Goal: Task Accomplishment & Management: Manage account settings

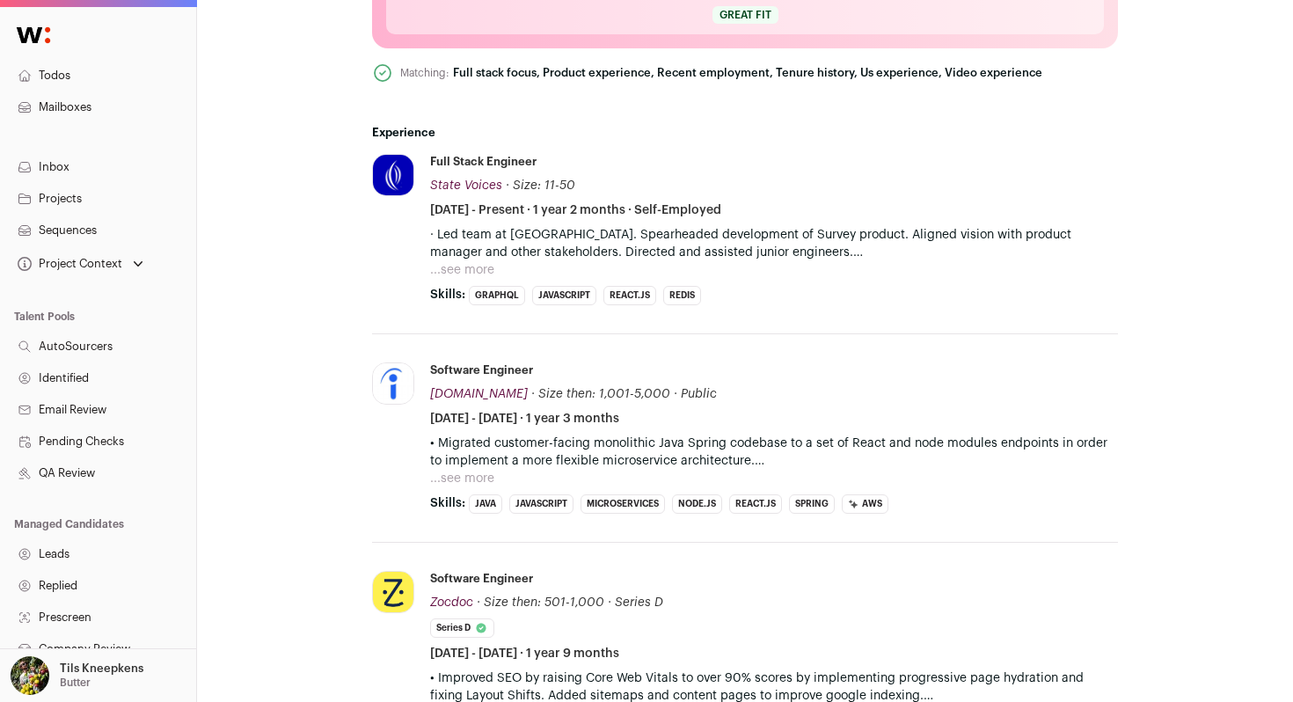
scroll to position [807, 0]
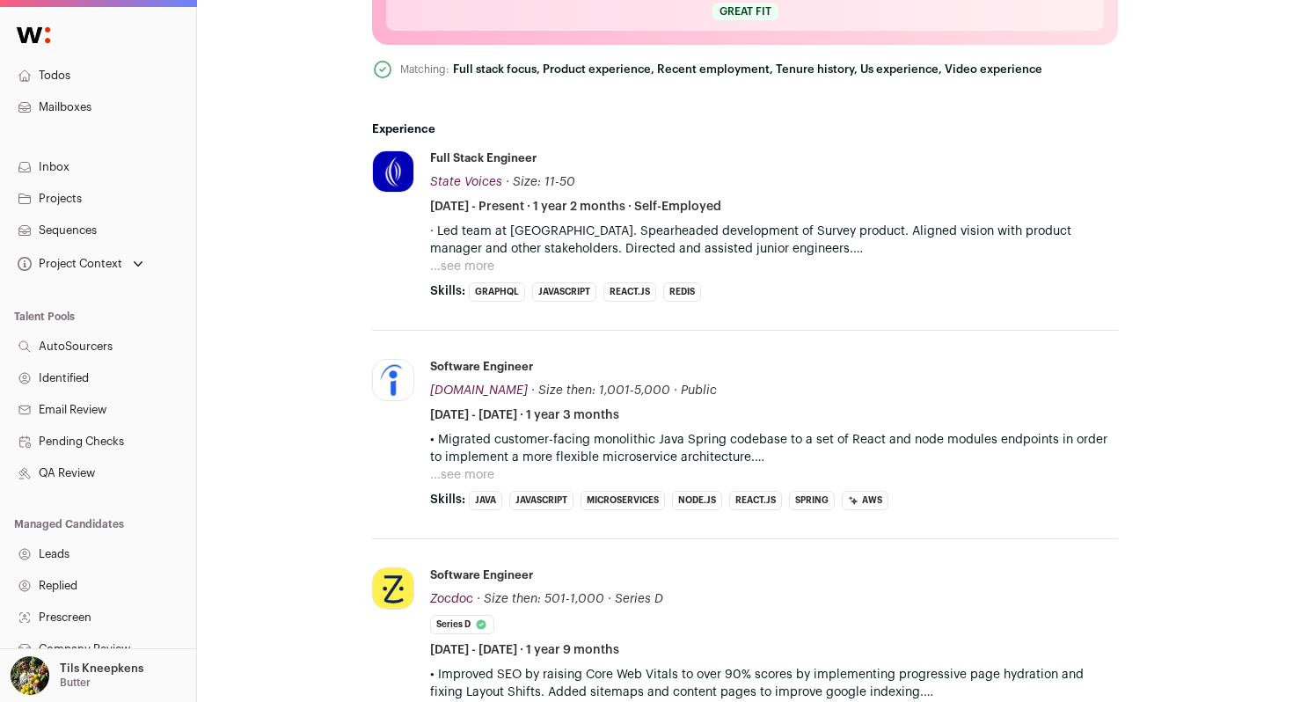
click at [865, 240] on div "· Led team at [GEOGRAPHIC_DATA]. Spearheaded development of Survey product. Ali…" at bounding box center [774, 249] width 688 height 53
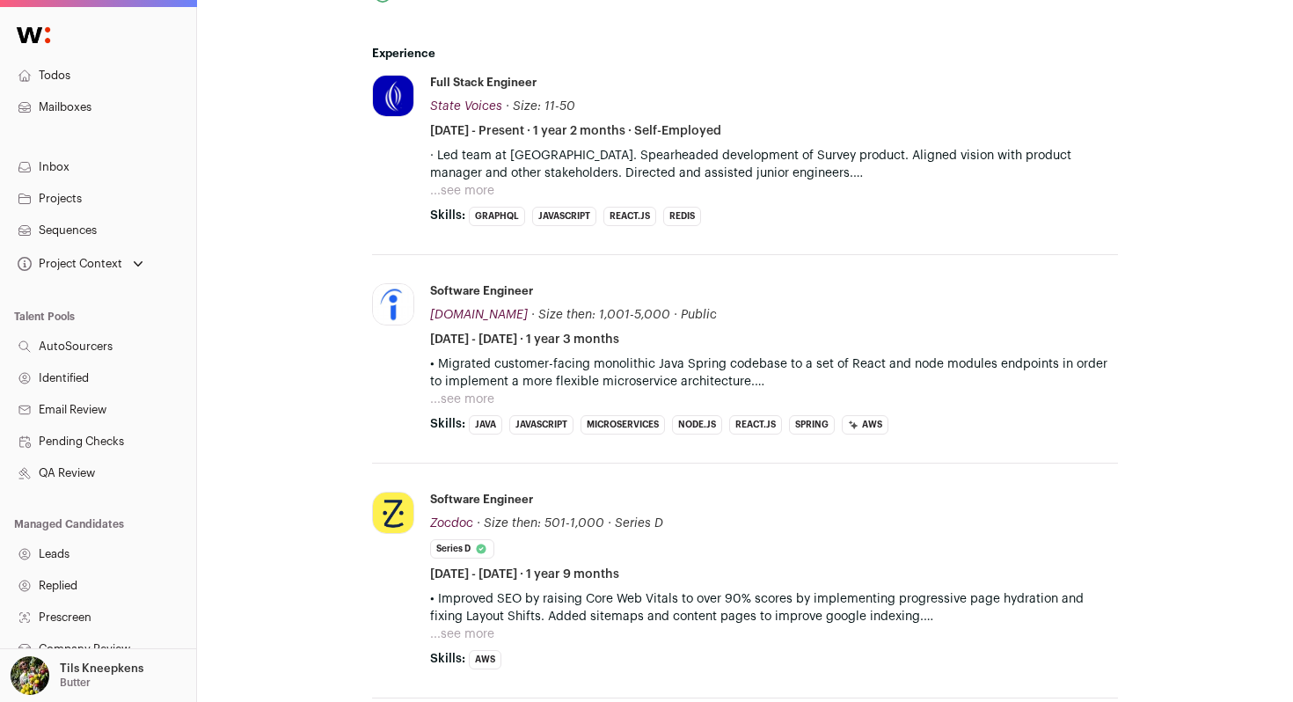
scroll to position [887, 0]
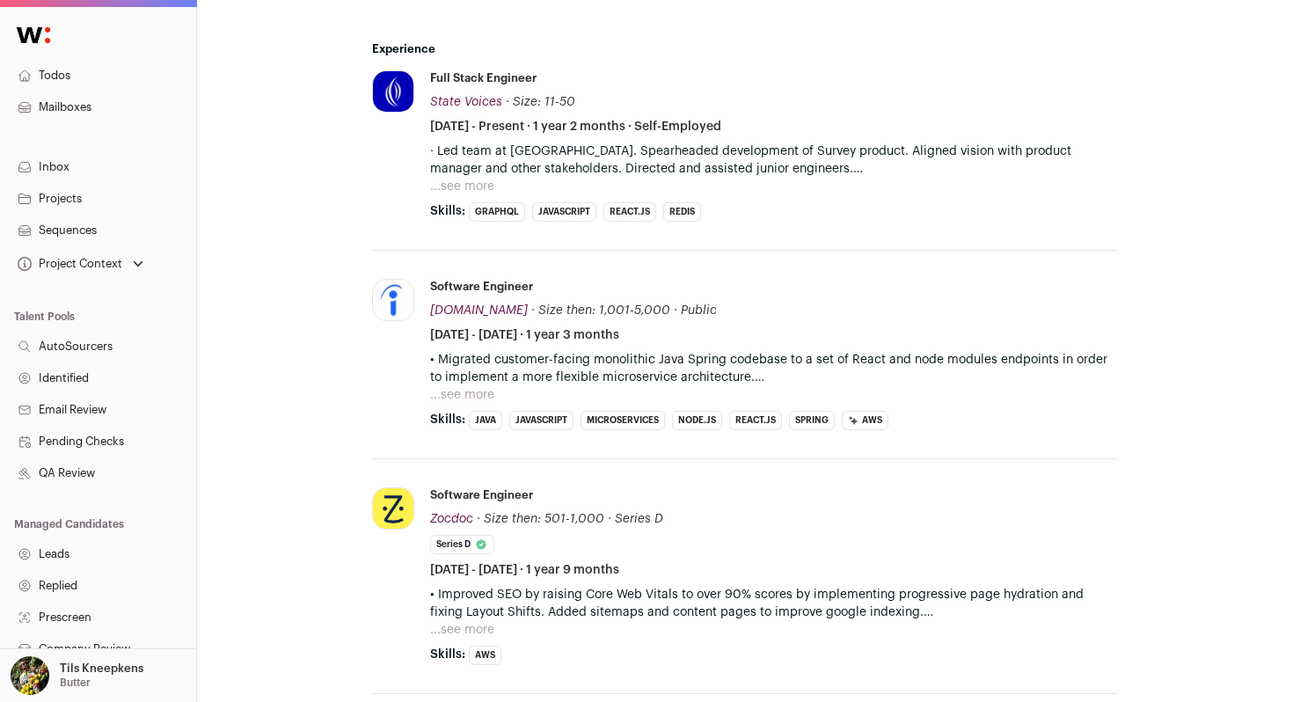
click at [472, 178] on button "...see more" at bounding box center [462, 187] width 64 height 18
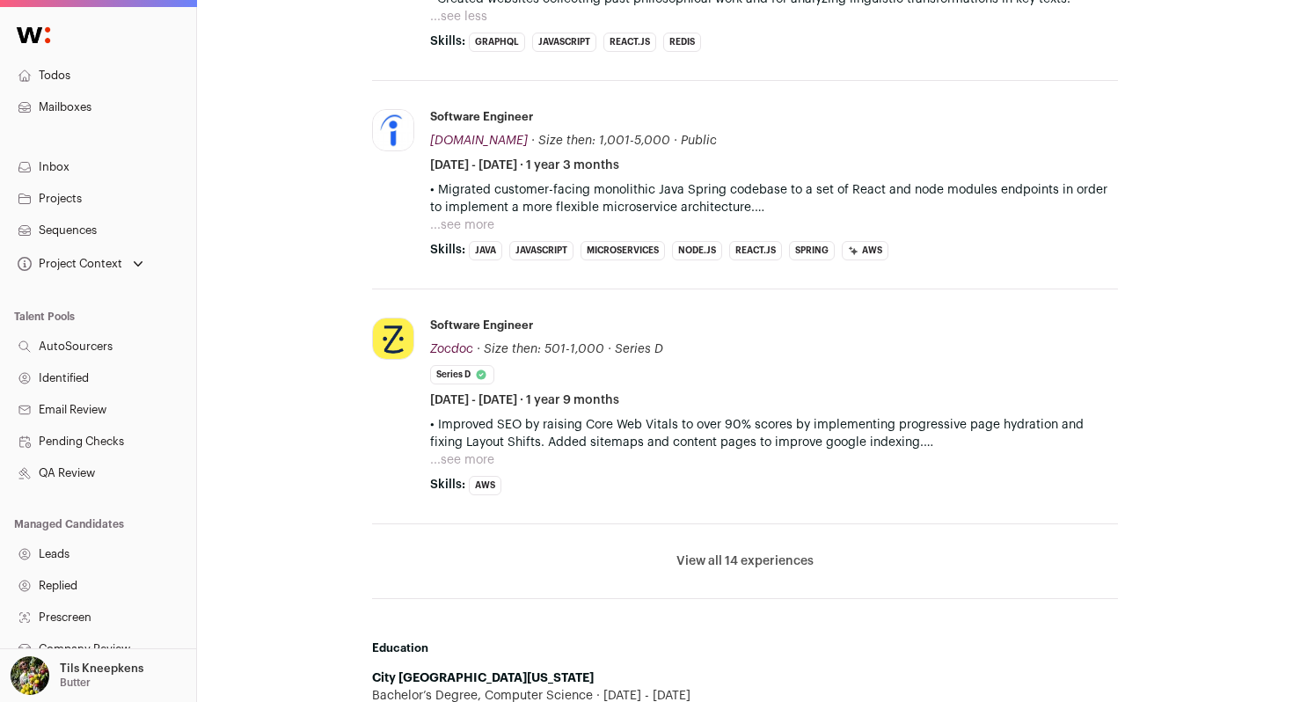
scroll to position [1121, 0]
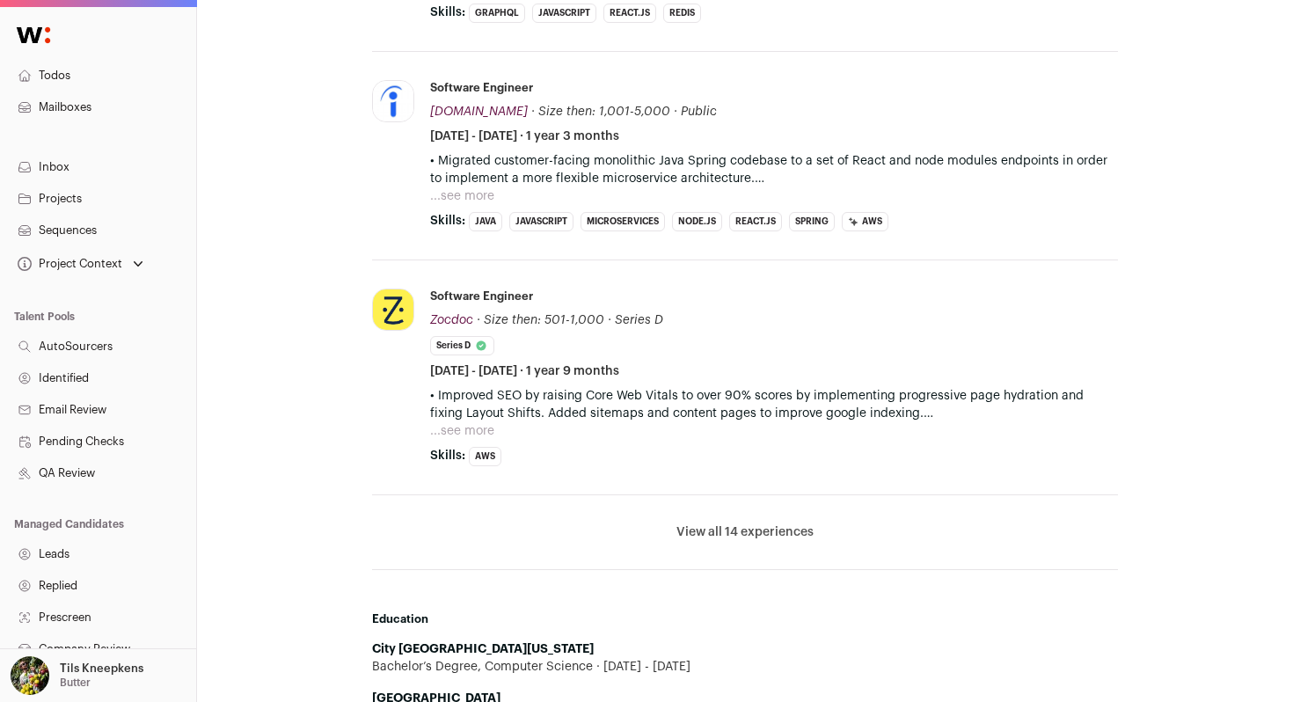
click at [474, 187] on button "...see more" at bounding box center [462, 196] width 64 height 18
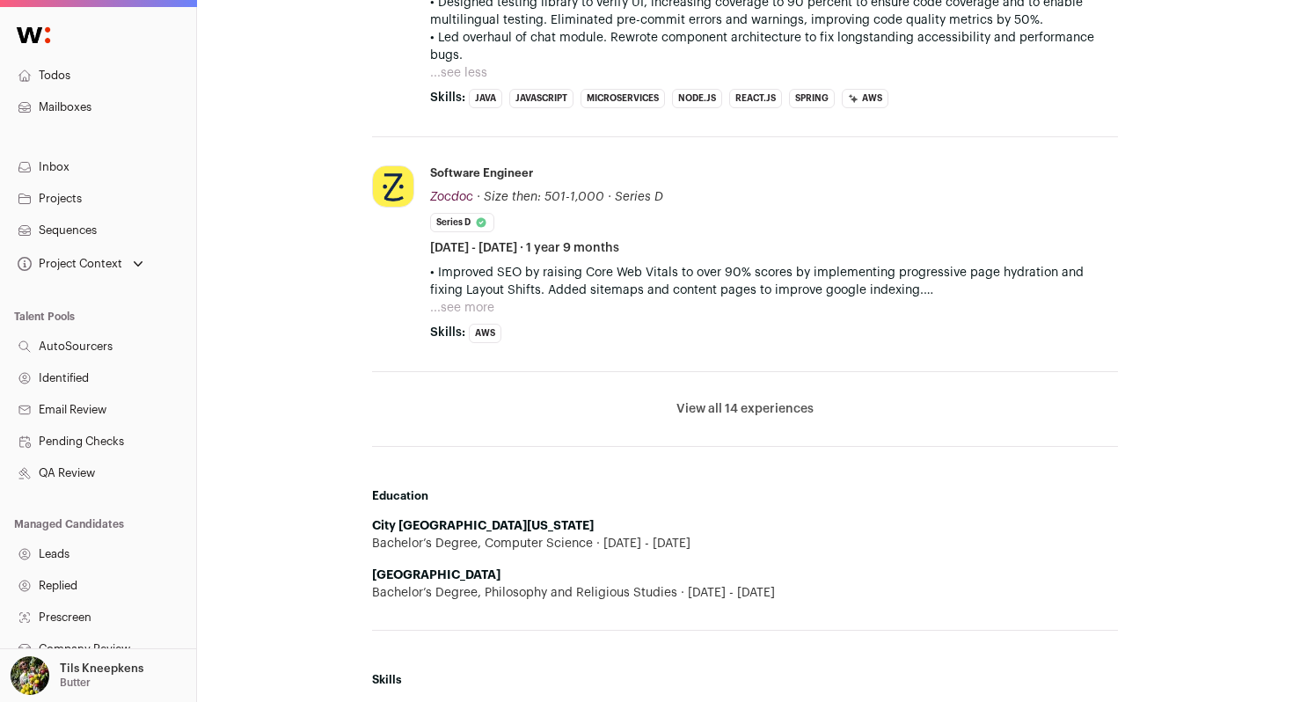
scroll to position [1318, 0]
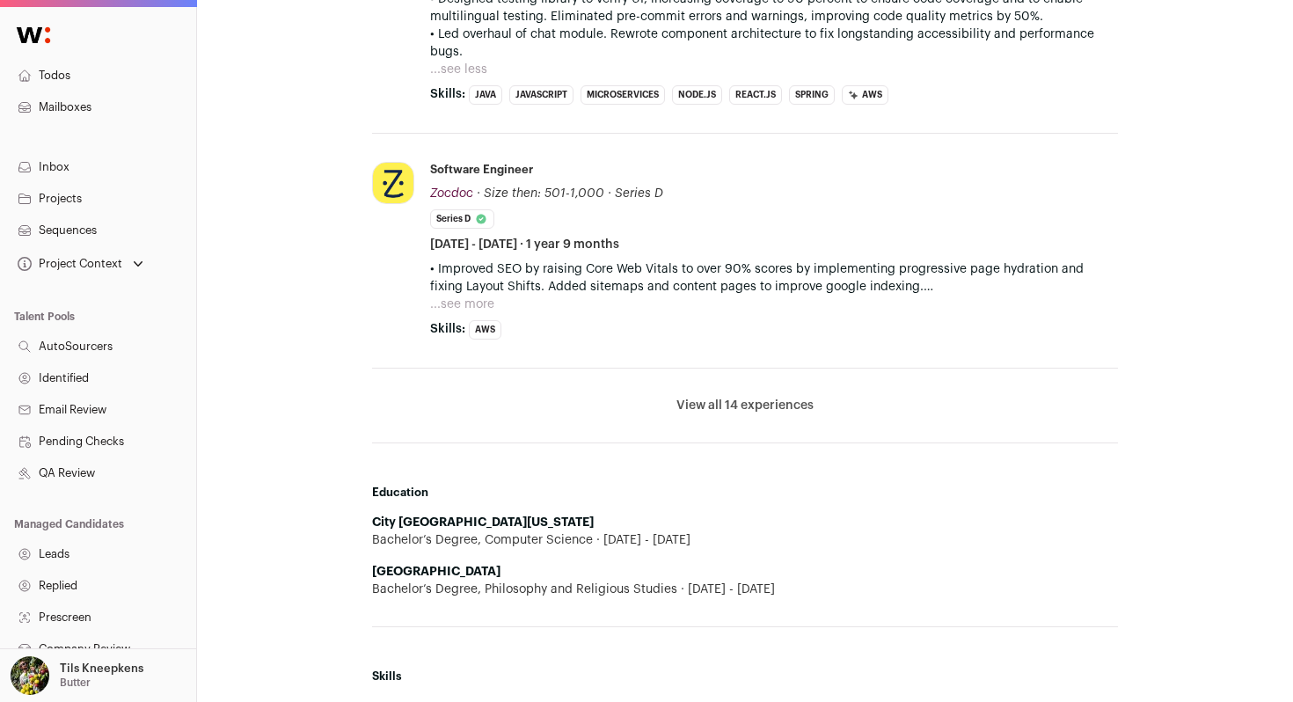
click at [737, 397] on button "View all 14 experiences" at bounding box center [745, 406] width 137 height 18
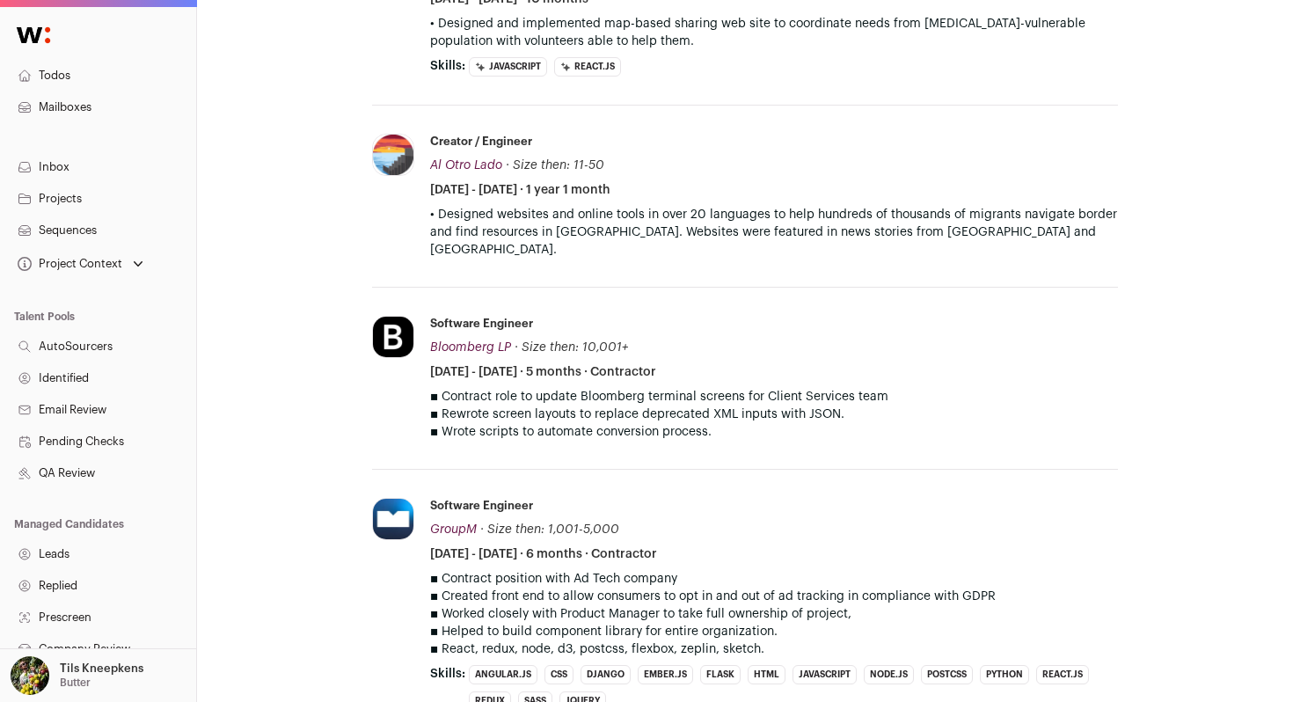
scroll to position [1796, 0]
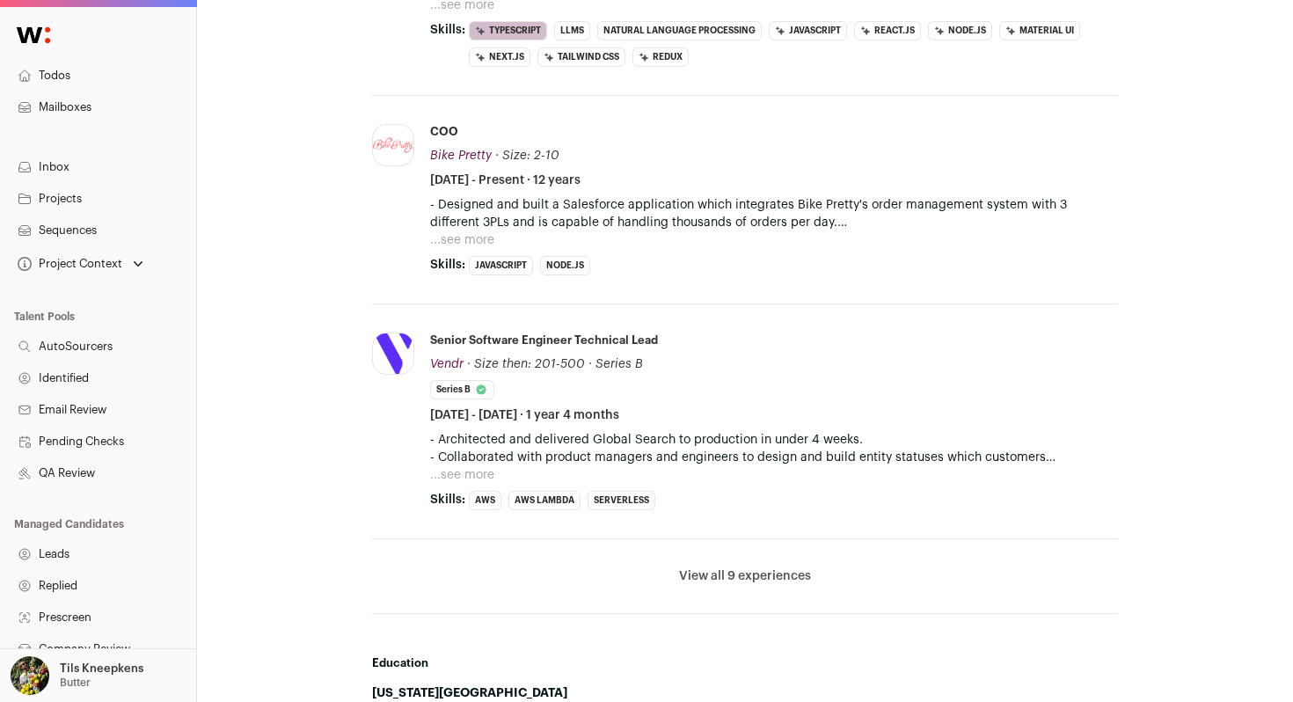
scroll to position [882, 0]
click at [798, 575] on button "View all 9 experiences" at bounding box center [745, 575] width 132 height 18
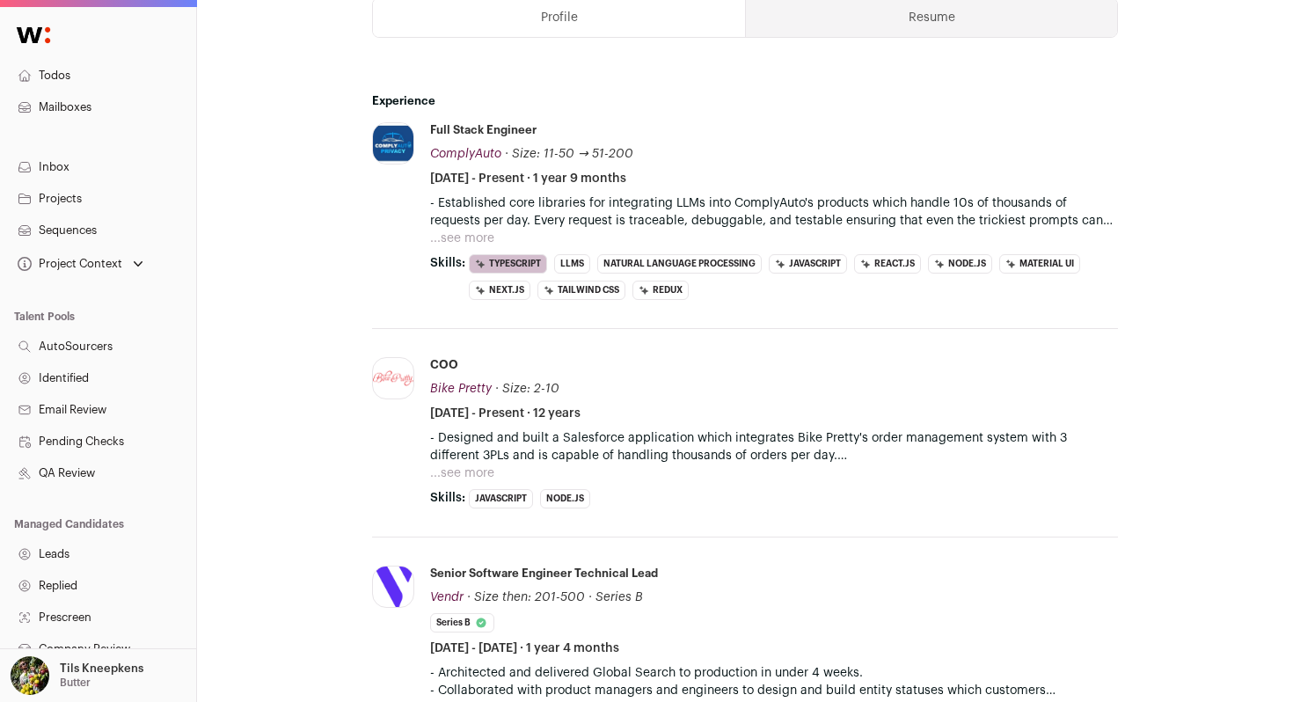
scroll to position [647, 0]
click at [480, 230] on p "- Established core libraries for integrating LLMs into ComplyAuto's products wh…" at bounding box center [774, 212] width 688 height 35
click at [475, 238] on button "...see more" at bounding box center [462, 240] width 64 height 18
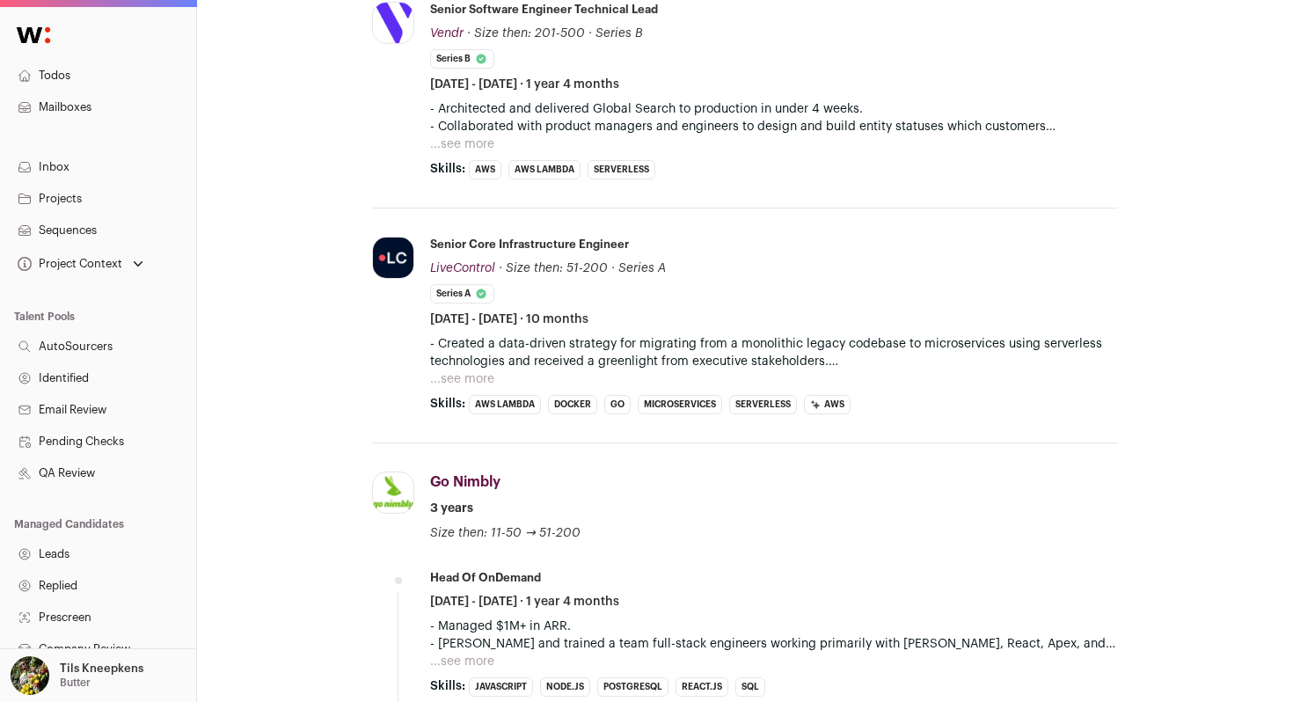
scroll to position [1275, 0]
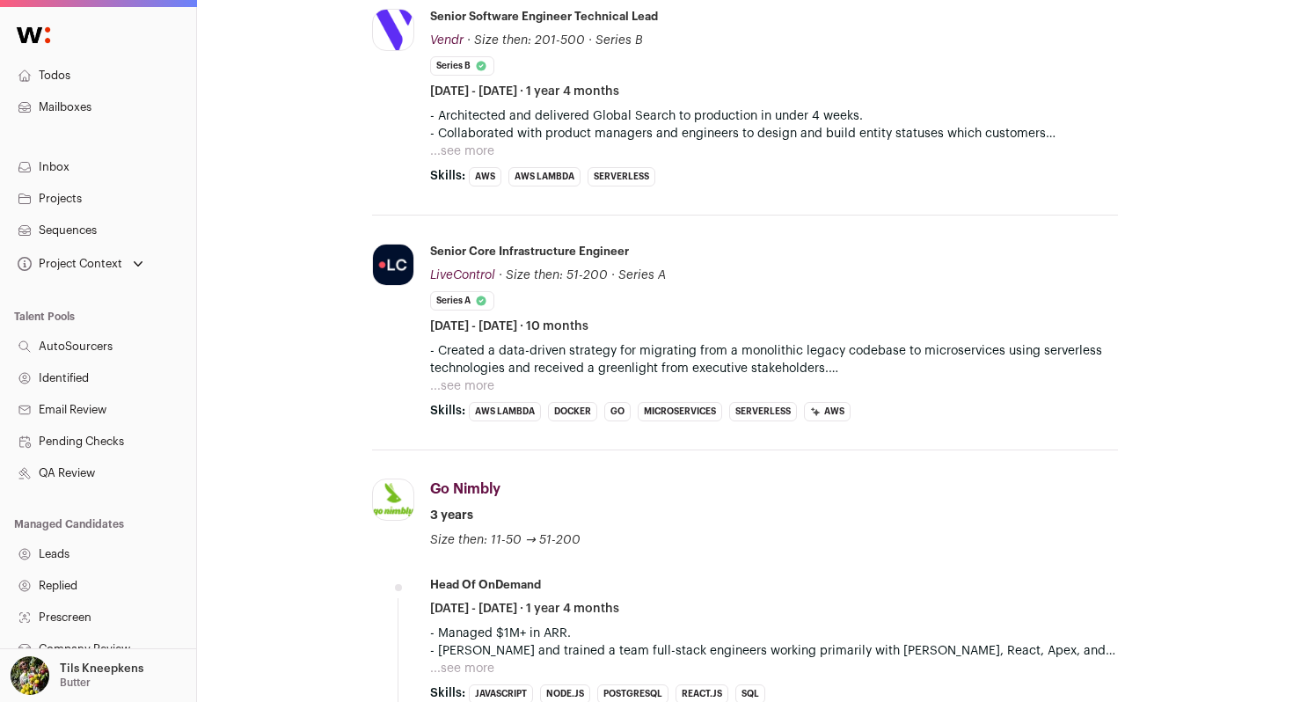
click at [472, 386] on button "...see more" at bounding box center [462, 386] width 64 height 18
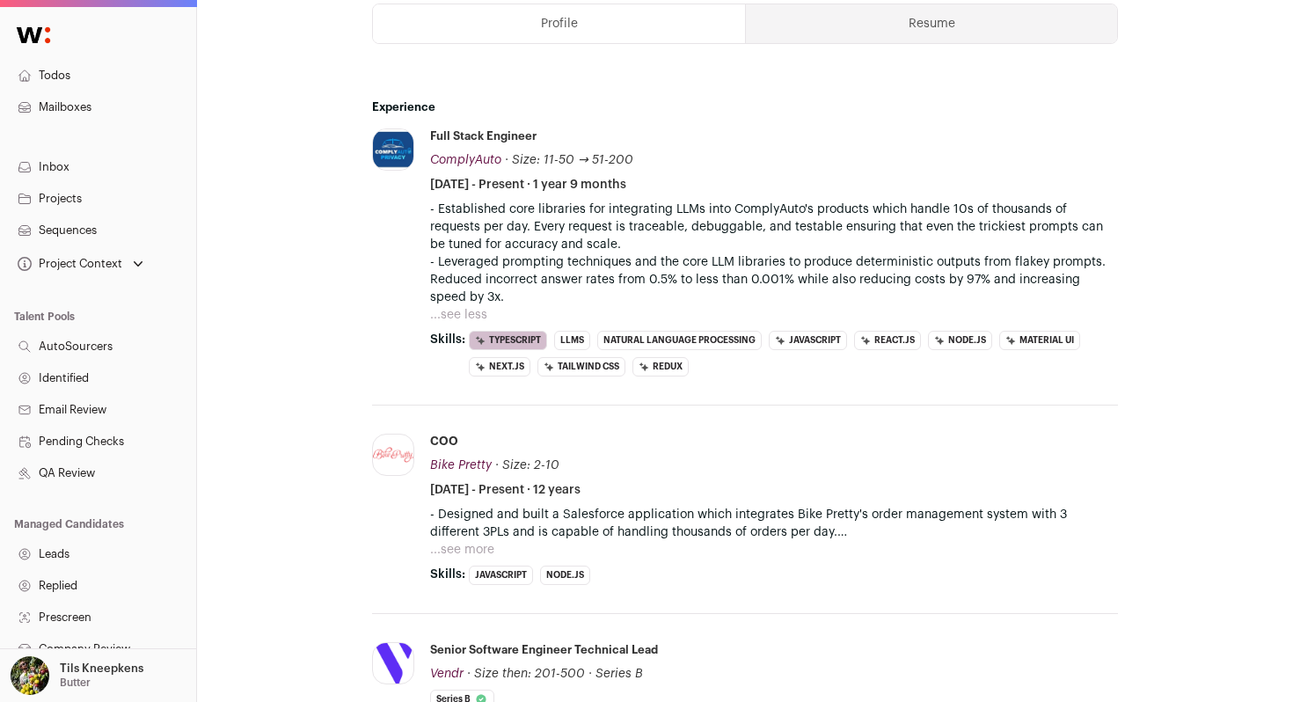
scroll to position [632, 0]
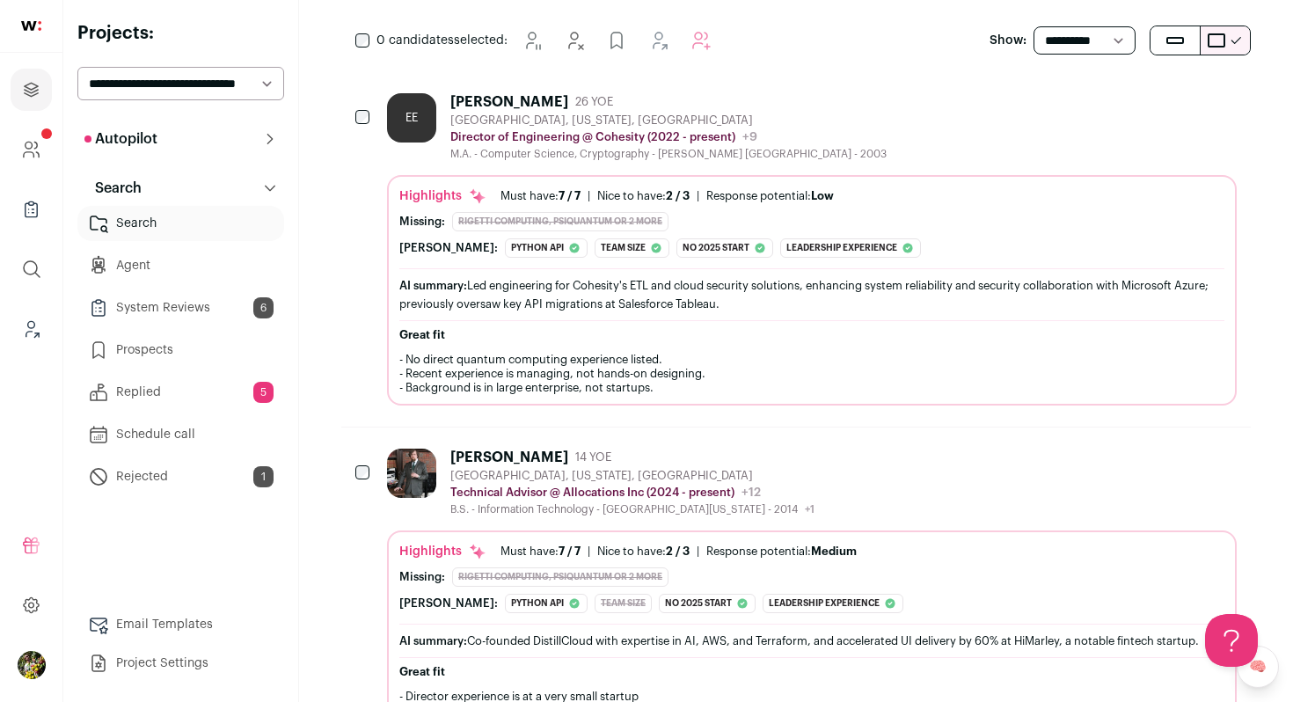
scroll to position [354, 0]
click at [652, 153] on div "M.A. - Computer Science, Cryptography - Bauman Moscow State Technical Universit…" at bounding box center [668, 152] width 436 height 14
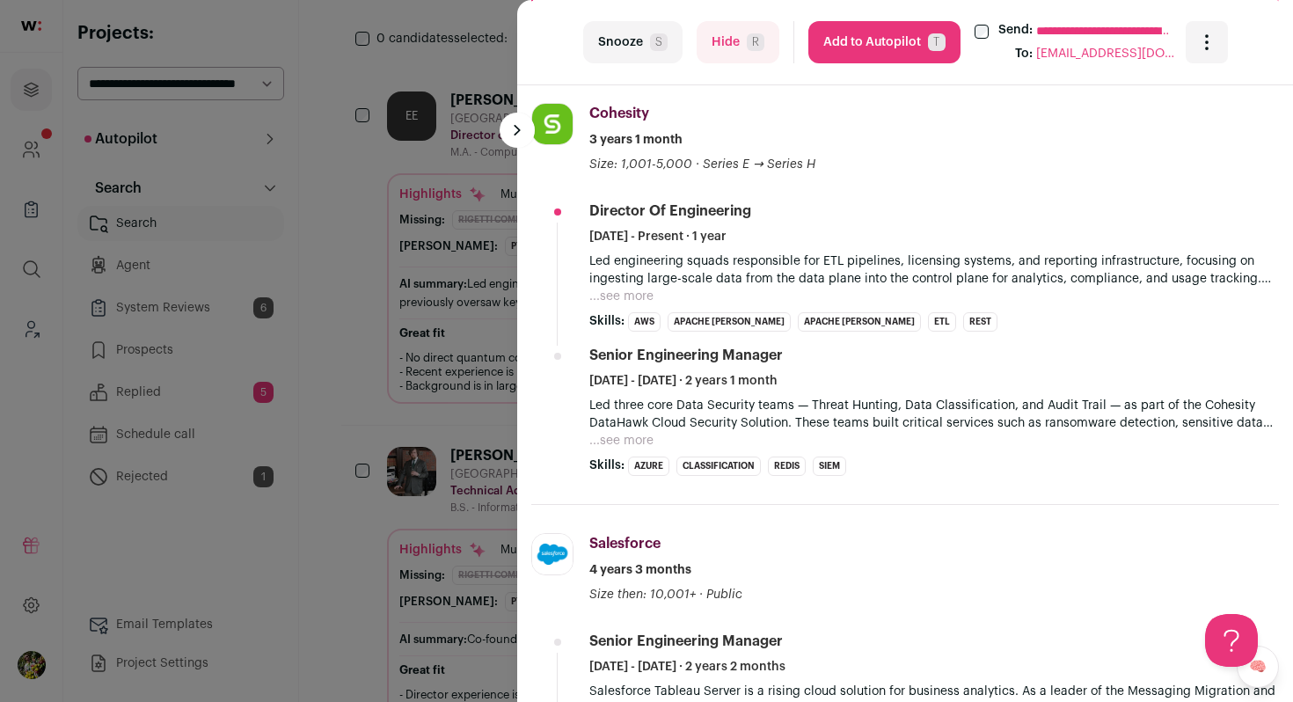
scroll to position [671, 0]
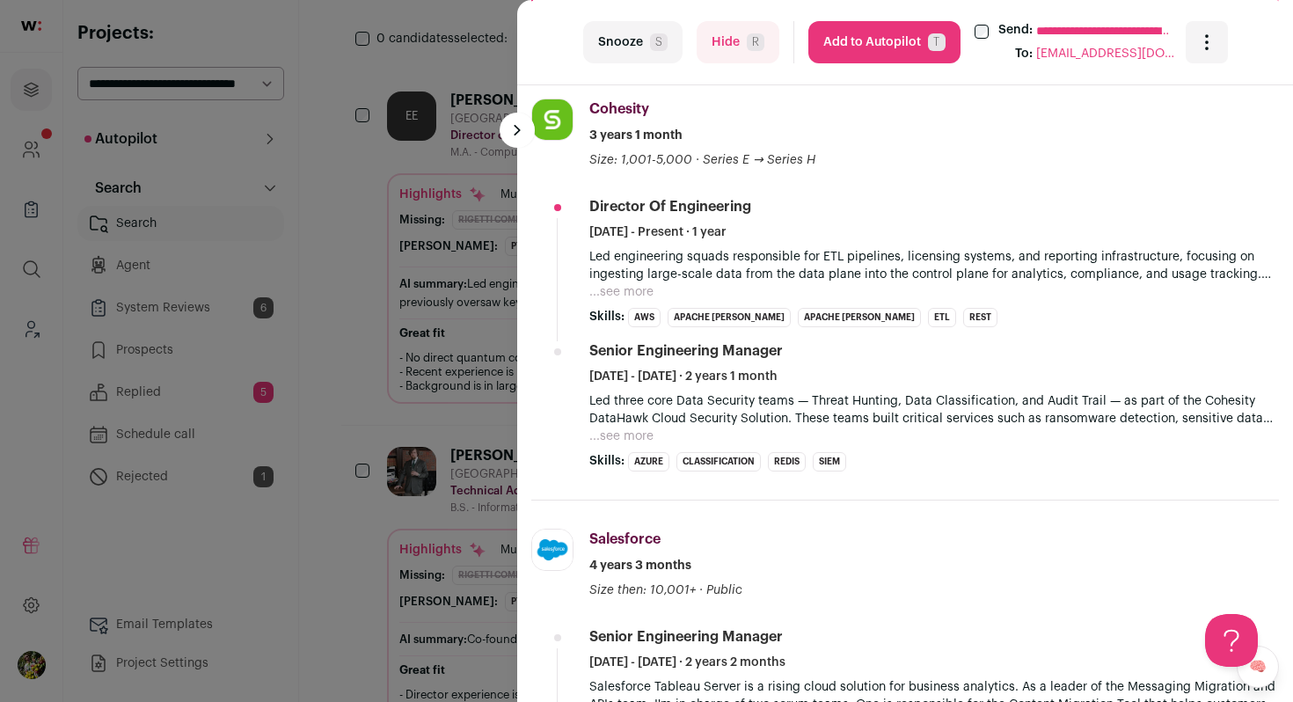
click at [622, 294] on button "...see more" at bounding box center [621, 292] width 64 height 18
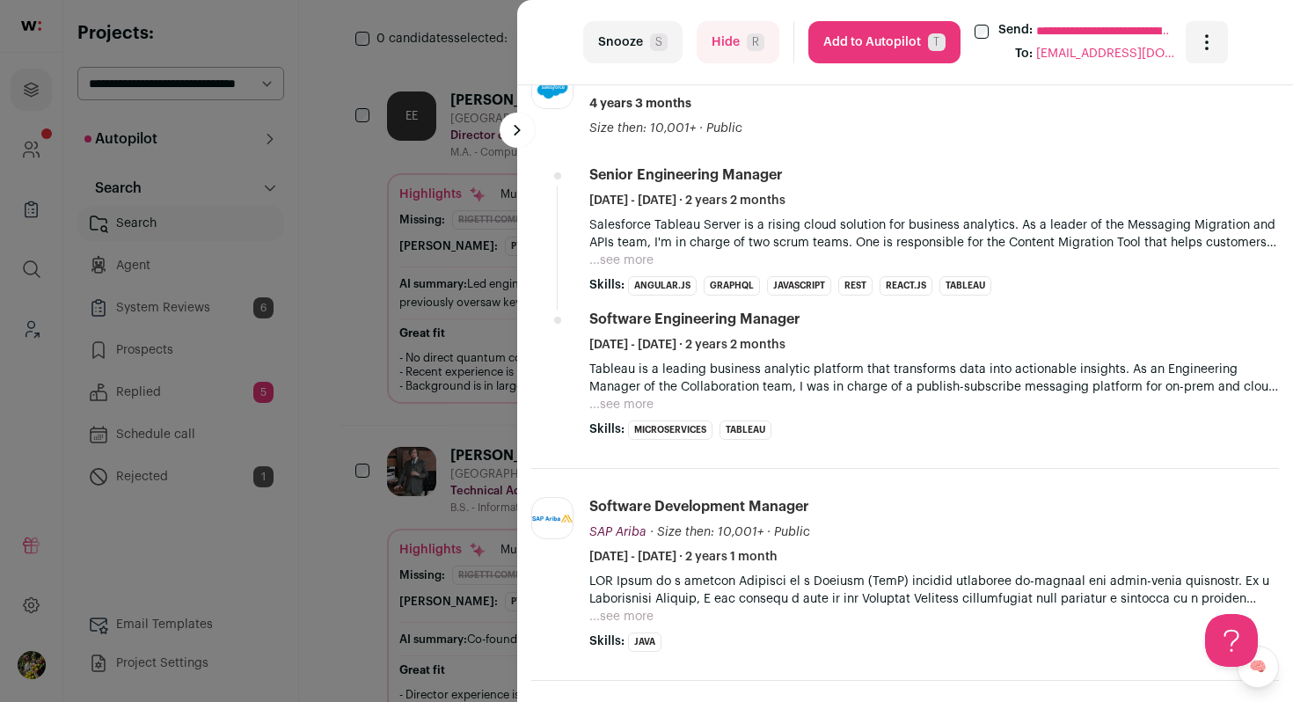
scroll to position [1429, 0]
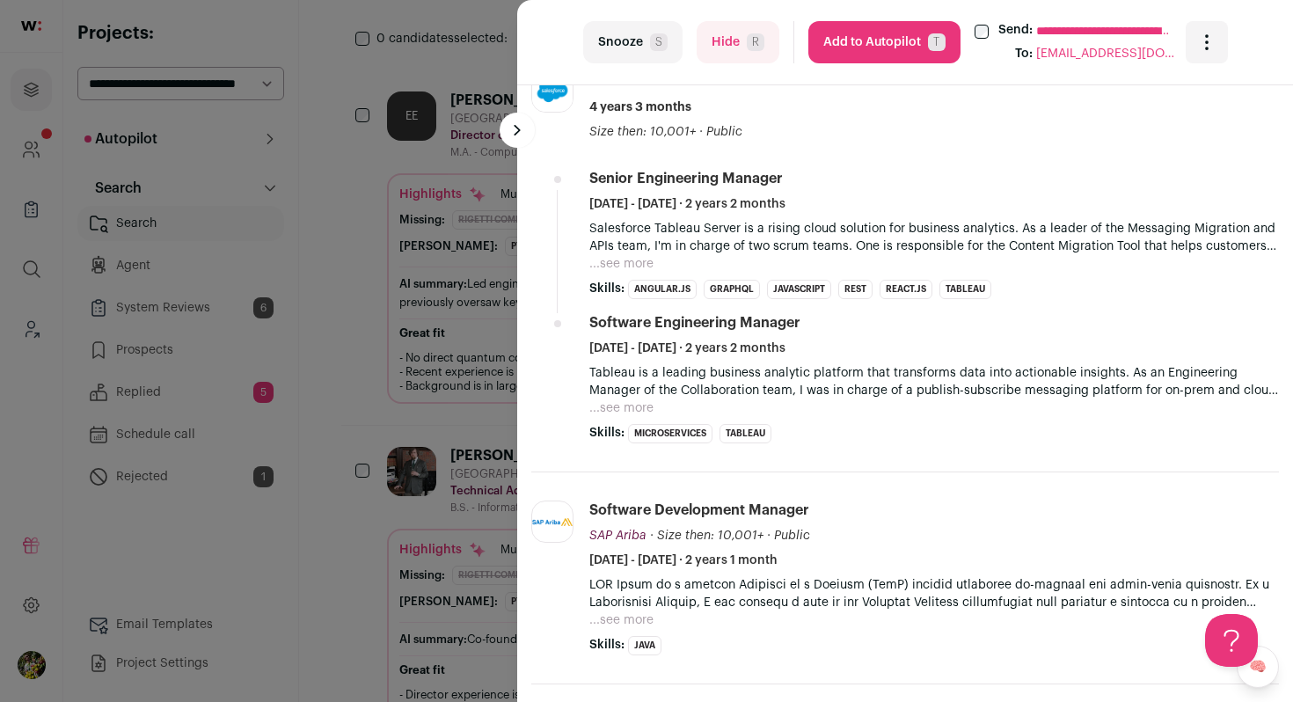
click at [622, 260] on button "...see more" at bounding box center [621, 264] width 64 height 18
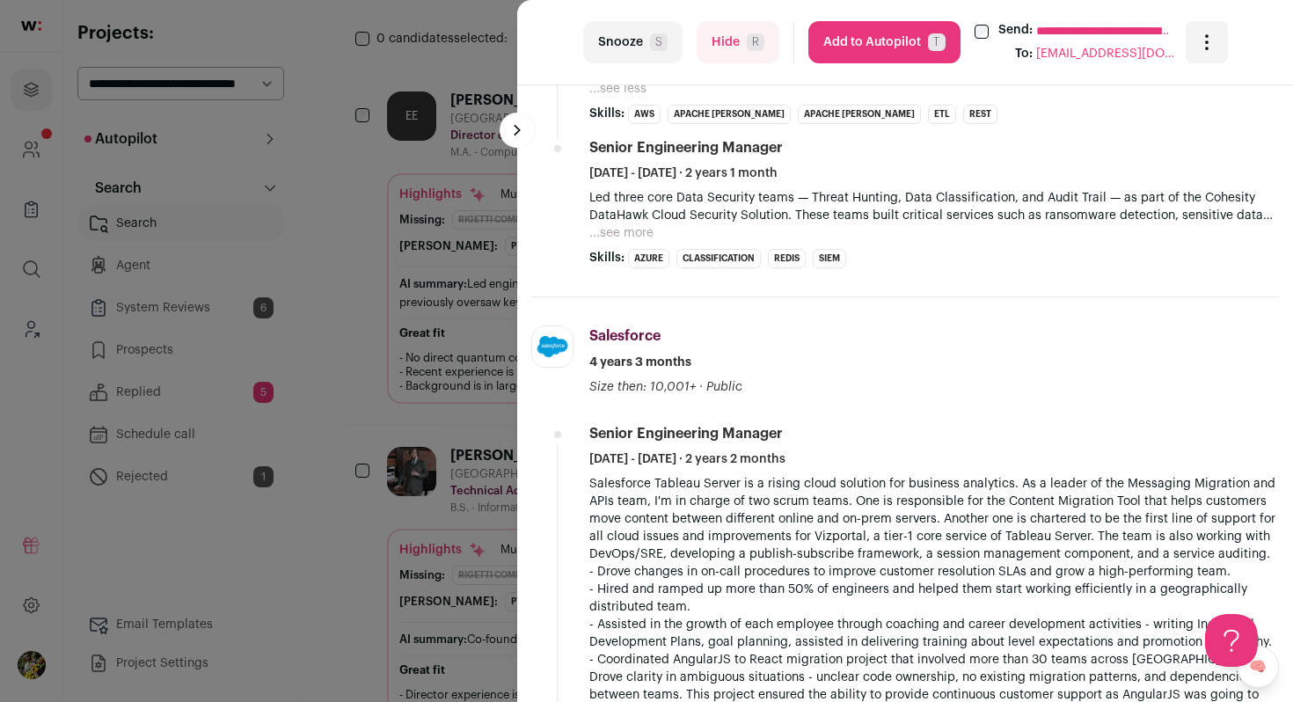
scroll to position [1161, 0]
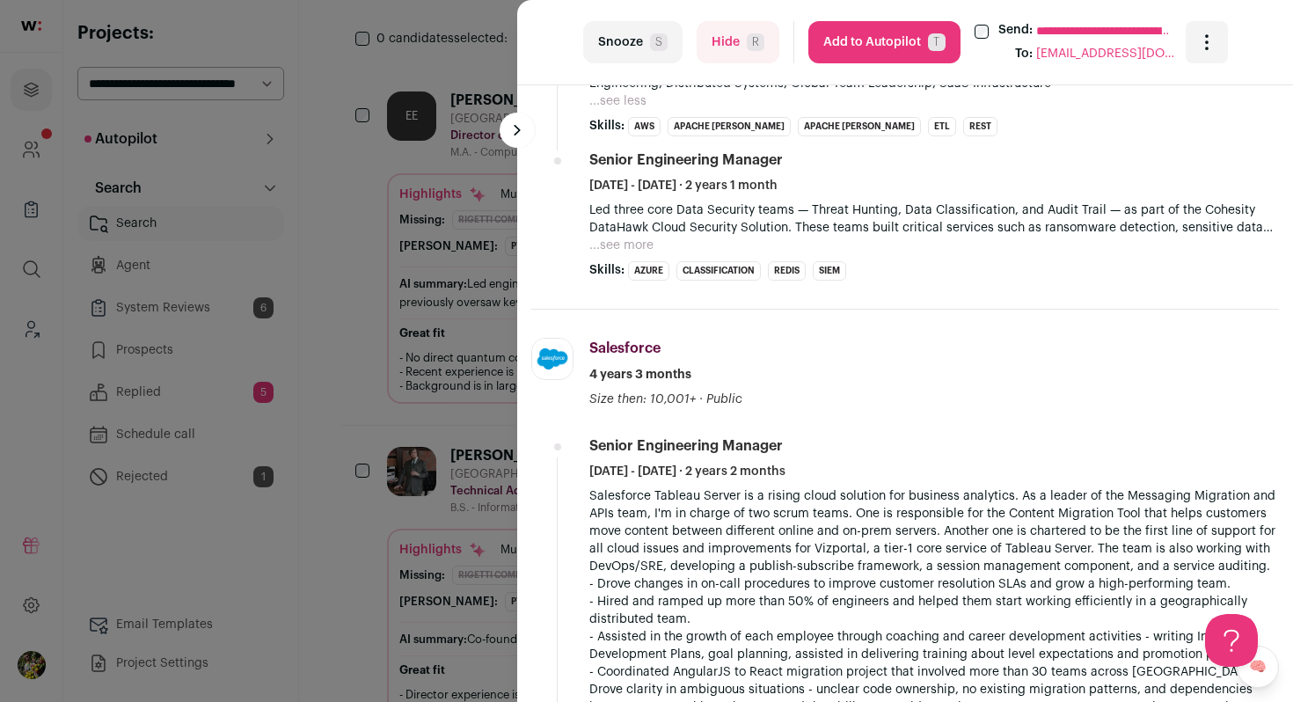
click at [627, 251] on button "...see more" at bounding box center [621, 246] width 64 height 18
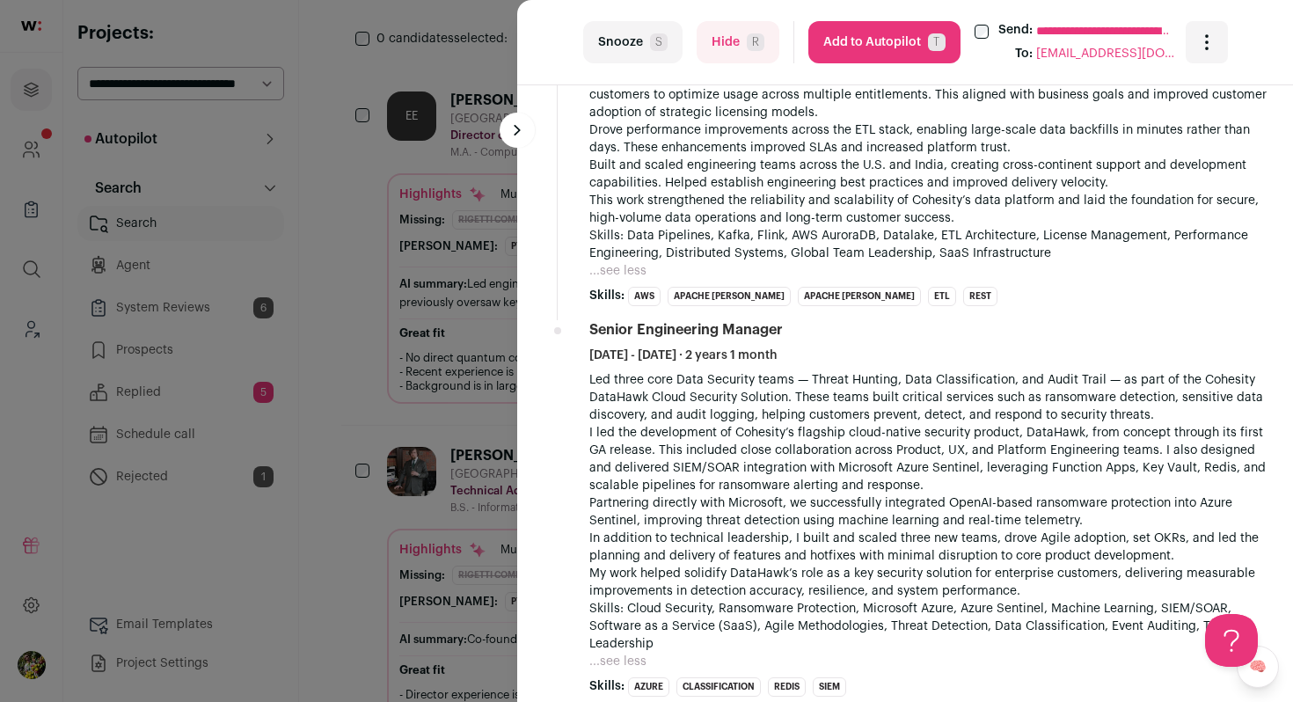
scroll to position [1015, 0]
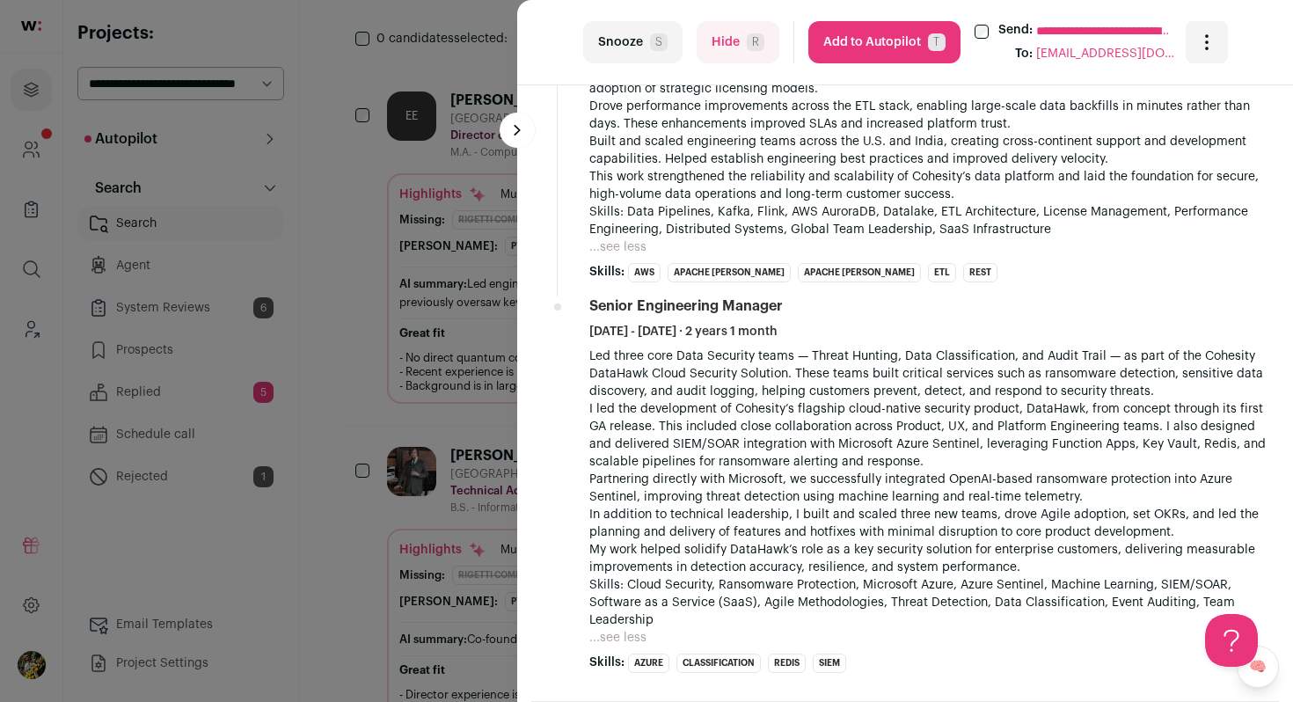
click at [728, 46] on button "Hide R" at bounding box center [738, 42] width 83 height 42
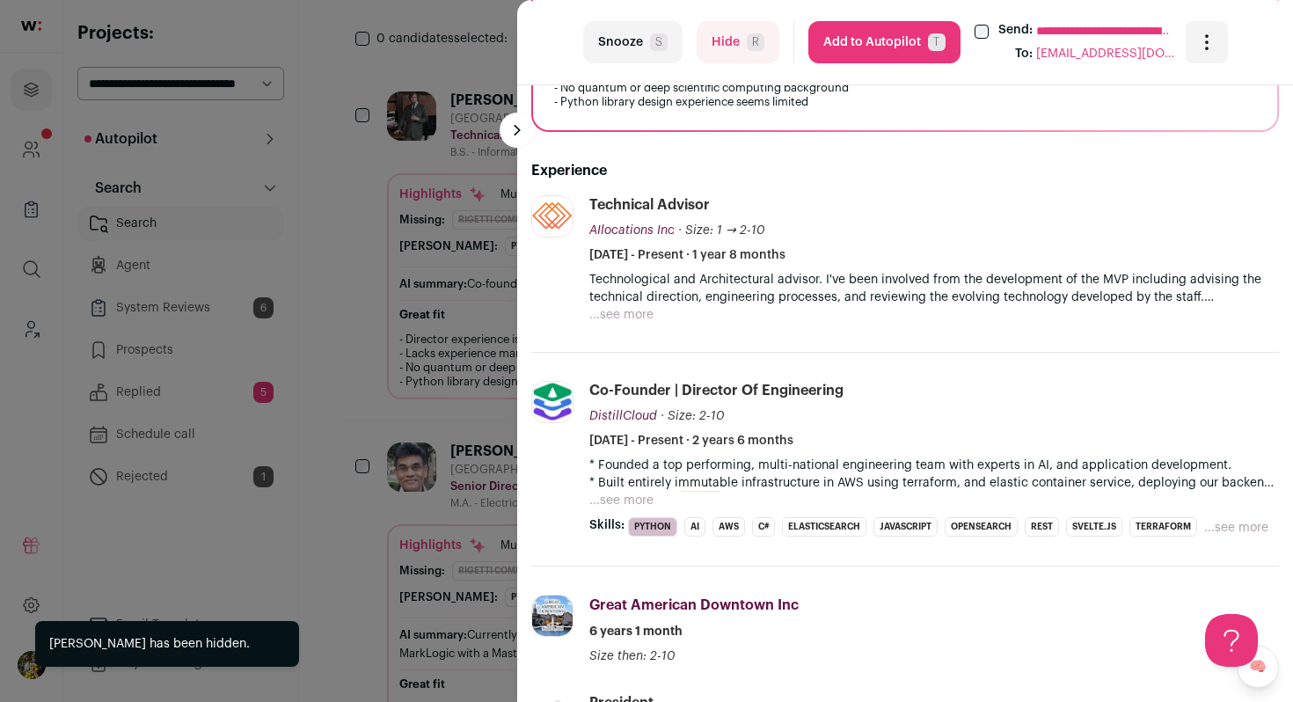
scroll to position [565, 0]
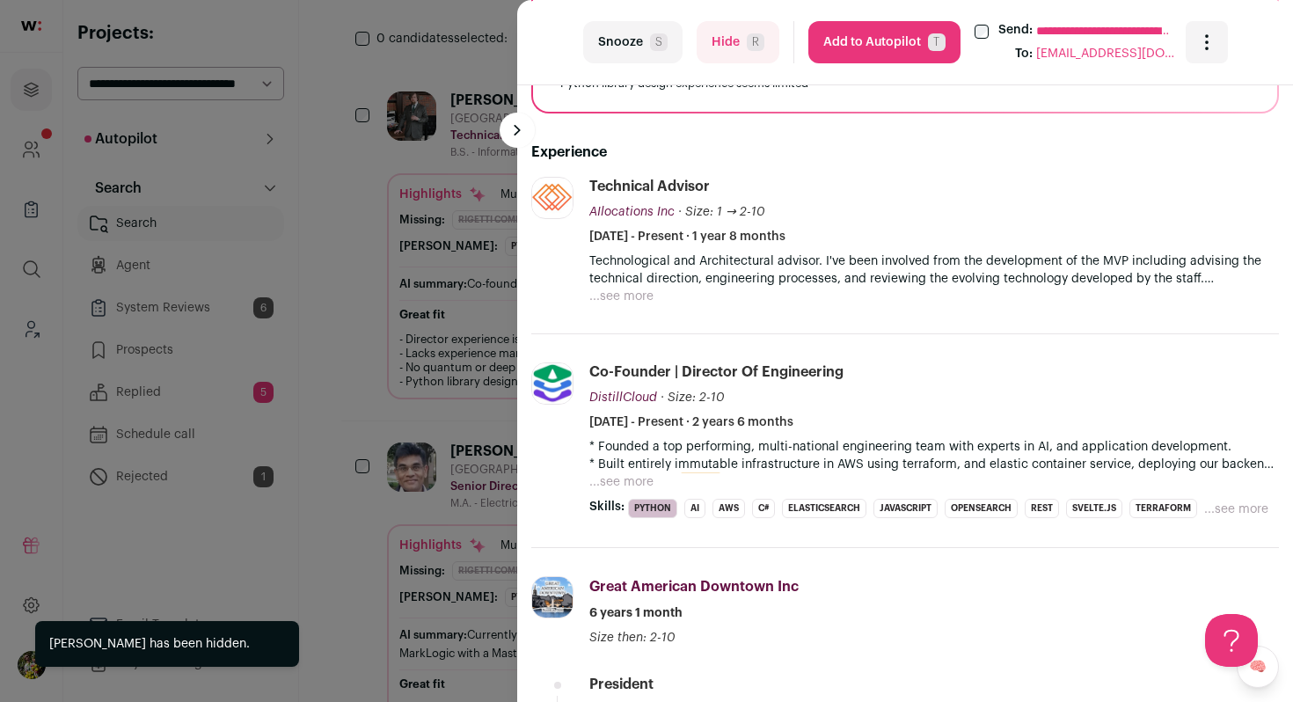
click at [627, 301] on button "...see more" at bounding box center [621, 297] width 64 height 18
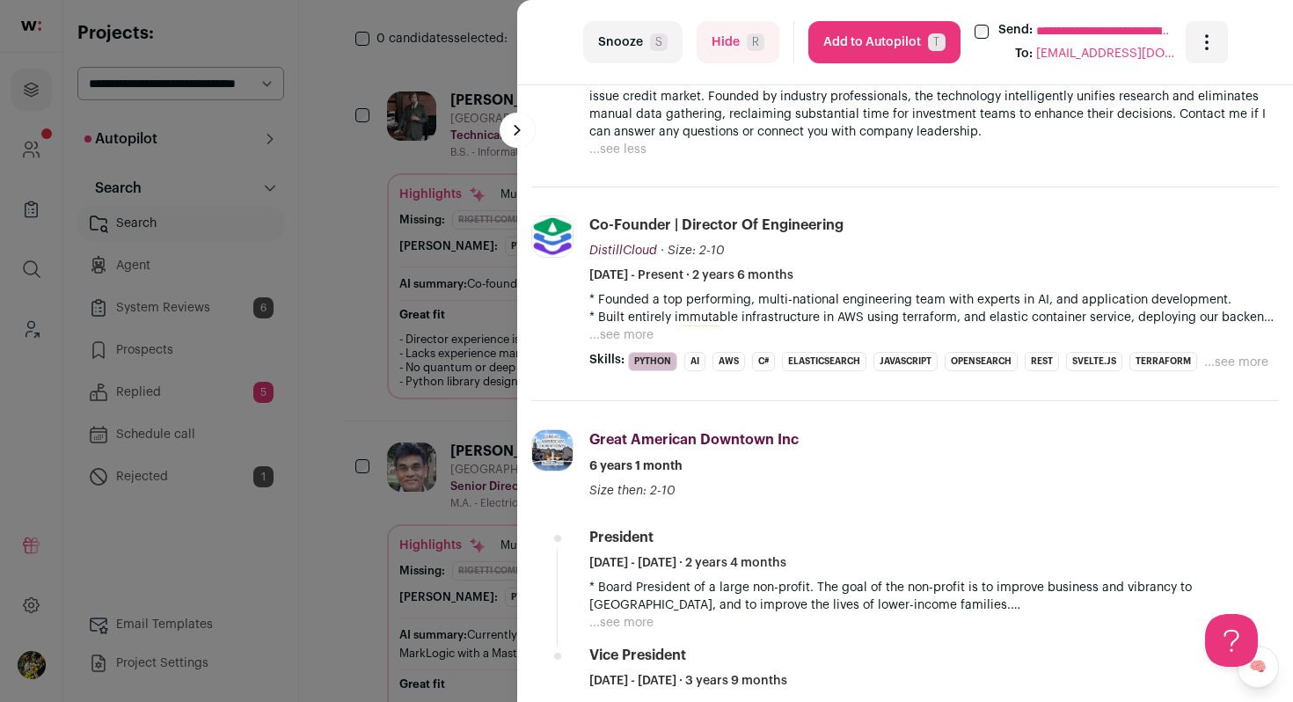
scroll to position [794, 0]
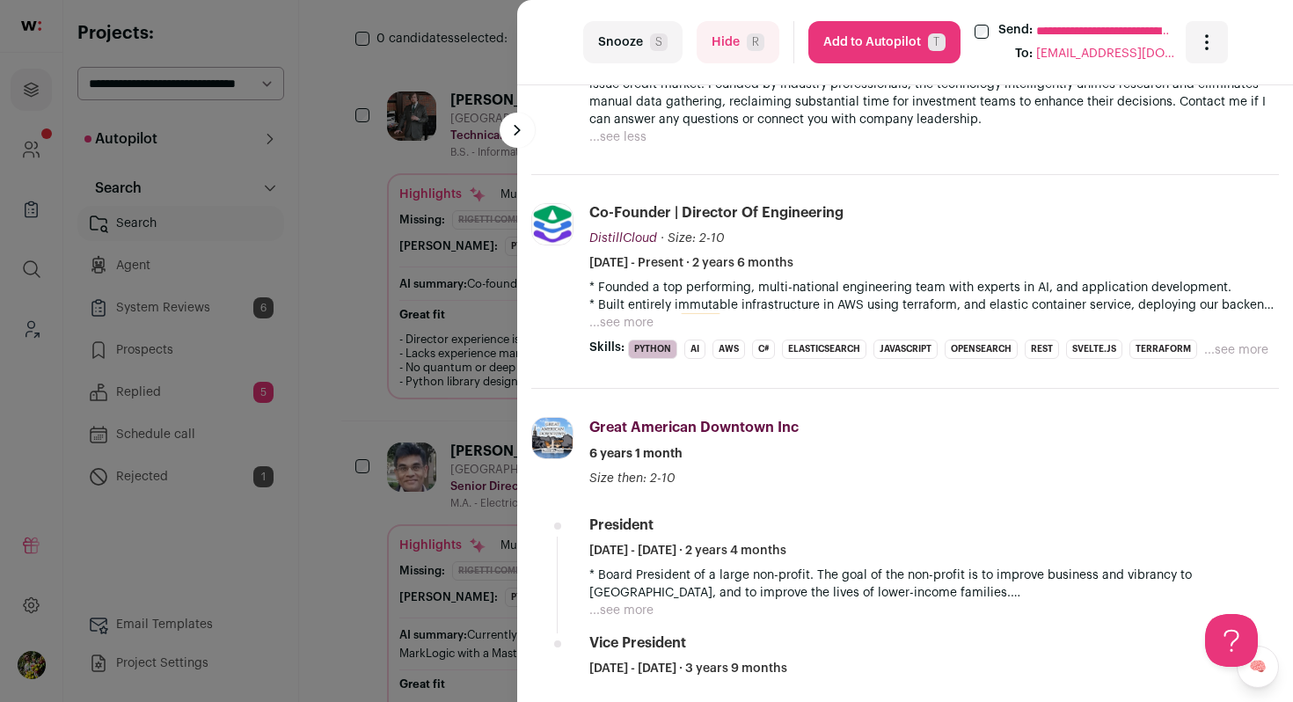
click at [626, 326] on button "...see more" at bounding box center [621, 323] width 64 height 18
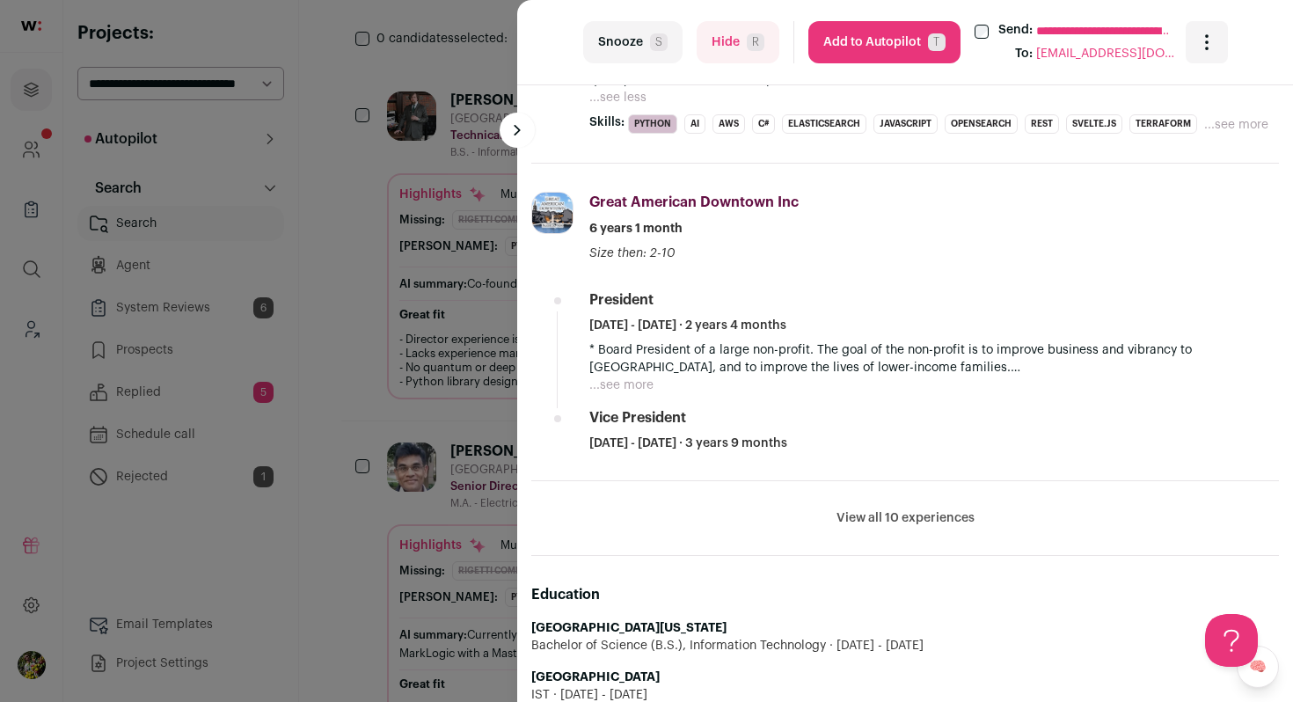
scroll to position [1233, 0]
click at [871, 524] on button "View all 10 experiences" at bounding box center [906, 517] width 138 height 18
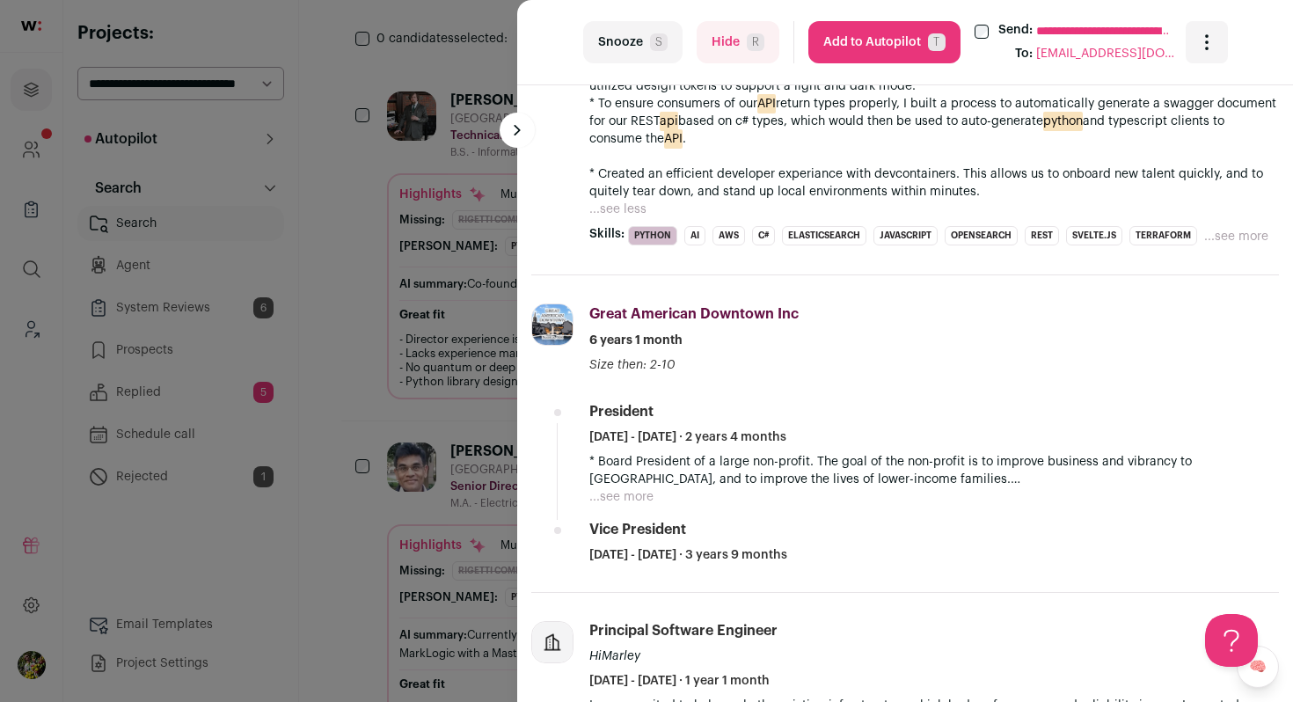
scroll to position [553, 0]
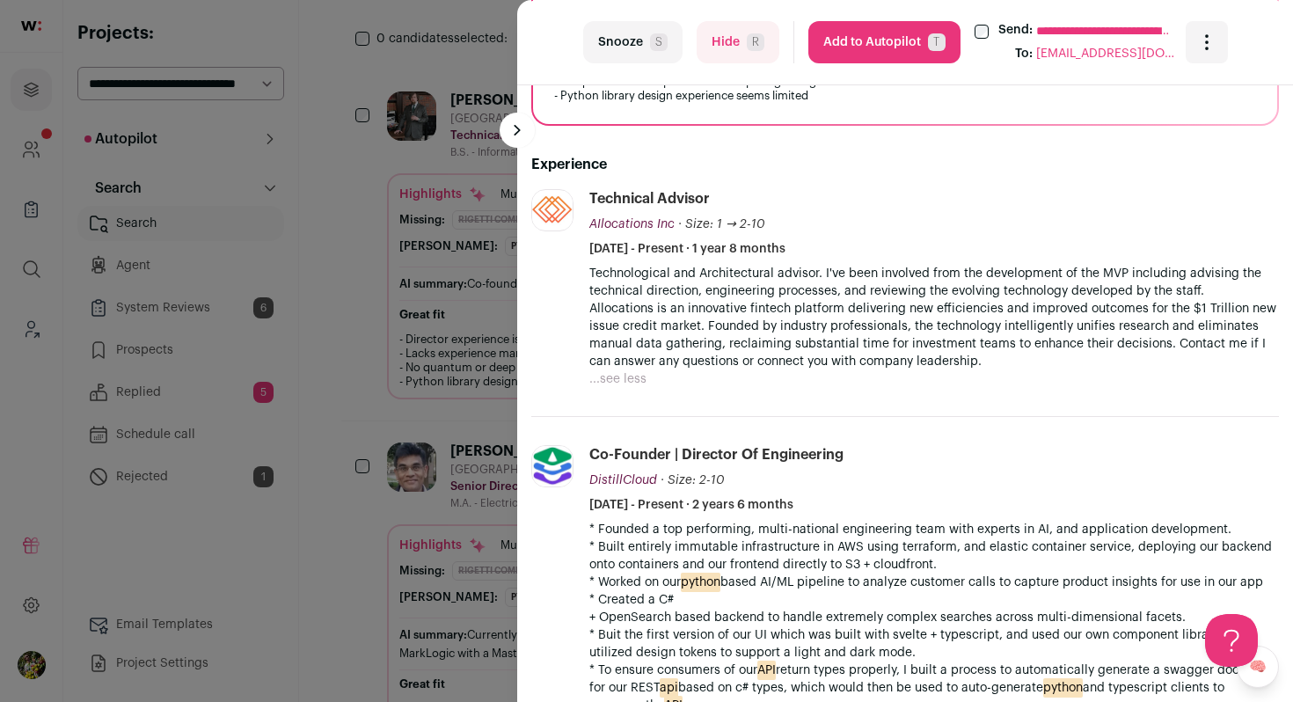
click at [748, 49] on span "R" at bounding box center [756, 42] width 18 height 18
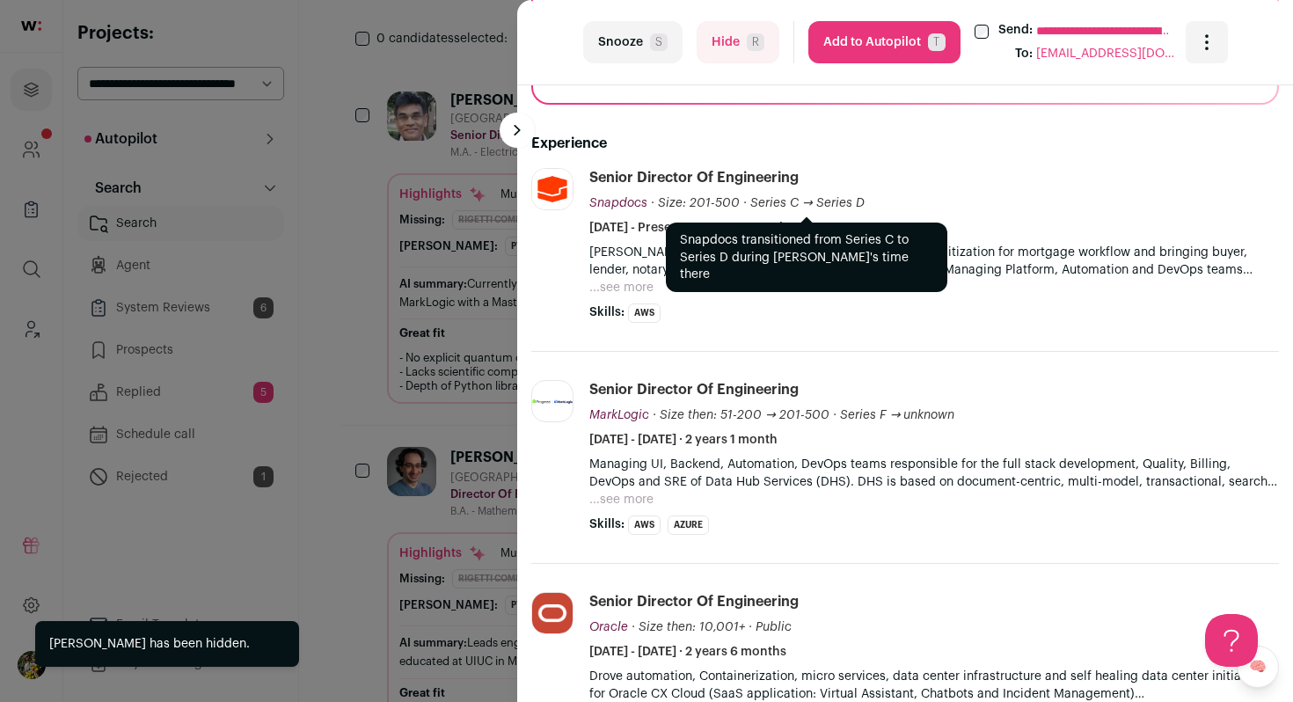
scroll to position [604, 0]
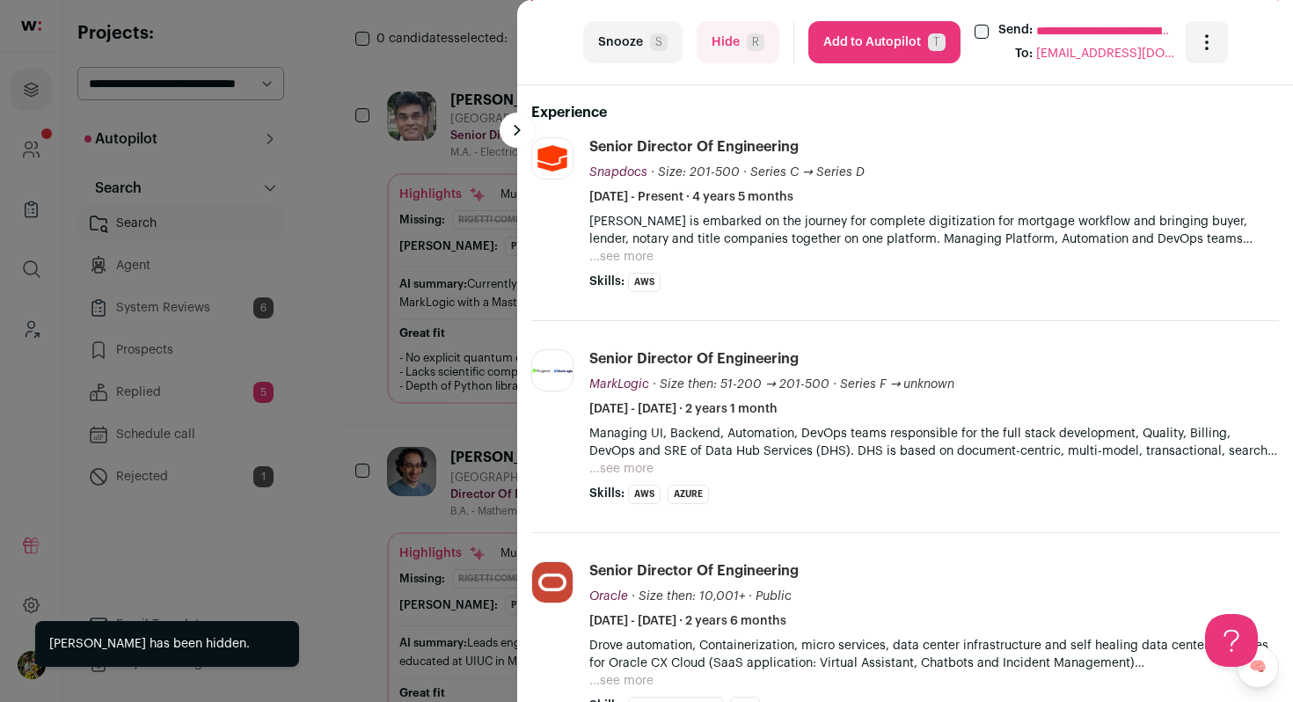
click at [628, 260] on button "...see more" at bounding box center [621, 257] width 64 height 18
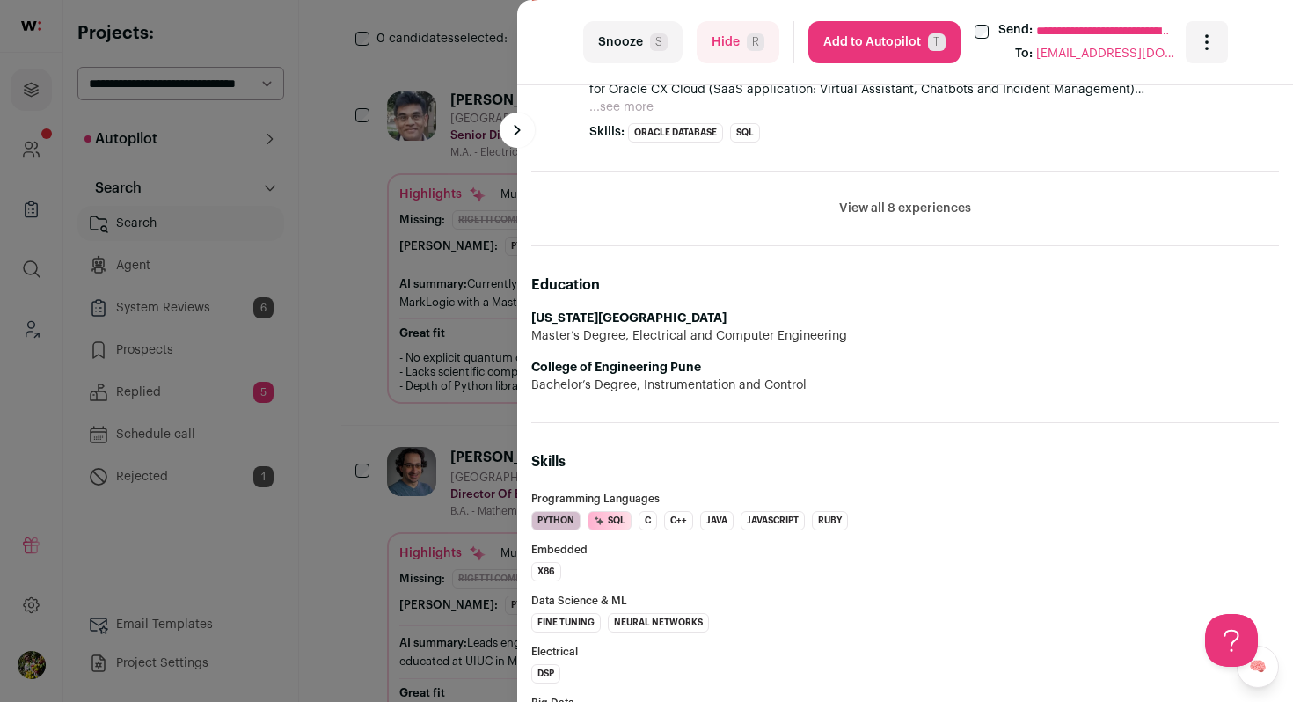
scroll to position [1003, 0]
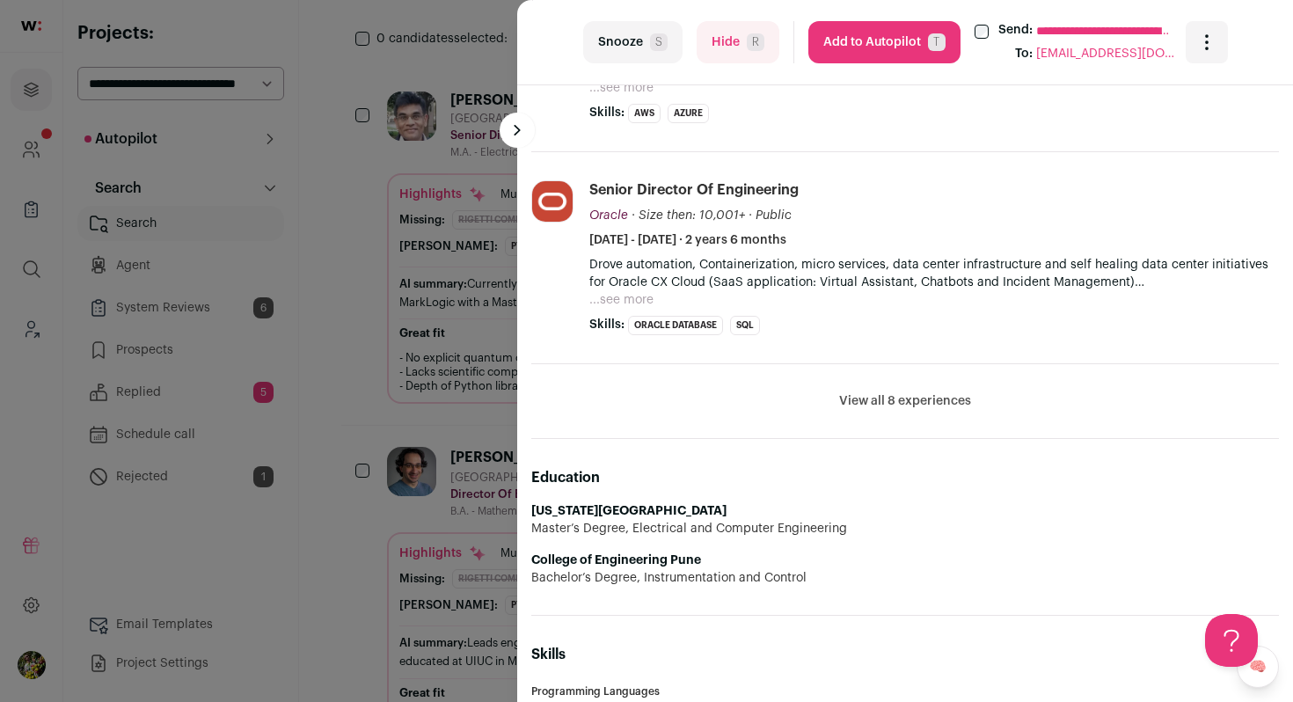
click at [887, 406] on button "View all 8 experiences" at bounding box center [905, 401] width 132 height 18
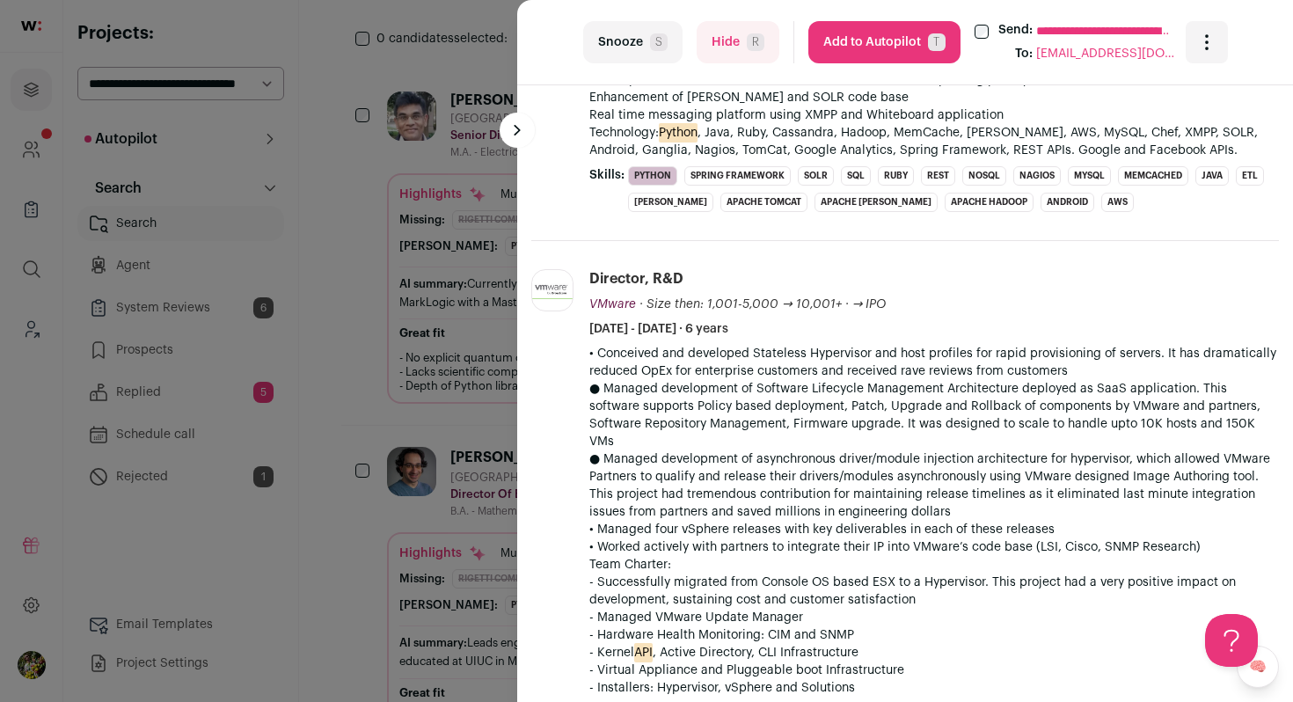
scroll to position [1912, 0]
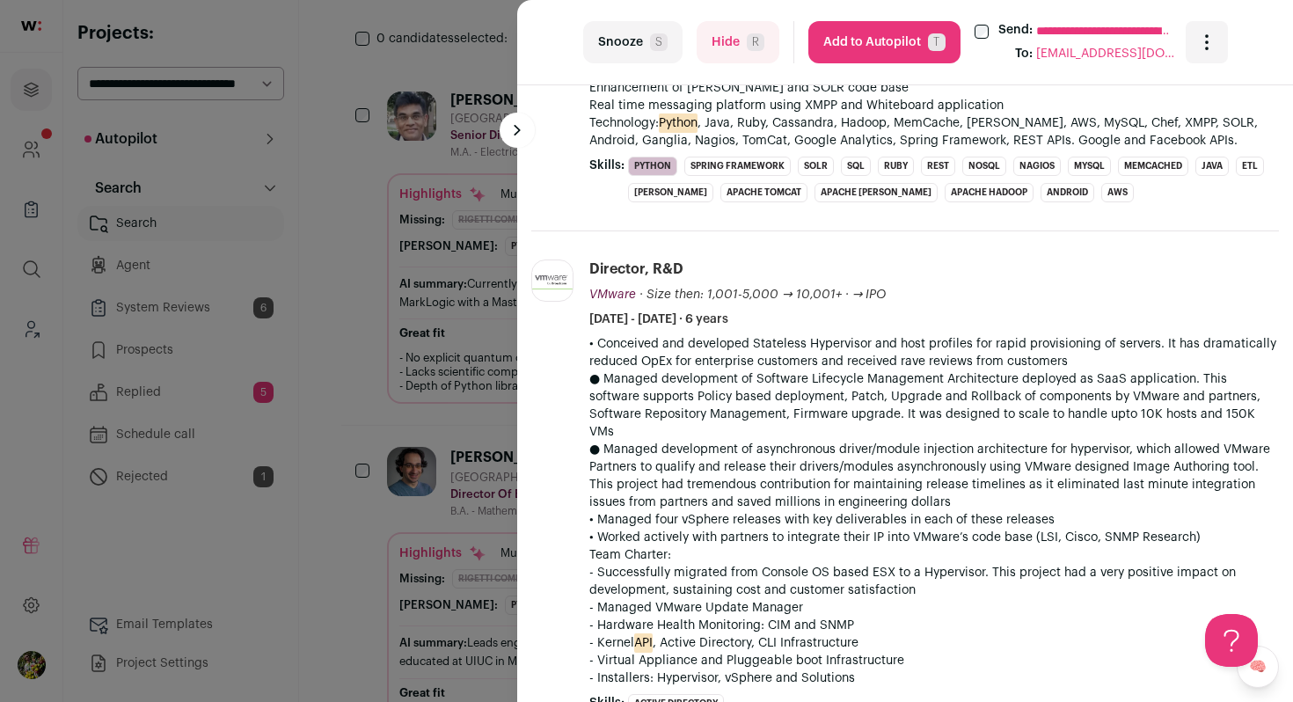
click at [616, 231] on li "Samsung Mobile samsung.com Add to company list Public / Private Private Valuati…" at bounding box center [905, 41] width 748 height 379
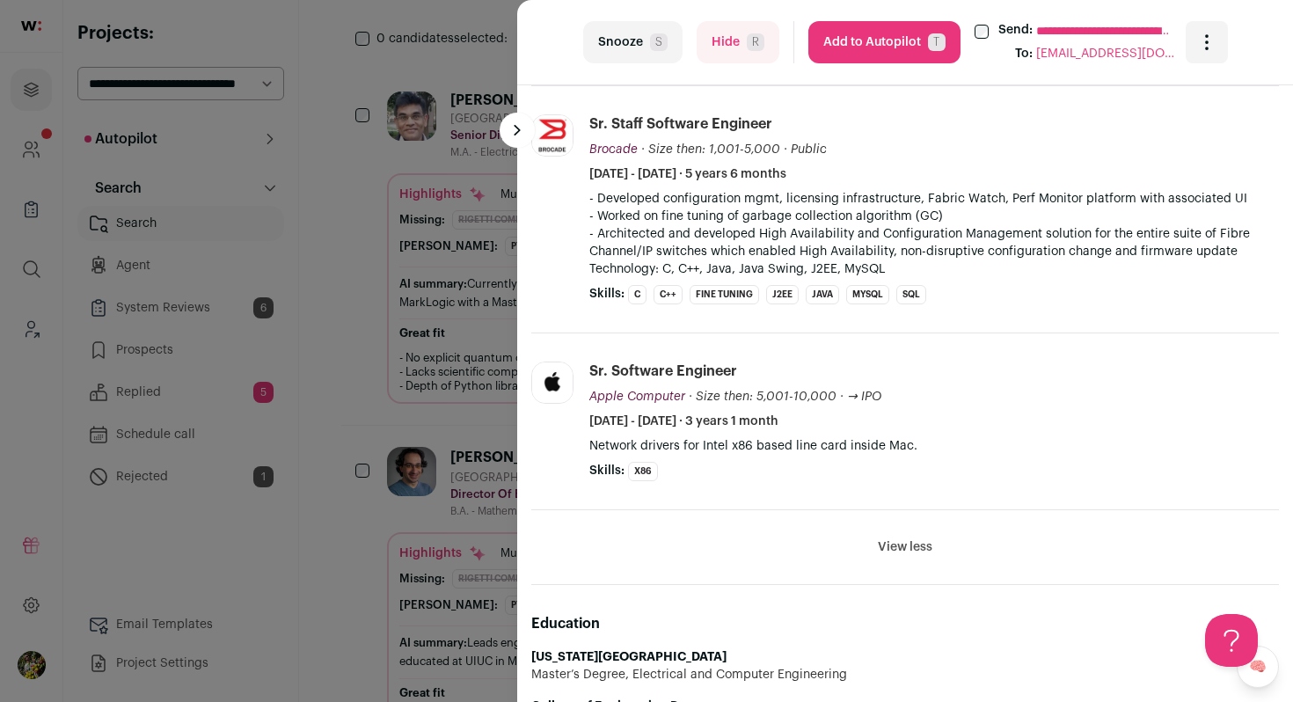
scroll to position [2597, 0]
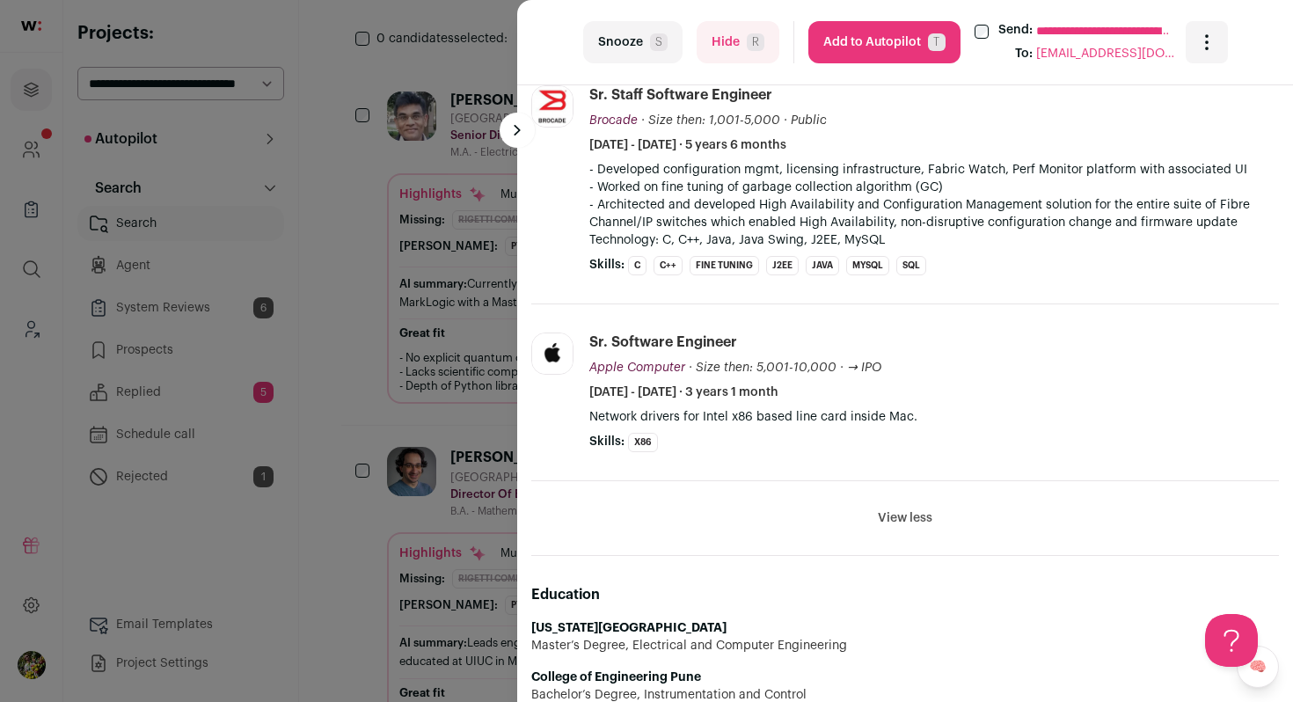
click at [903, 509] on button "View less" at bounding box center [905, 518] width 55 height 18
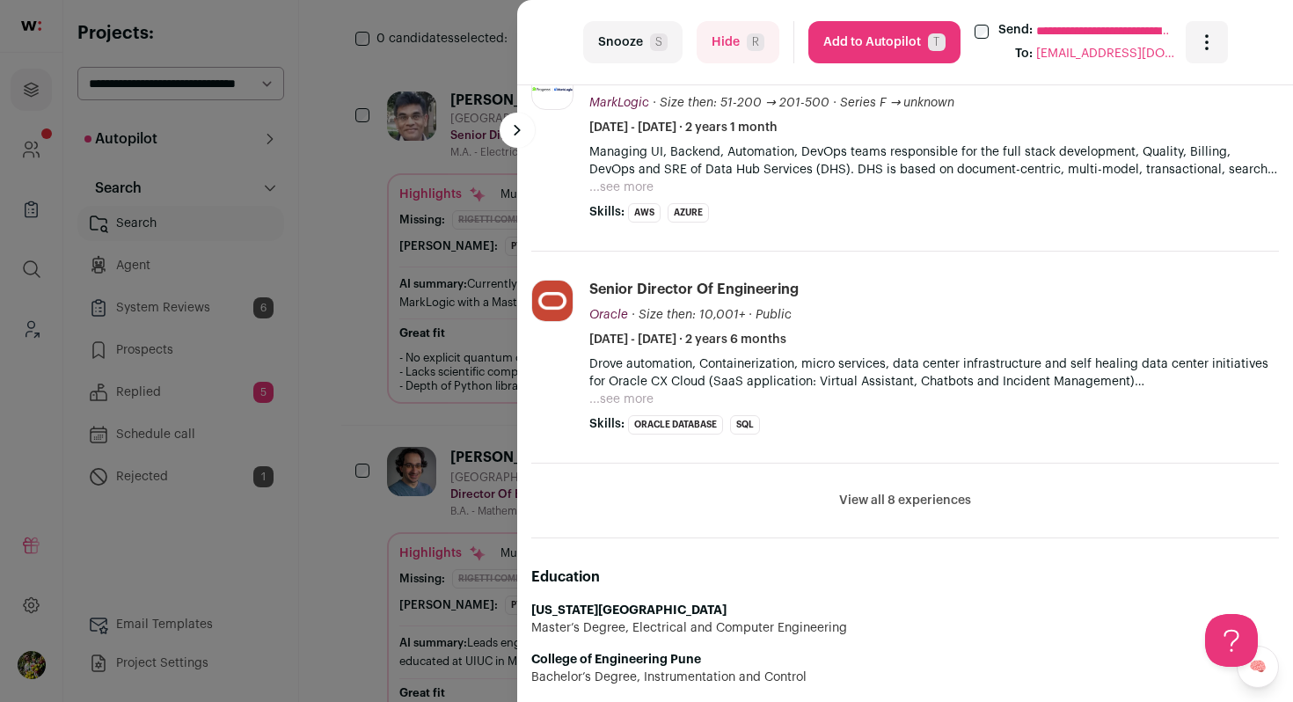
click at [926, 33] on button "Add to Autopilot T" at bounding box center [885, 42] width 152 height 42
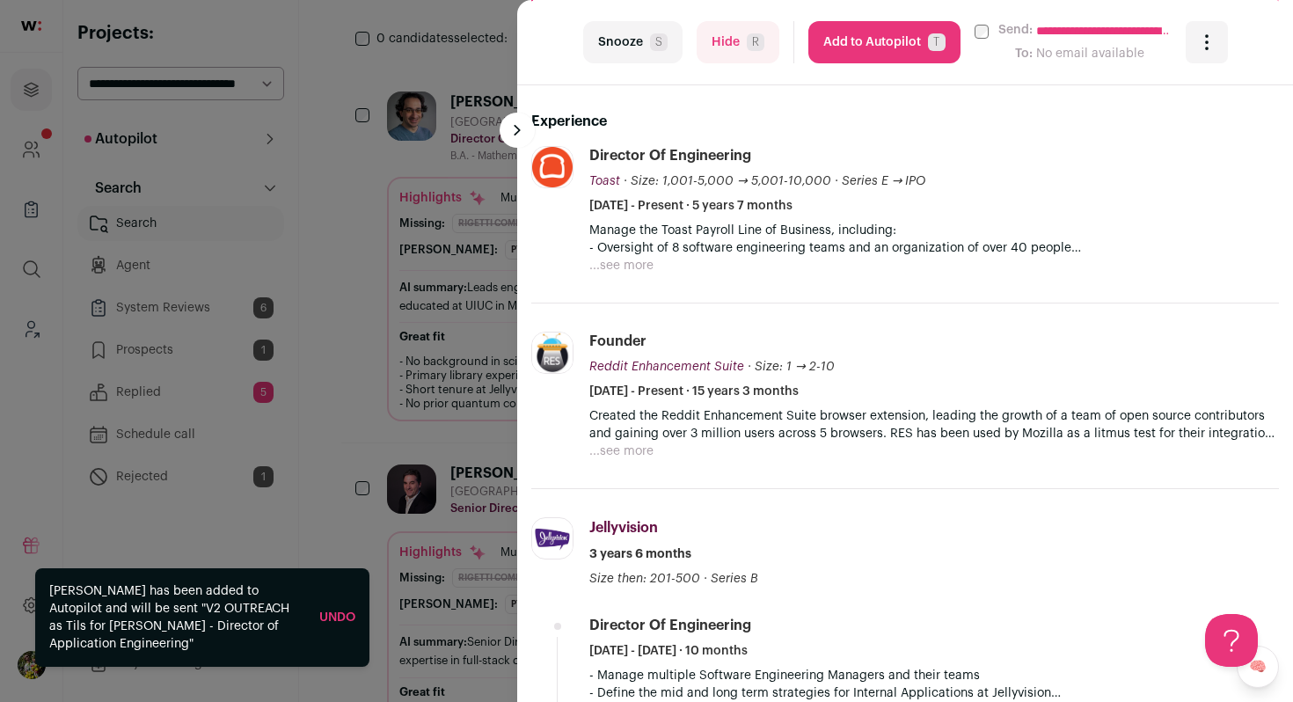
scroll to position [654, 0]
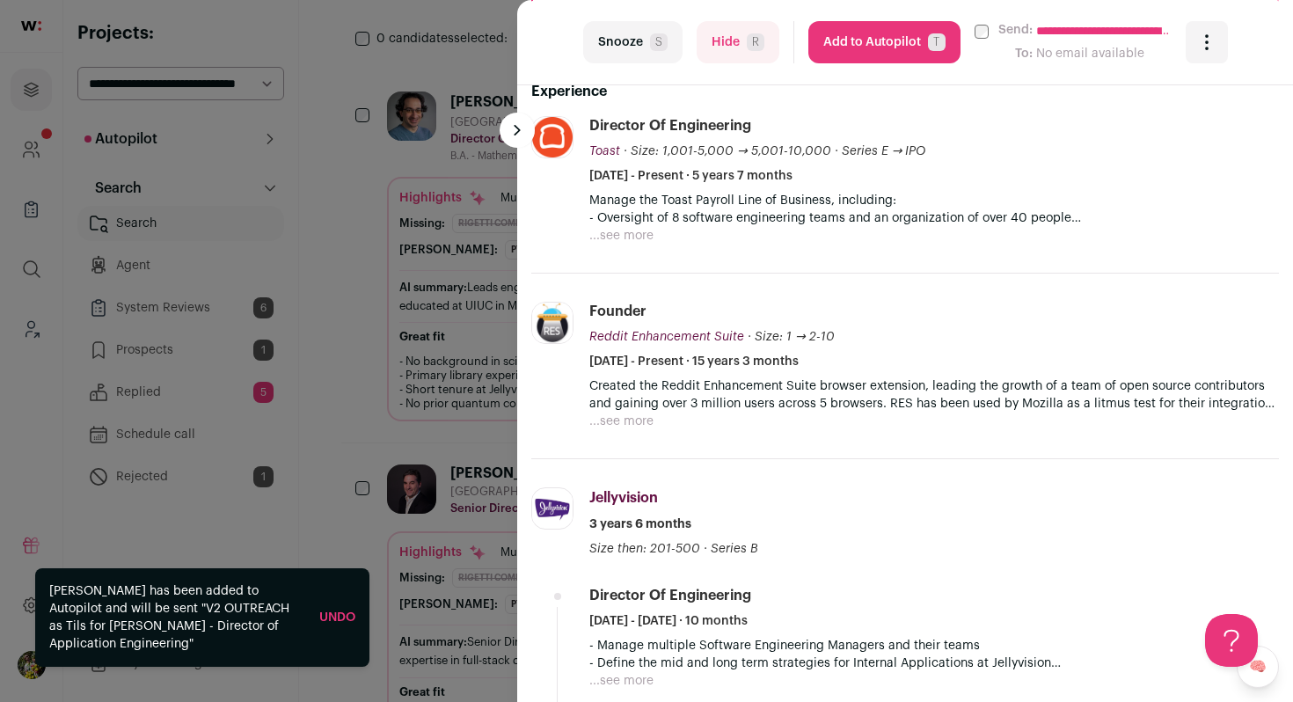
click at [621, 238] on button "...see more" at bounding box center [621, 236] width 64 height 18
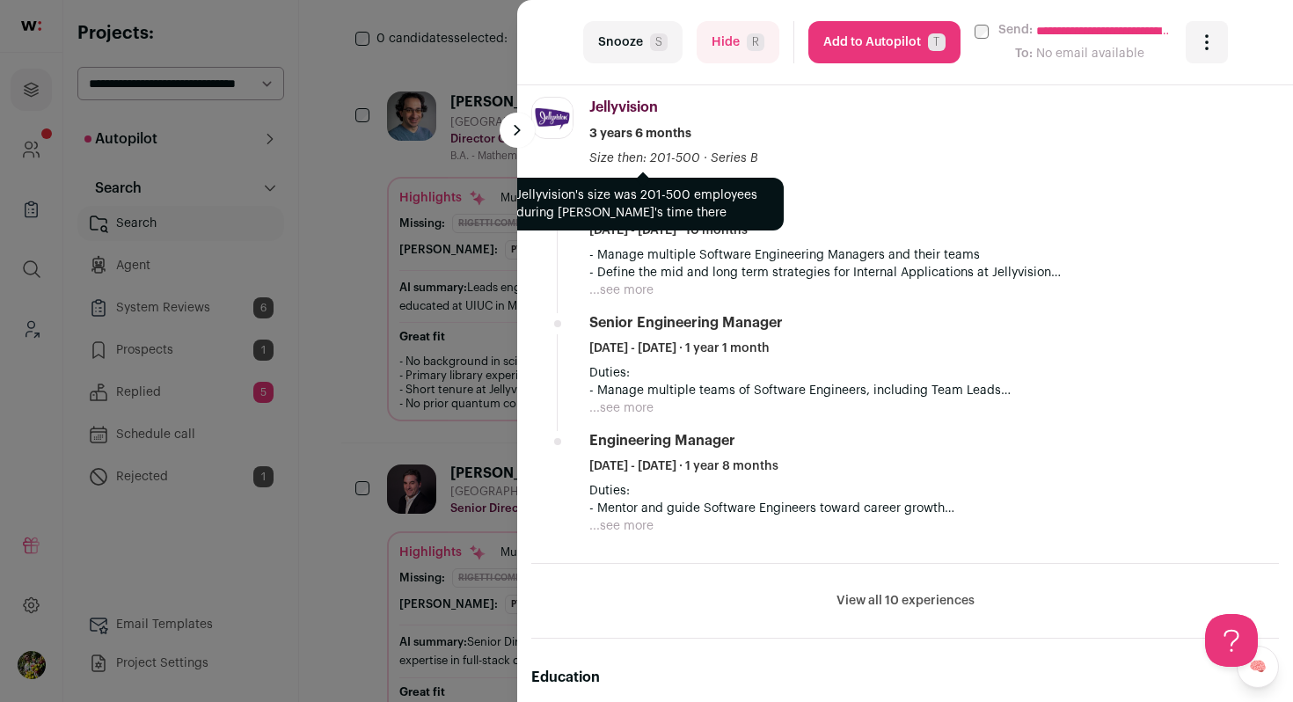
scroll to position [1219, 0]
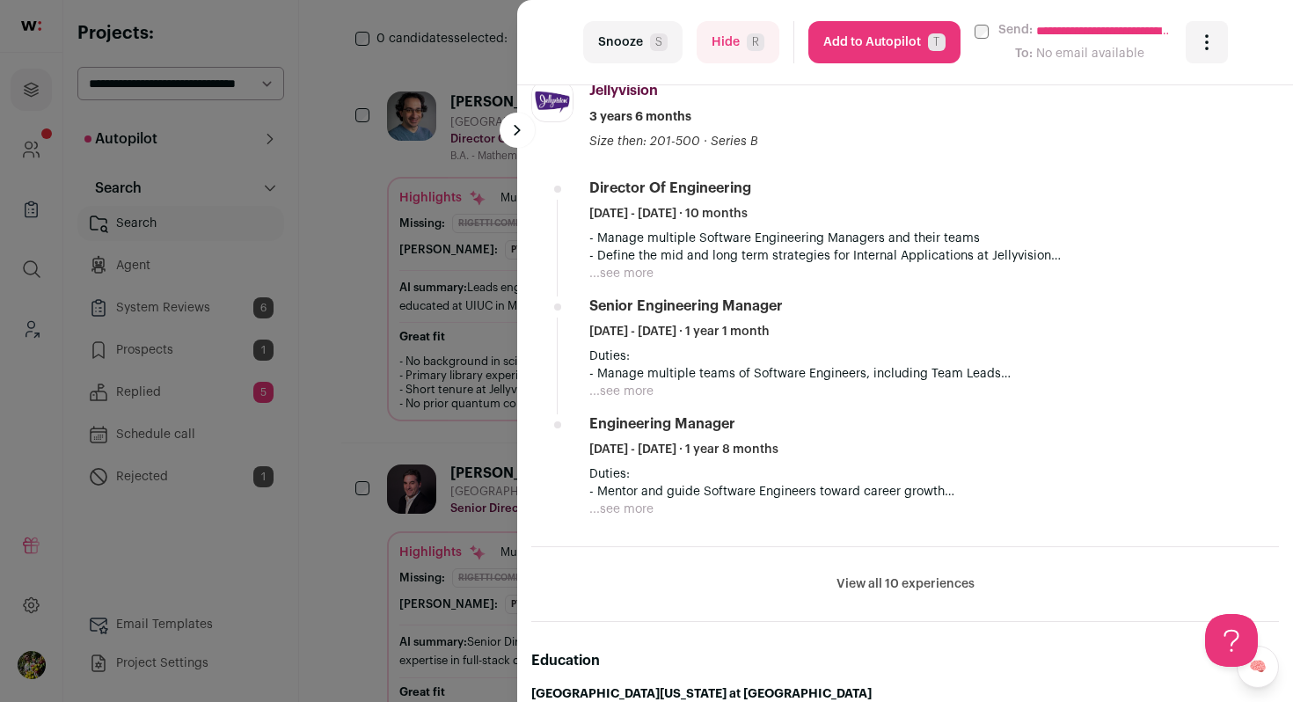
click at [890, 582] on button "View all 10 experiences" at bounding box center [906, 584] width 138 height 18
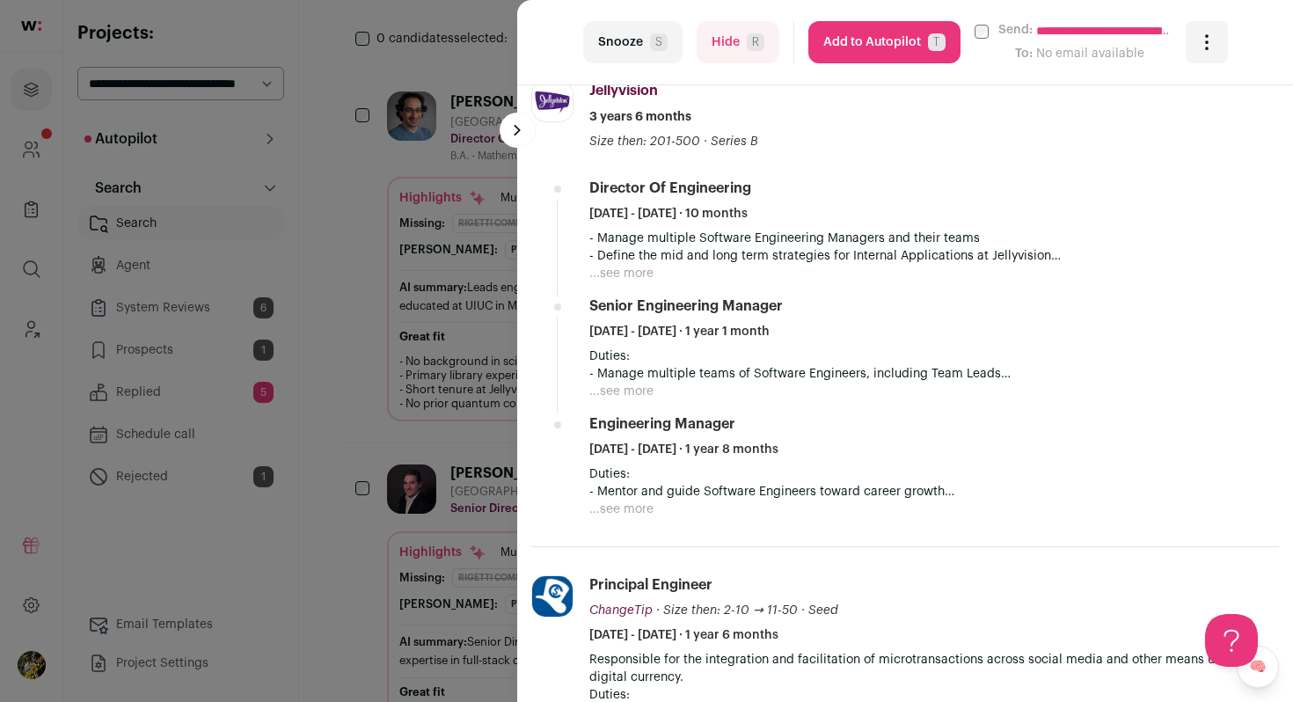
click at [923, 35] on button "Add to Autopilot T" at bounding box center [885, 42] width 152 height 42
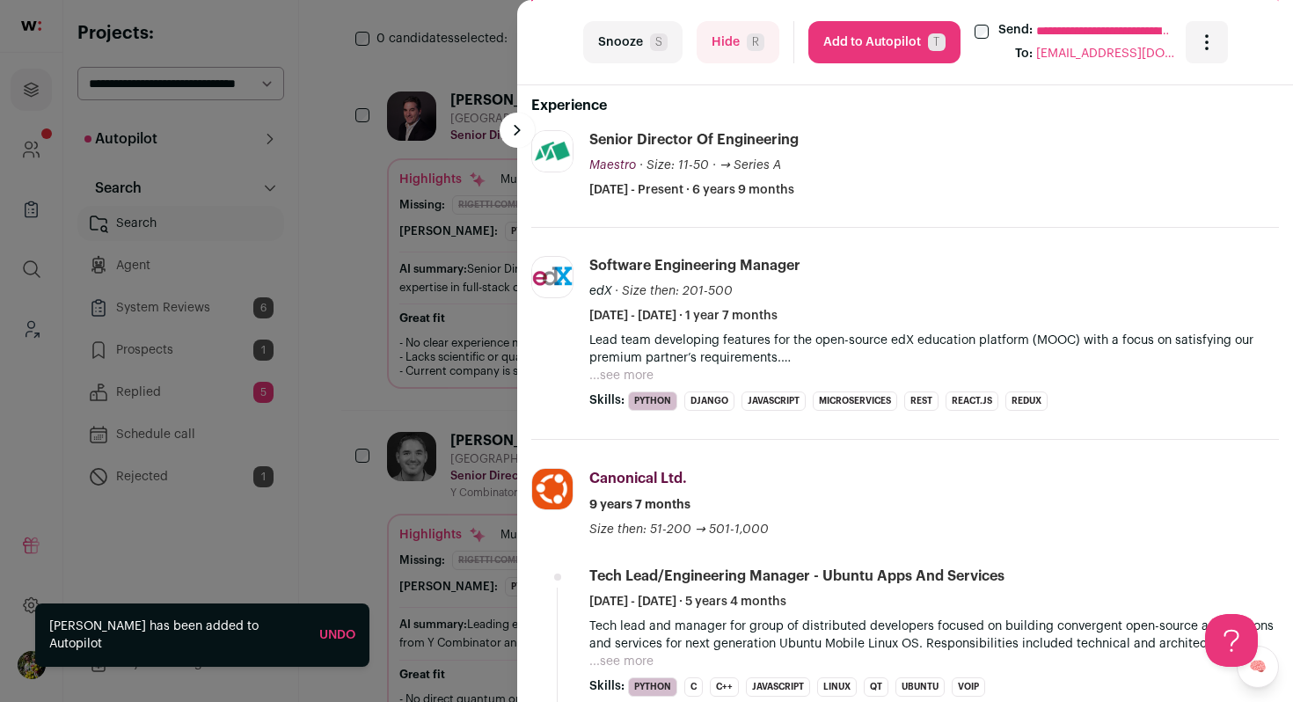
scroll to position [604, 0]
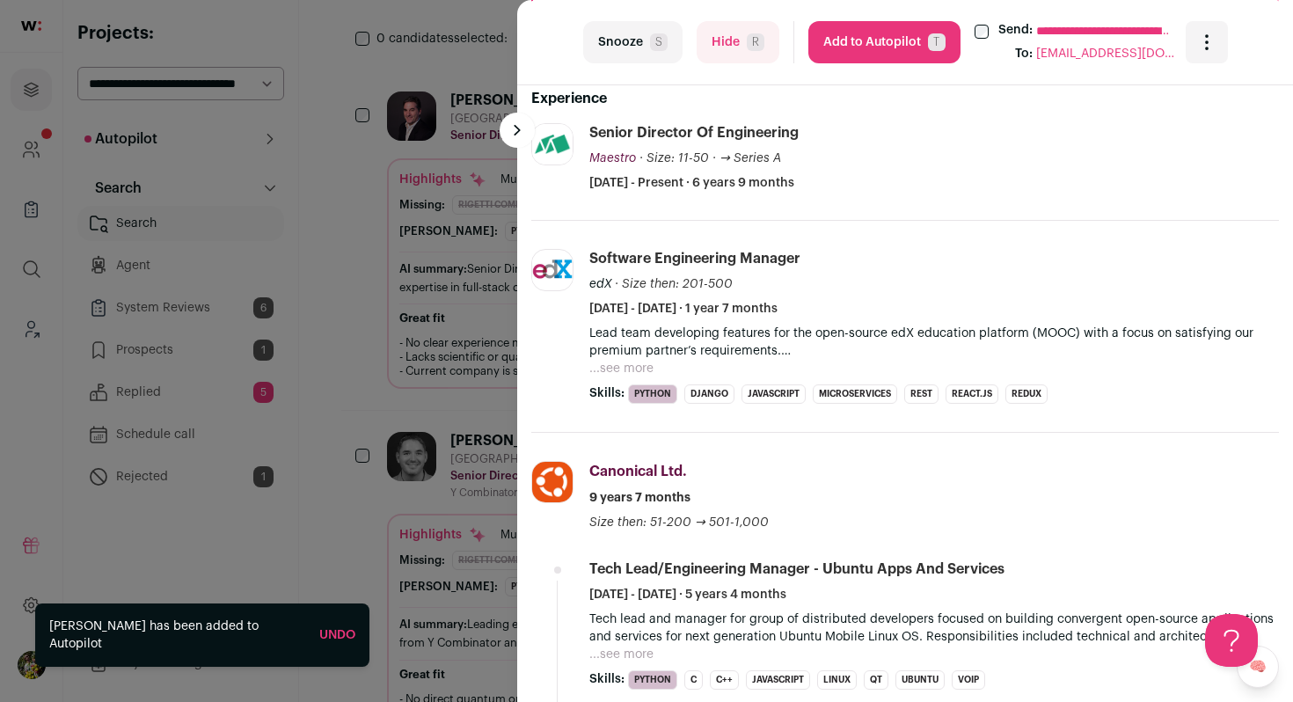
click at [638, 362] on button "...see more" at bounding box center [621, 369] width 64 height 18
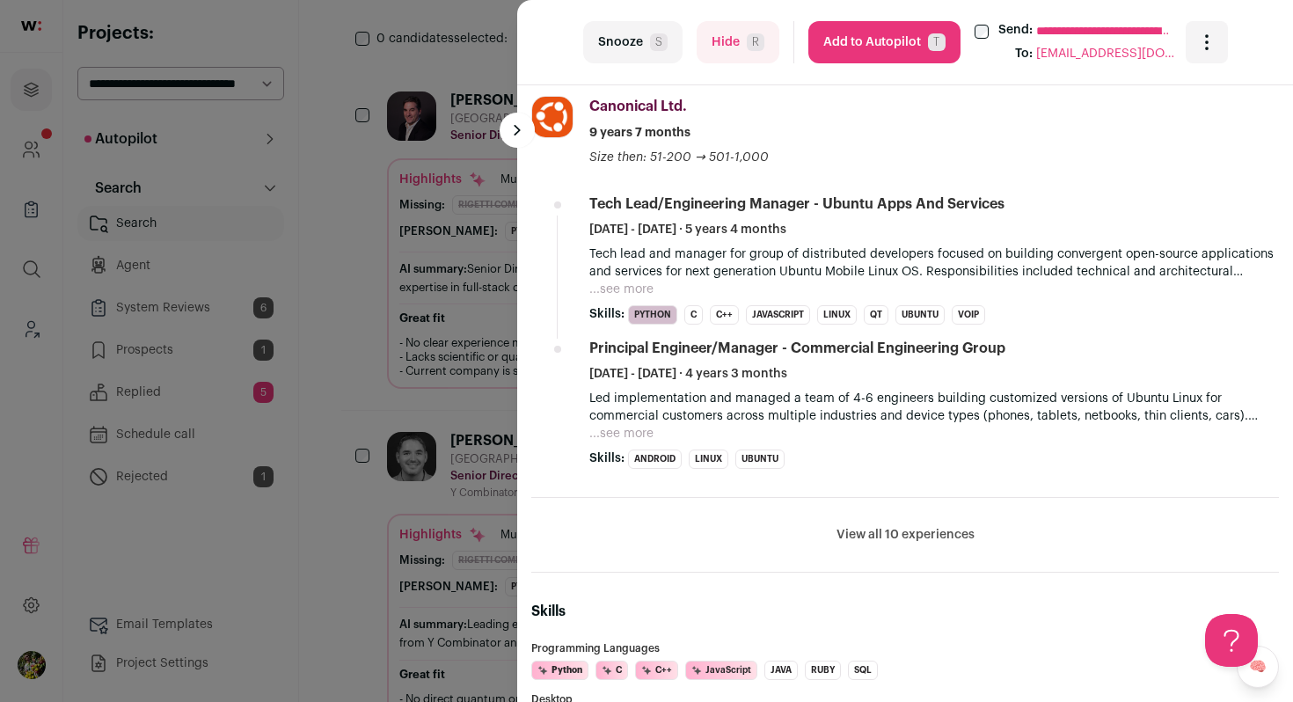
scroll to position [1127, 0]
click at [908, 36] on button "Add to Autopilot T" at bounding box center [885, 42] width 152 height 42
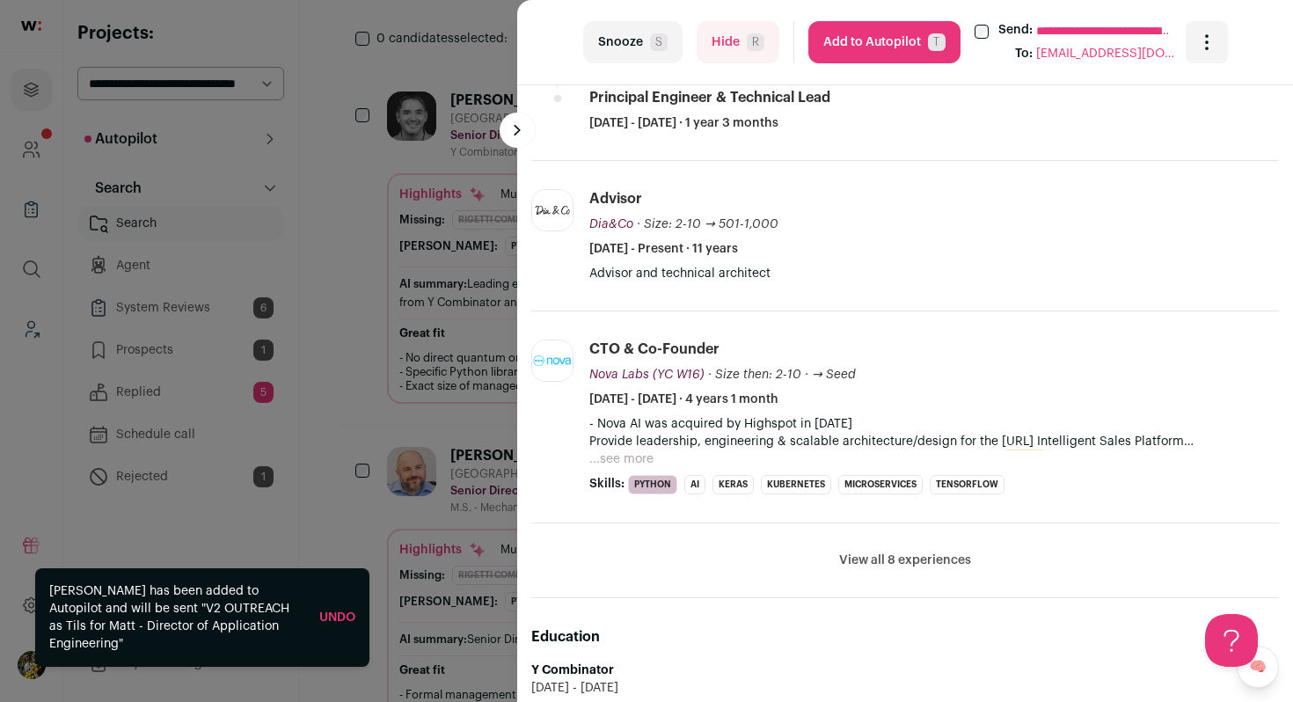
scroll to position [797, 0]
click at [928, 561] on button "View all 8 experiences" at bounding box center [905, 560] width 132 height 18
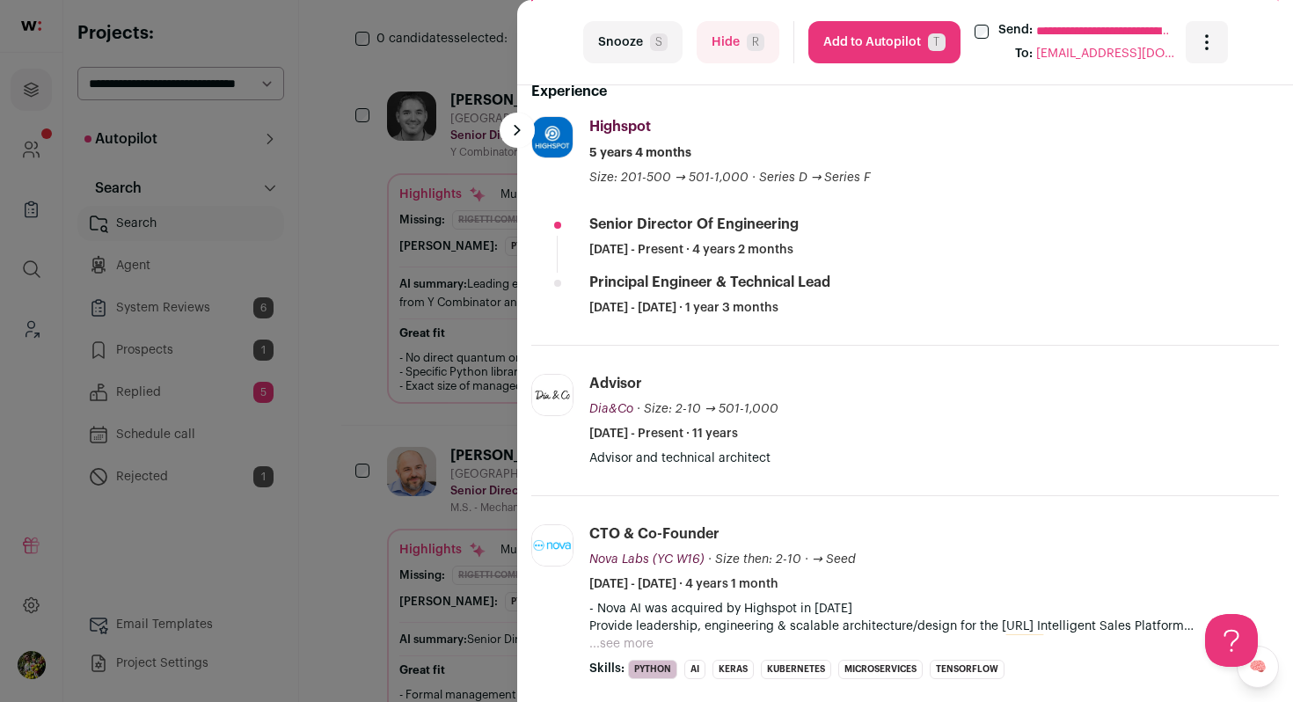
scroll to position [545, 0]
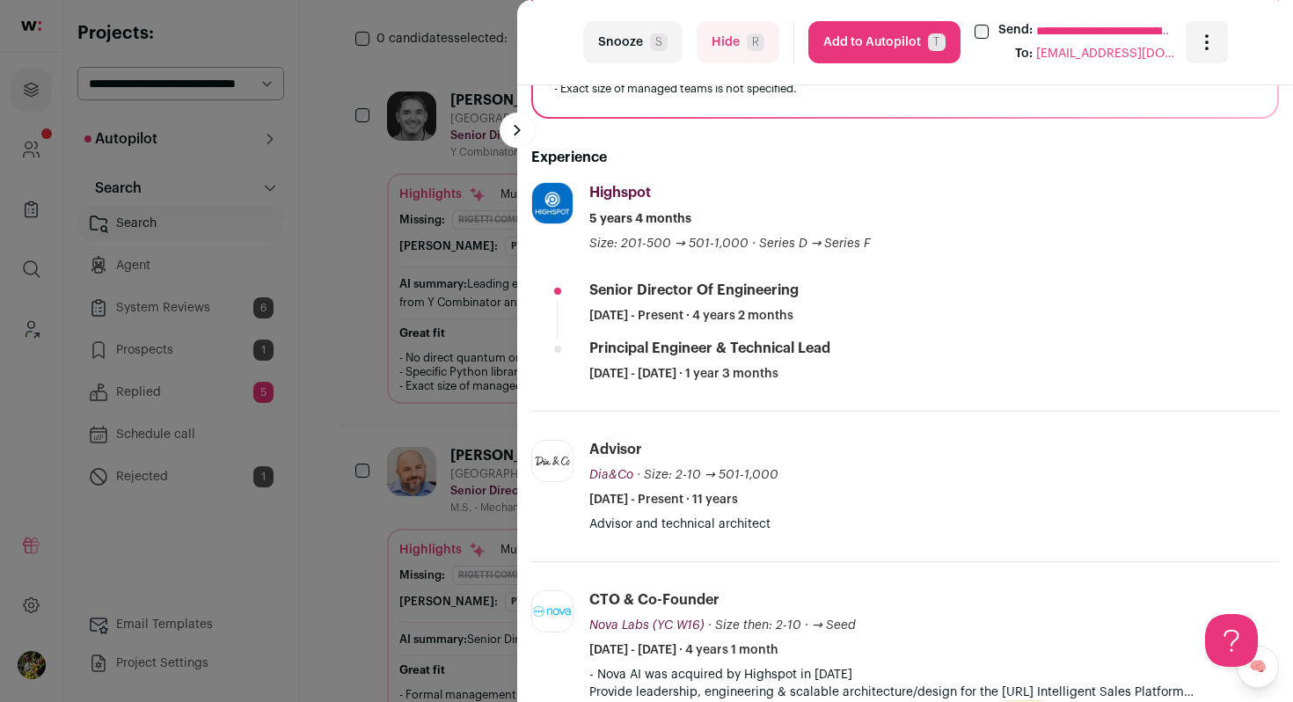
click at [884, 61] on button "Add to Autopilot T" at bounding box center [885, 42] width 152 height 42
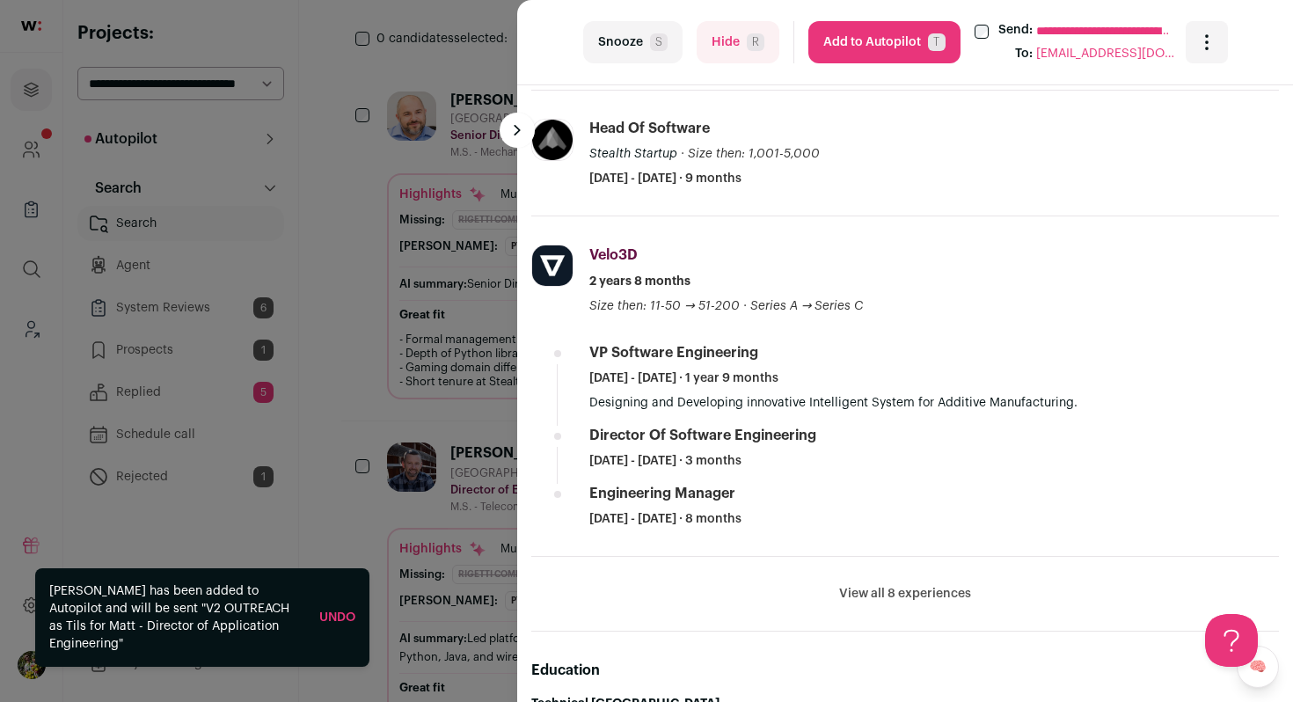
scroll to position [1013, 0]
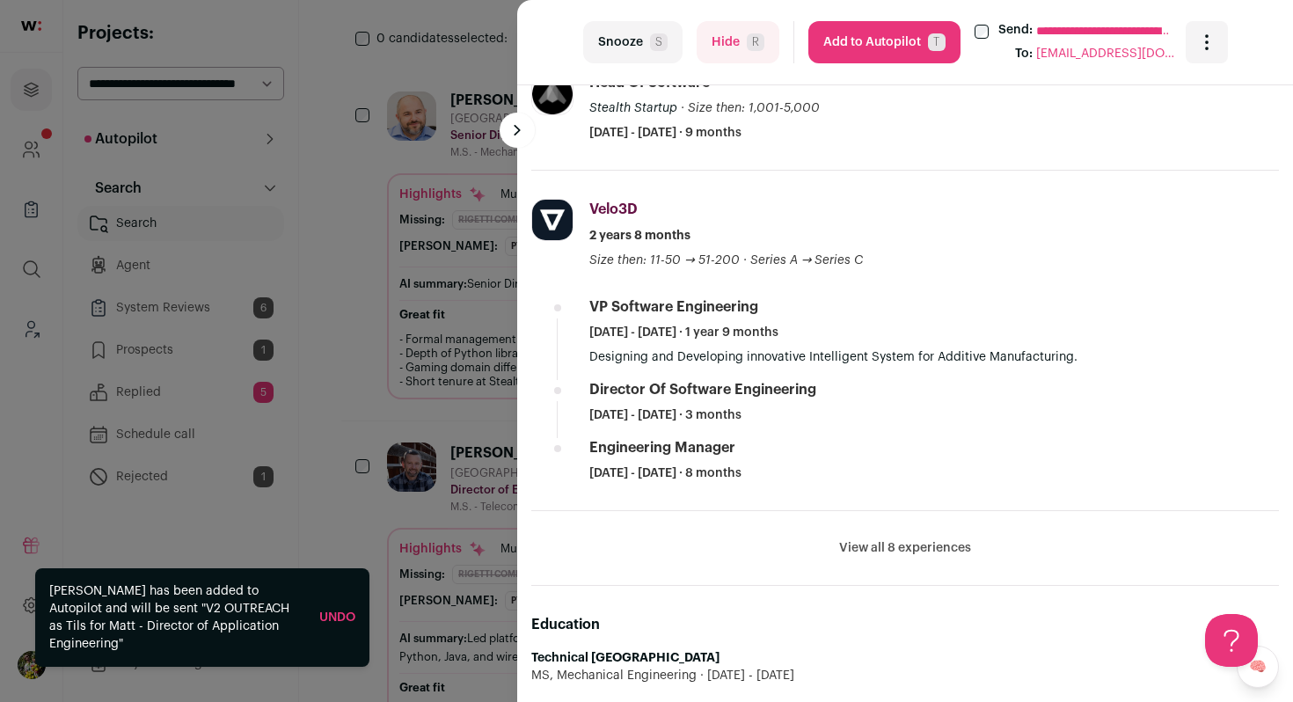
click at [924, 539] on button "View all 8 experiences" at bounding box center [905, 548] width 132 height 18
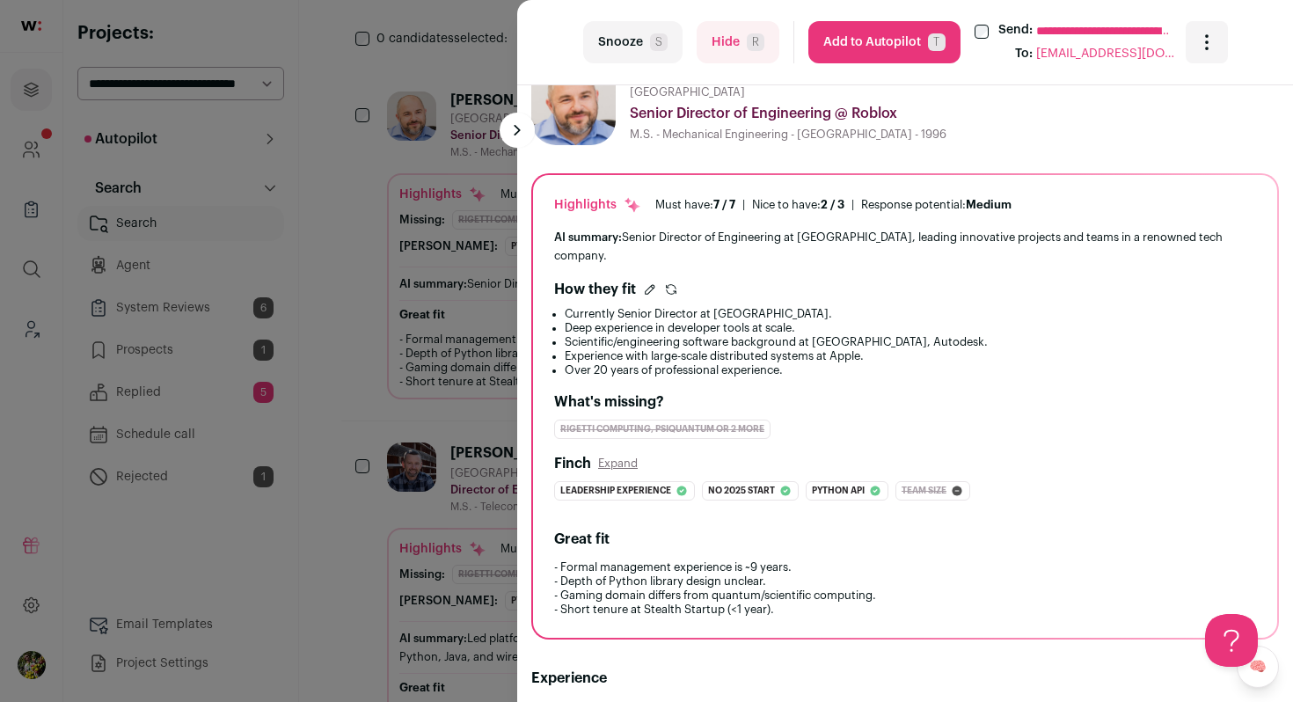
scroll to position [18, 0]
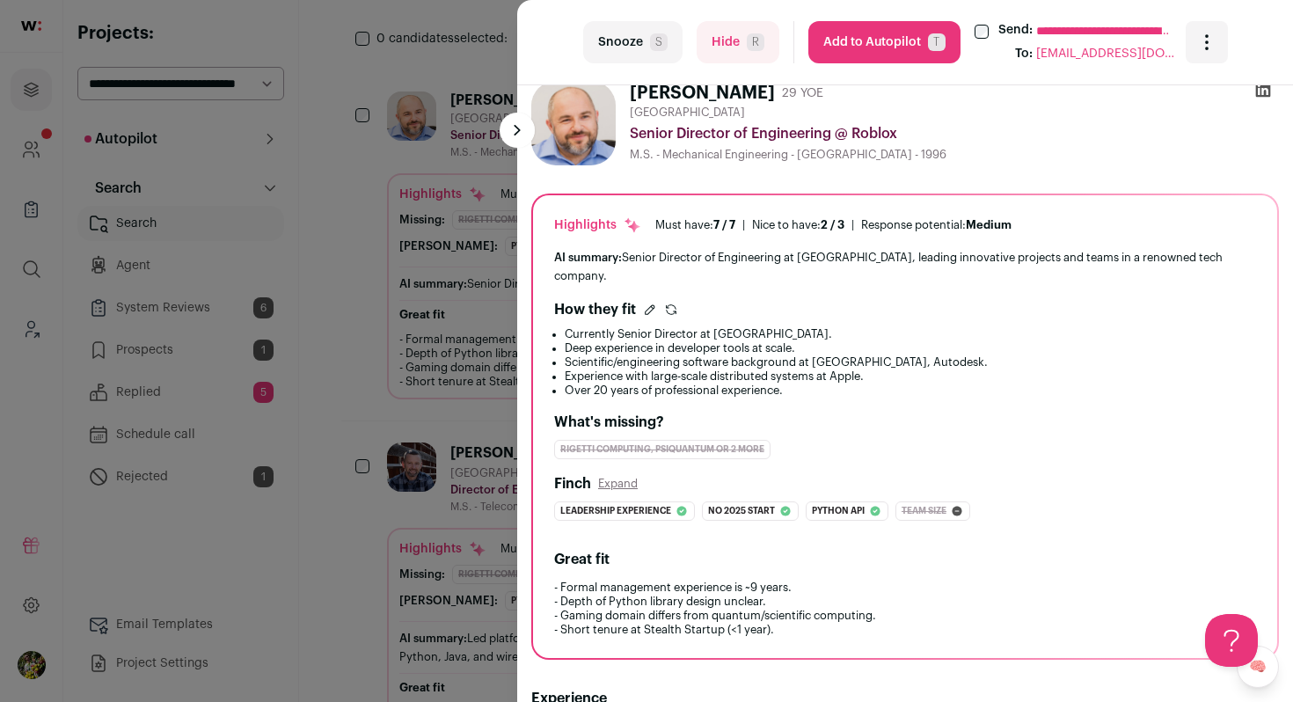
click at [888, 50] on button "Add to Autopilot T" at bounding box center [885, 42] width 152 height 42
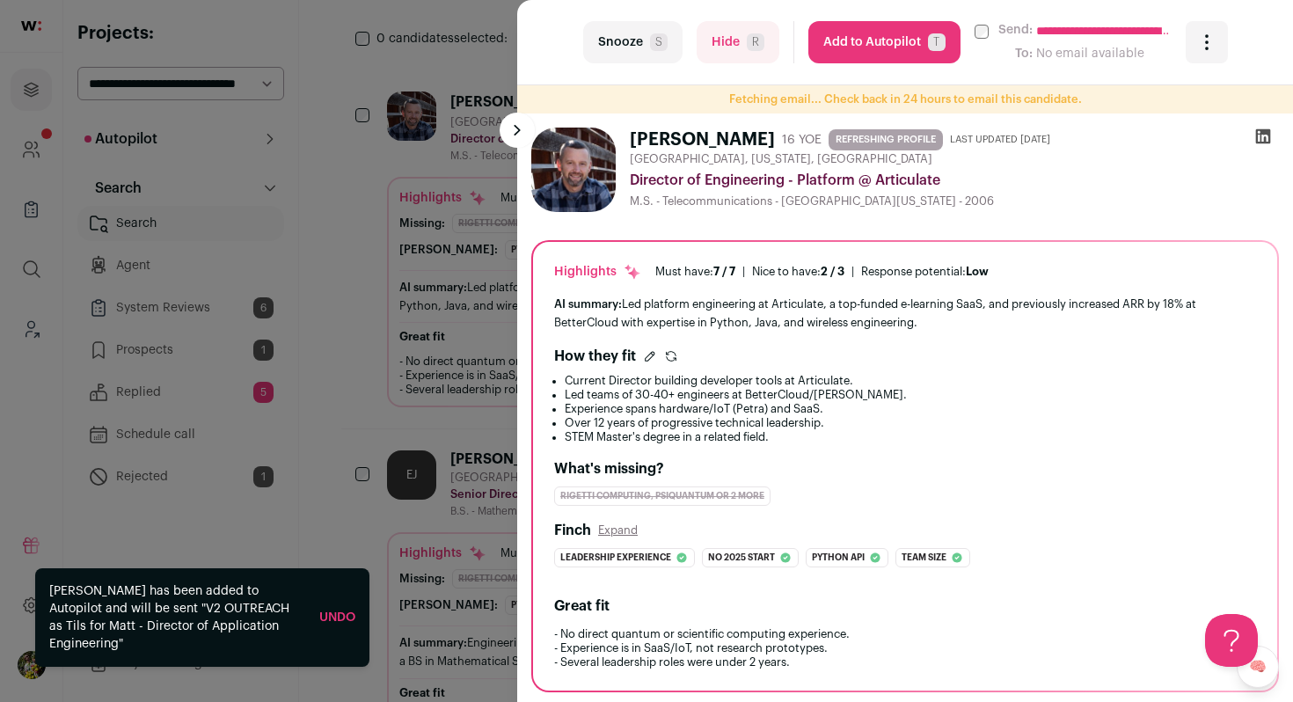
click at [458, 226] on div "**********" at bounding box center [646, 351] width 1293 height 702
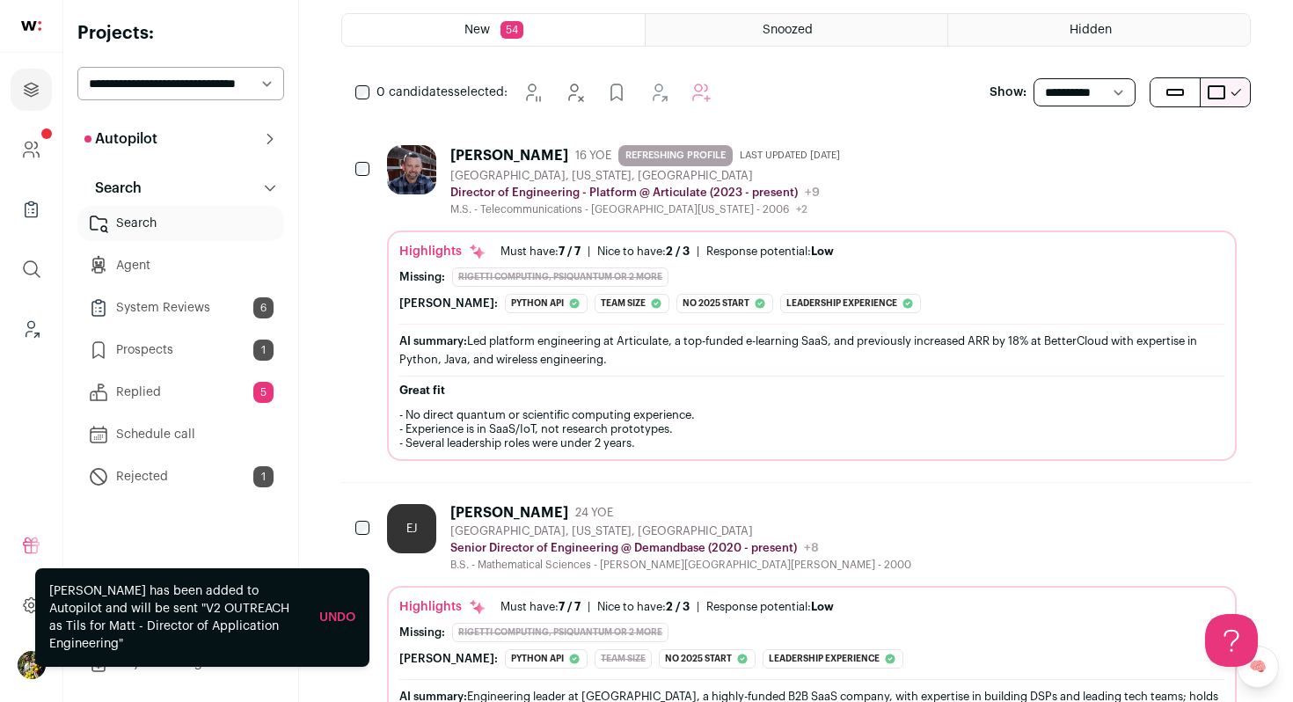
scroll to position [338, 0]
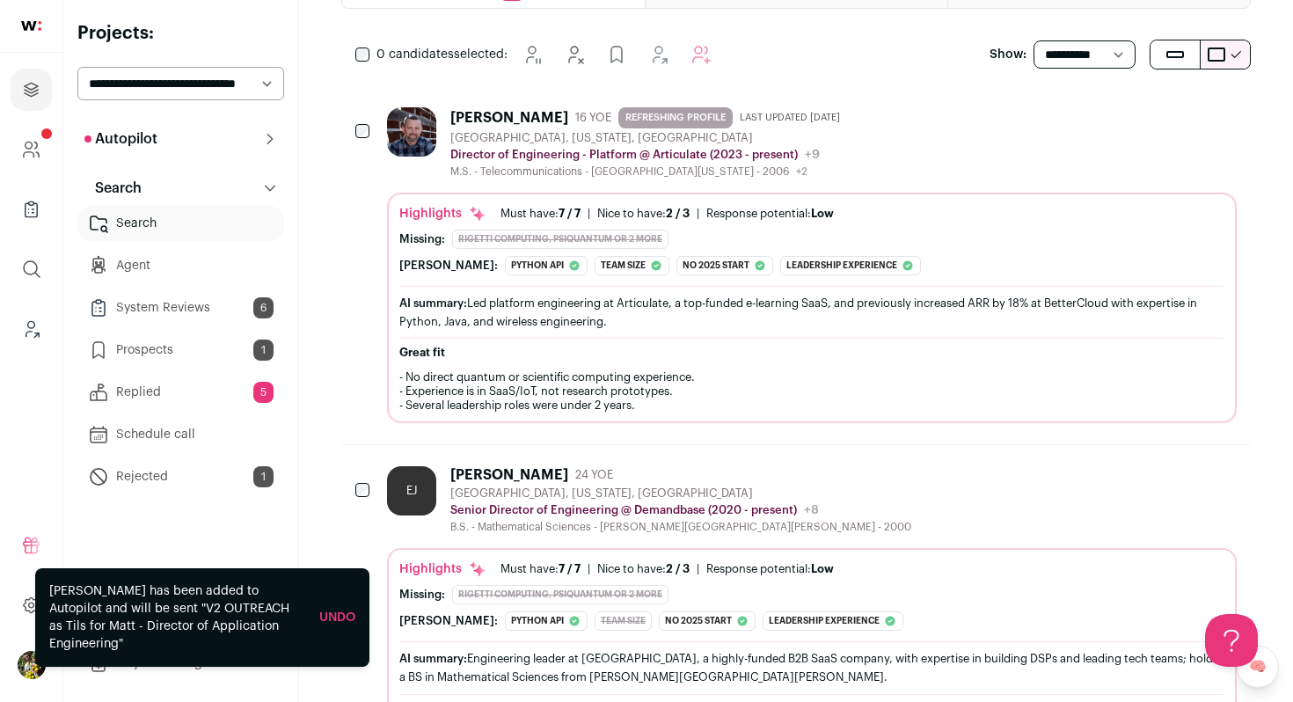
click at [518, 129] on div "Jonathan Worosylo 16 YOE REFRESHING PROFILE Last updated 8/27/2025 Longmont, Co…" at bounding box center [648, 142] width 397 height 71
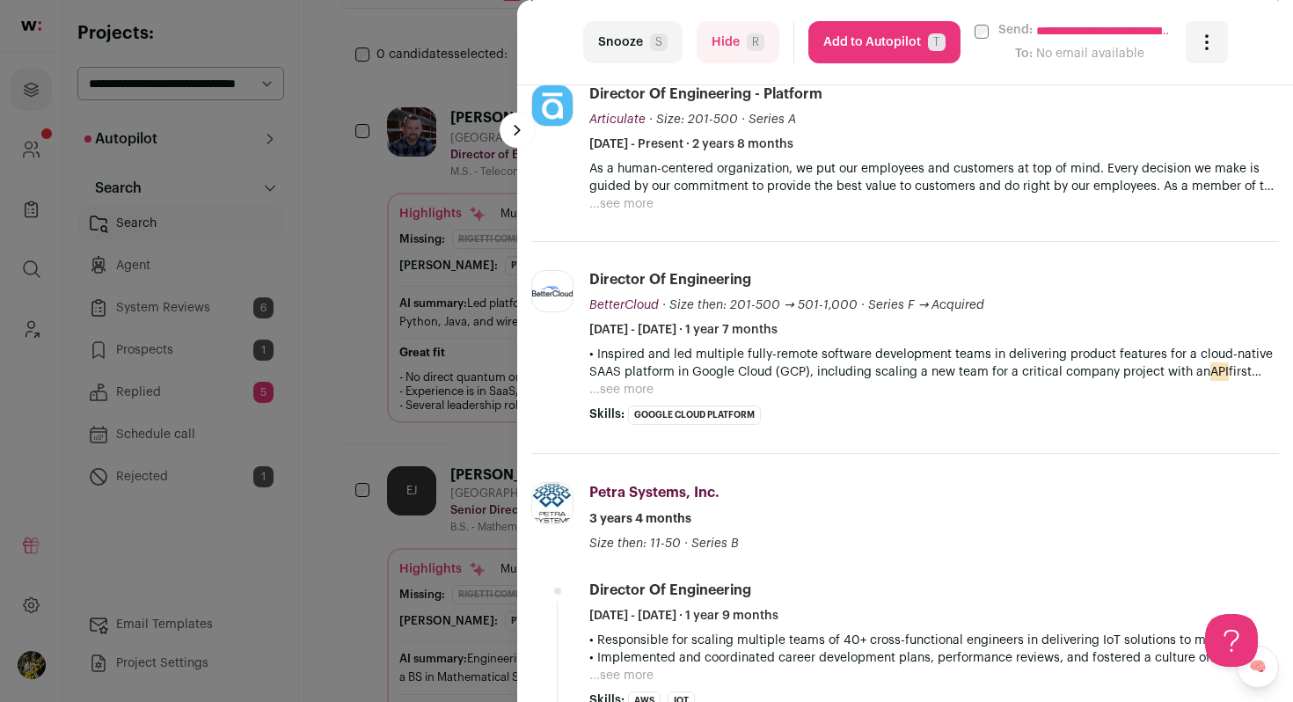
scroll to position [666, 0]
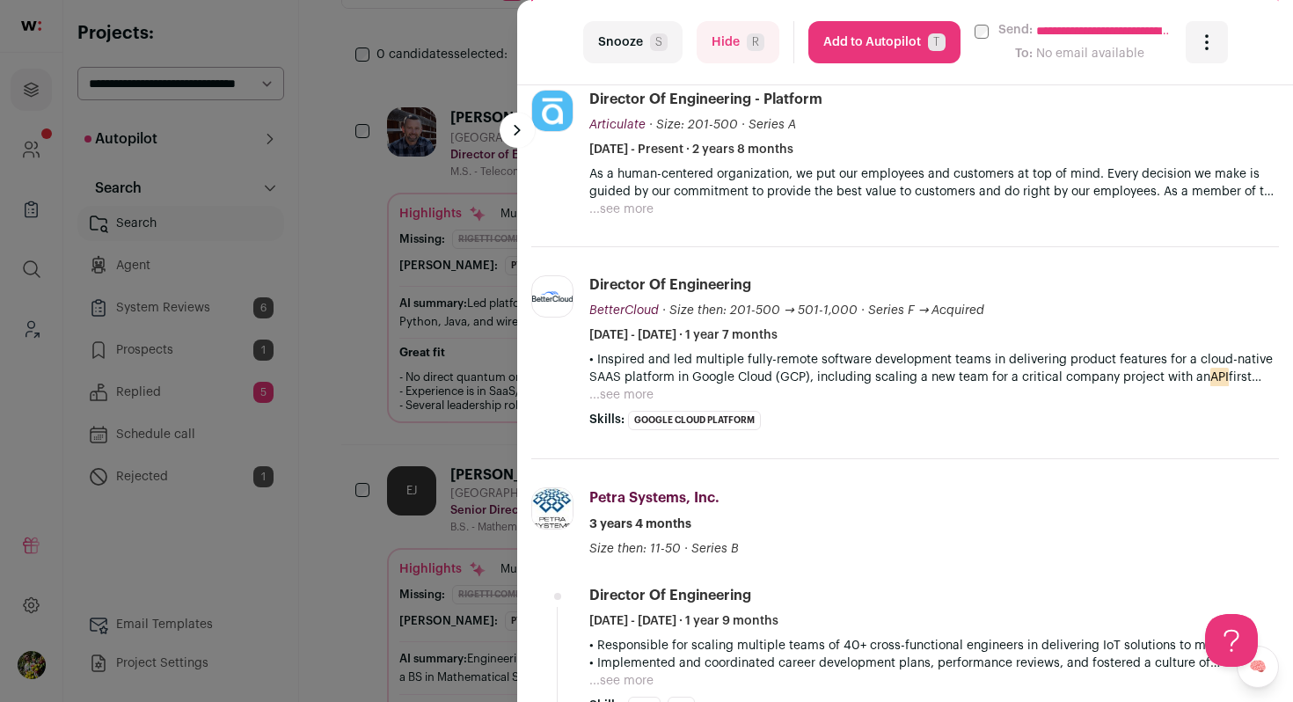
click at [633, 213] on button "...see more" at bounding box center [621, 210] width 64 height 18
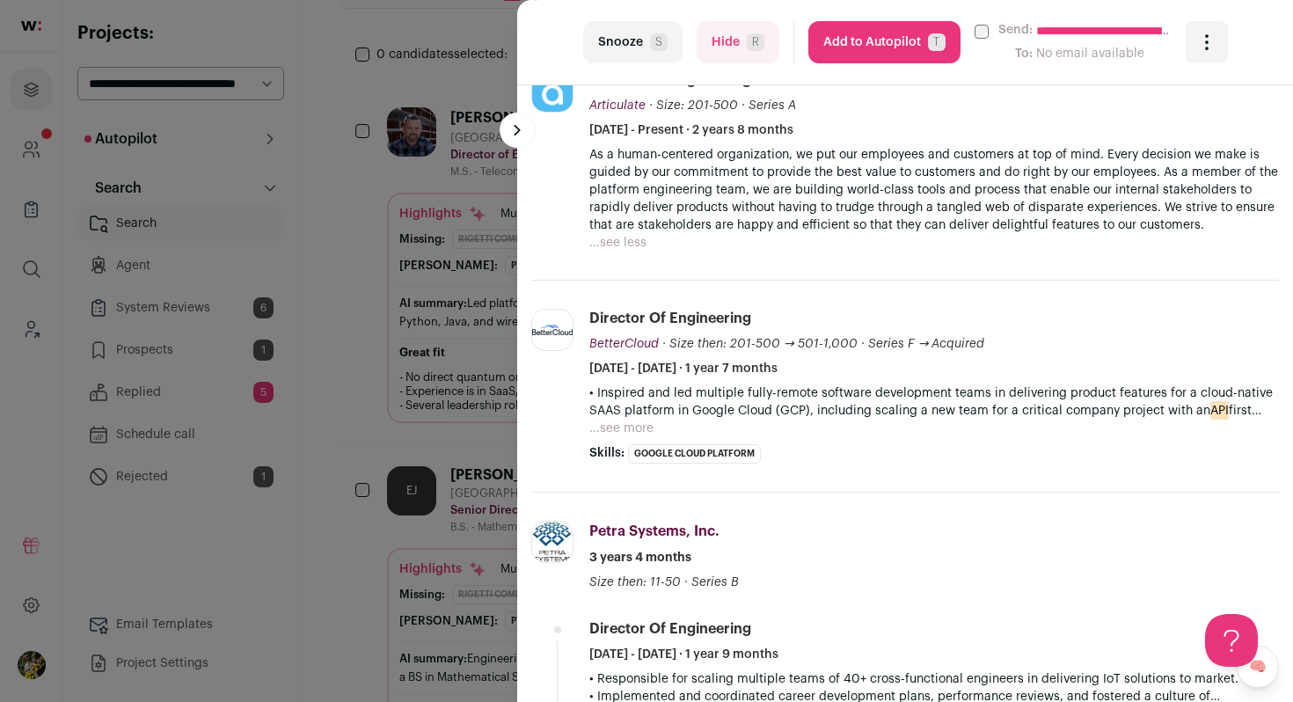
scroll to position [687, 0]
click at [619, 428] on button "...see more" at bounding box center [621, 427] width 64 height 18
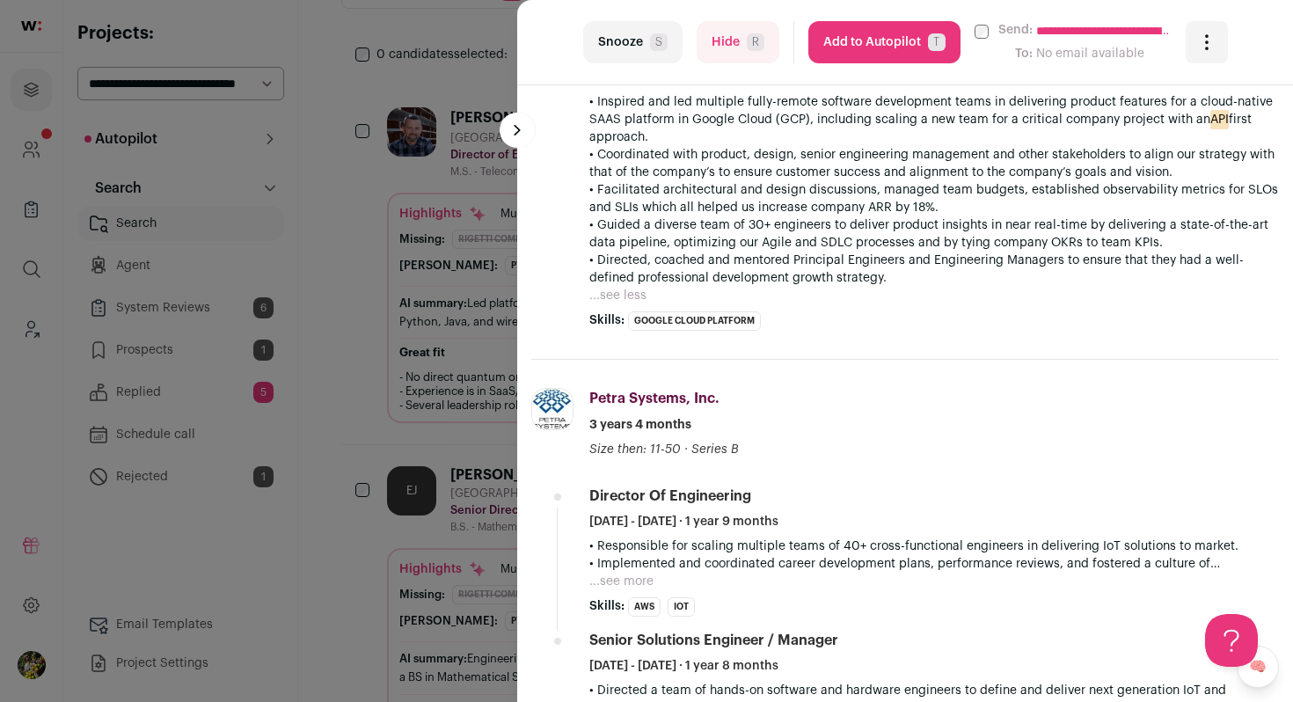
scroll to position [1129, 0]
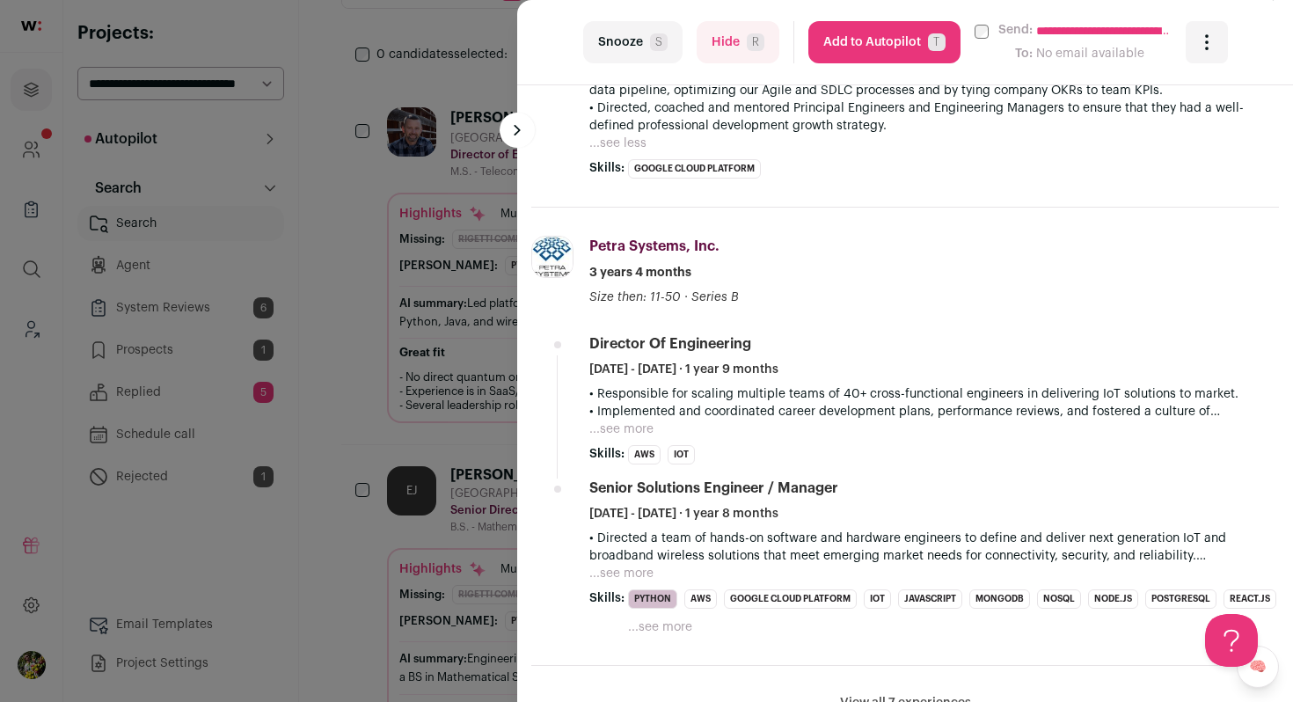
click at [882, 46] on button "Add to Autopilot T" at bounding box center [885, 42] width 152 height 42
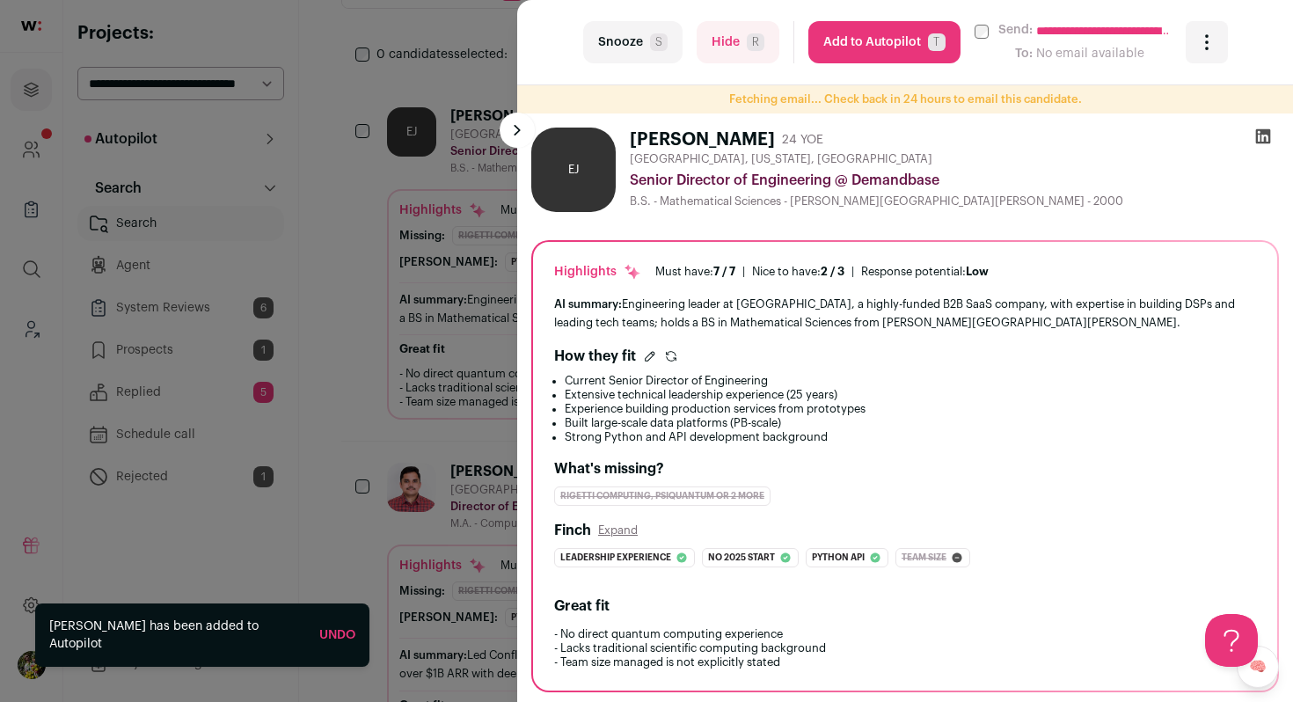
click at [444, 245] on div "**********" at bounding box center [646, 351] width 1293 height 702
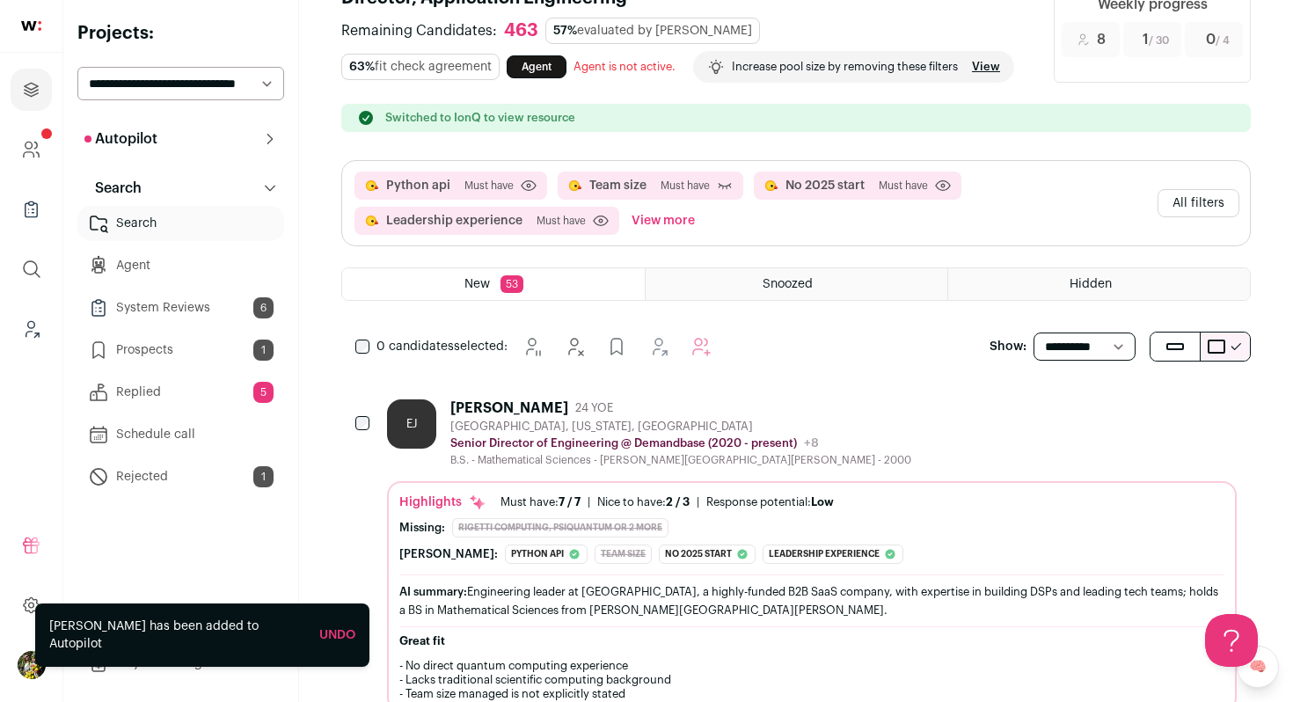
scroll to position [0, 0]
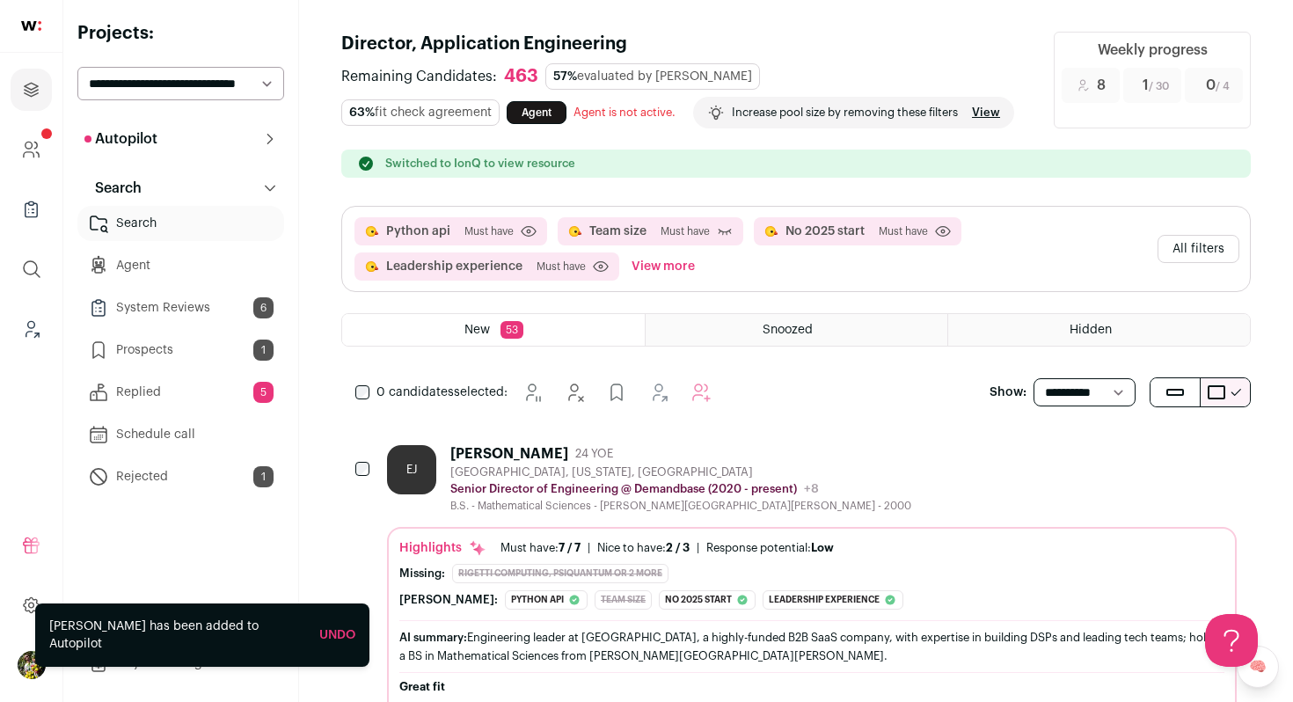
click at [1184, 252] on button "All filters" at bounding box center [1199, 249] width 82 height 28
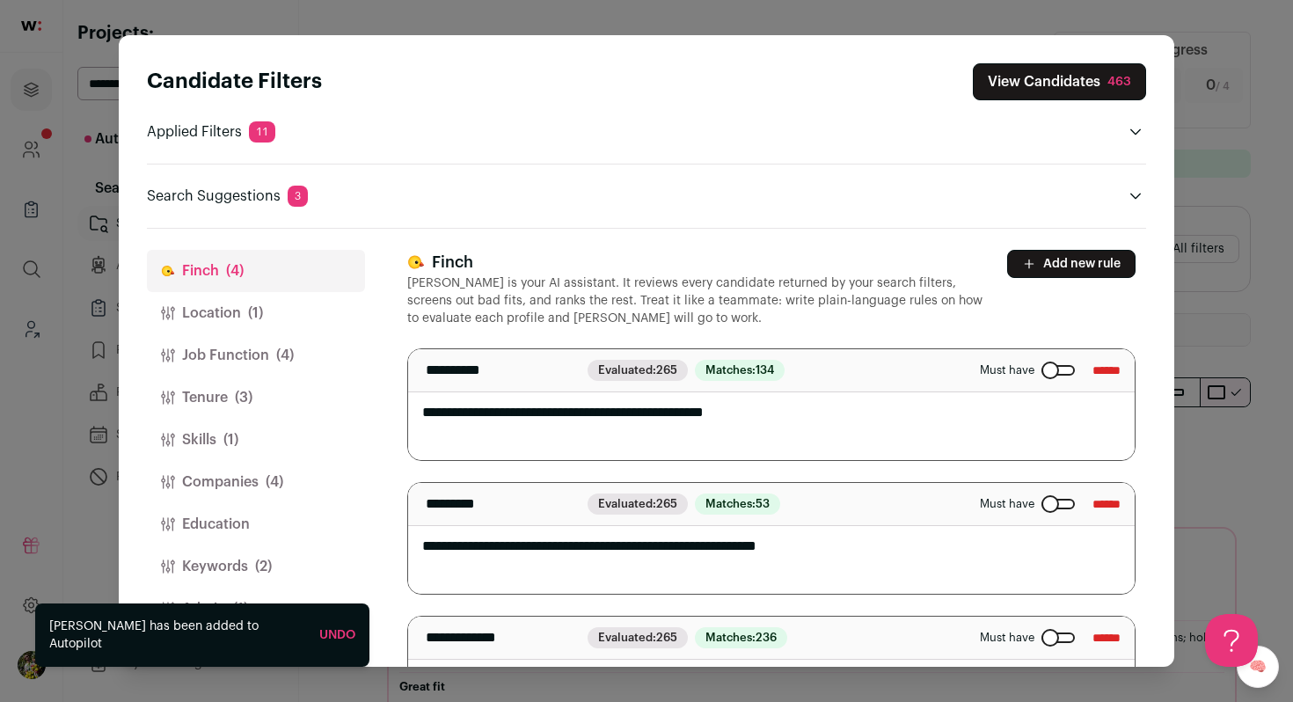
click at [288, 567] on button "Keywords (2)" at bounding box center [256, 566] width 218 height 42
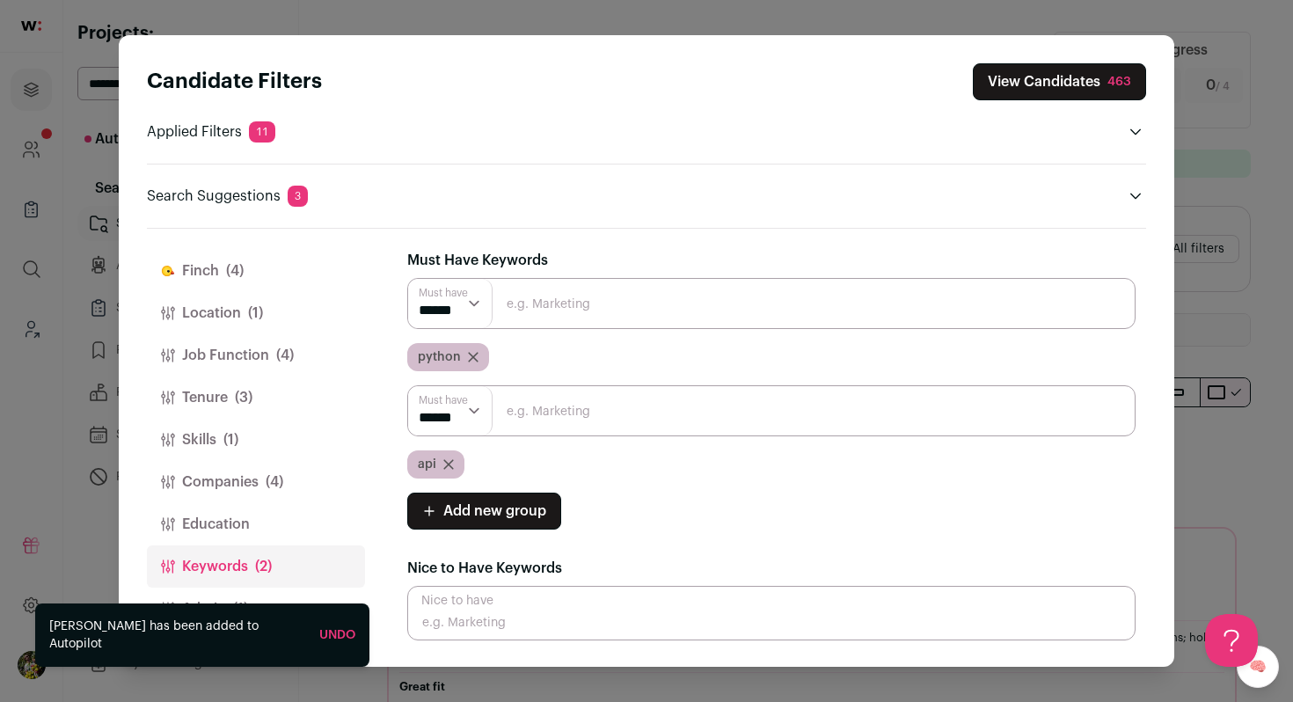
click at [276, 588] on button "Admin (1)" at bounding box center [256, 609] width 218 height 42
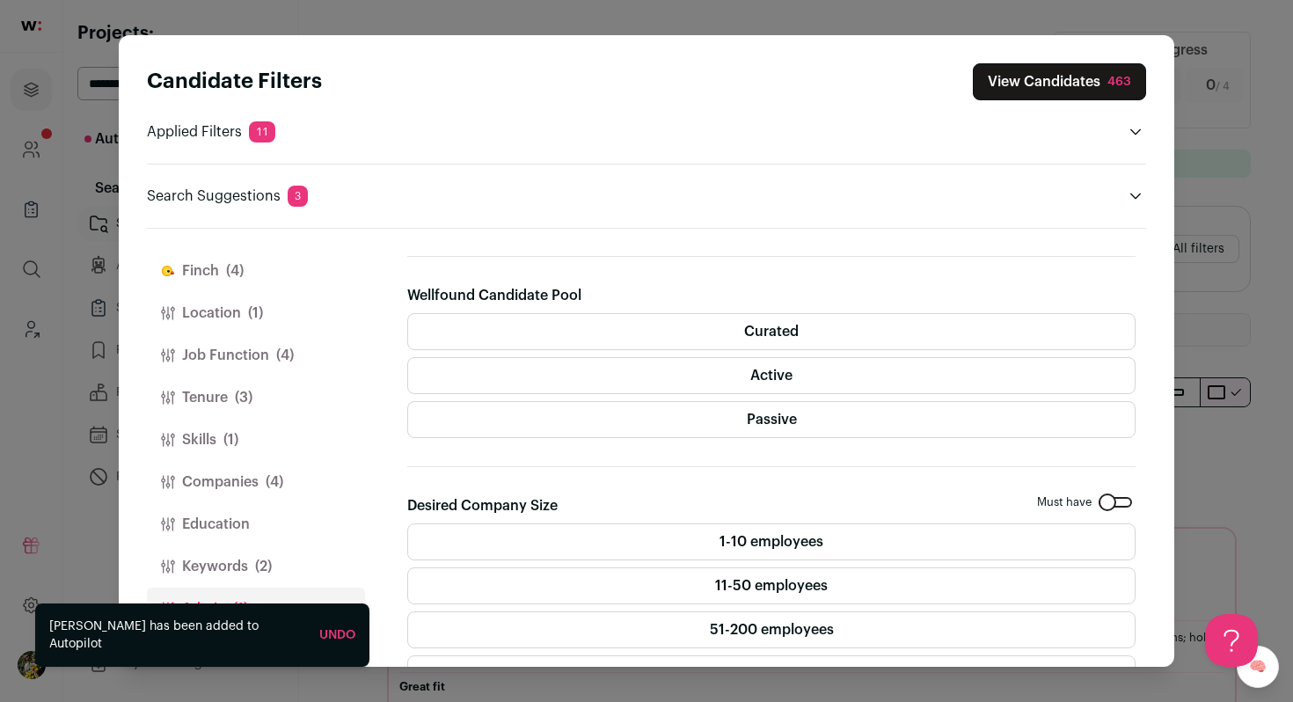
scroll to position [331, 0]
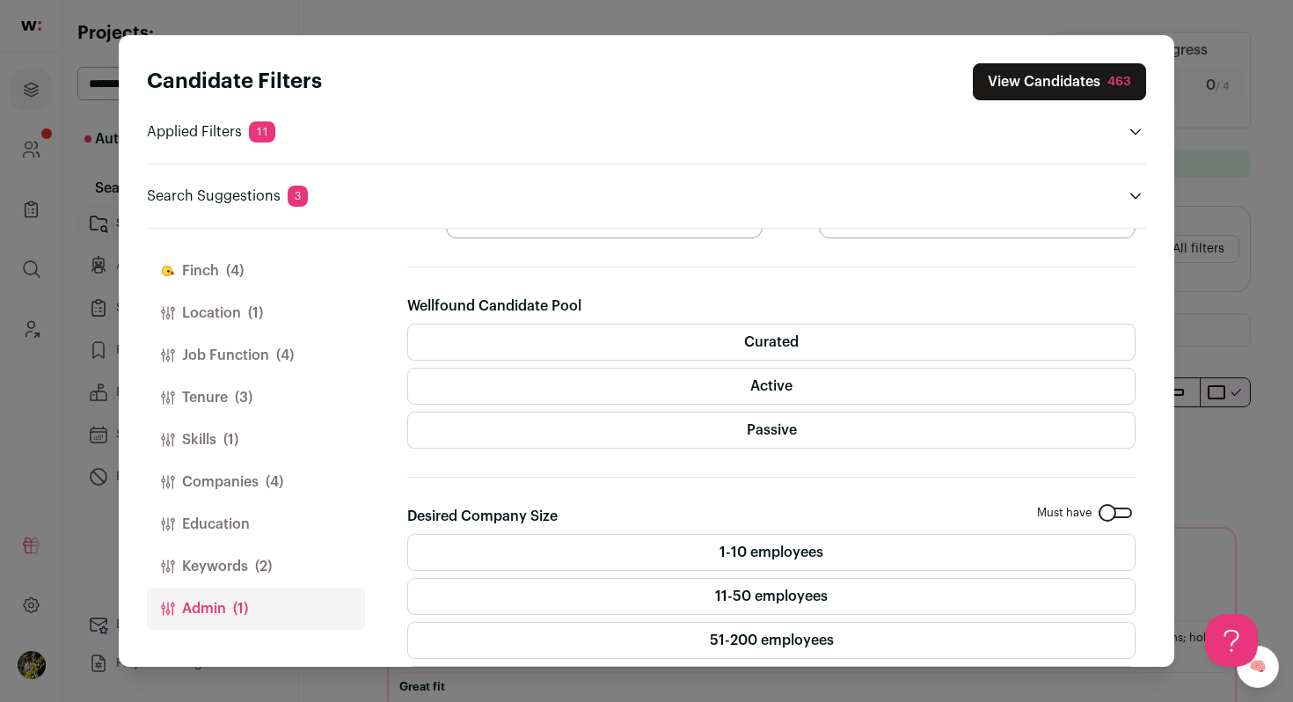
click at [623, 418] on label "Passive" at bounding box center [771, 430] width 729 height 37
click at [640, 381] on label "Active" at bounding box center [771, 386] width 729 height 37
click at [660, 345] on label "Curated" at bounding box center [771, 342] width 729 height 37
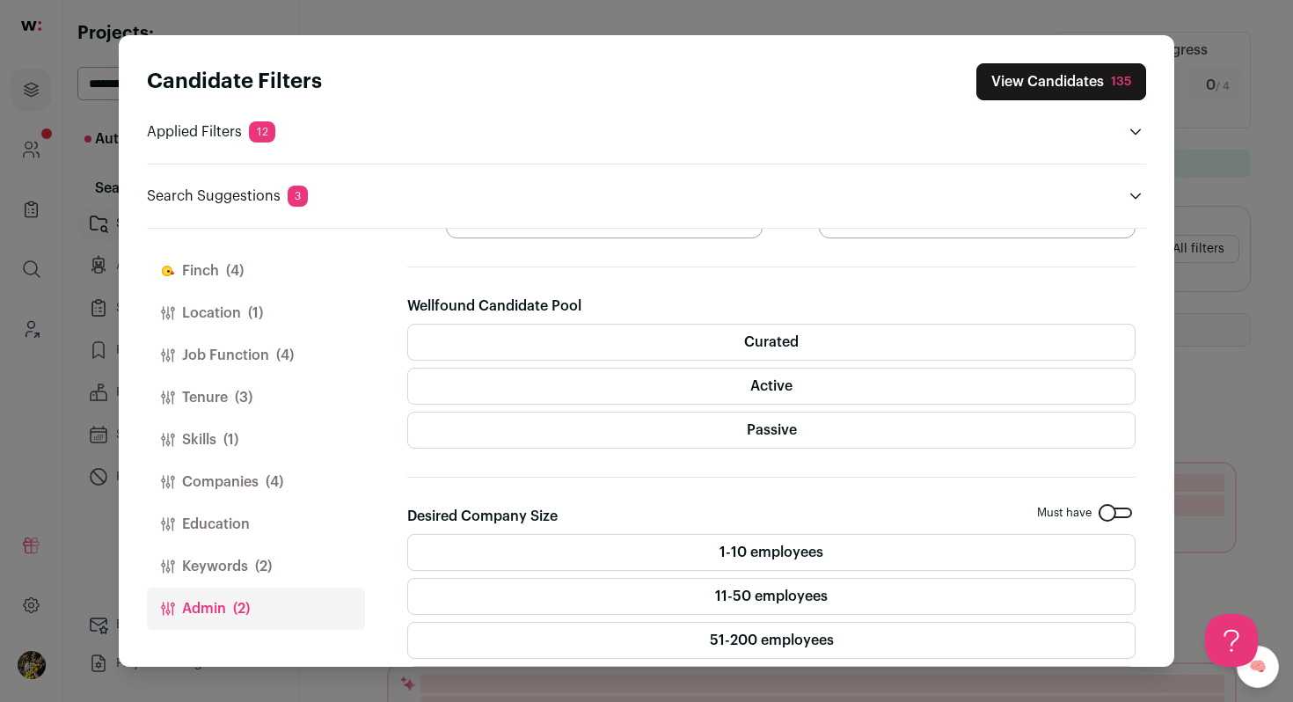
click at [1130, 90] on div "135" at bounding box center [1121, 82] width 20 height 18
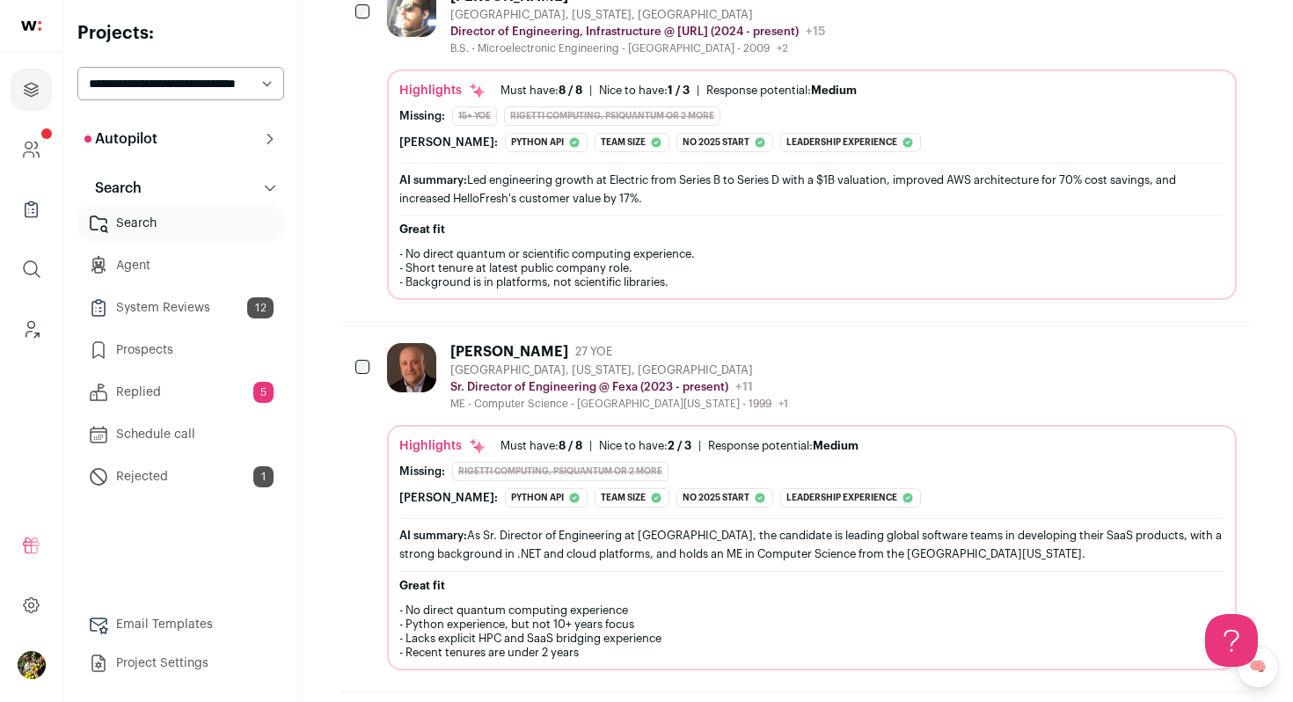
scroll to position [408, 0]
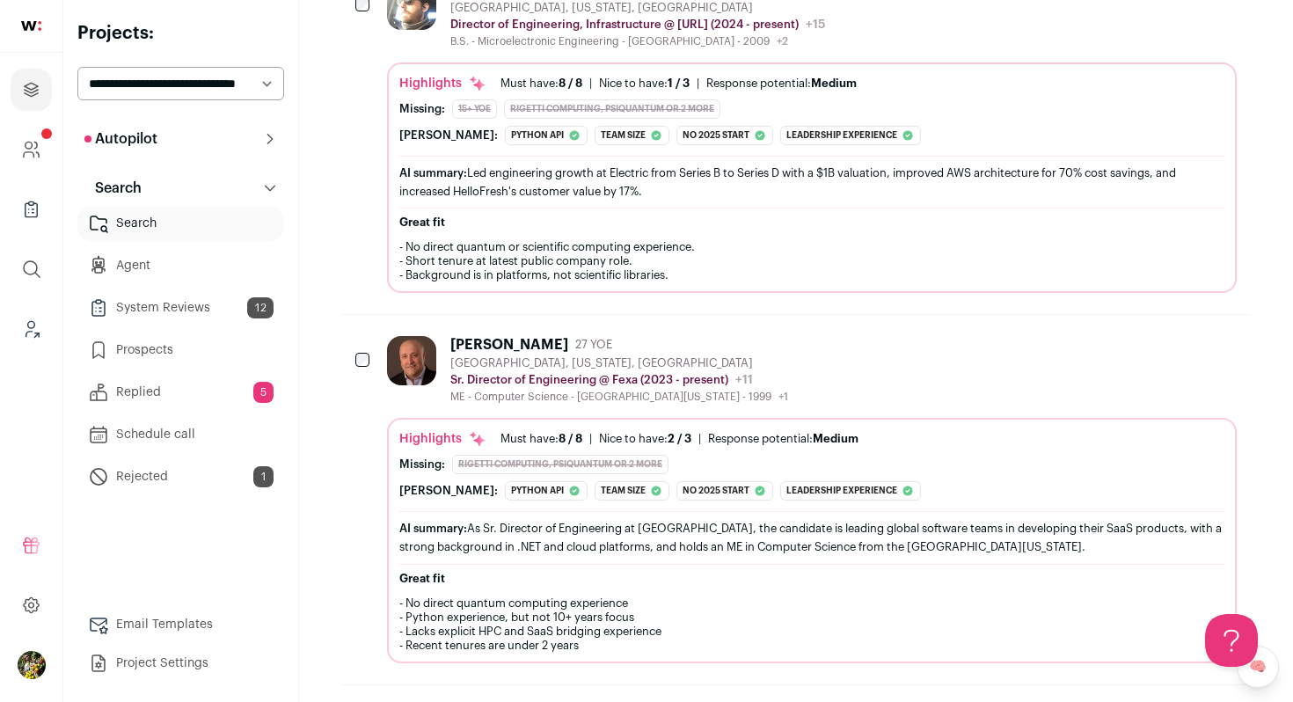
click at [677, 346] on div "Jim Speights 27 YOE" at bounding box center [619, 345] width 338 height 18
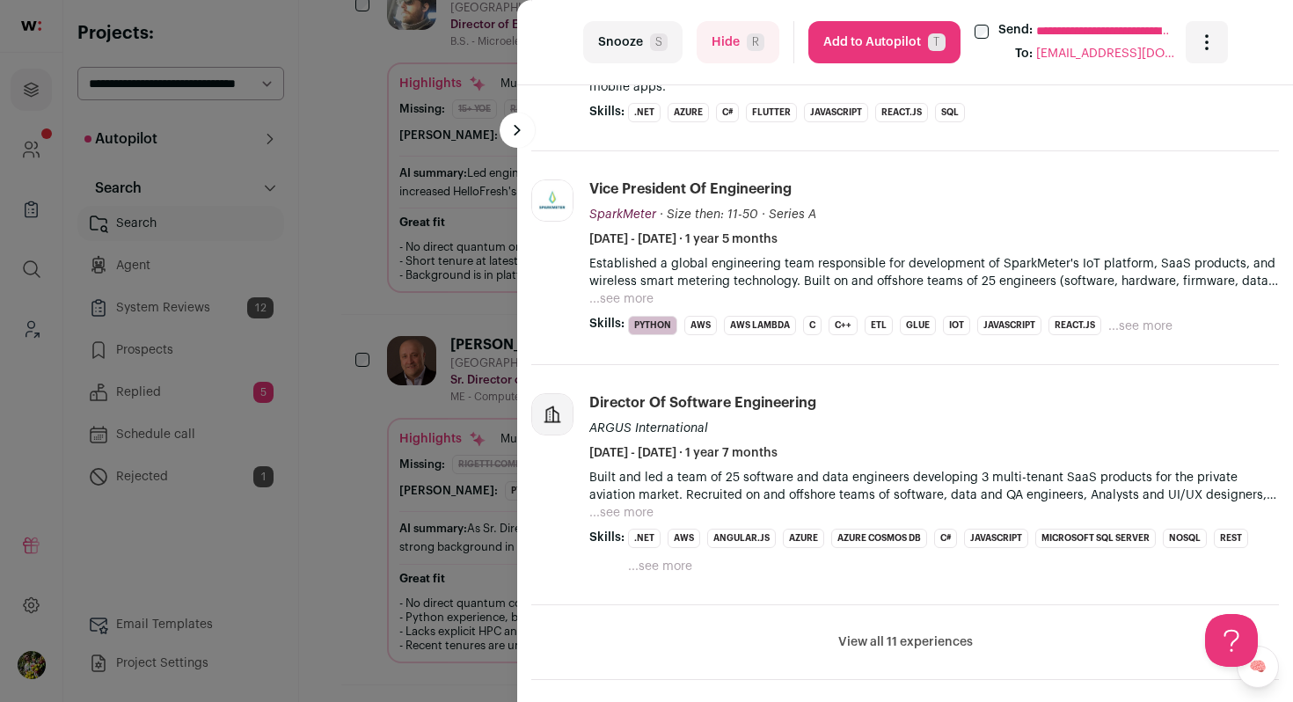
scroll to position [804, 0]
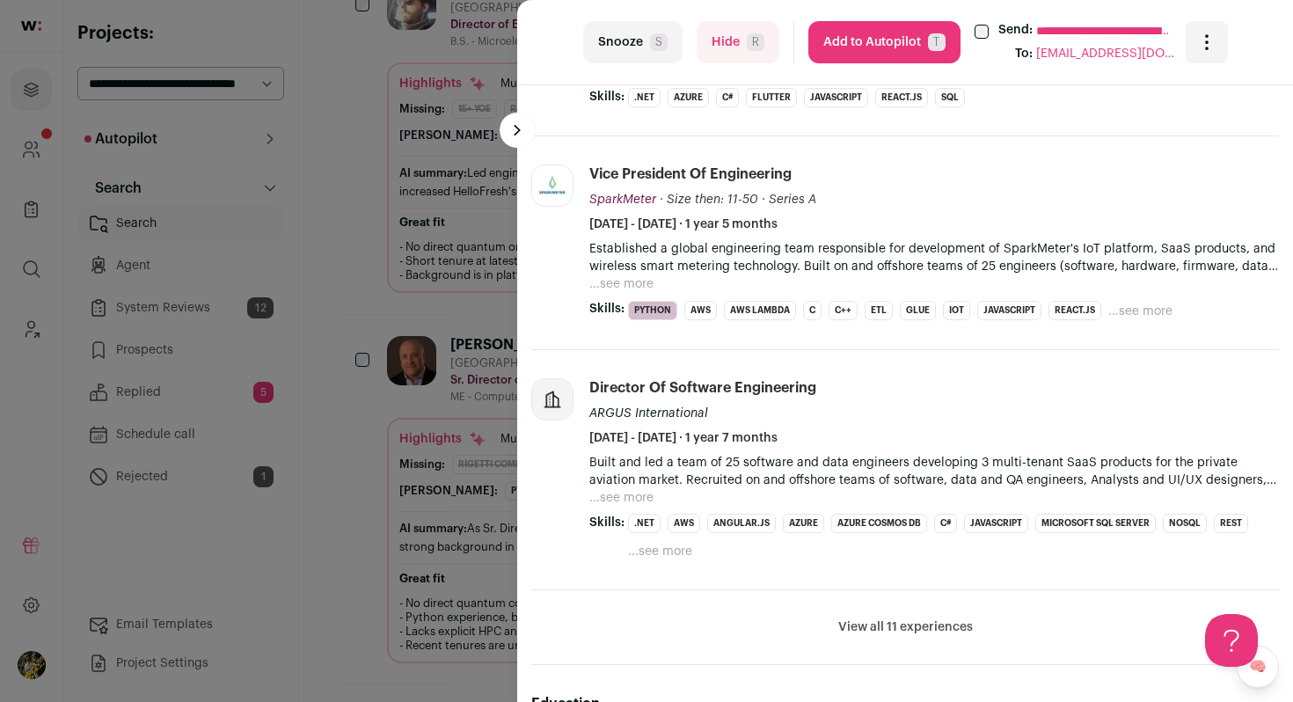
click at [634, 284] on button "...see more" at bounding box center [621, 284] width 64 height 18
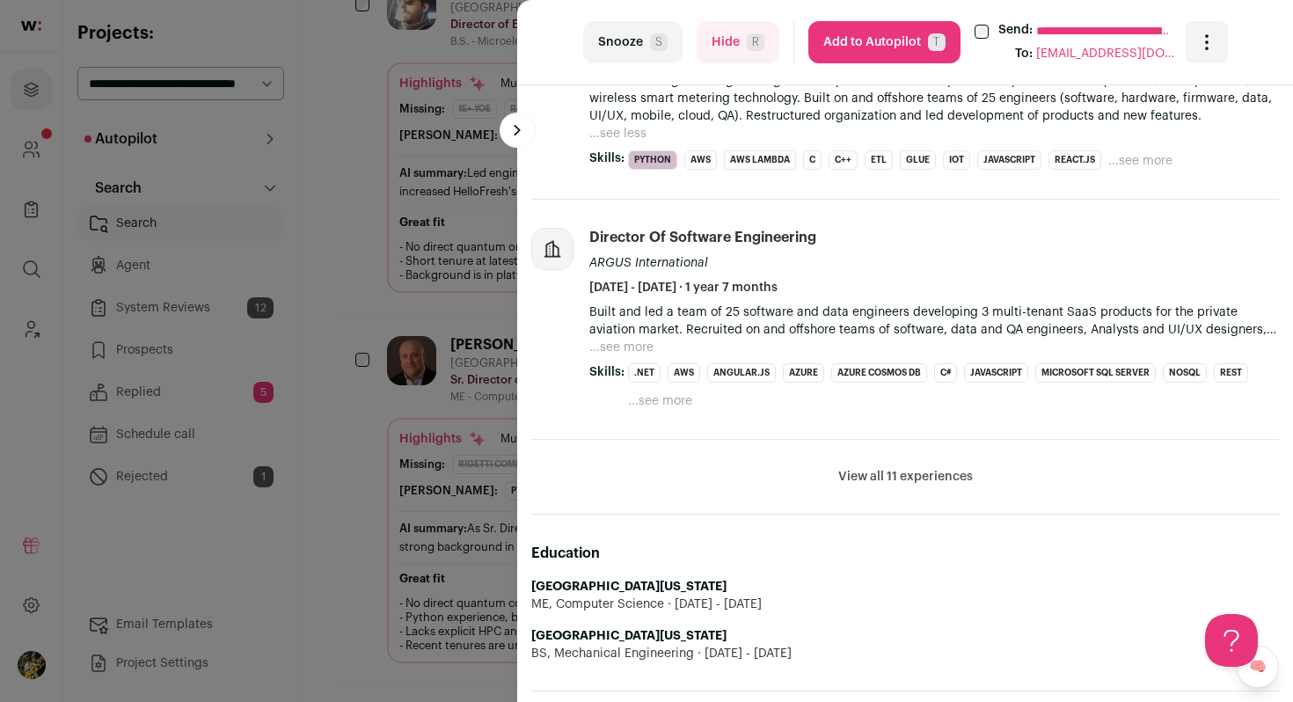
scroll to position [982, 0]
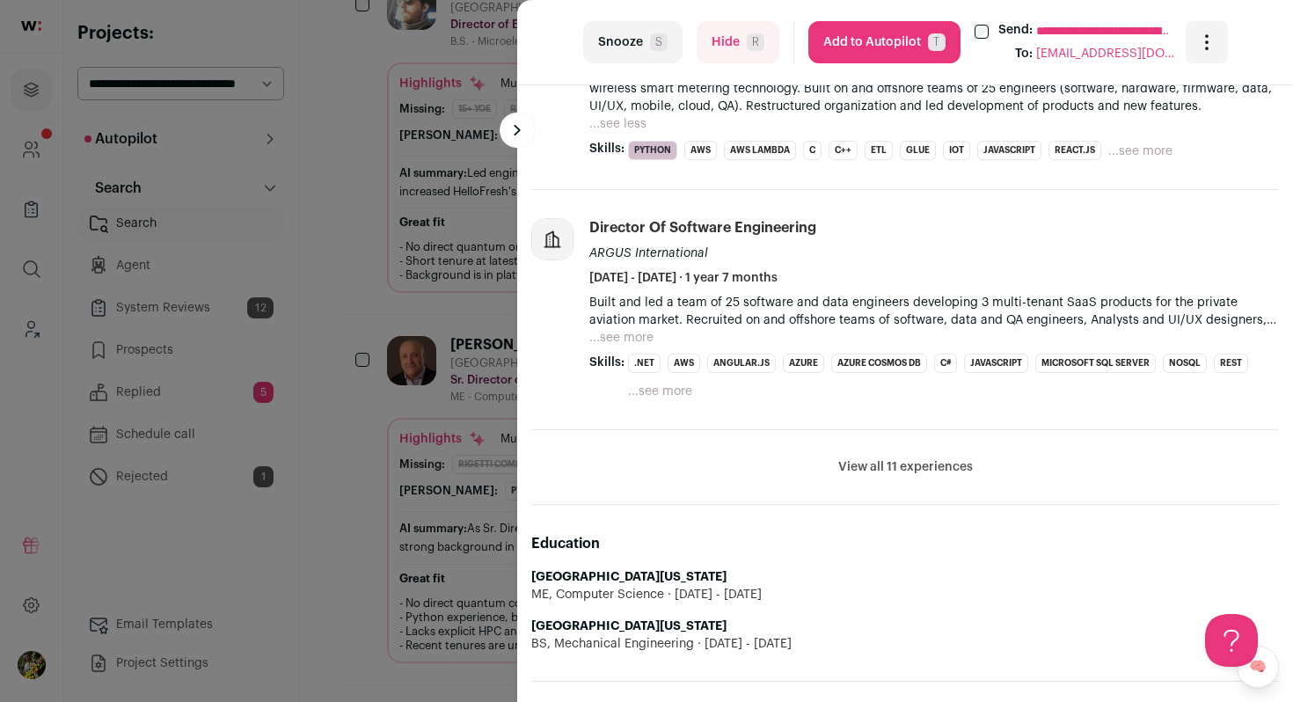
click at [641, 348] on li "Director of Software Engineering ARGUS International January 2021 - July 2022 ·…" at bounding box center [934, 309] width 690 height 183
click at [641, 340] on button "...see more" at bounding box center [621, 338] width 64 height 18
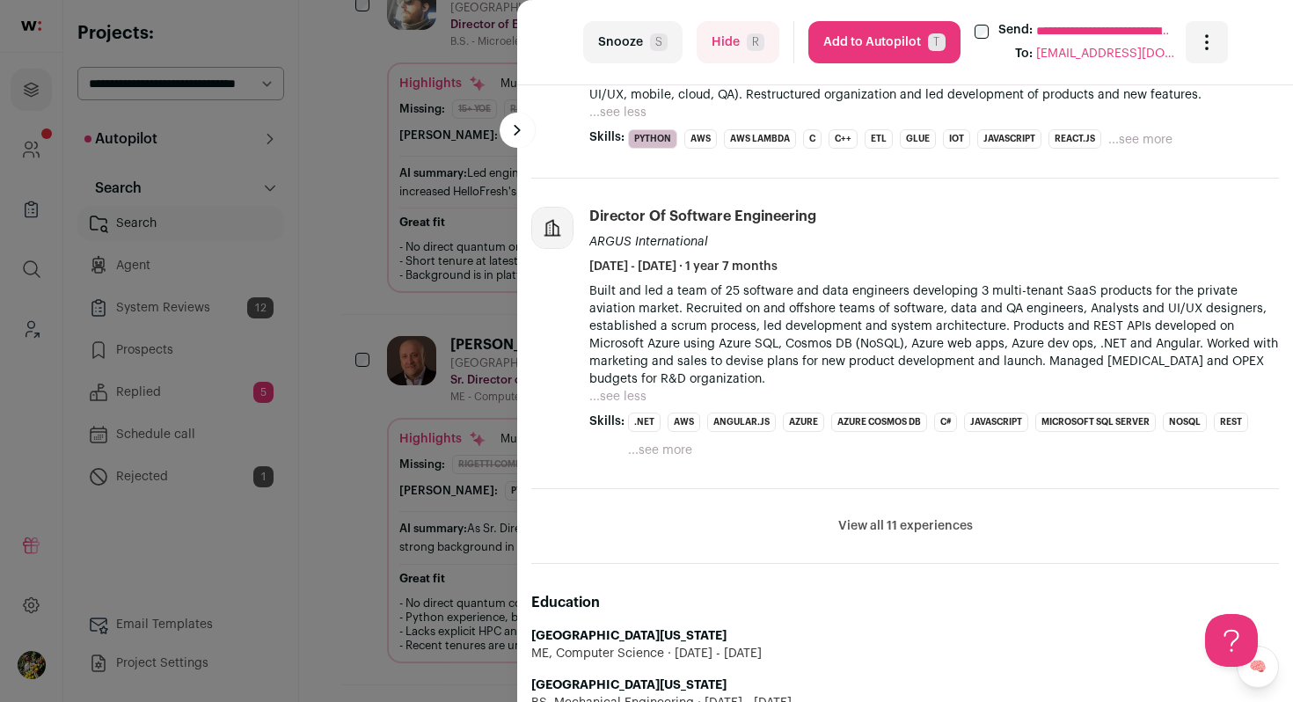
scroll to position [995, 0]
click at [839, 515] on li "View all 11 experiences View less" at bounding box center [905, 524] width 748 height 75
click at [845, 527] on button "View all 11 experiences" at bounding box center [905, 525] width 135 height 18
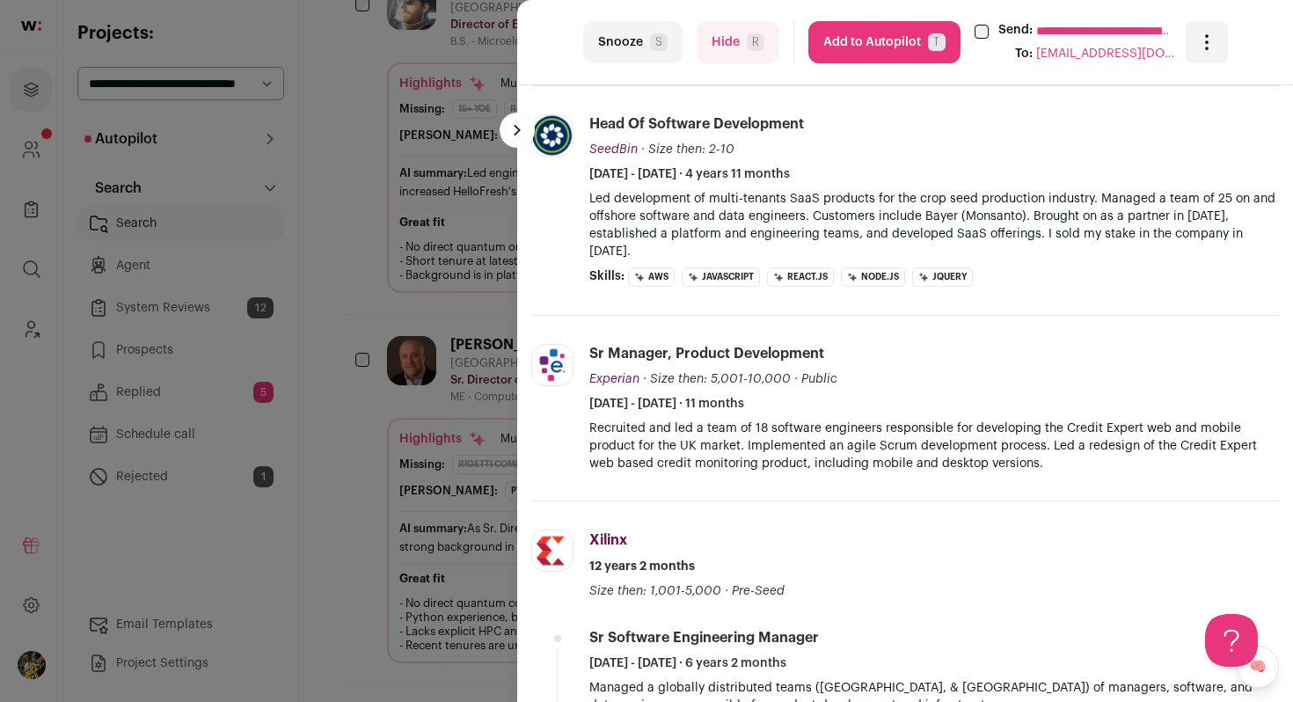
scroll to position [1823, 0]
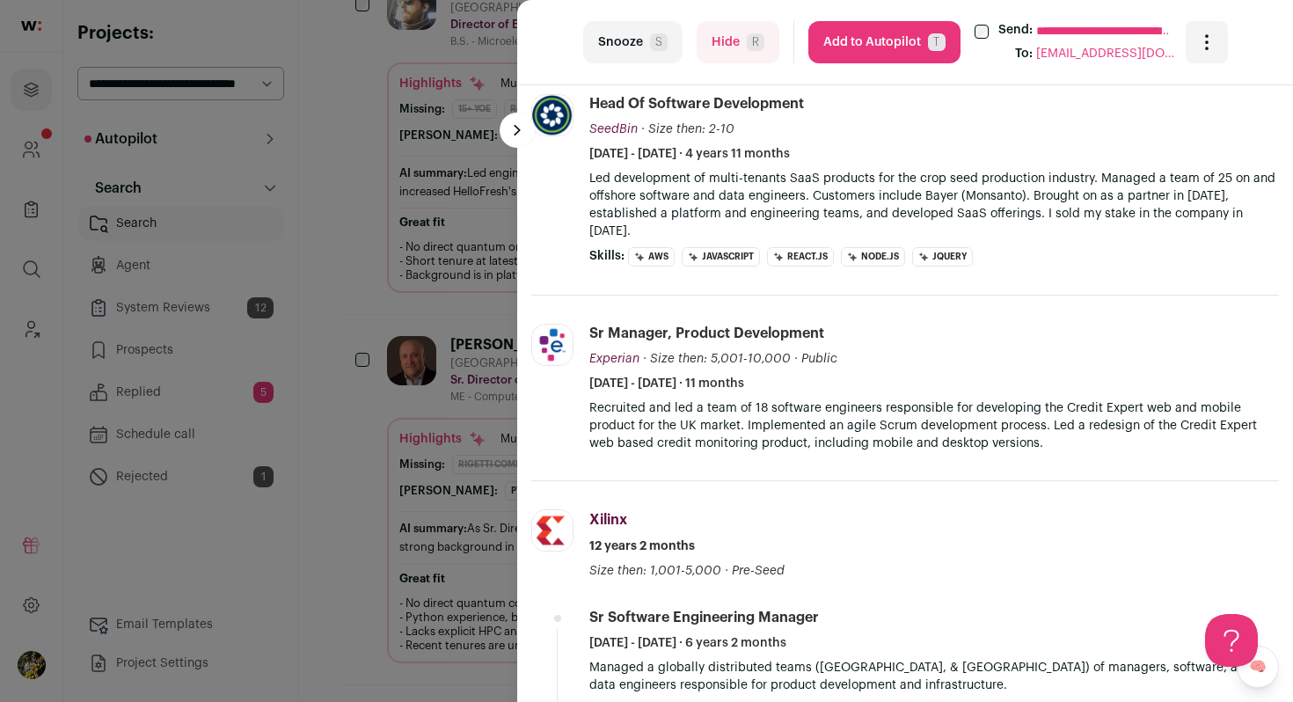
click at [912, 45] on button "Add to Autopilot T" at bounding box center [885, 42] width 152 height 42
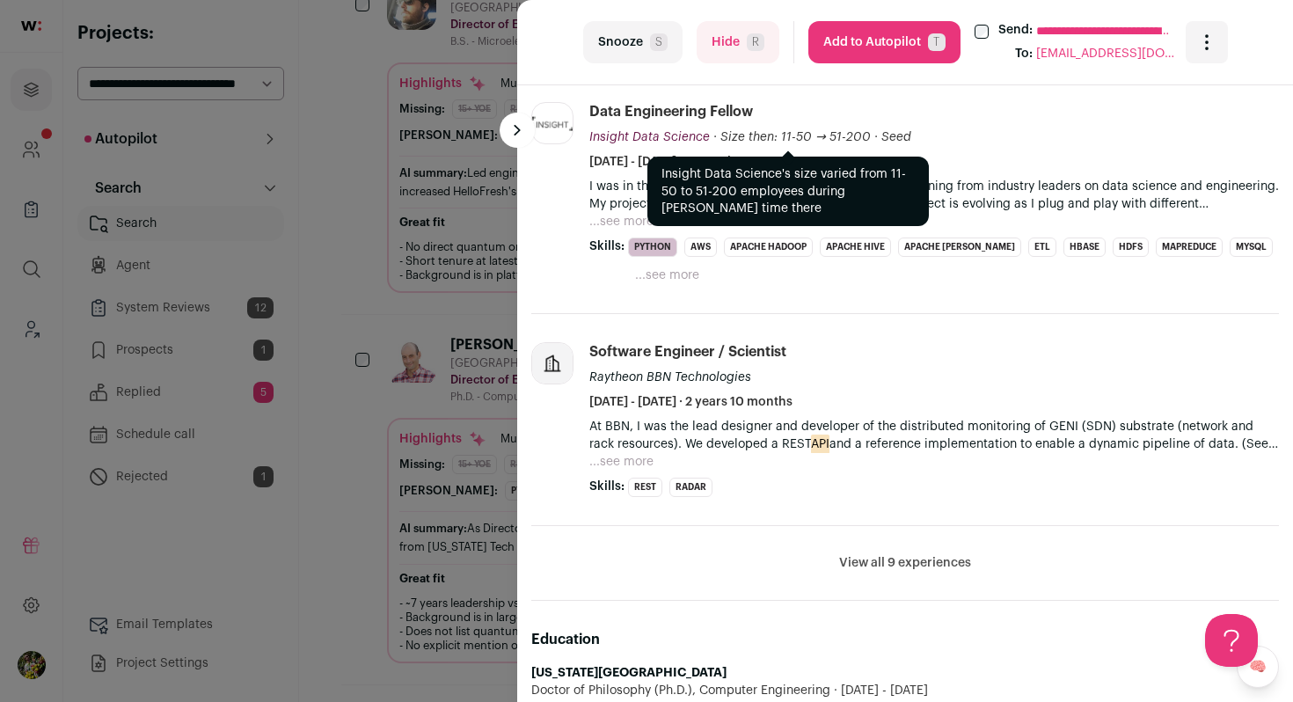
scroll to position [1332, 0]
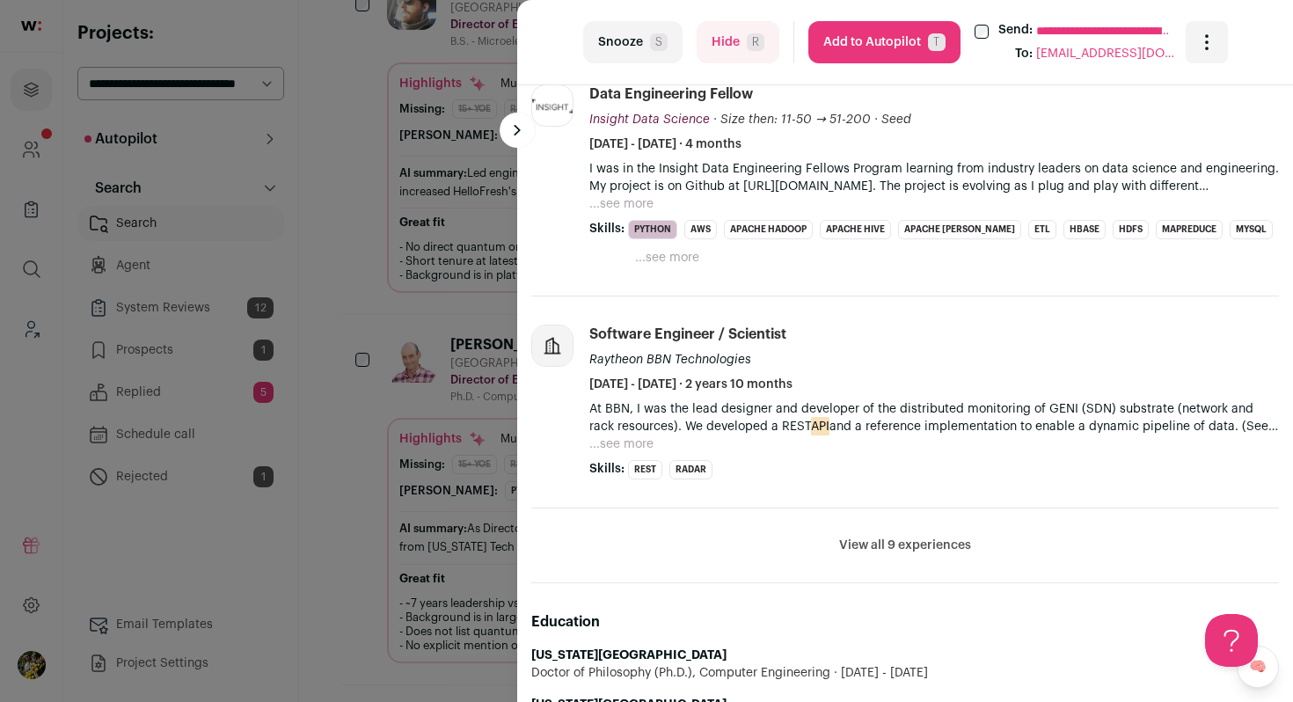
click at [884, 545] on button "View all 9 experiences" at bounding box center [905, 546] width 132 height 18
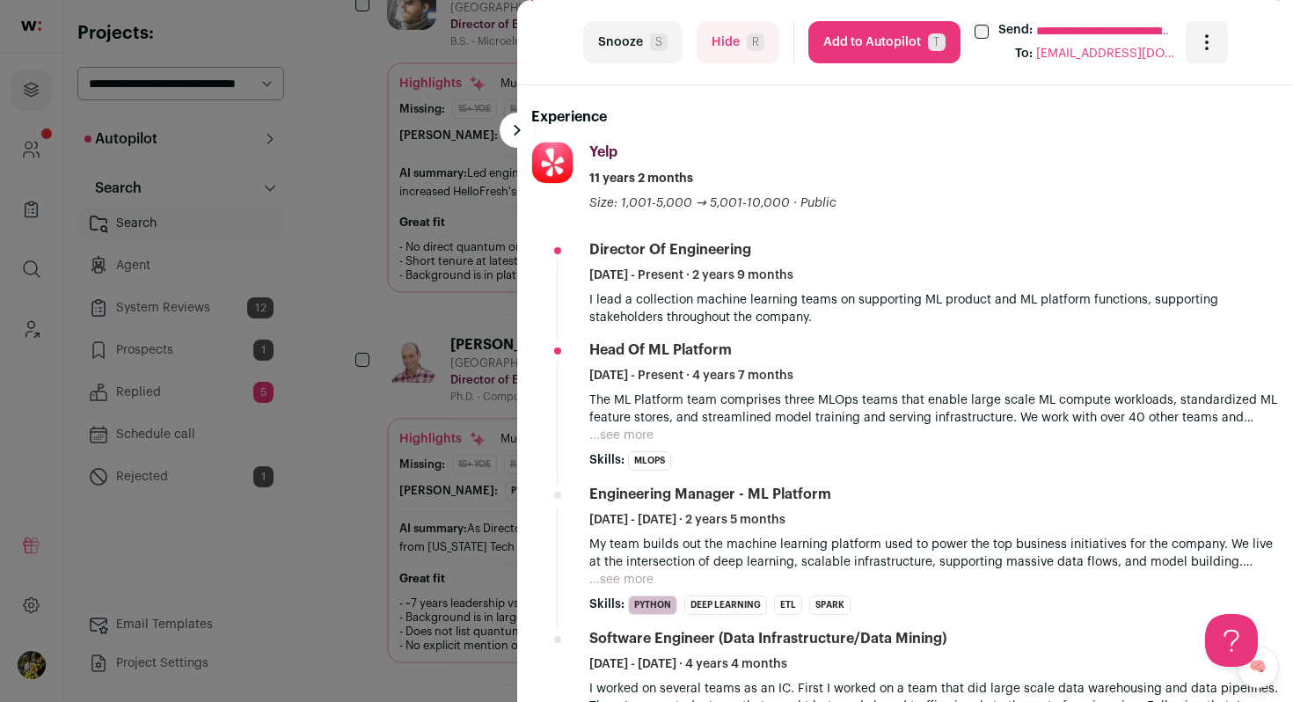
scroll to position [597, 0]
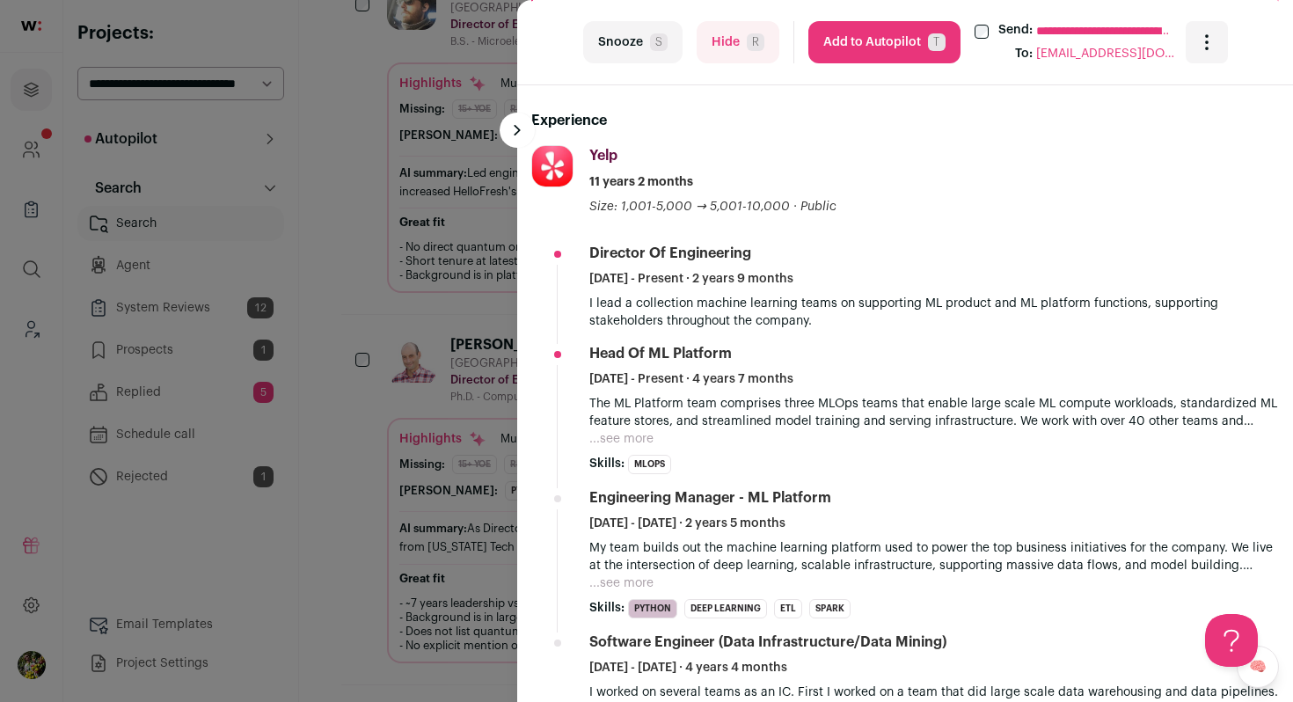
click at [626, 435] on button "...see more" at bounding box center [621, 439] width 64 height 18
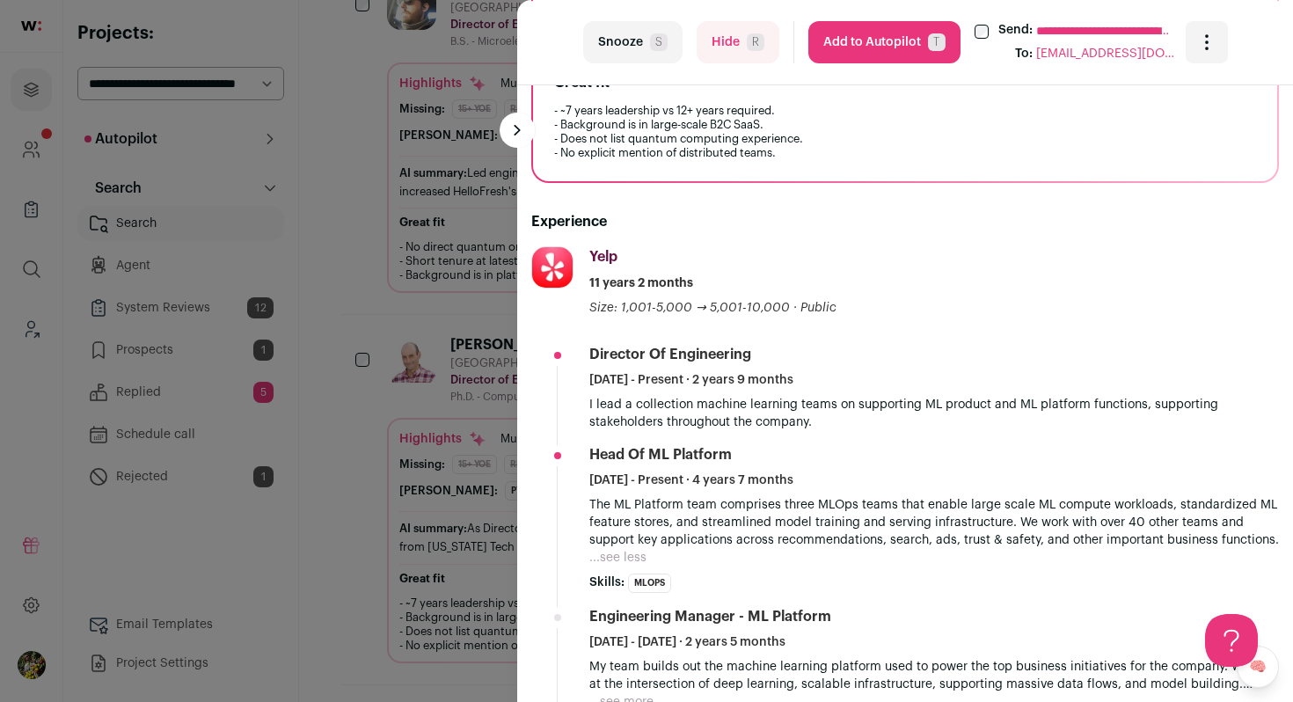
scroll to position [375, 0]
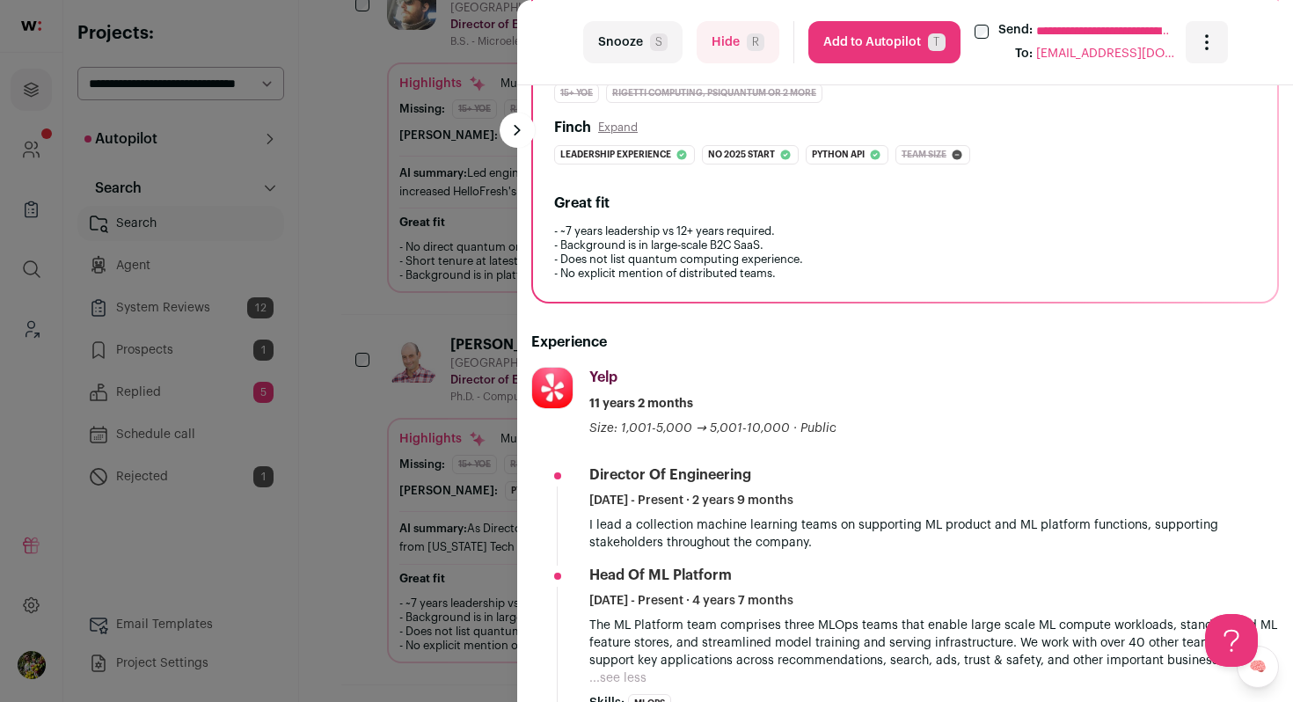
click at [899, 36] on button "Add to Autopilot T" at bounding box center [885, 42] width 152 height 42
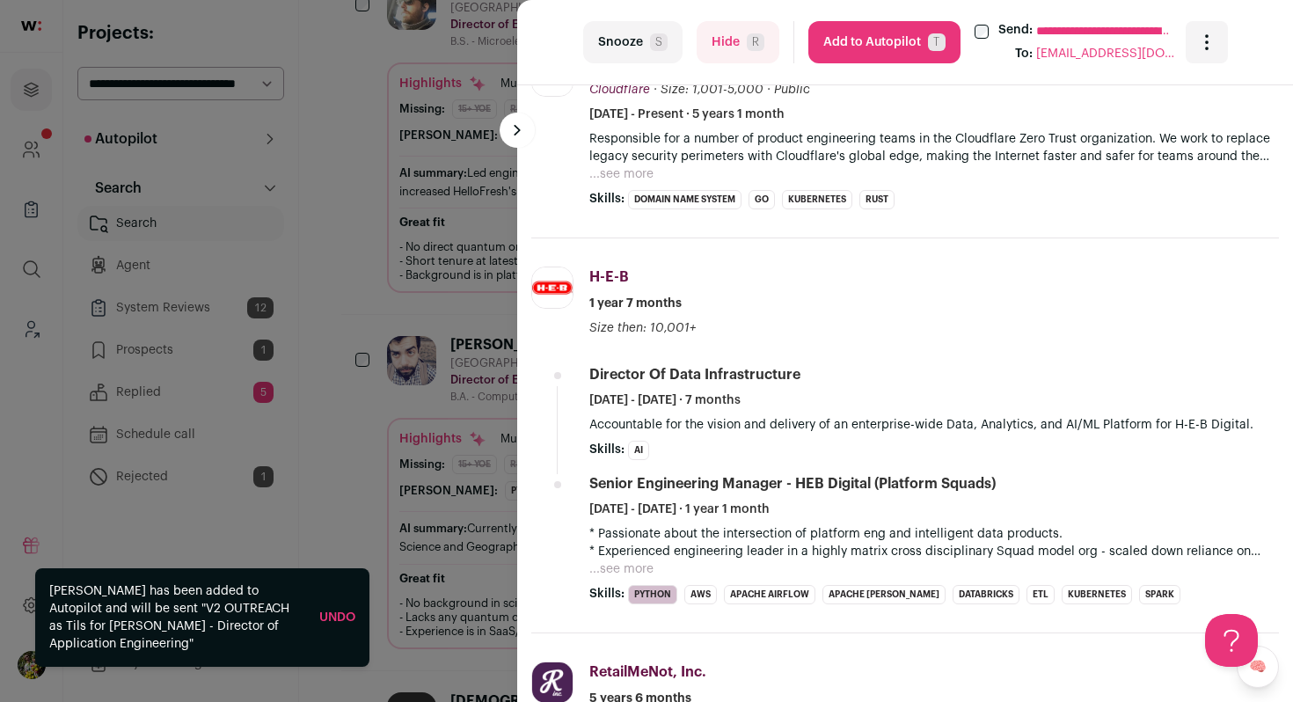
scroll to position [691, 0]
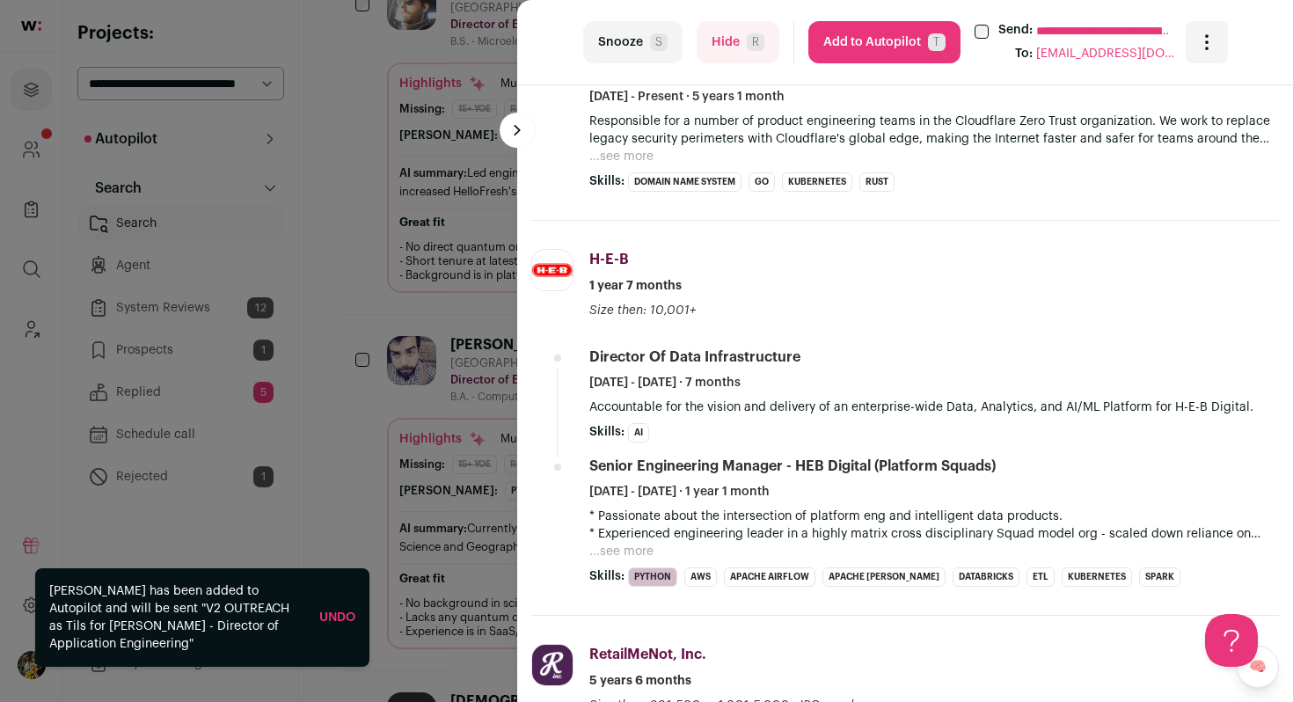
click at [630, 159] on button "...see more" at bounding box center [621, 157] width 64 height 18
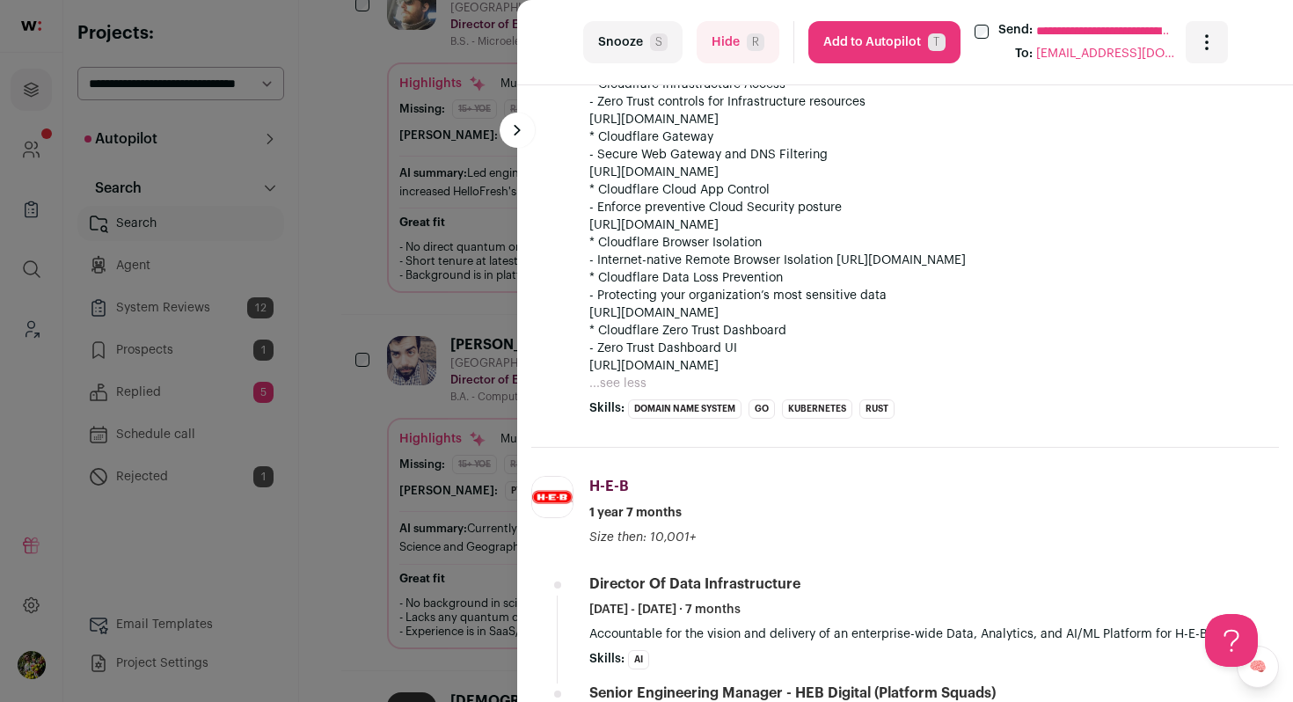
scroll to position [860, 0]
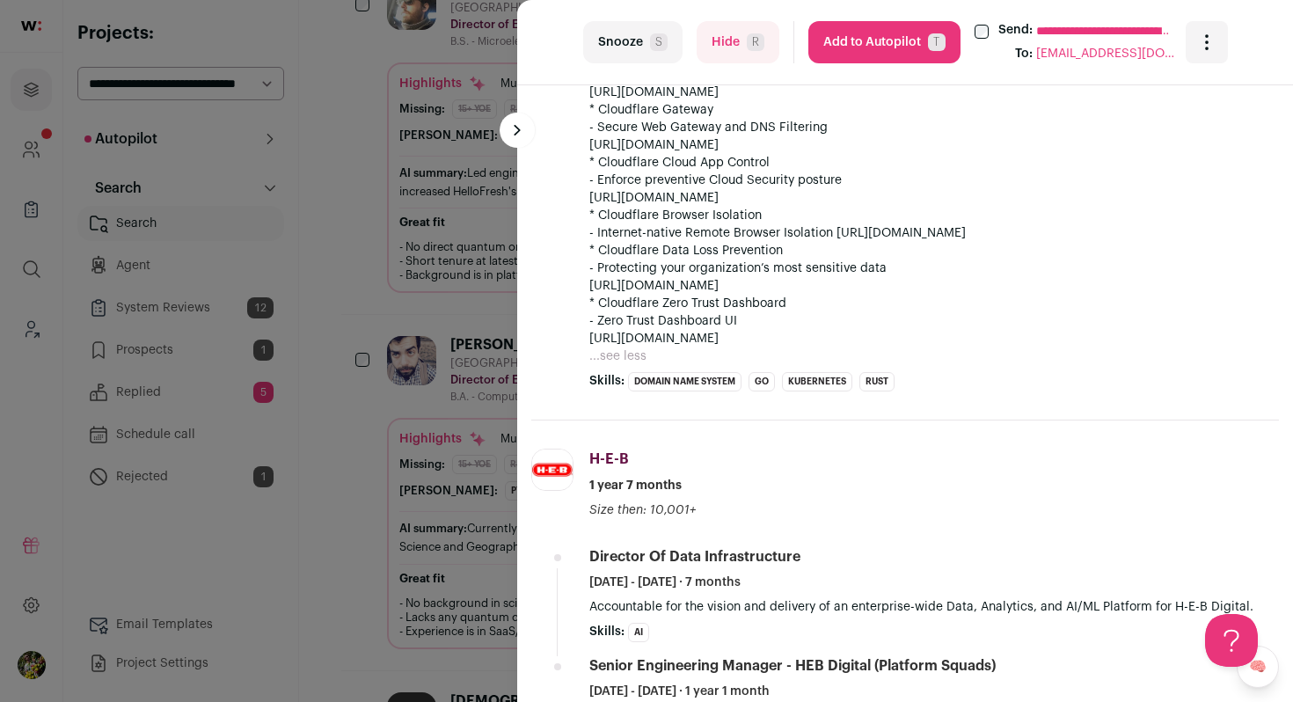
click at [724, 37] on button "Hide R" at bounding box center [738, 42] width 83 height 42
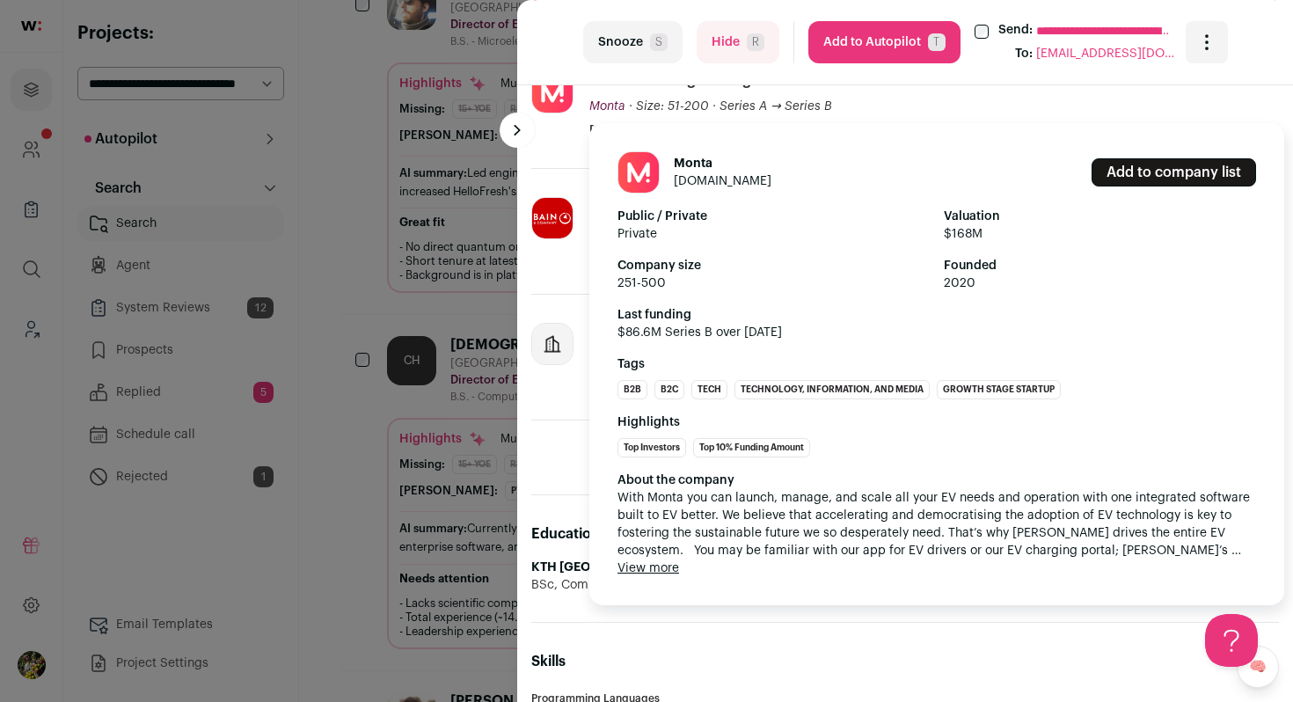
scroll to position [671, 0]
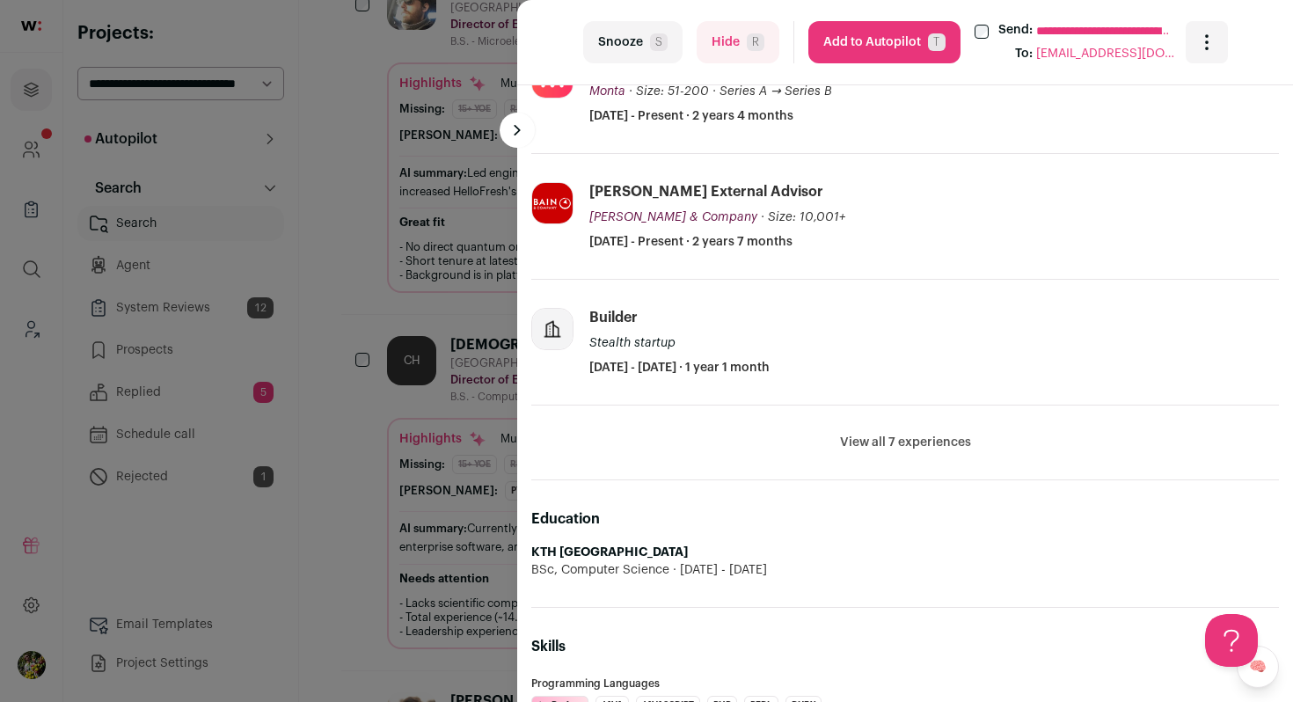
click at [858, 448] on button "View all 7 experiences" at bounding box center [905, 443] width 131 height 18
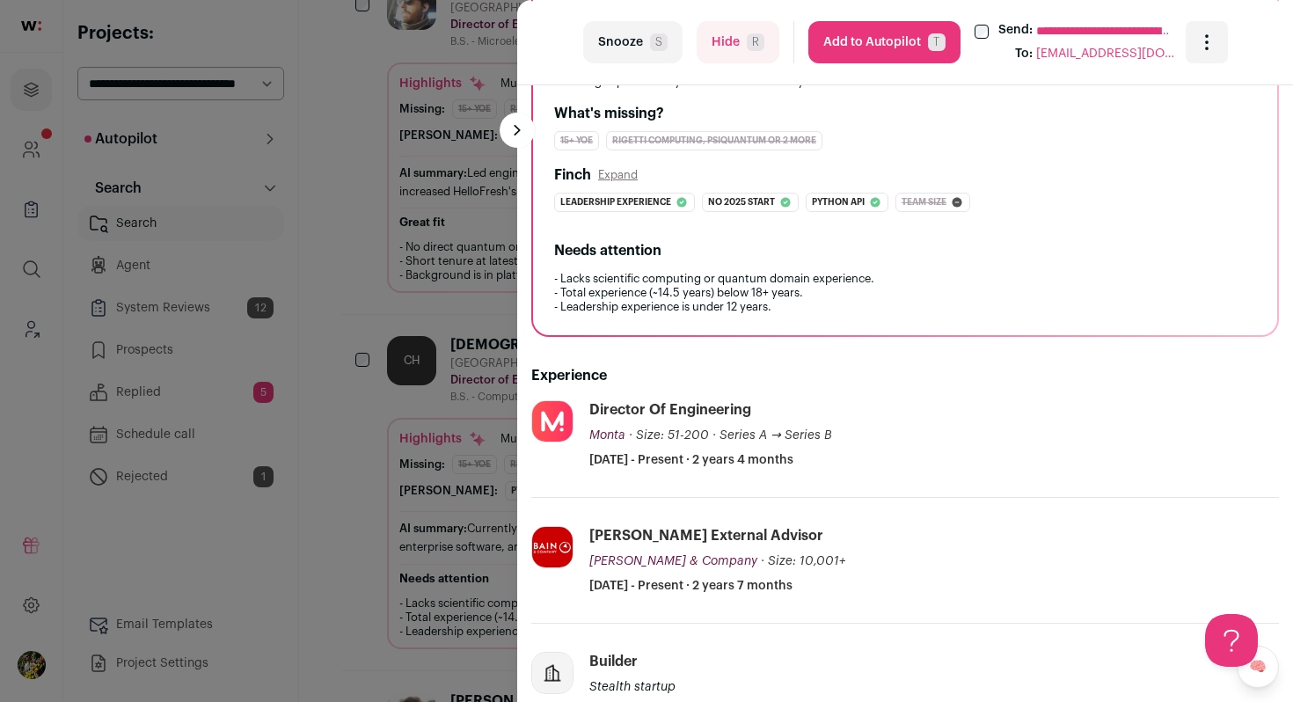
scroll to position [331, 0]
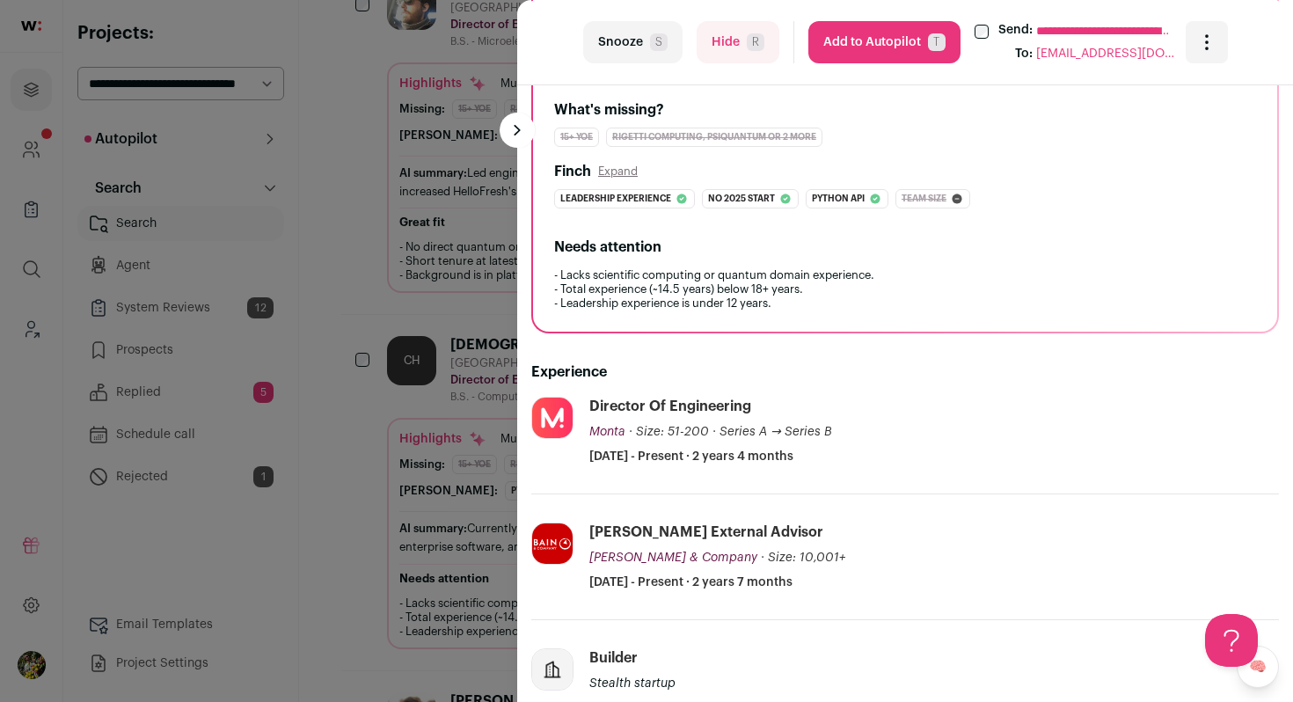
click at [860, 47] on button "Add to Autopilot T" at bounding box center [885, 42] width 152 height 42
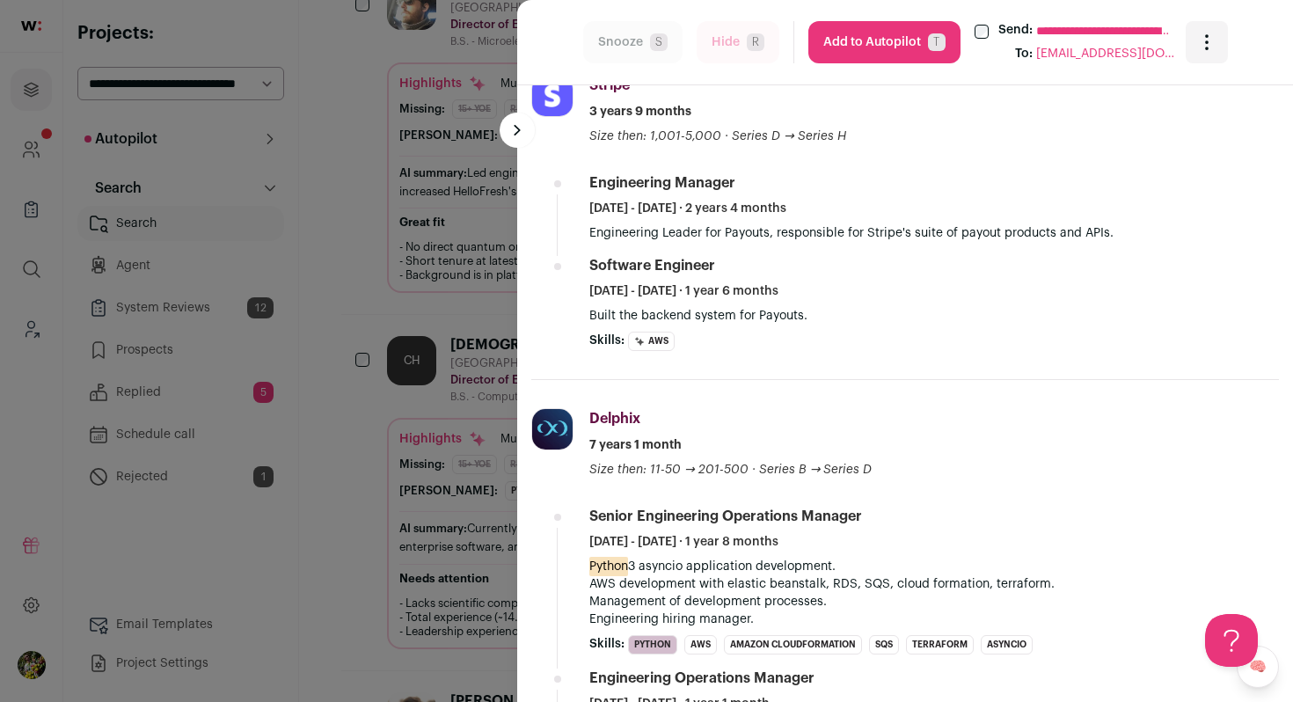
scroll to position [1036, 0]
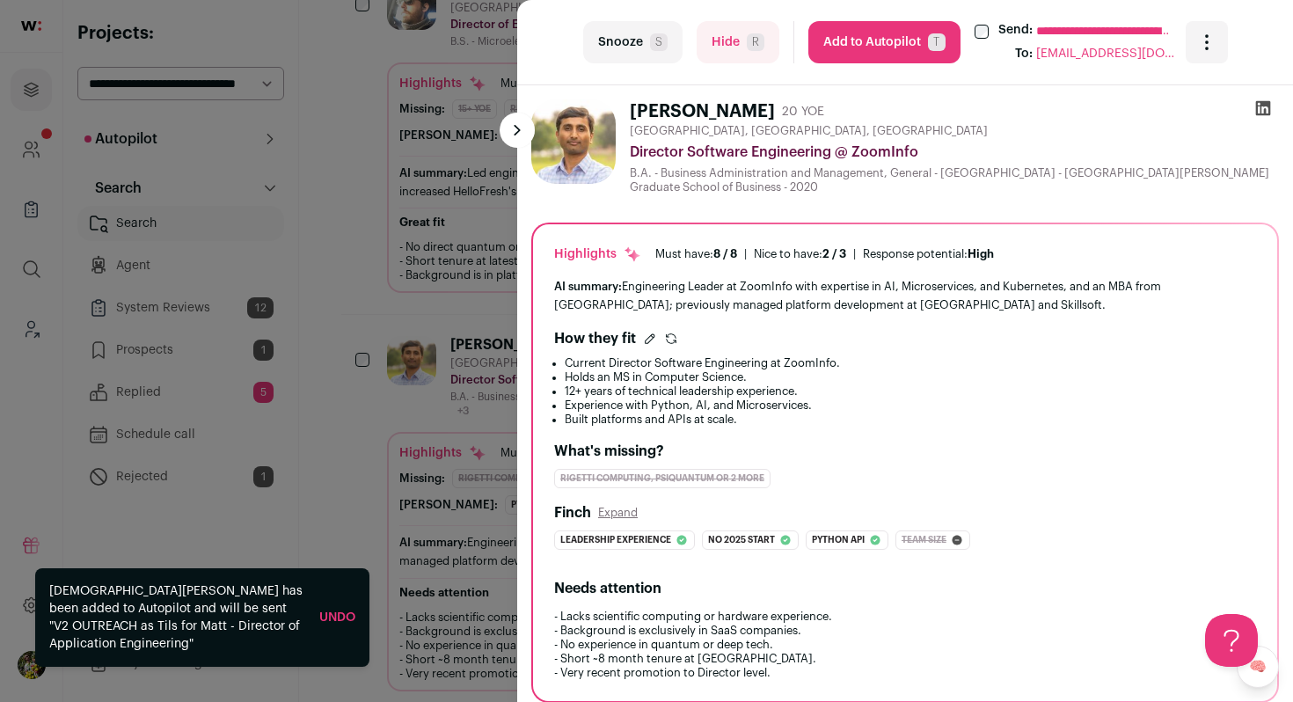
click at [467, 253] on div "**********" at bounding box center [646, 351] width 1293 height 702
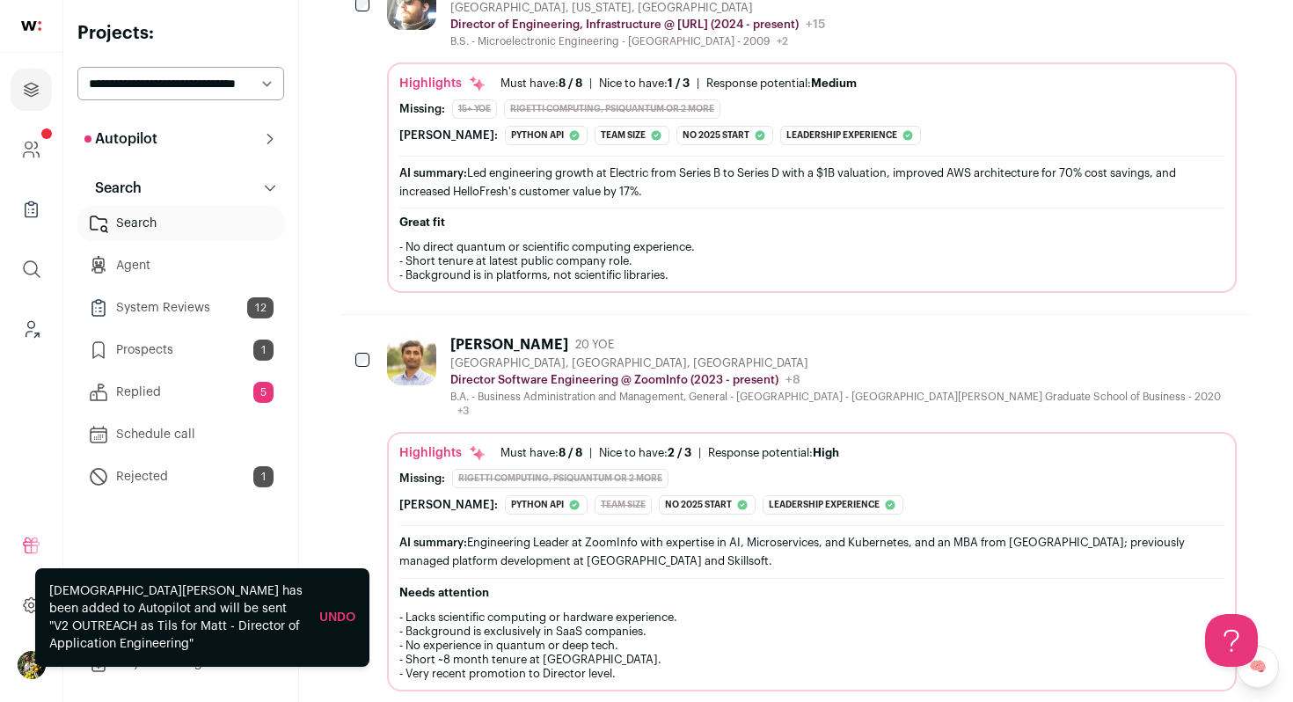
scroll to position [0, 0]
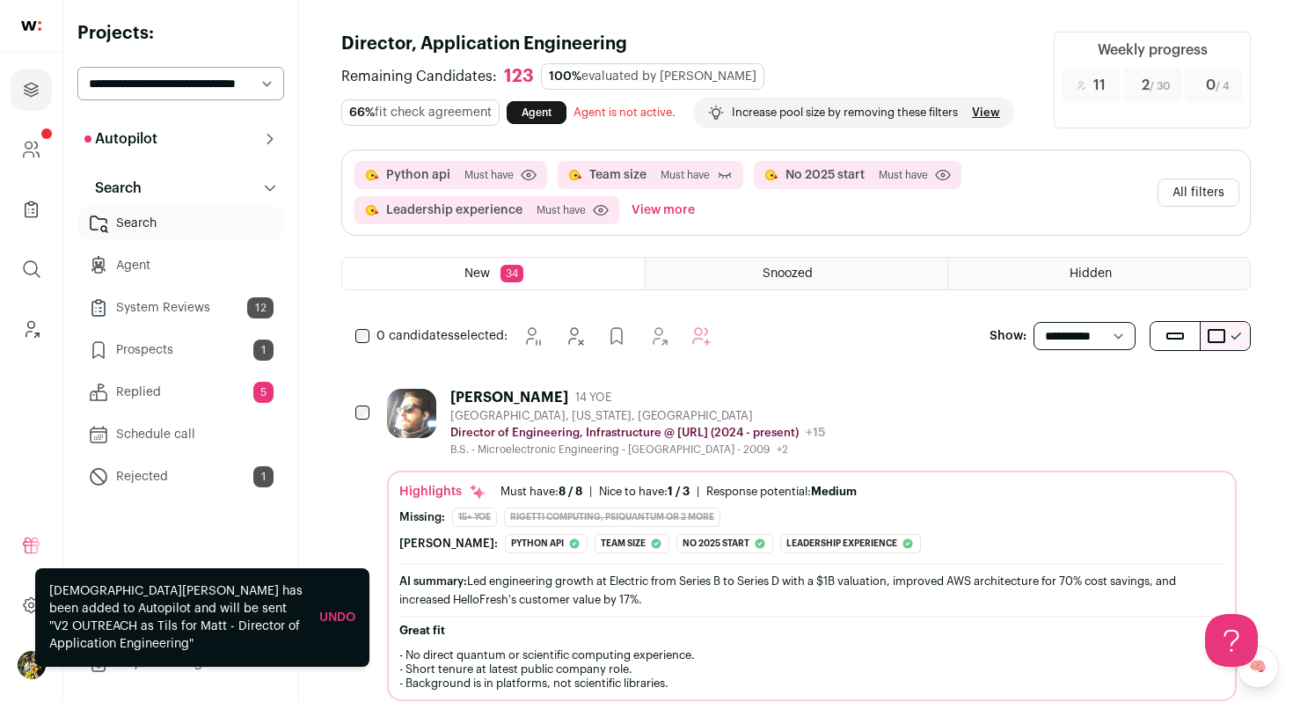
click at [245, 346] on link "Prospects 1" at bounding box center [180, 350] width 207 height 35
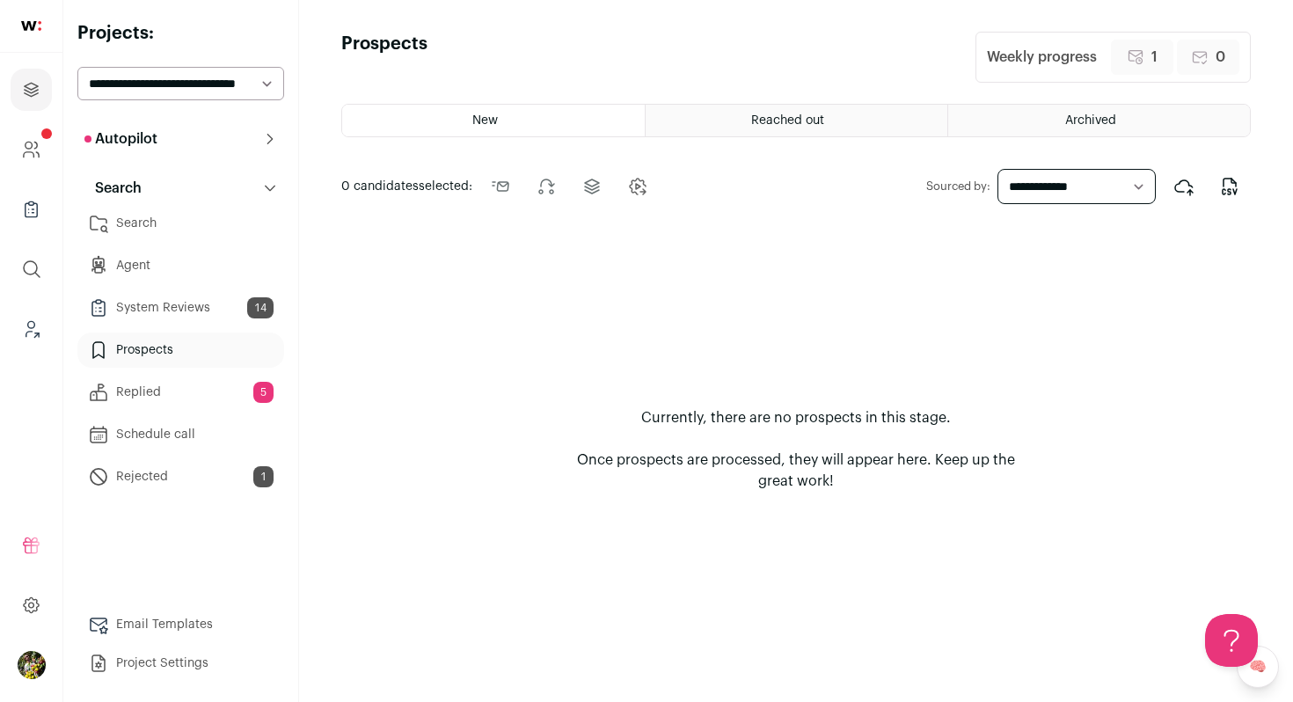
click at [167, 220] on link "Search" at bounding box center [180, 223] width 207 height 35
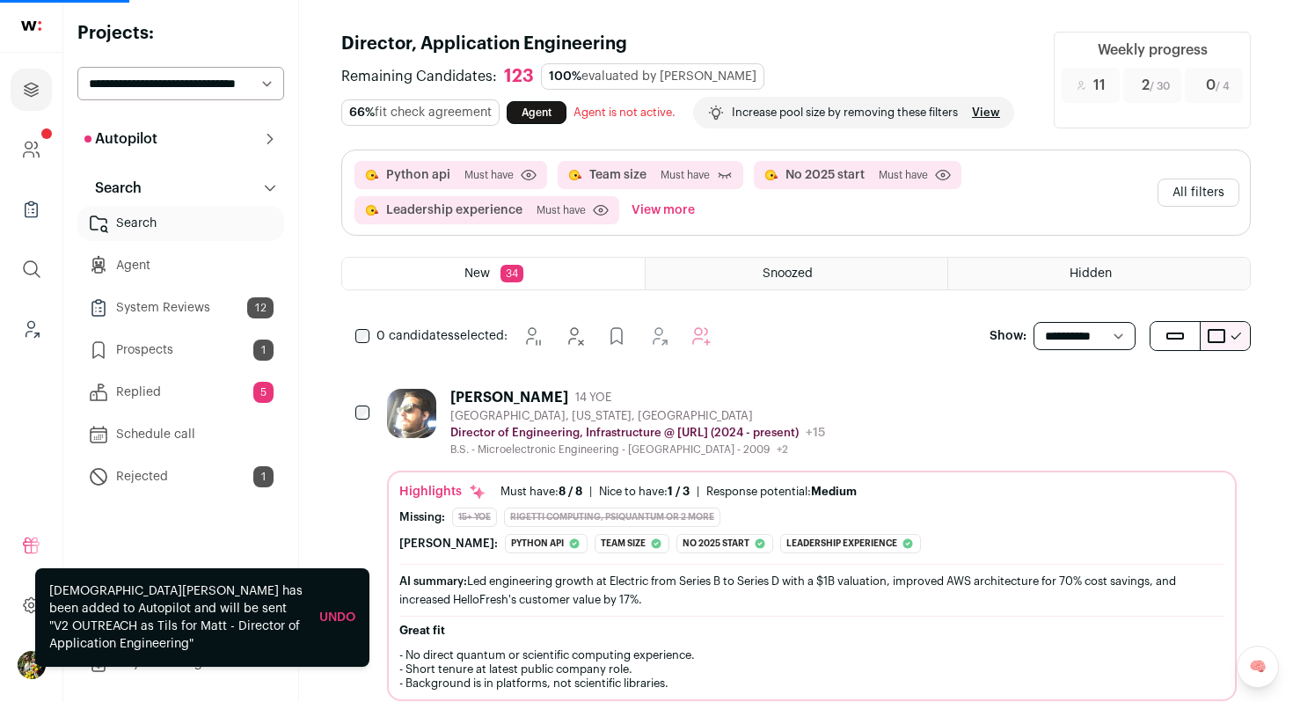
click at [178, 140] on button "Autopilot" at bounding box center [180, 138] width 207 height 35
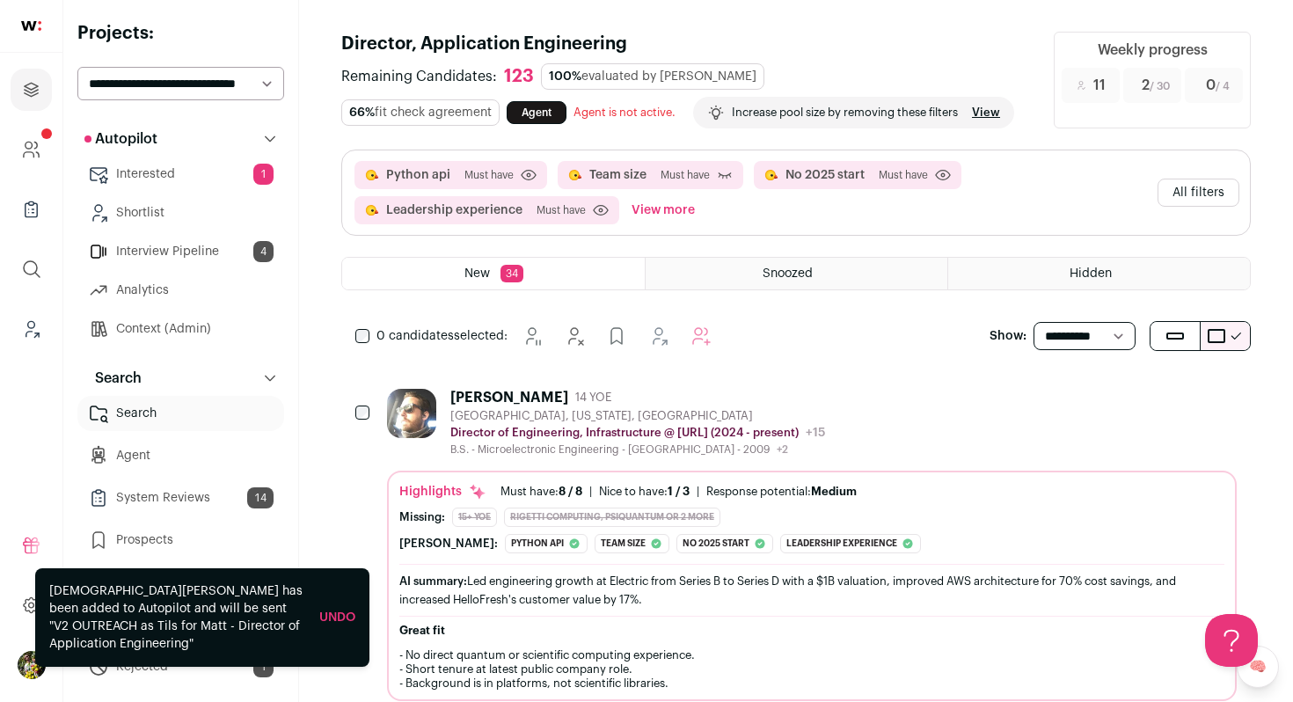
click at [197, 174] on link "Interested 1" at bounding box center [180, 174] width 207 height 35
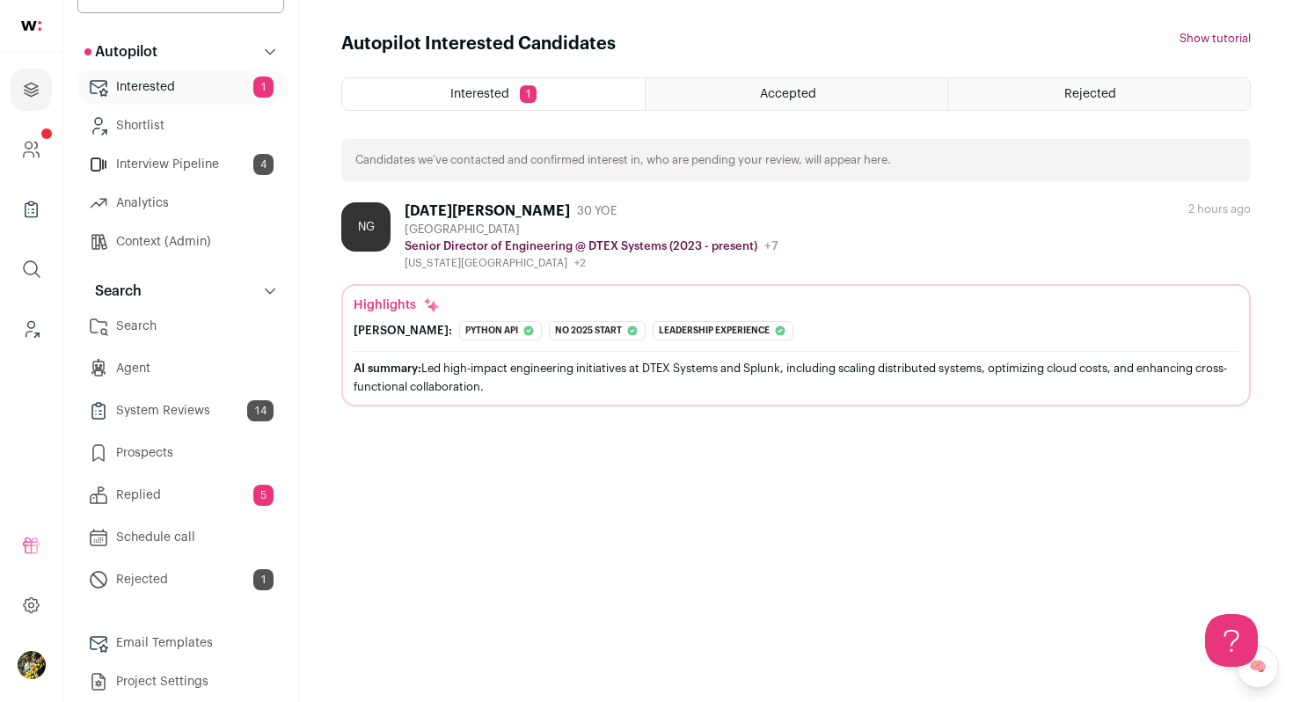
scroll to position [106, 0]
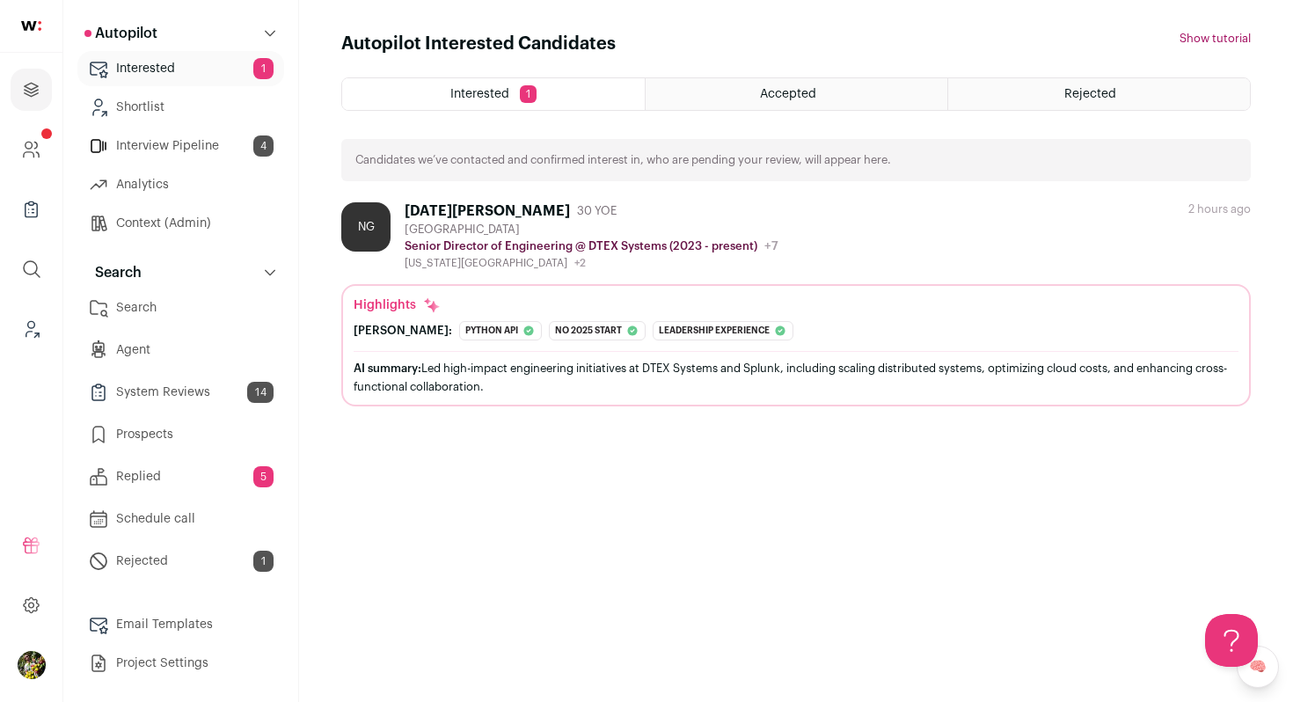
click at [223, 307] on link "Search" at bounding box center [180, 307] width 207 height 35
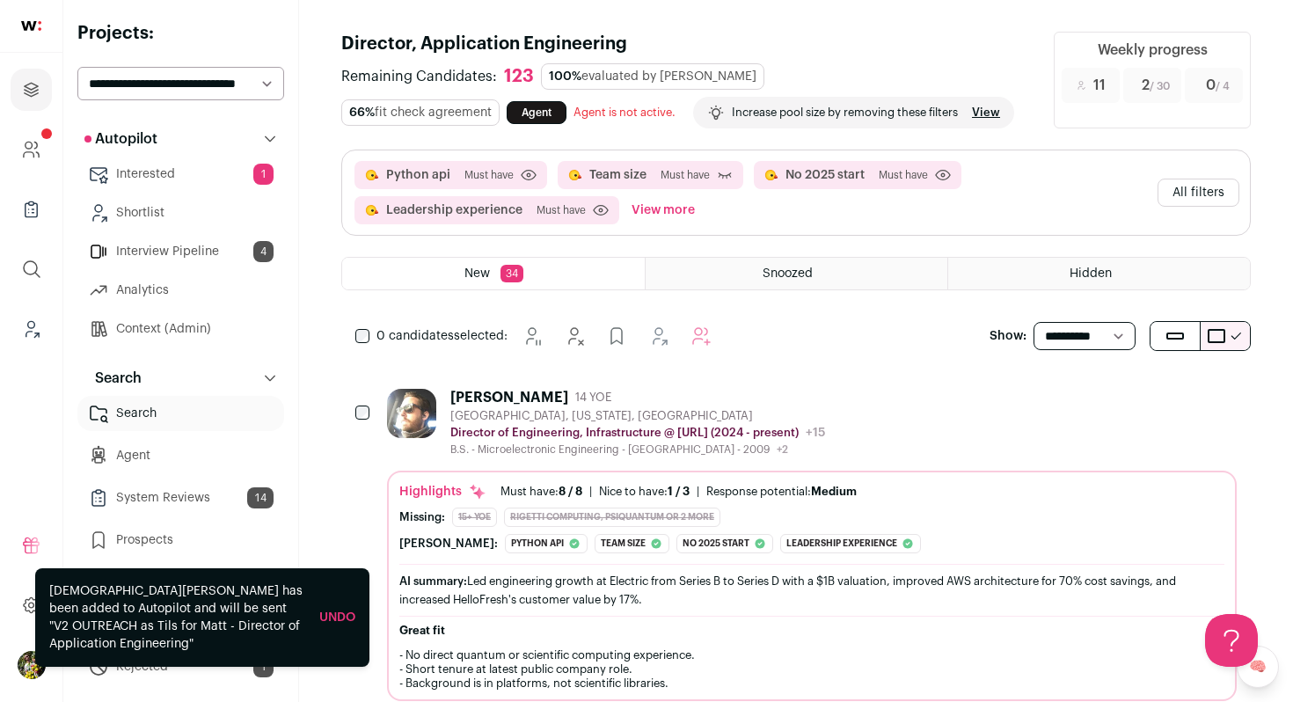
click at [1199, 196] on button "All filters" at bounding box center [1199, 193] width 82 height 28
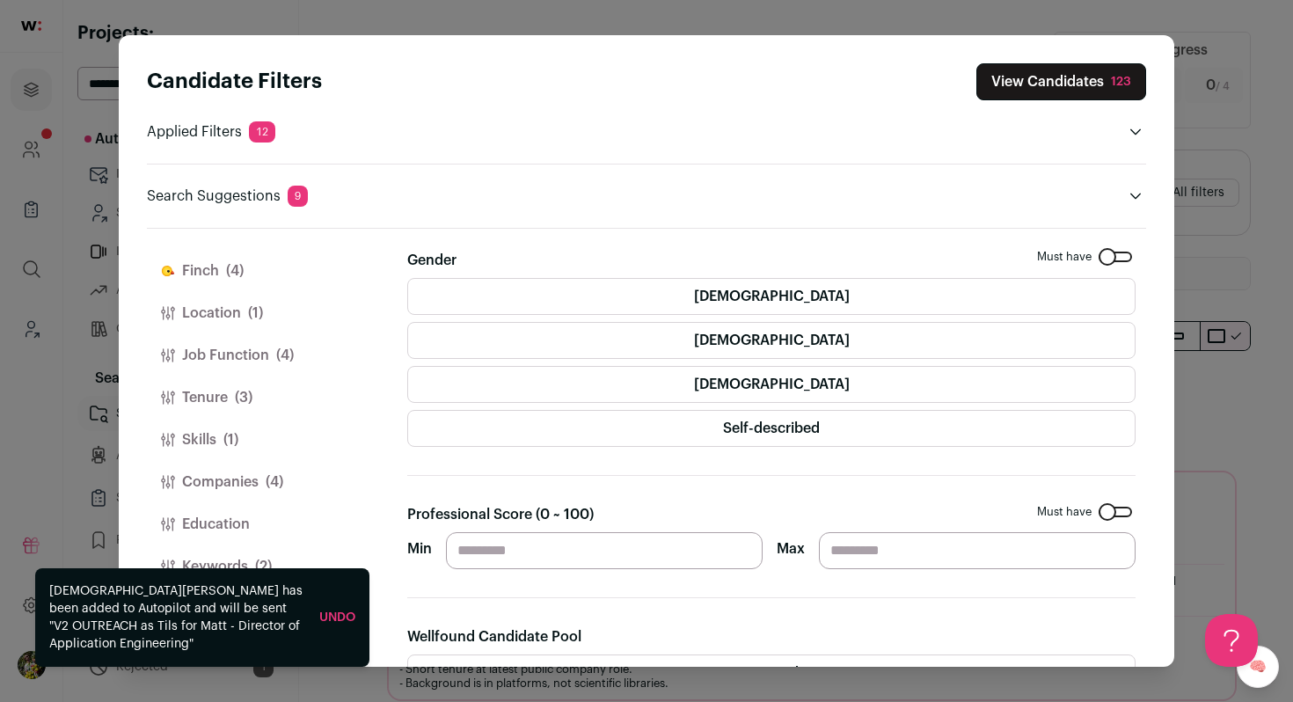
click at [255, 560] on span "(2)" at bounding box center [263, 566] width 17 height 21
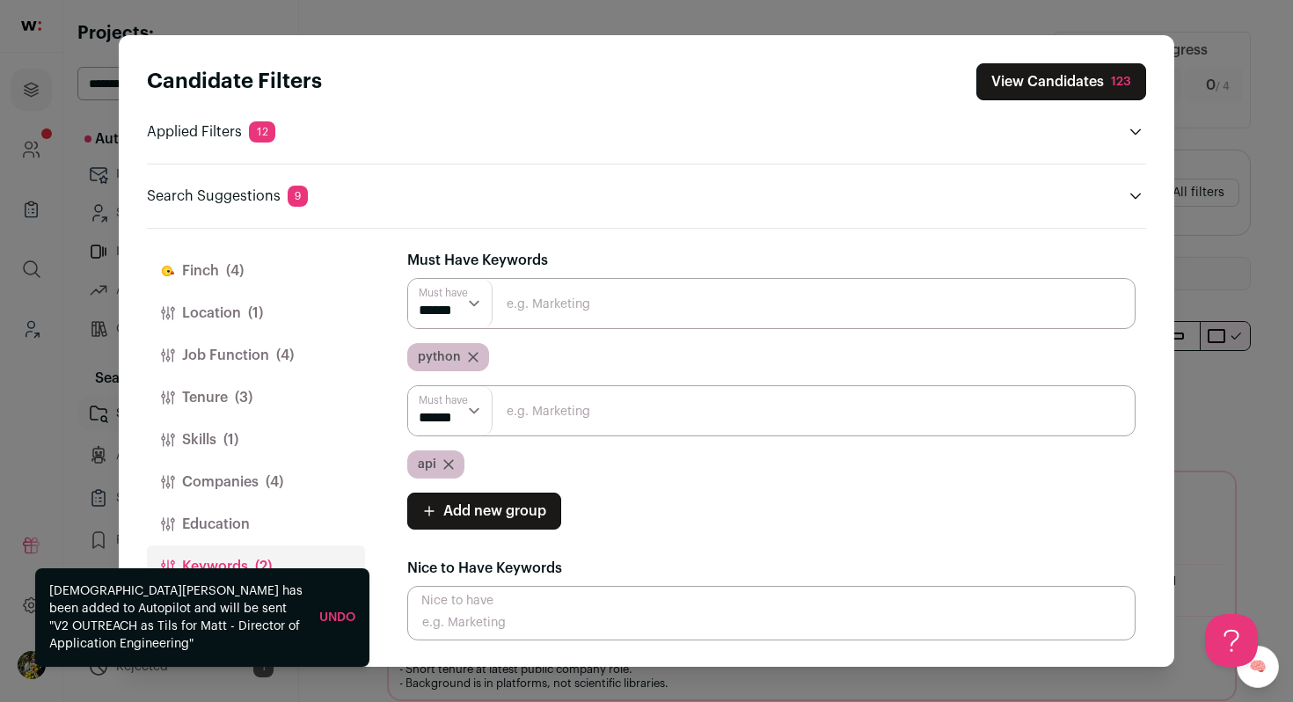
click at [533, 421] on input "Close modal via background" at bounding box center [771, 410] width 729 height 51
type input "e"
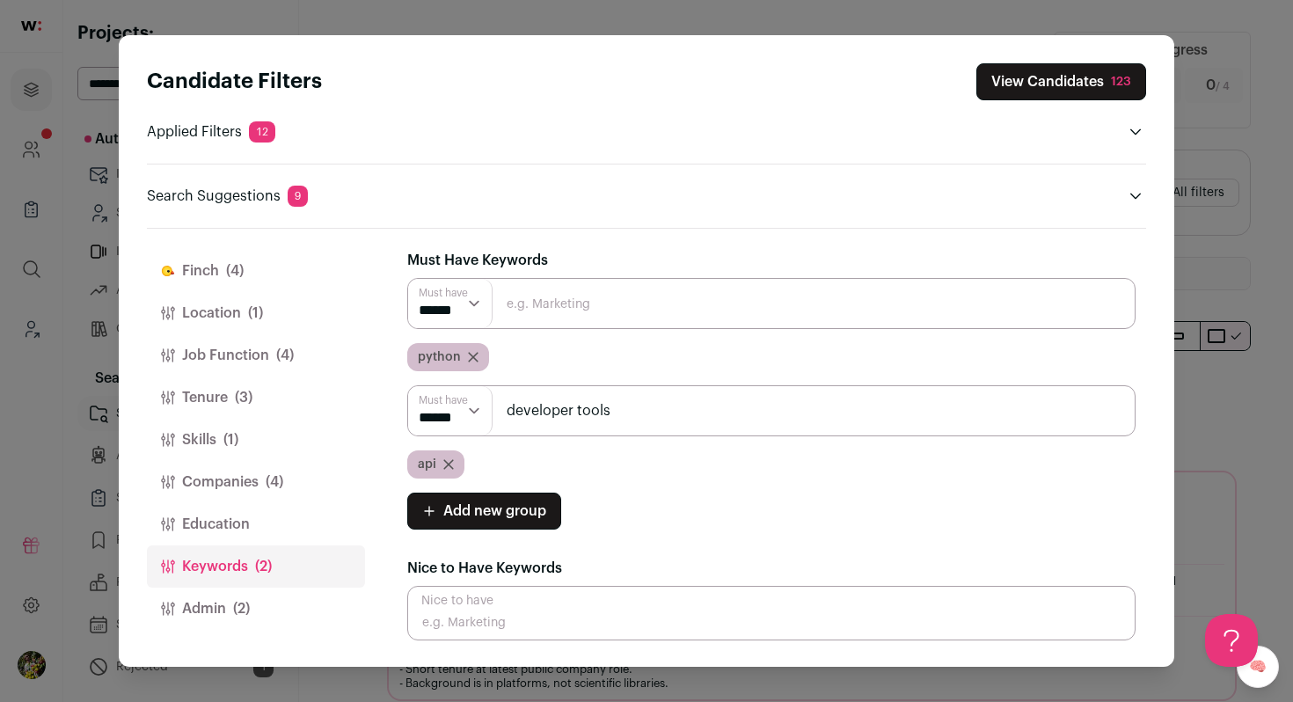
type input "developer tools"
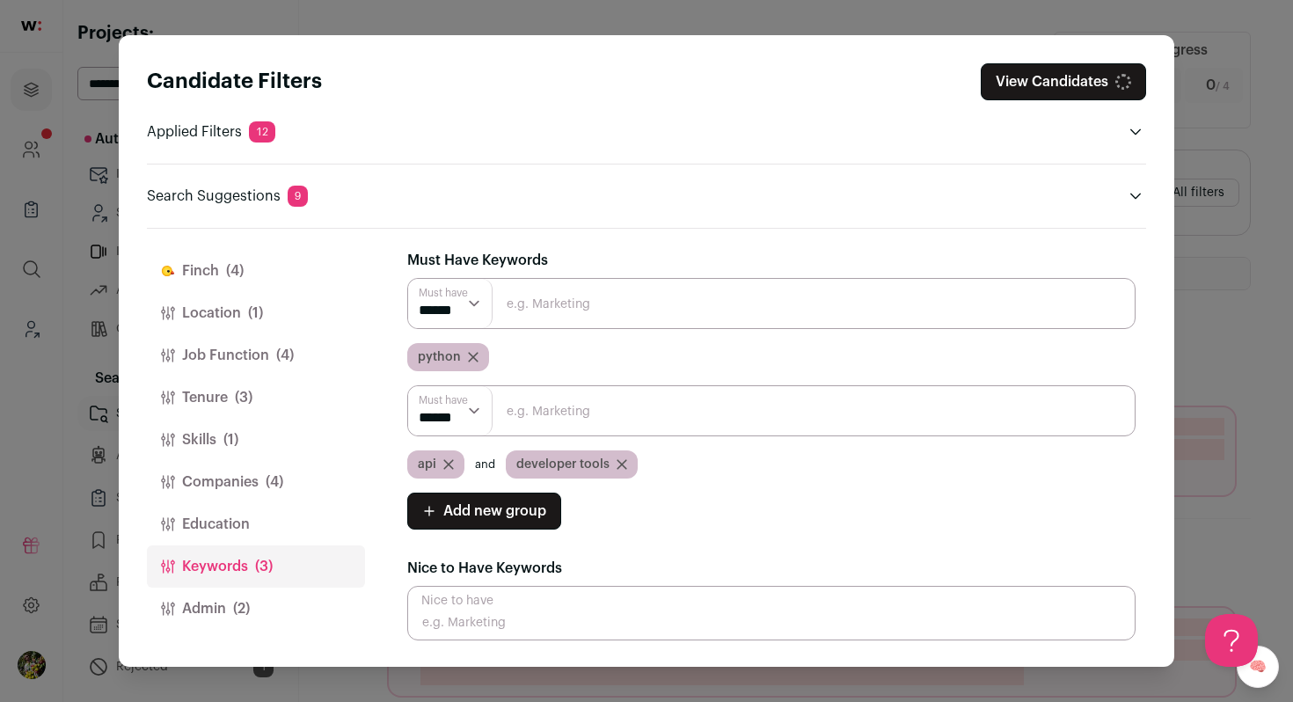
click at [462, 435] on select "****** ******" at bounding box center [450, 410] width 84 height 49
select select "**"
click at [408, 386] on select "****** ******" at bounding box center [450, 410] width 84 height 49
click at [1063, 83] on button "View Candidates 123" at bounding box center [1062, 81] width 170 height 37
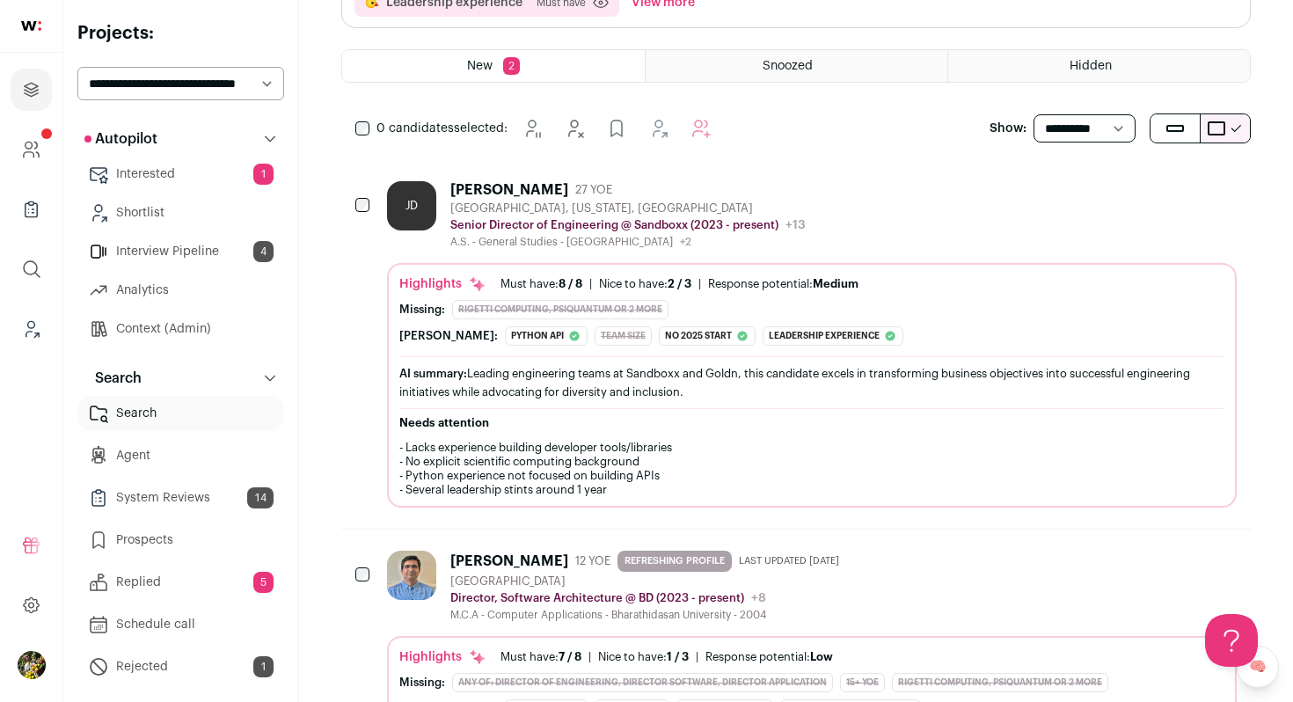
scroll to position [224, 0]
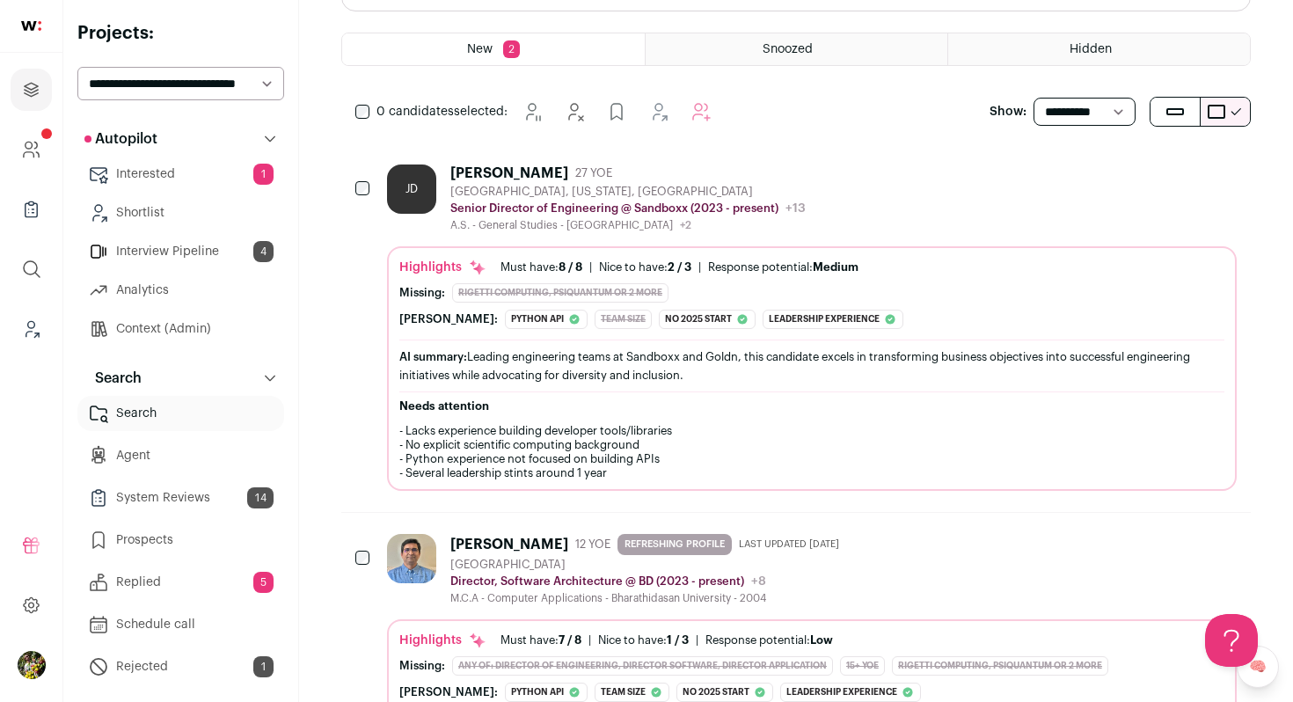
click at [1135, 259] on div "Highlights Must have: 8 / 8 How many must haves have been fulfilled? | Nice to …" at bounding box center [811, 268] width 825 height 18
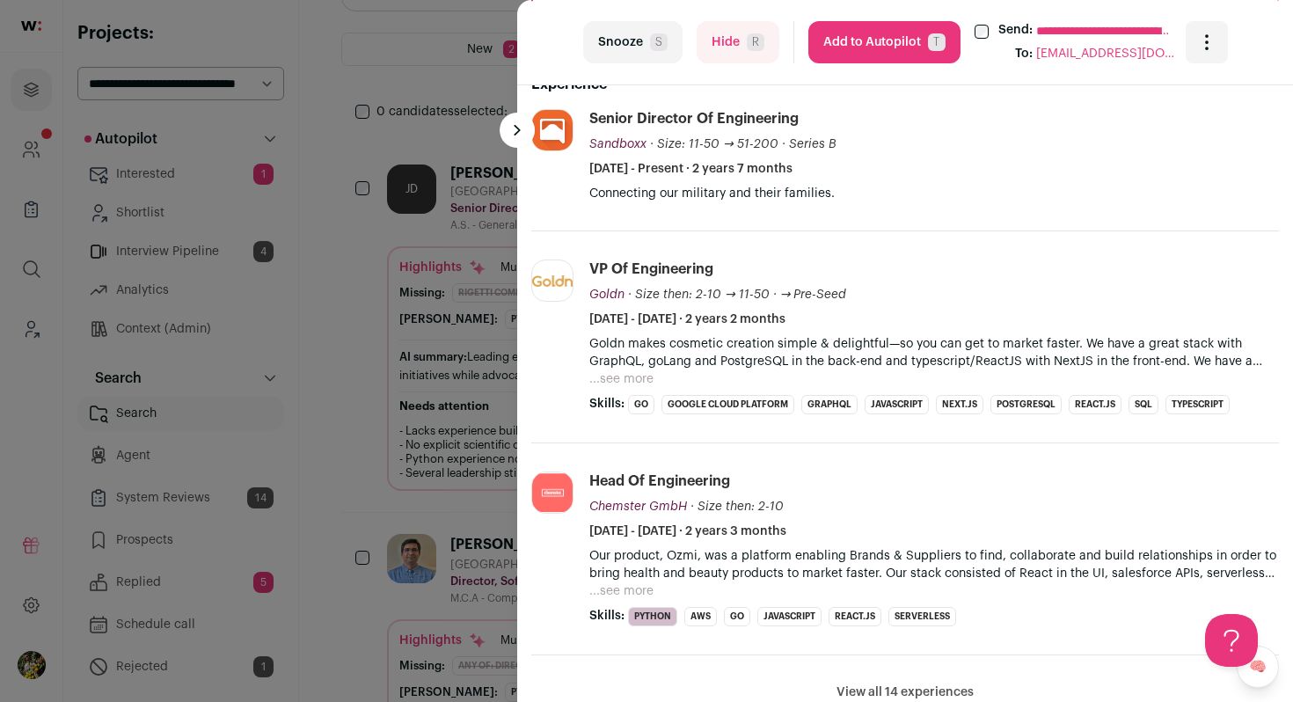
scroll to position [699, 0]
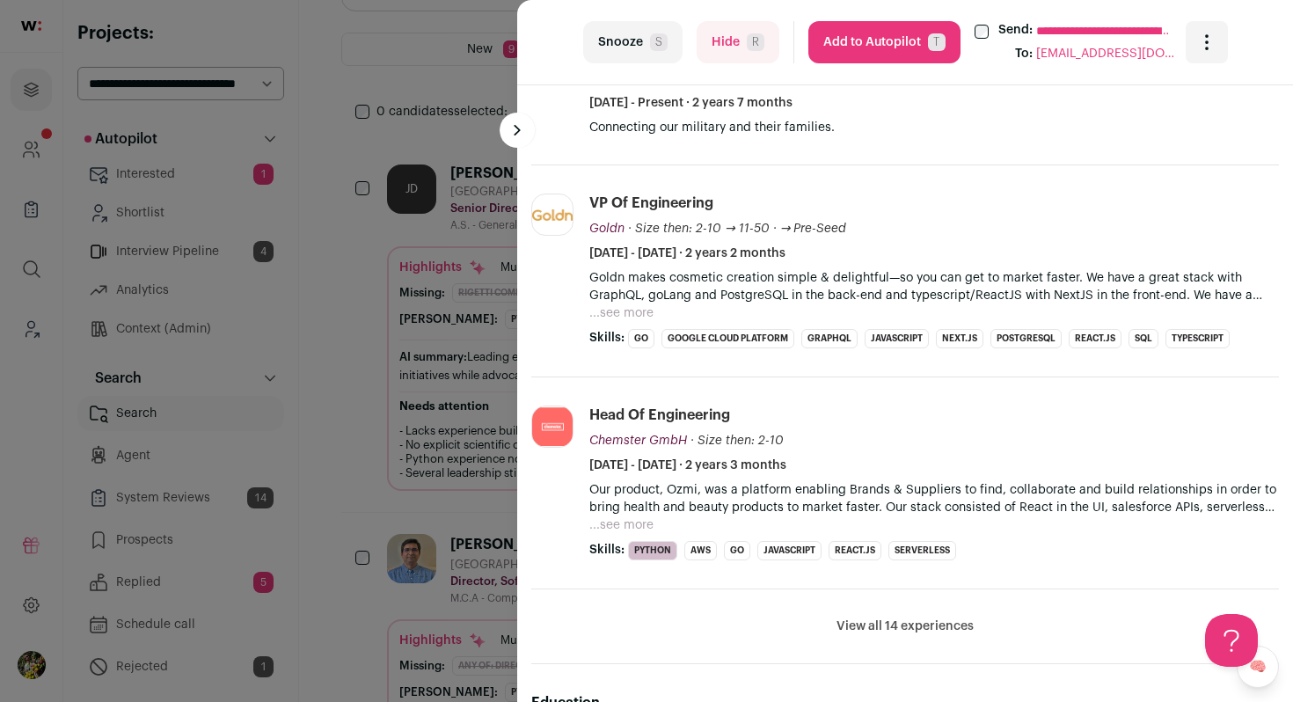
click at [625, 308] on button "...see more" at bounding box center [621, 313] width 64 height 18
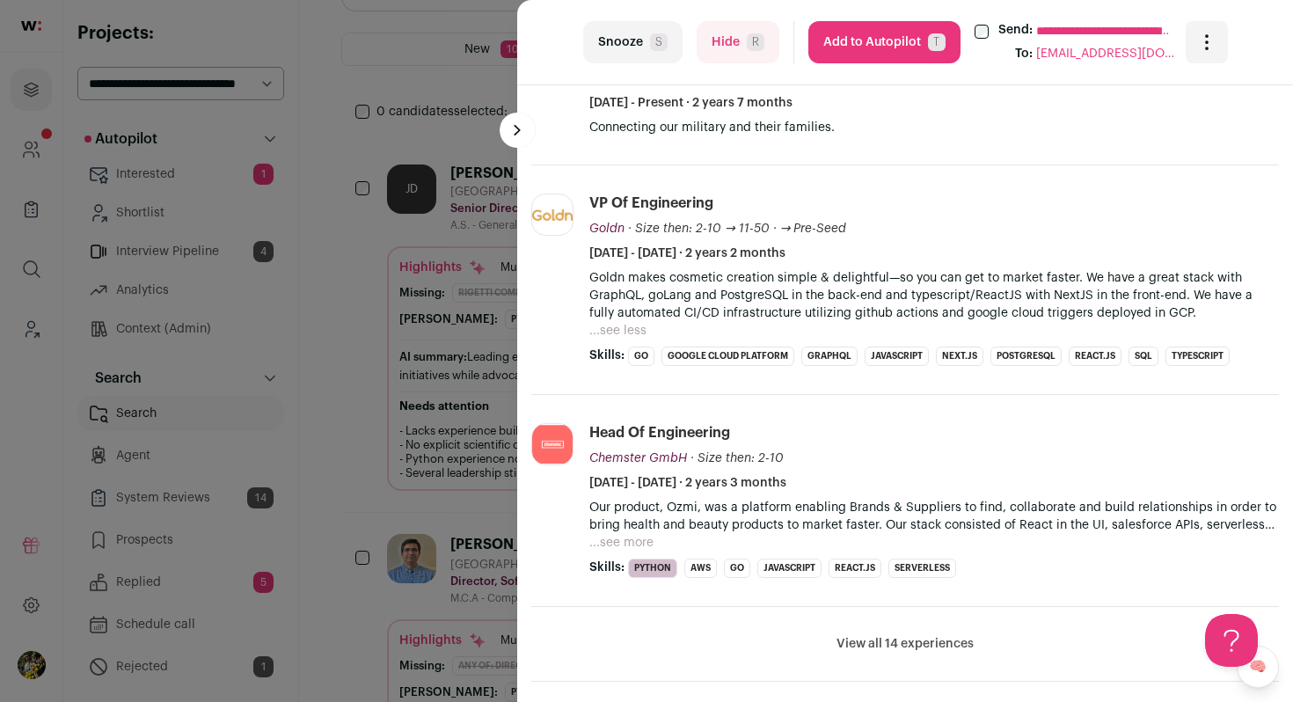
click at [894, 43] on button "Add to Autopilot T" at bounding box center [885, 42] width 152 height 42
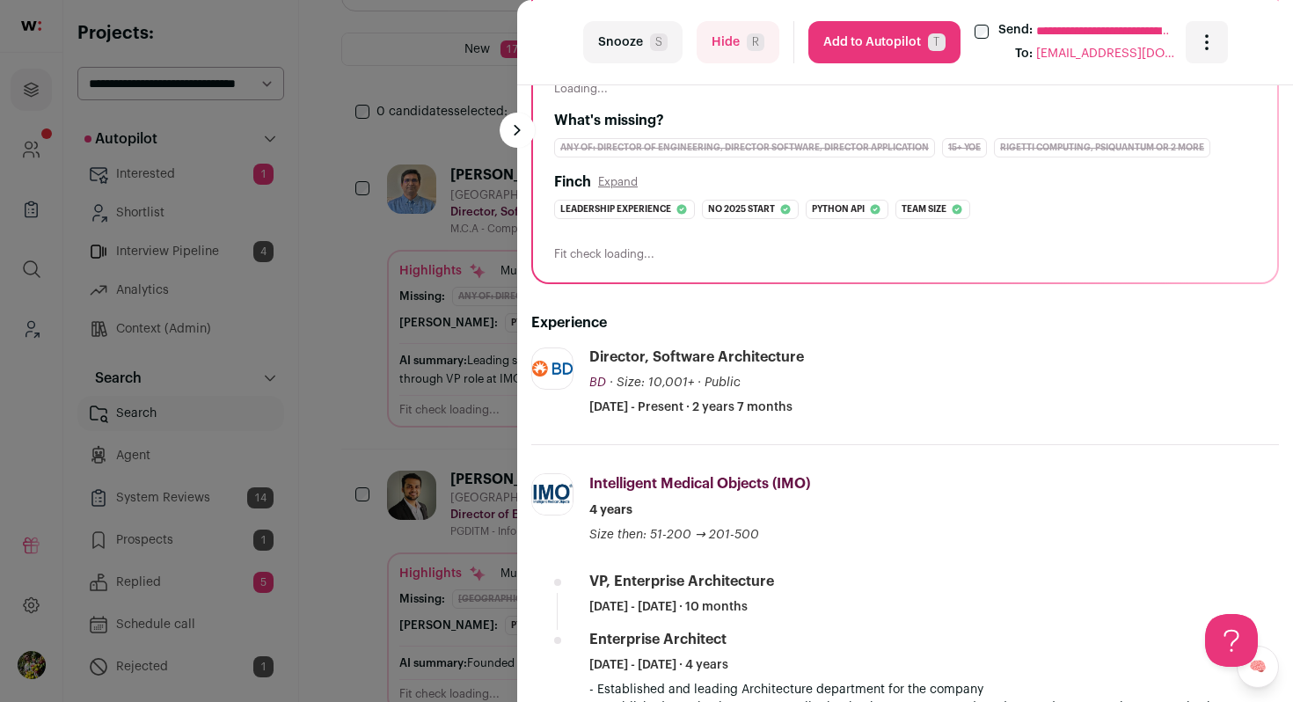
scroll to position [421, 0]
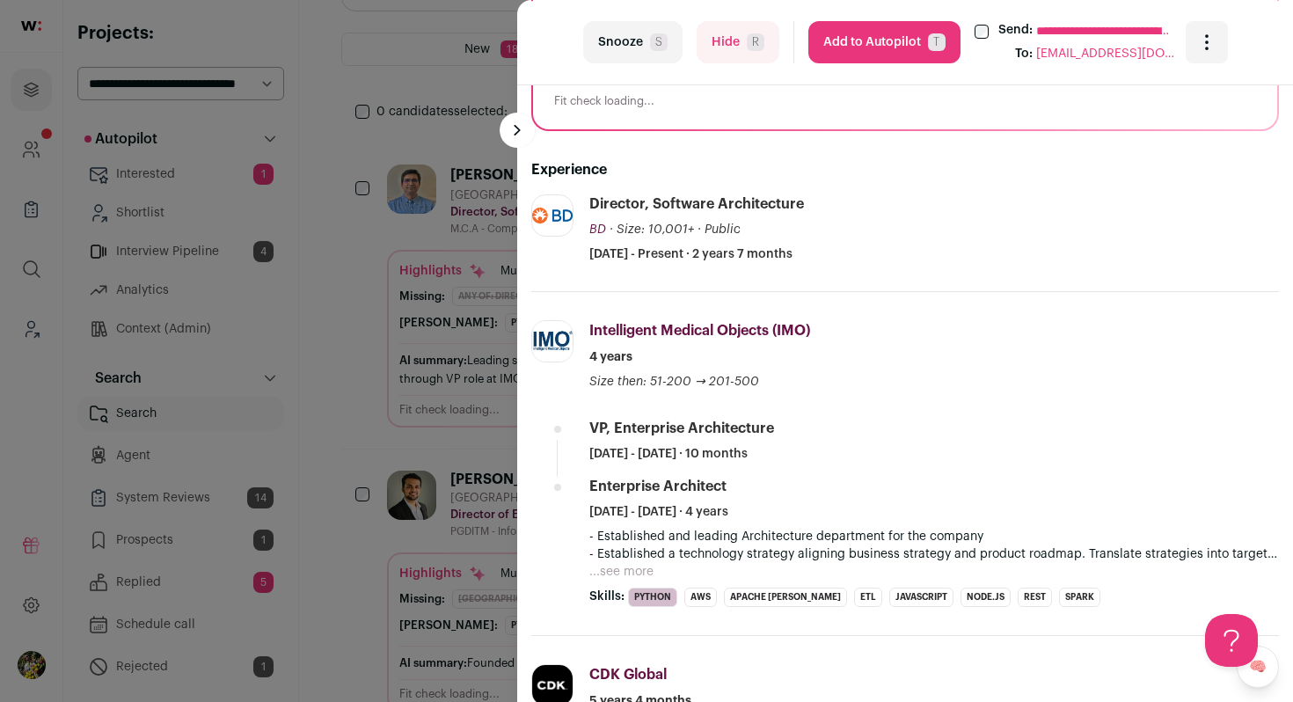
click at [760, 45] on span "R" at bounding box center [756, 42] width 18 height 18
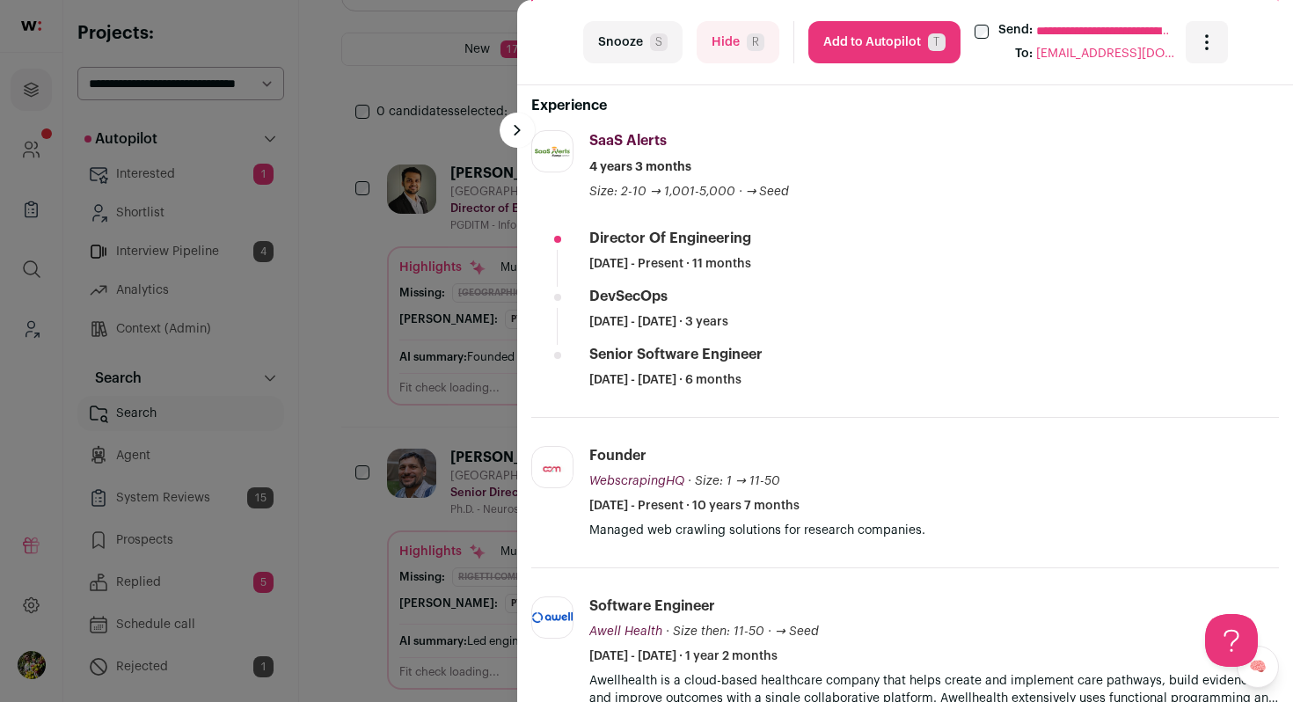
scroll to position [487, 0]
click at [492, 310] on div "**********" at bounding box center [646, 351] width 1293 height 702
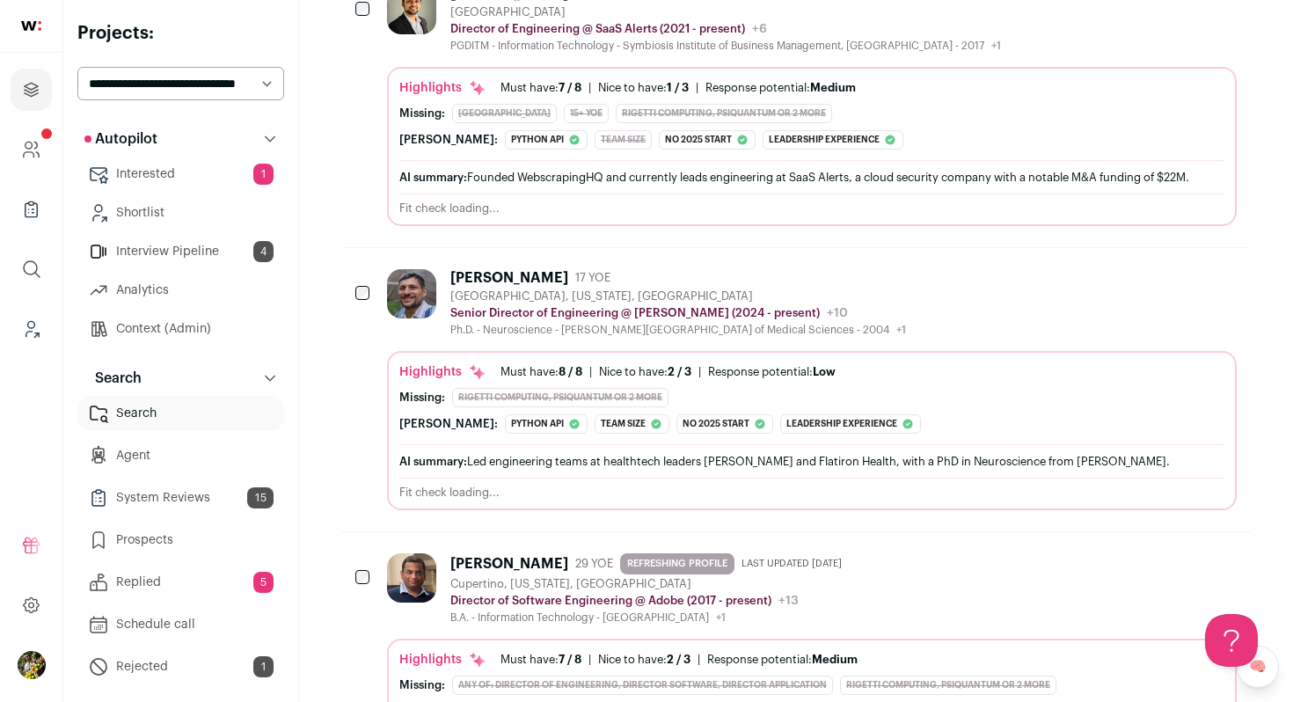
scroll to position [409, 0]
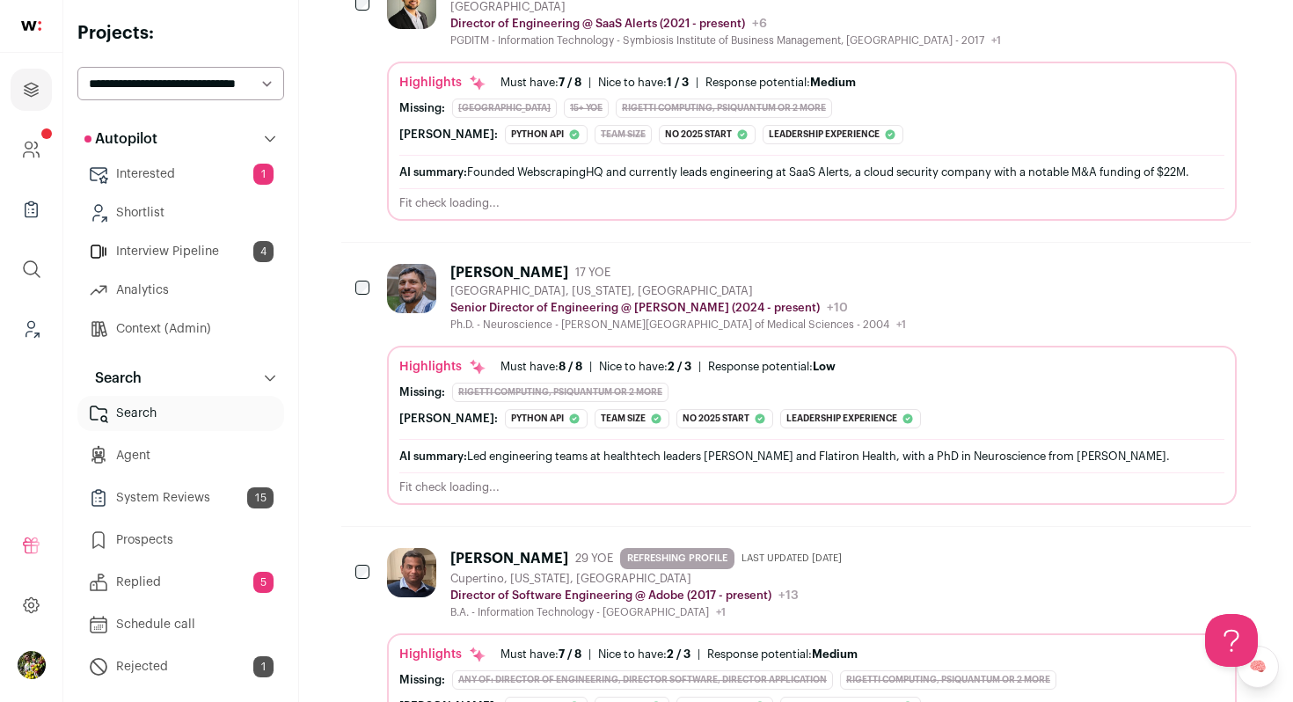
click at [492, 289] on div "Brooklyn, New York, United States" at bounding box center [678, 291] width 456 height 14
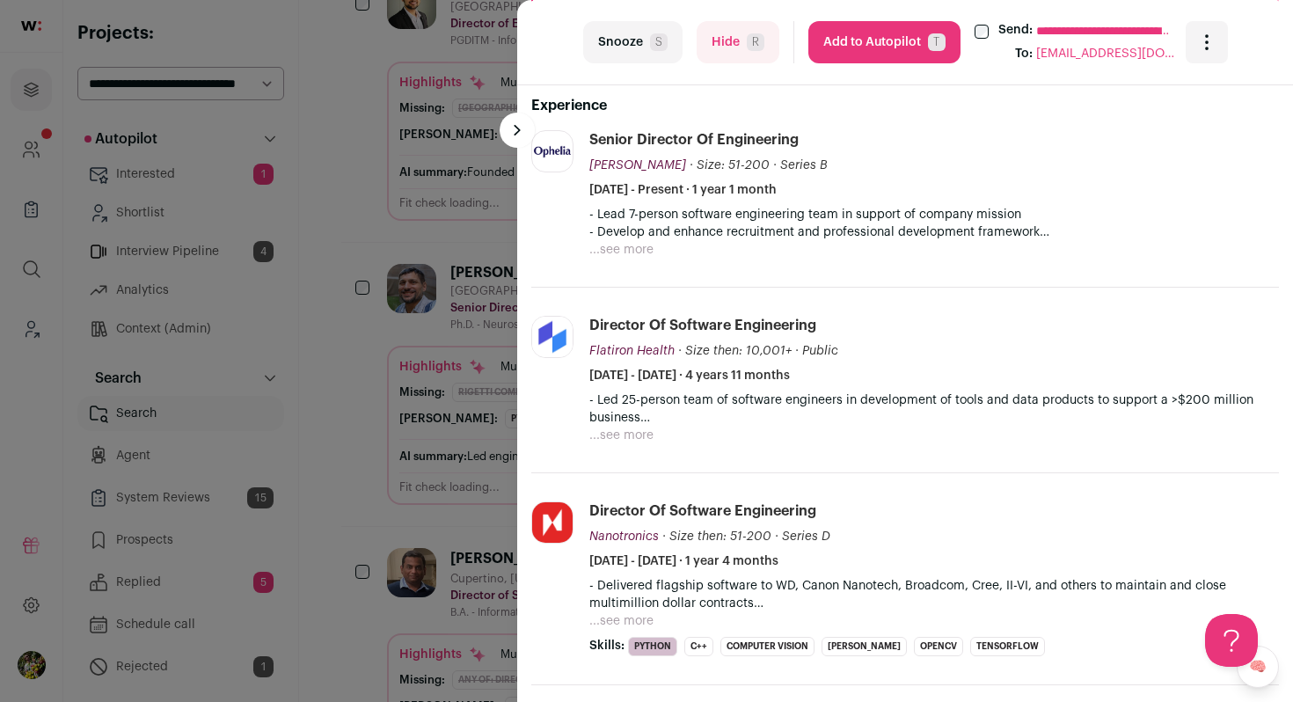
scroll to position [0, 0]
click at [619, 237] on p "- Develop and enhance recruitment and professional development framework" at bounding box center [934, 232] width 690 height 18
click at [620, 239] on p "- Develop and enhance recruitment and professional development framework" at bounding box center [934, 232] width 690 height 18
click at [620, 250] on button "...see more" at bounding box center [621, 250] width 64 height 18
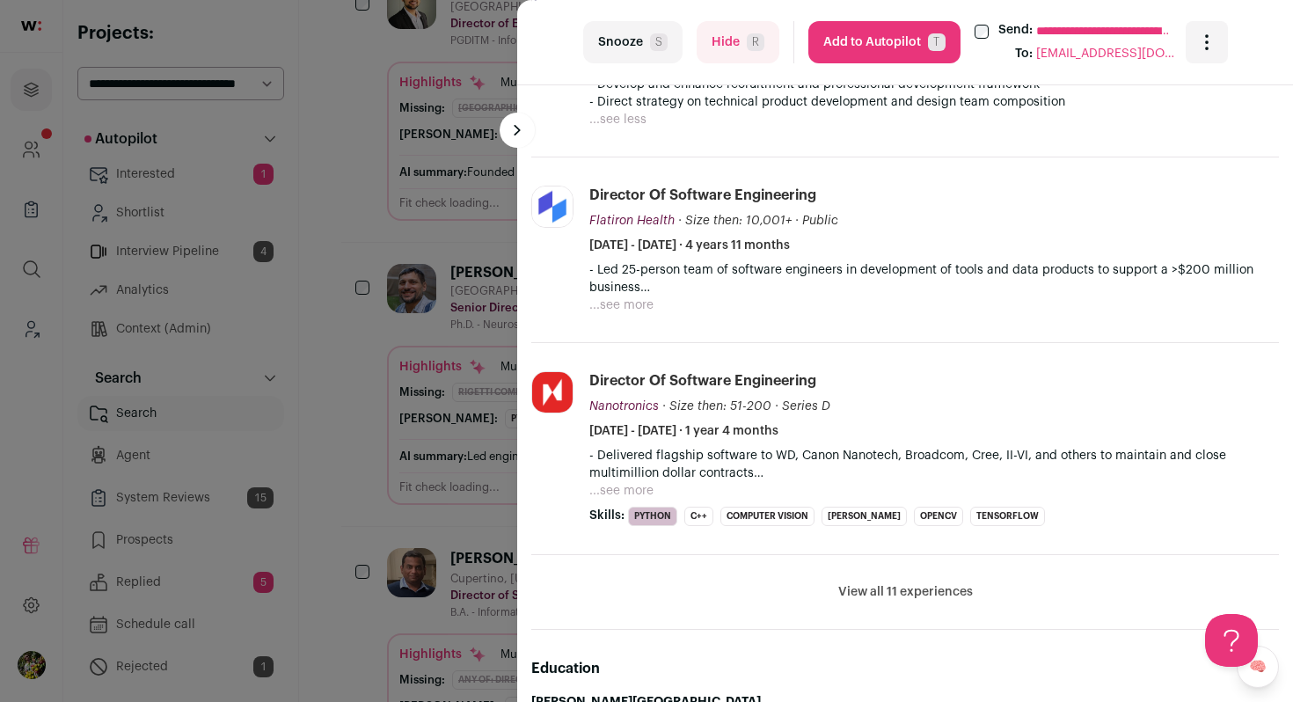
scroll to position [649, 0]
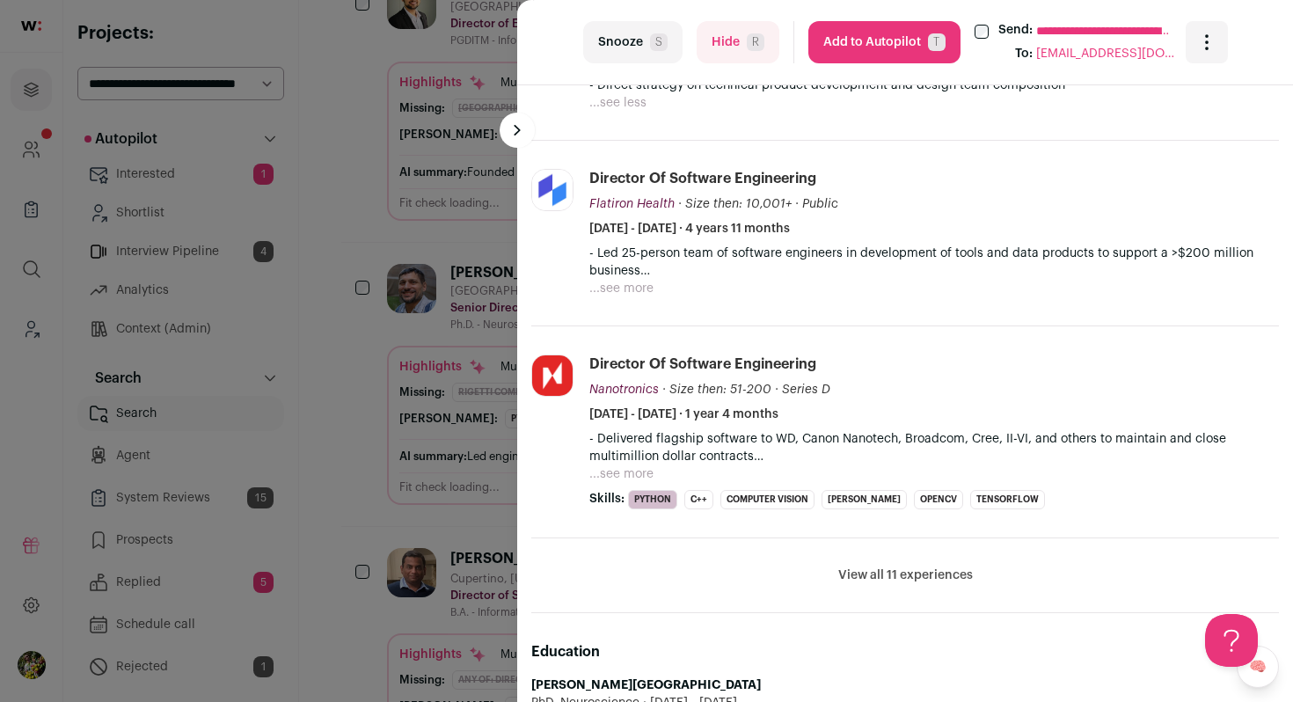
click at [624, 290] on button "...see more" at bounding box center [621, 289] width 64 height 18
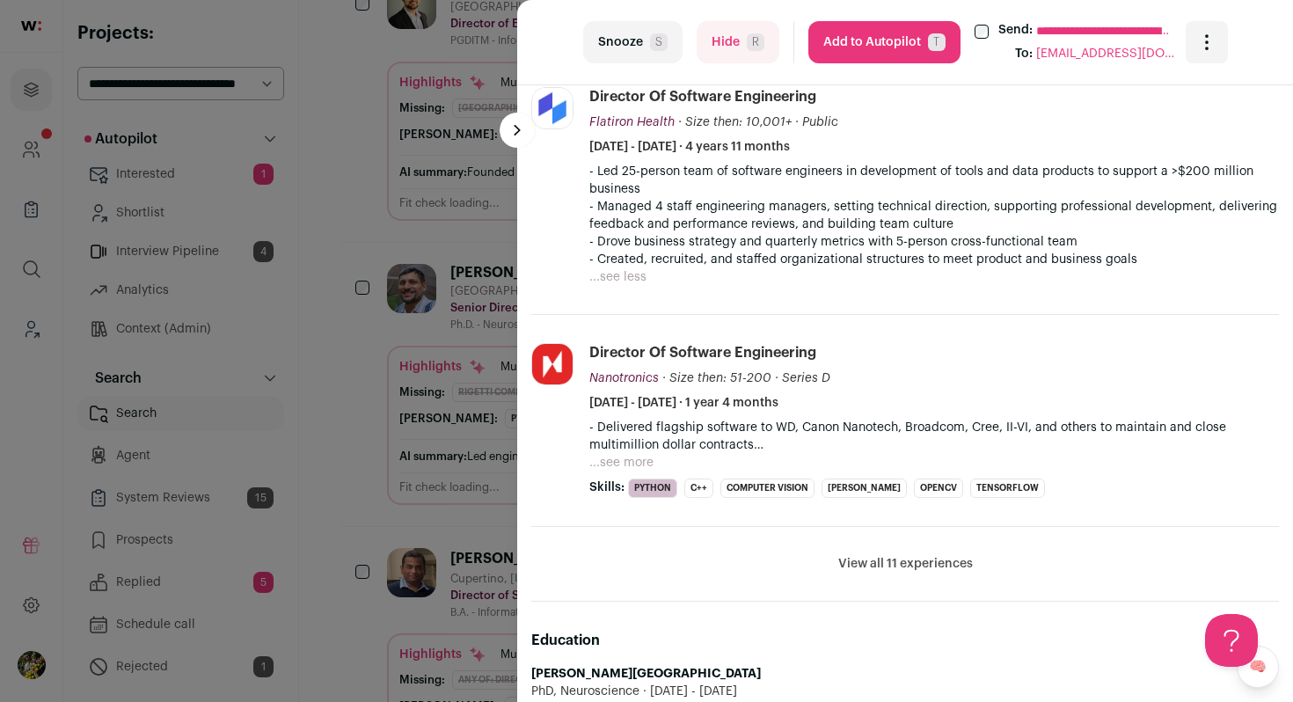
scroll to position [735, 0]
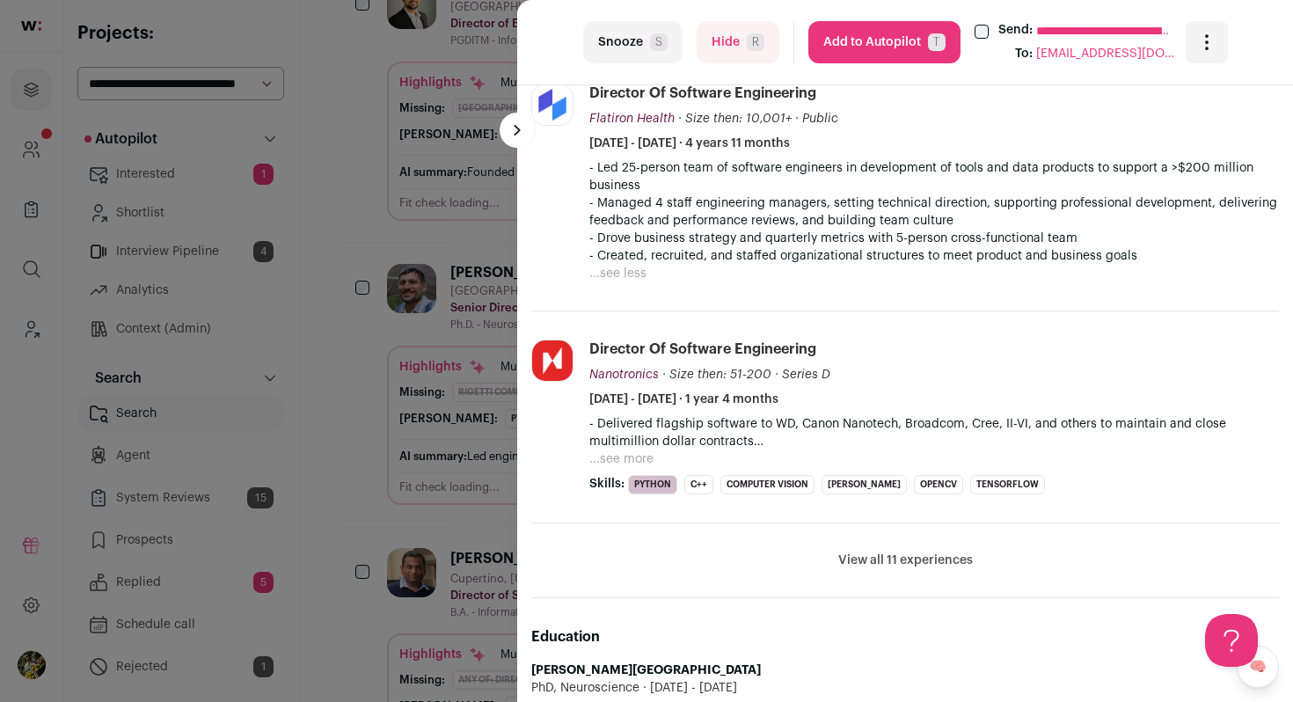
click at [635, 456] on button "...see more" at bounding box center [621, 459] width 64 height 18
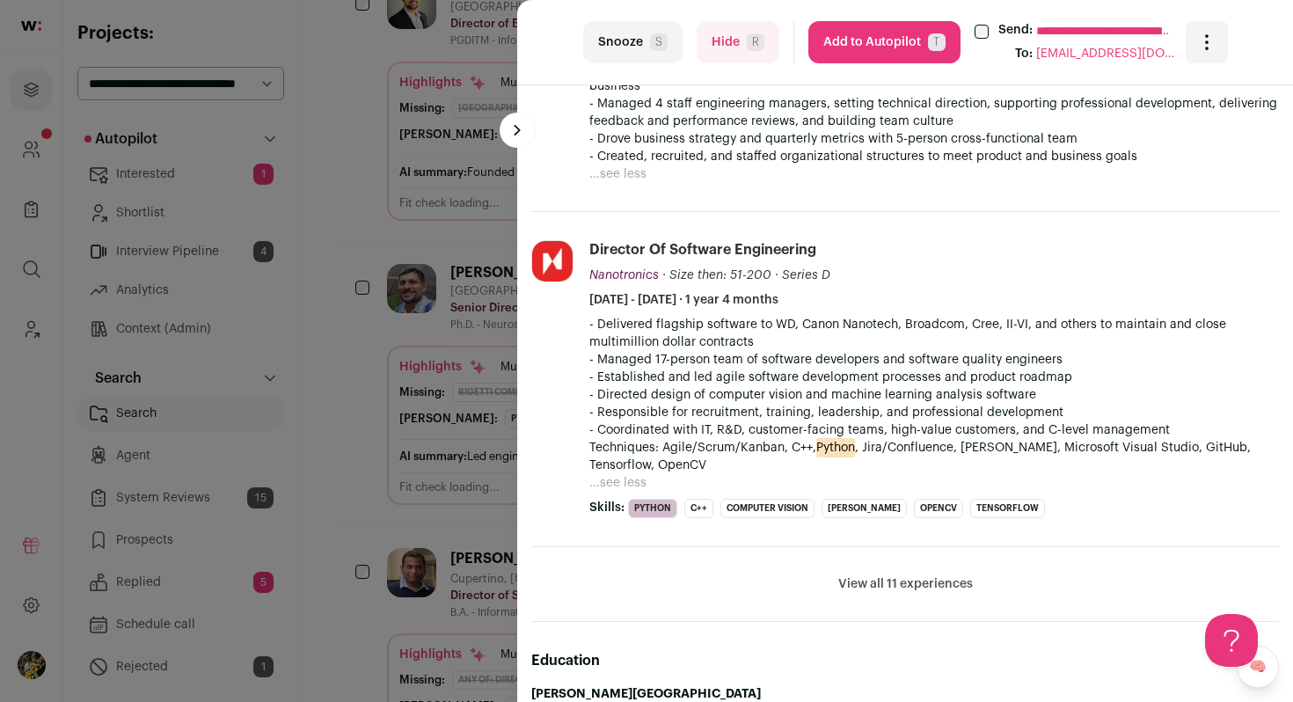
scroll to position [878, 0]
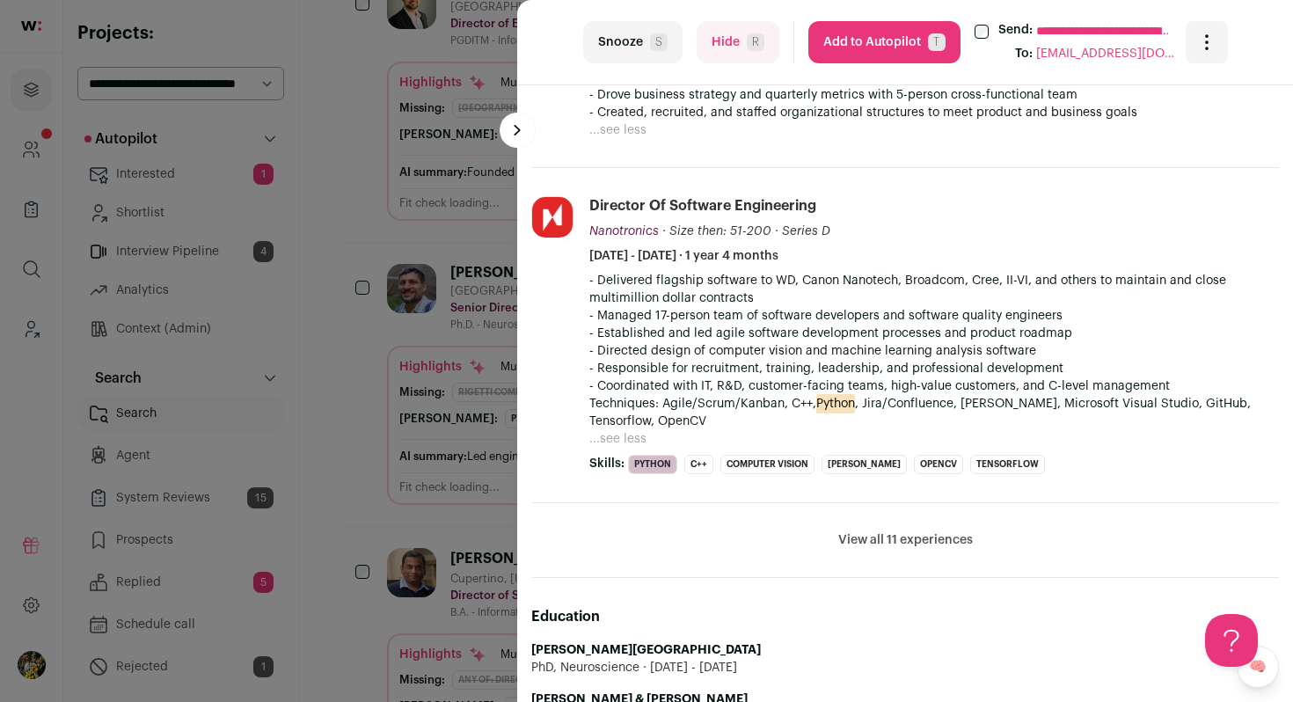
click at [906, 538] on button "View all 11 experiences" at bounding box center [905, 540] width 135 height 18
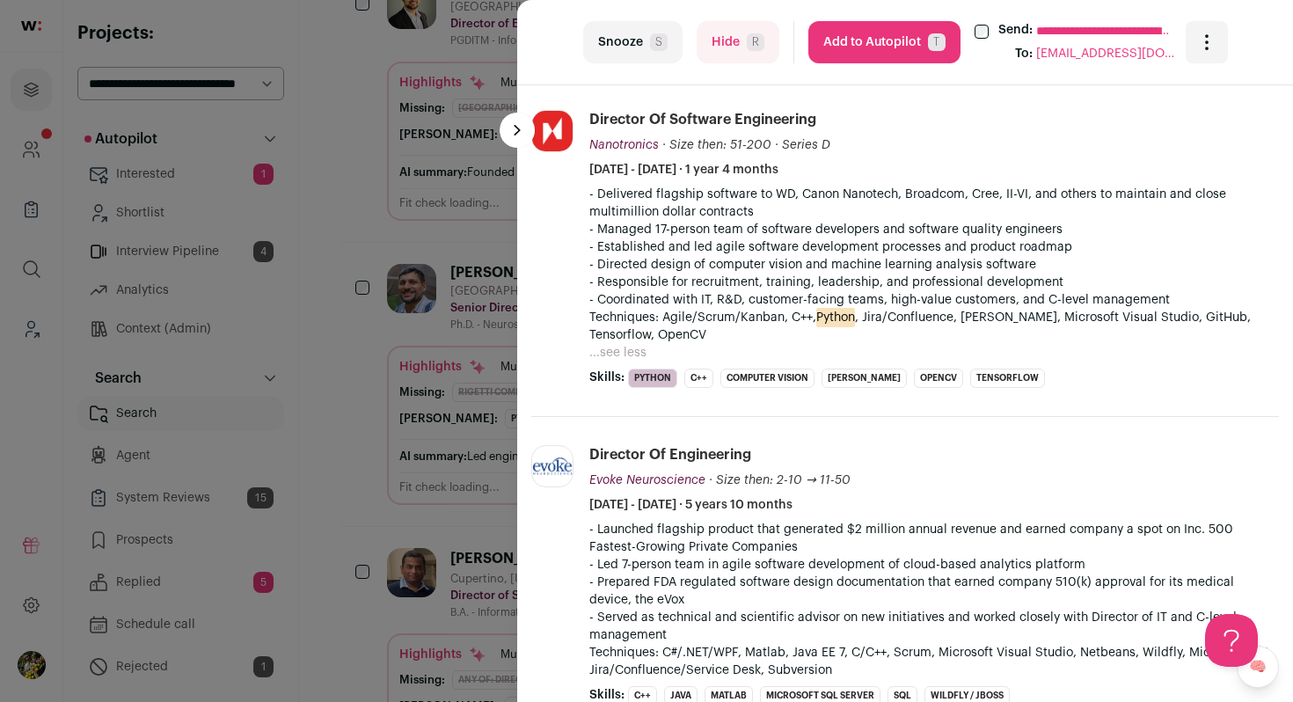
scroll to position [975, 0]
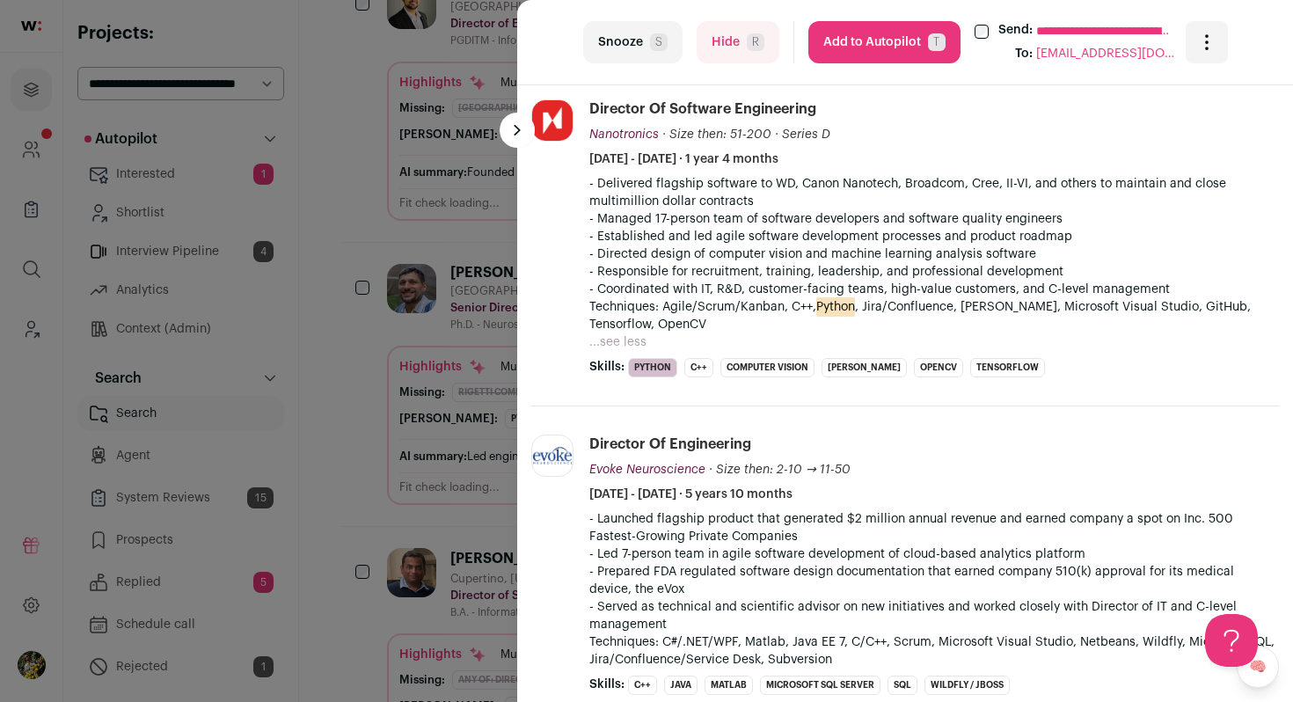
click at [921, 49] on button "Add to Autopilot T" at bounding box center [885, 42] width 152 height 42
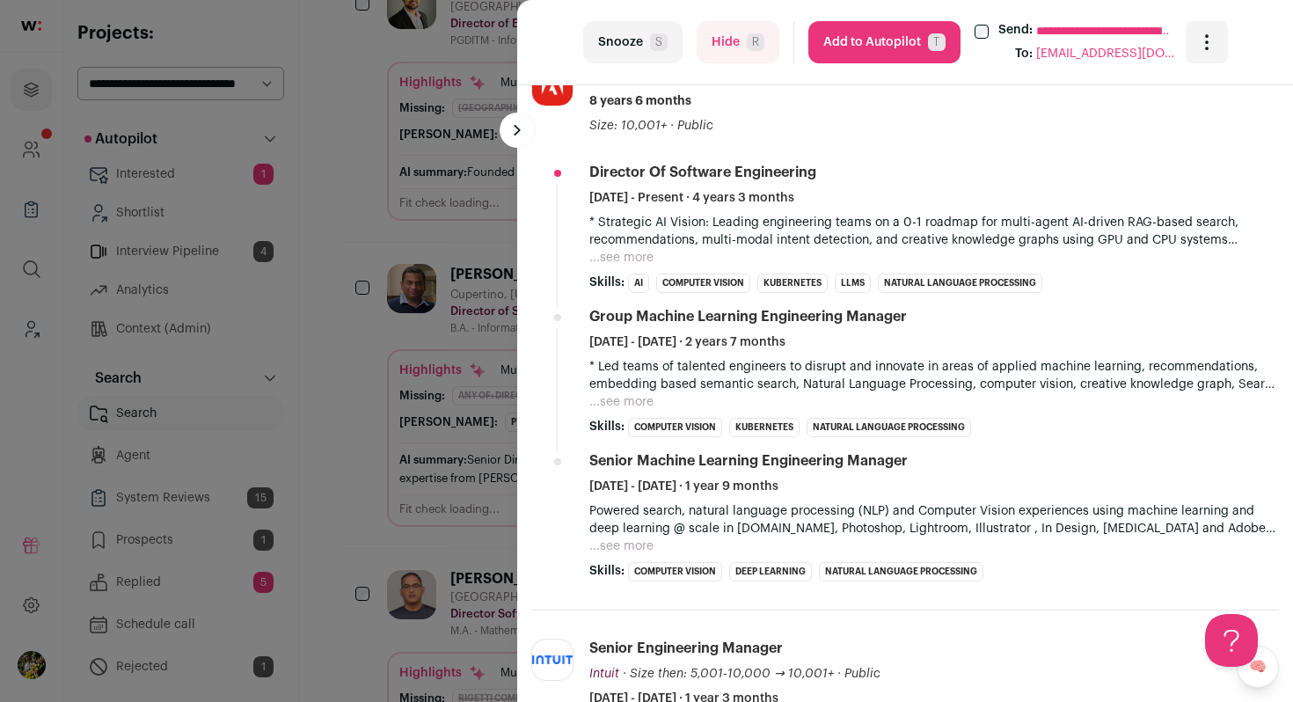
scroll to position [625, 0]
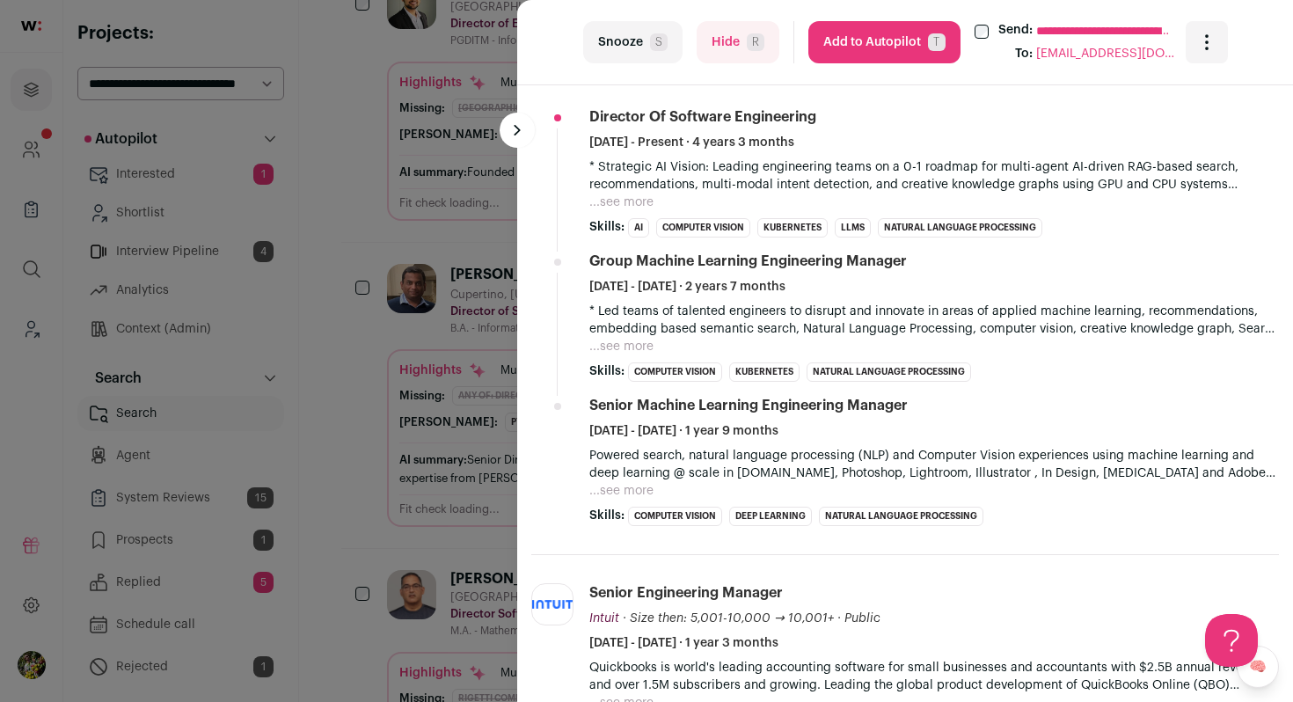
click at [618, 194] on button "...see more" at bounding box center [621, 203] width 64 height 18
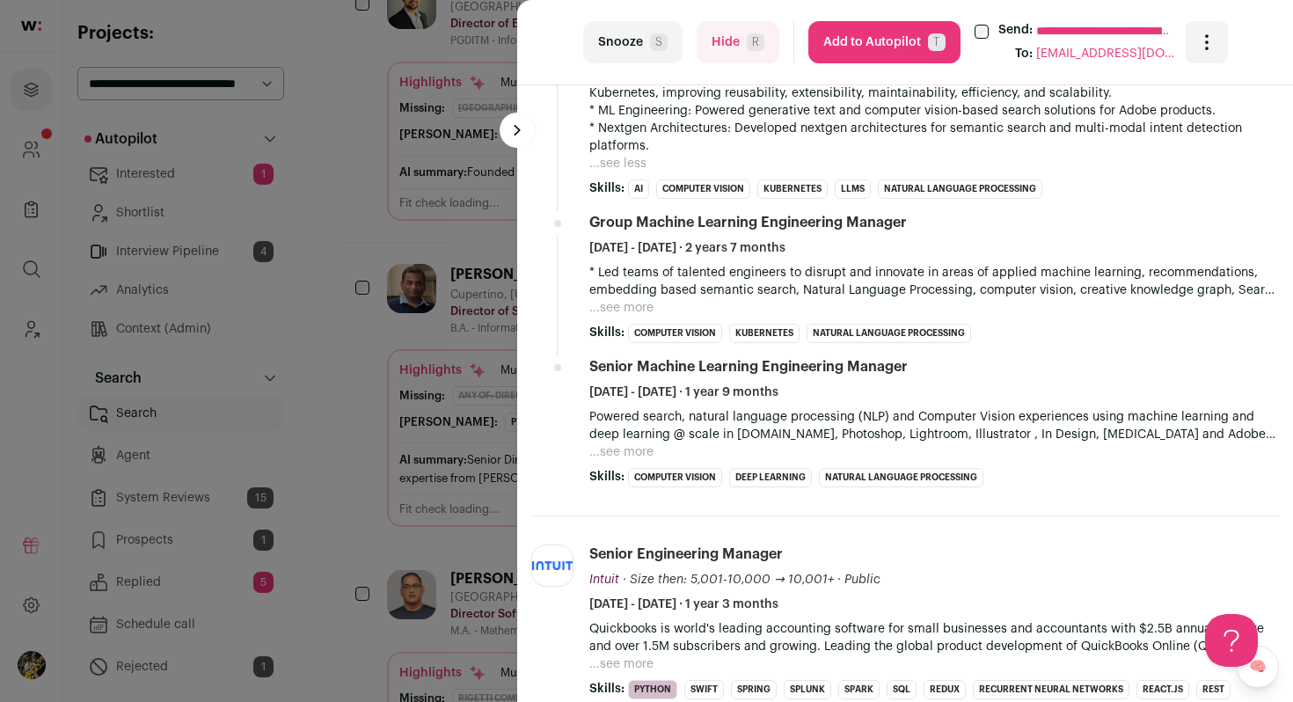
scroll to position [798, 0]
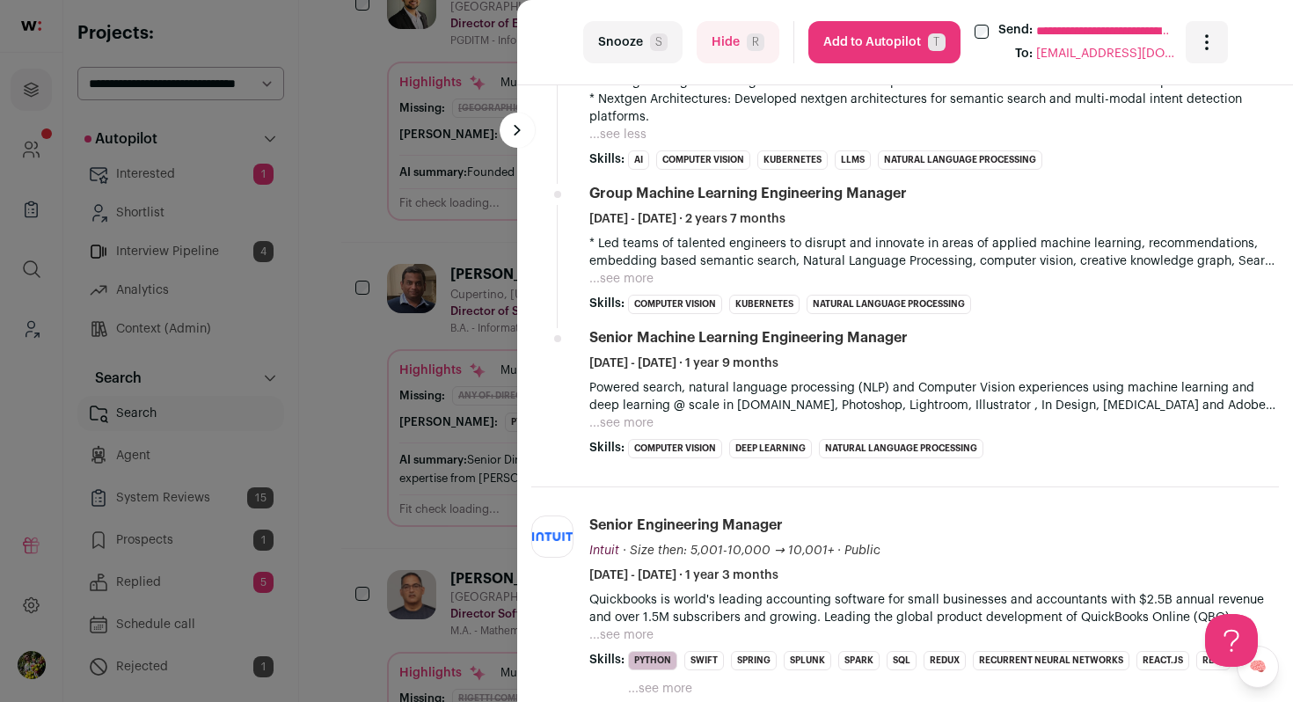
click at [621, 270] on button "...see more" at bounding box center [621, 279] width 64 height 18
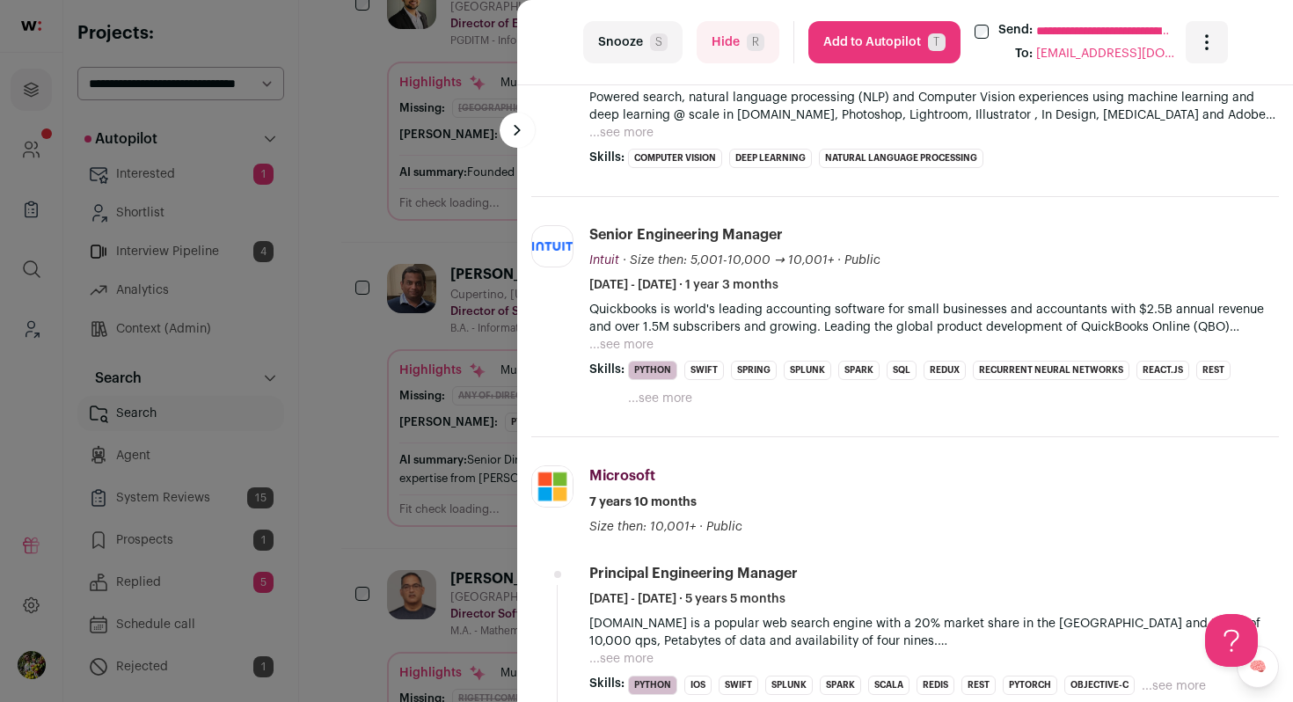
scroll to position [1380, 0]
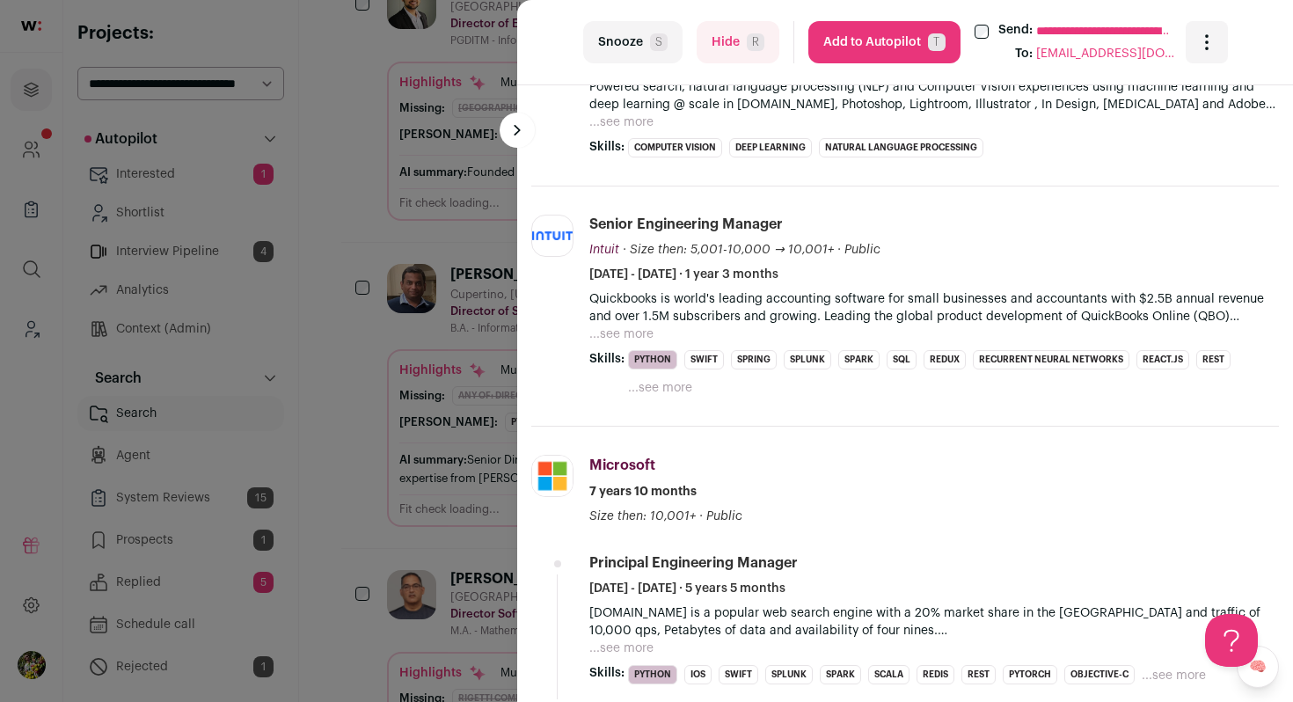
click at [637, 326] on button "...see more" at bounding box center [621, 335] width 64 height 18
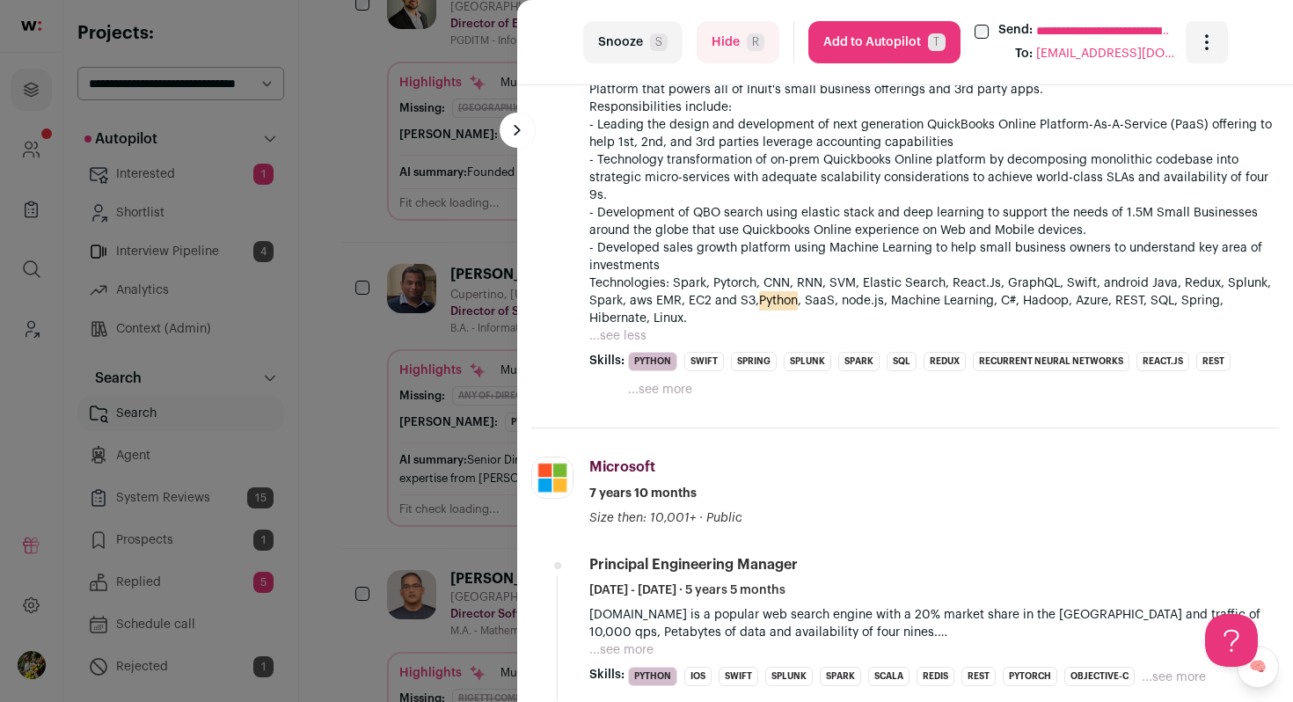
scroll to position [1944, 0]
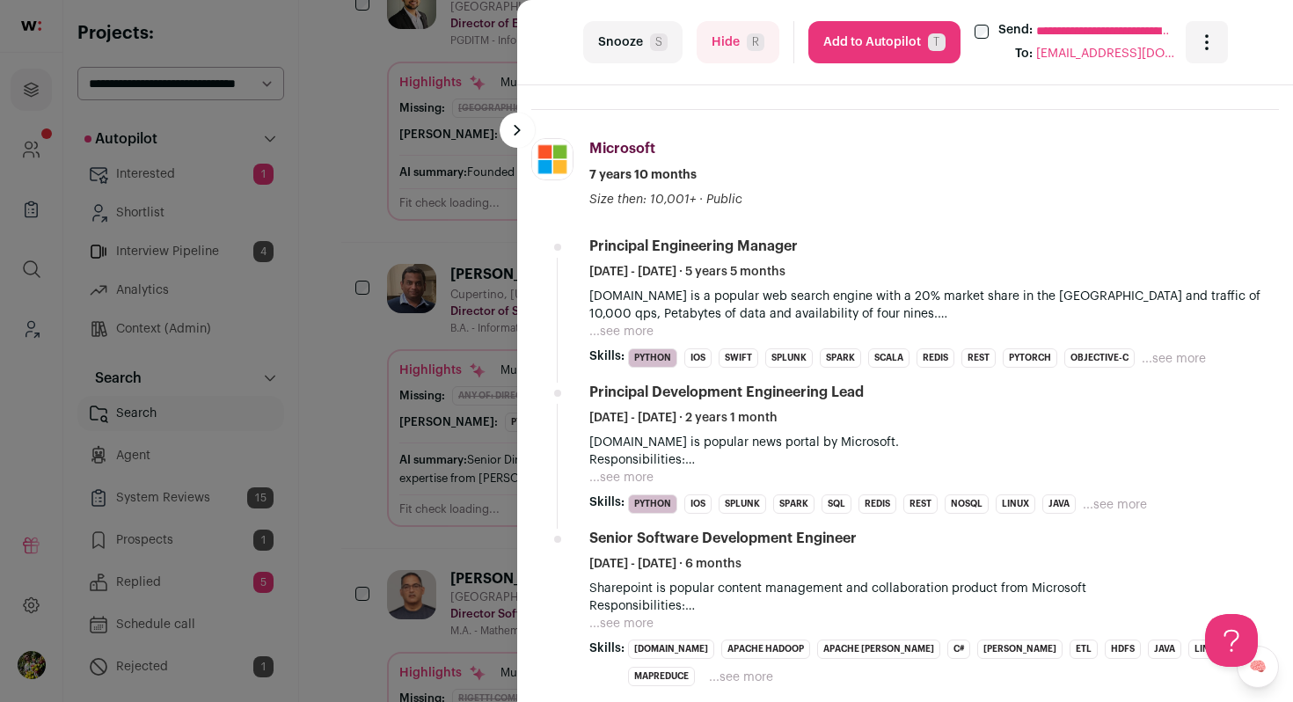
click at [640, 323] on button "...see more" at bounding box center [621, 332] width 64 height 18
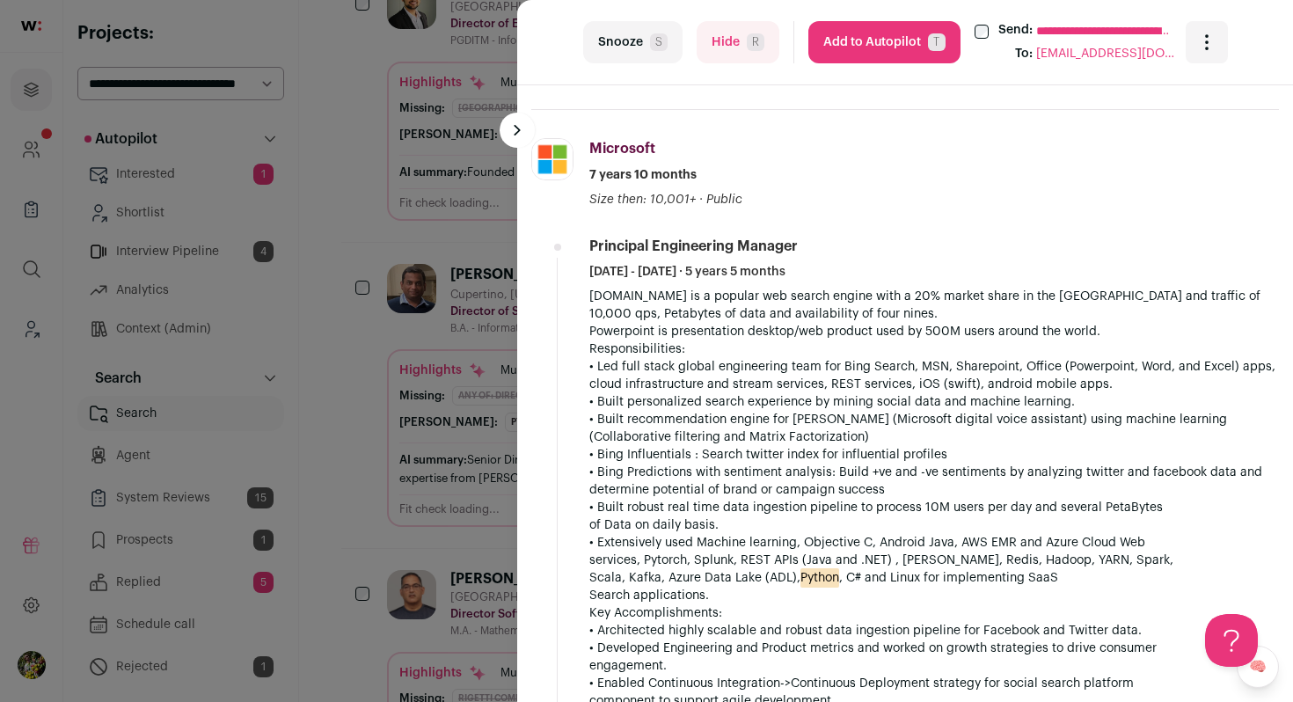
click at [853, 27] on button "Add to Autopilot T" at bounding box center [885, 42] width 152 height 42
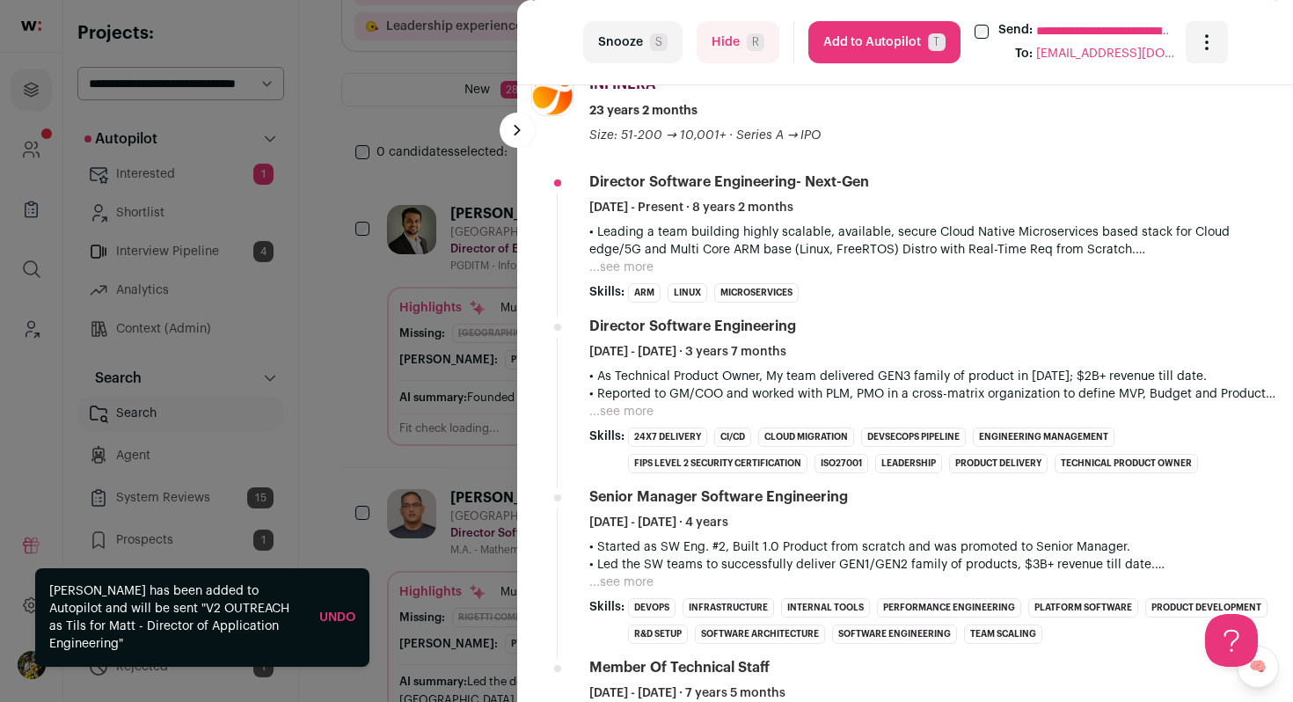
scroll to position [551, 0]
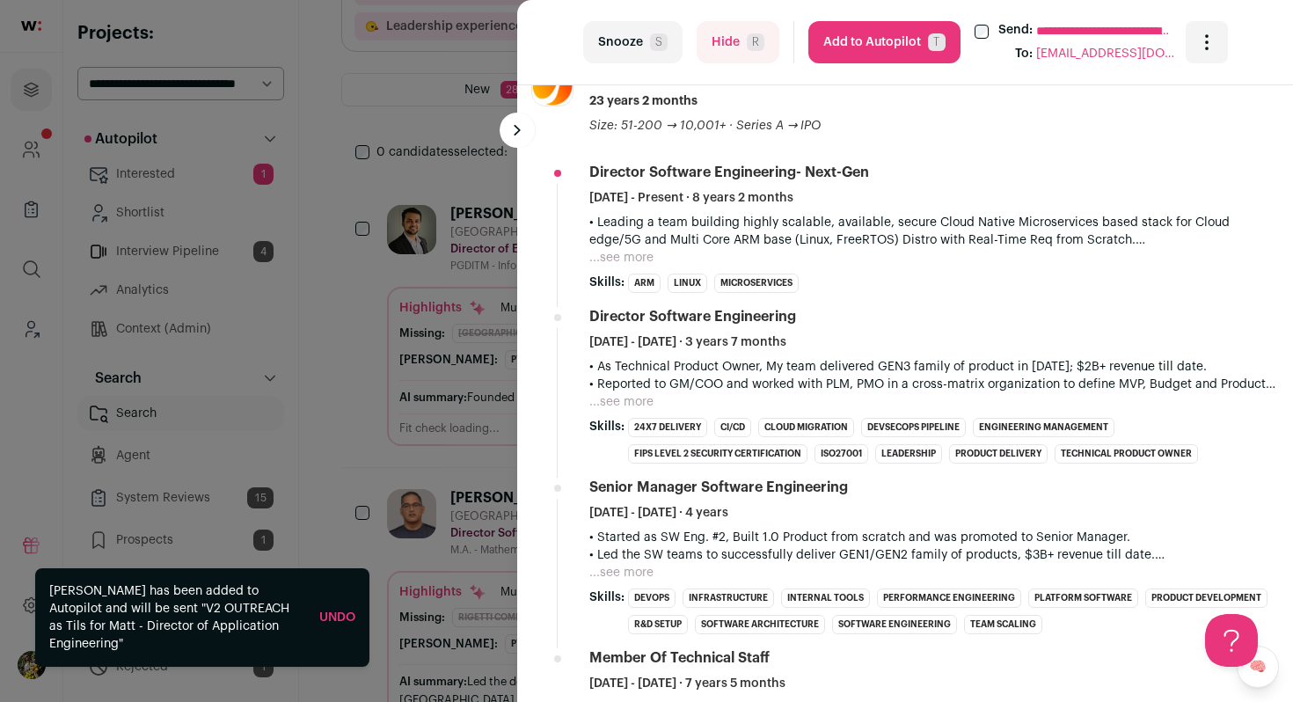
click at [624, 249] on button "...see more" at bounding box center [621, 258] width 64 height 18
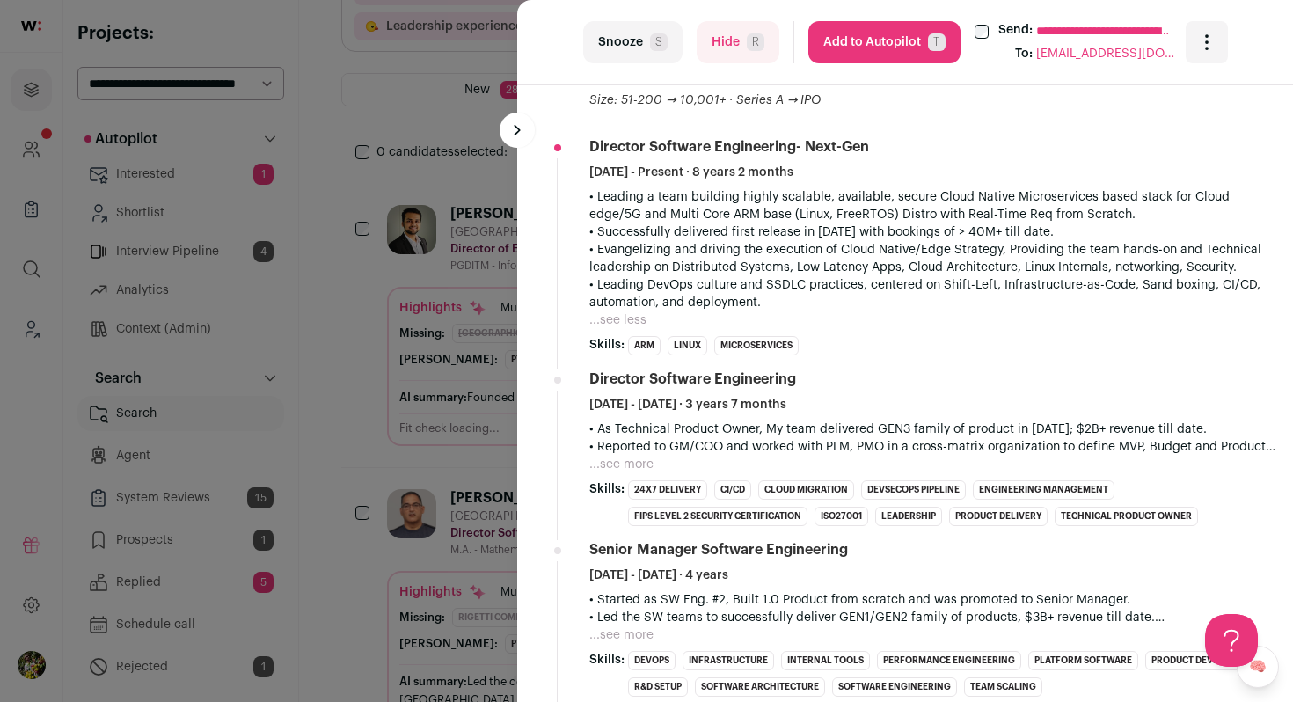
scroll to position [593, 0]
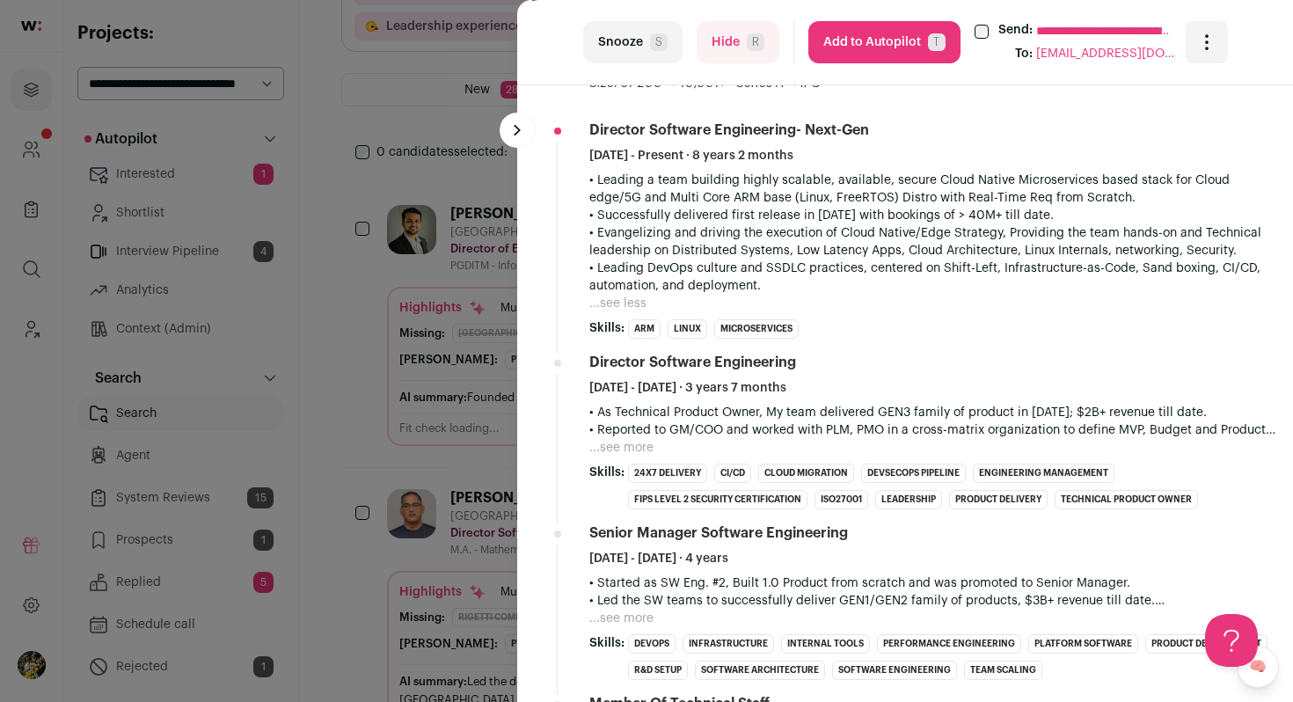
click at [736, 40] on button "Hide R" at bounding box center [738, 42] width 83 height 42
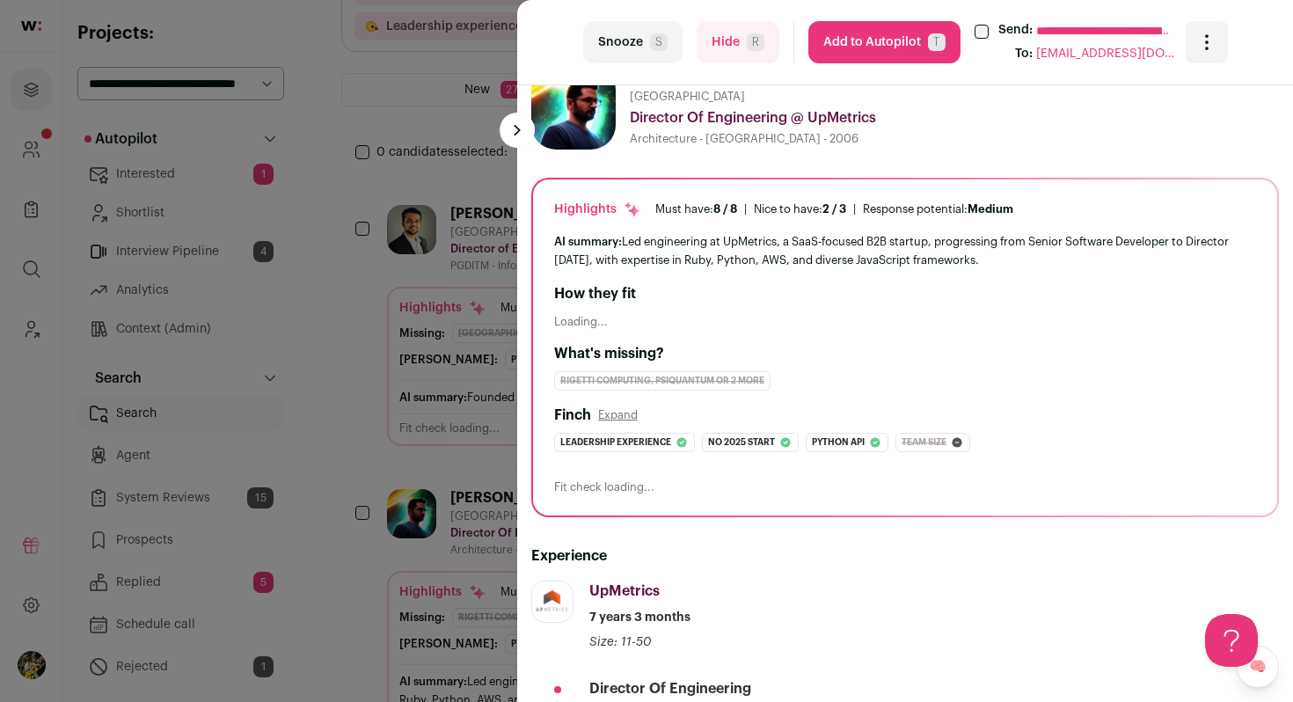
scroll to position [0, 0]
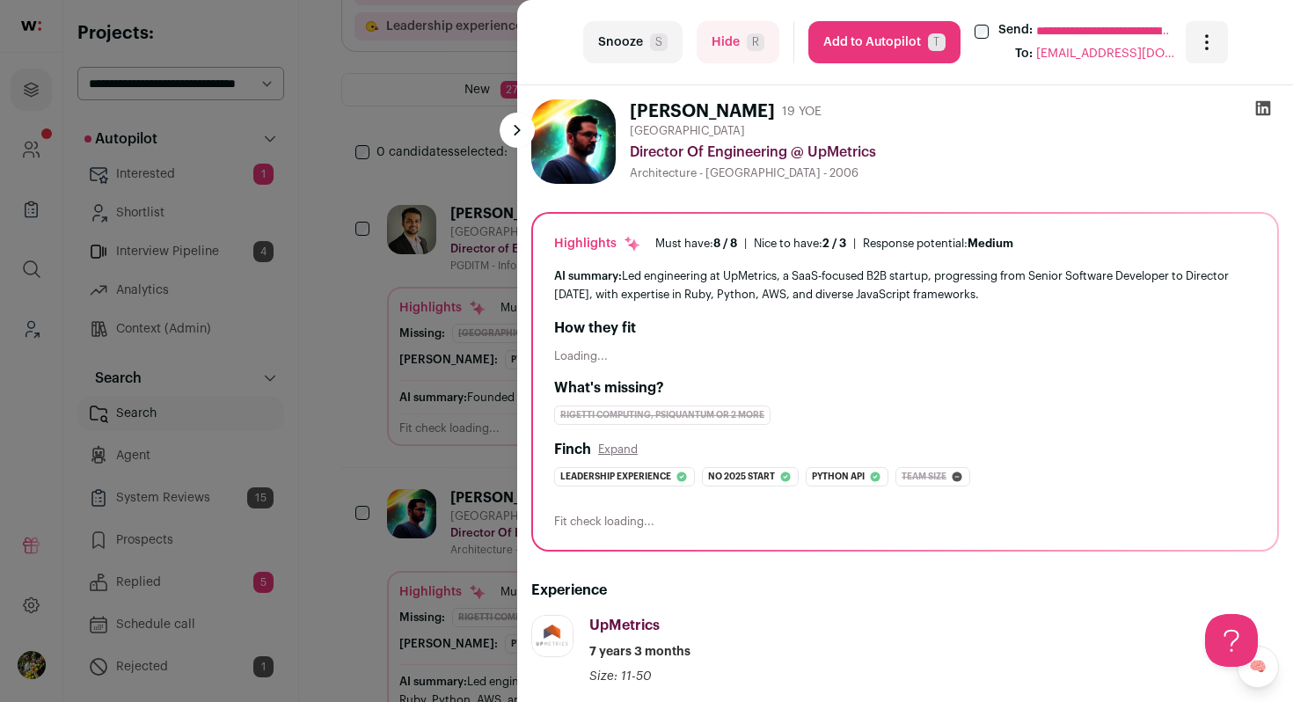
click at [736, 61] on button "Hide R" at bounding box center [738, 42] width 83 height 42
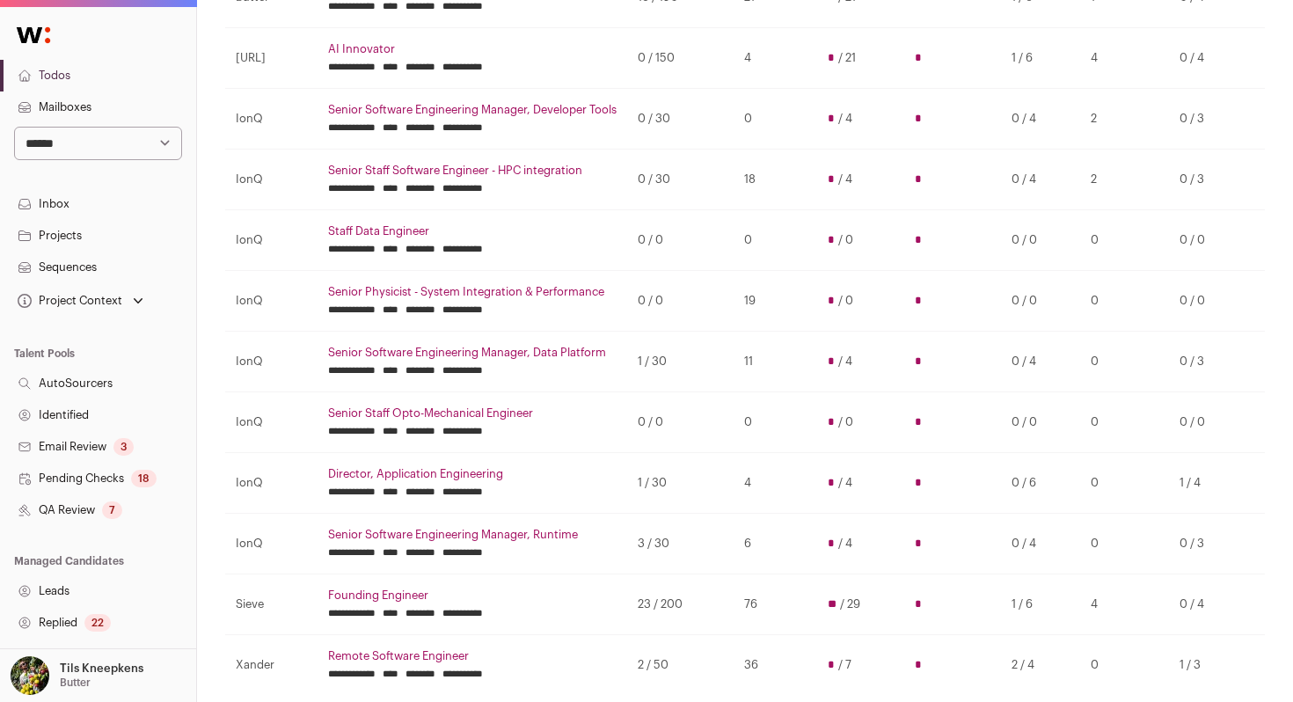
scroll to position [289, 0]
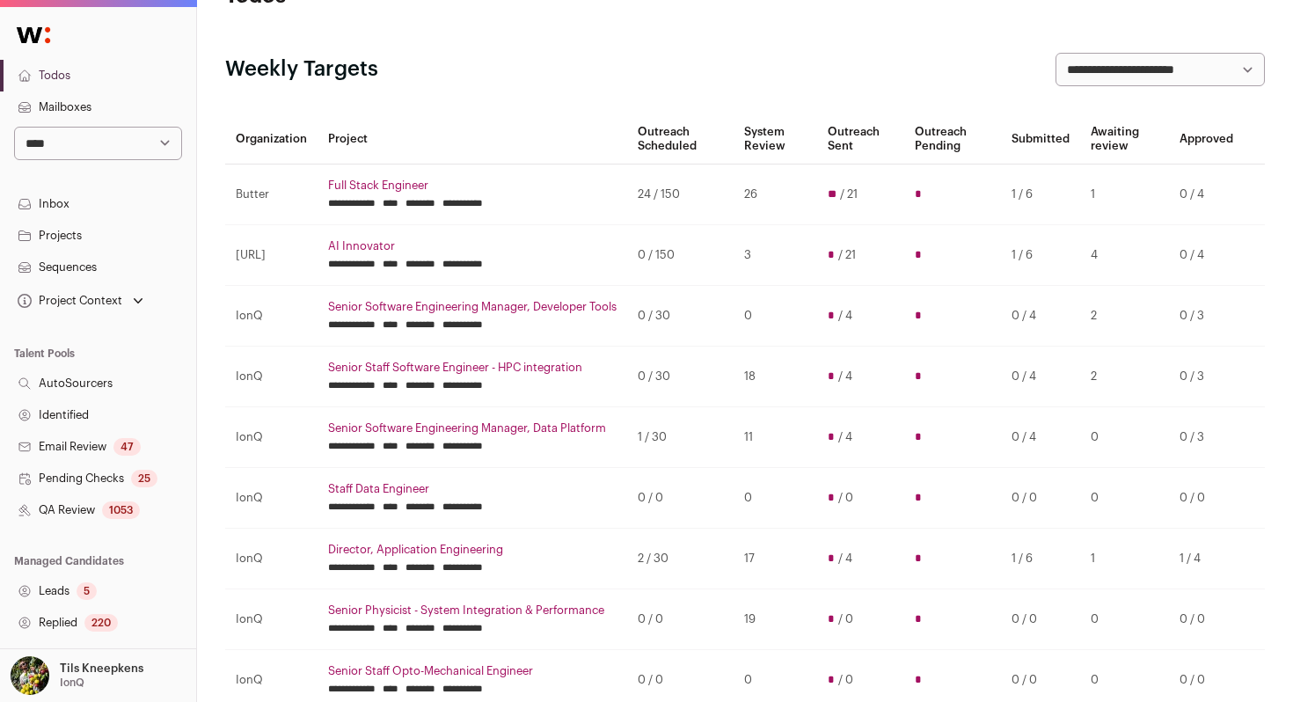
scroll to position [76, 0]
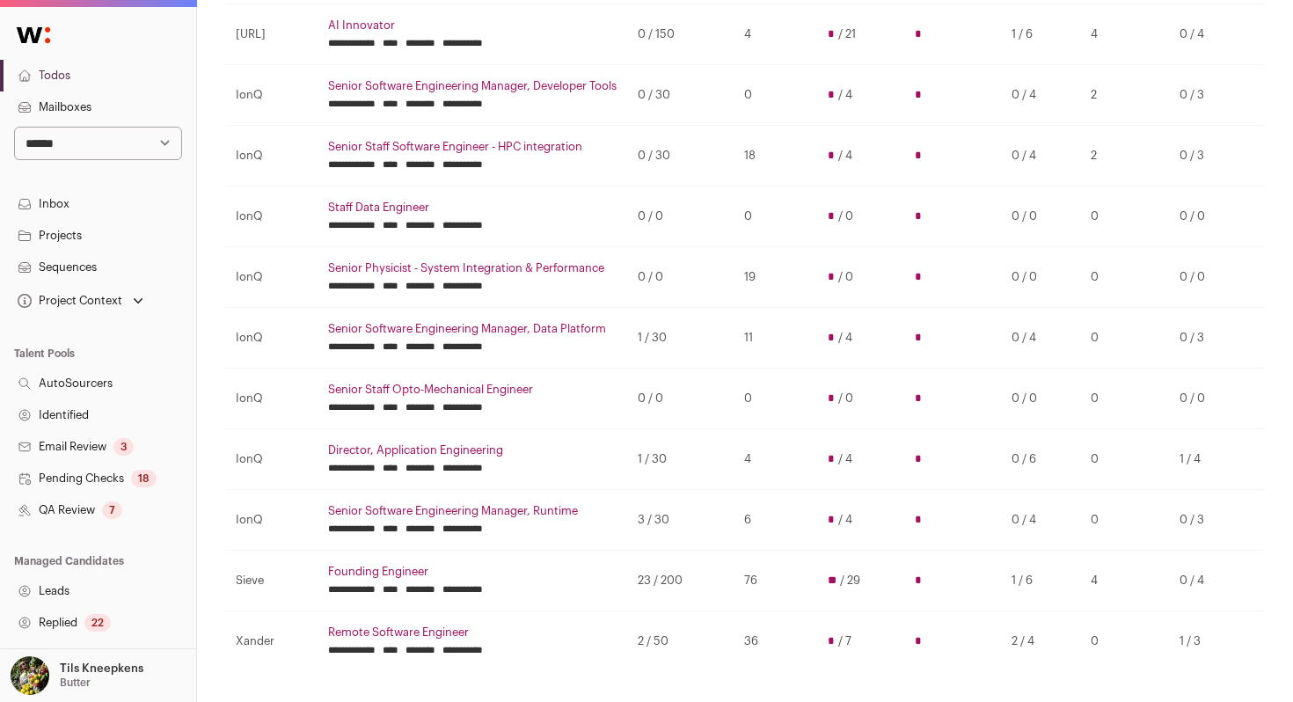
scroll to position [275, 14]
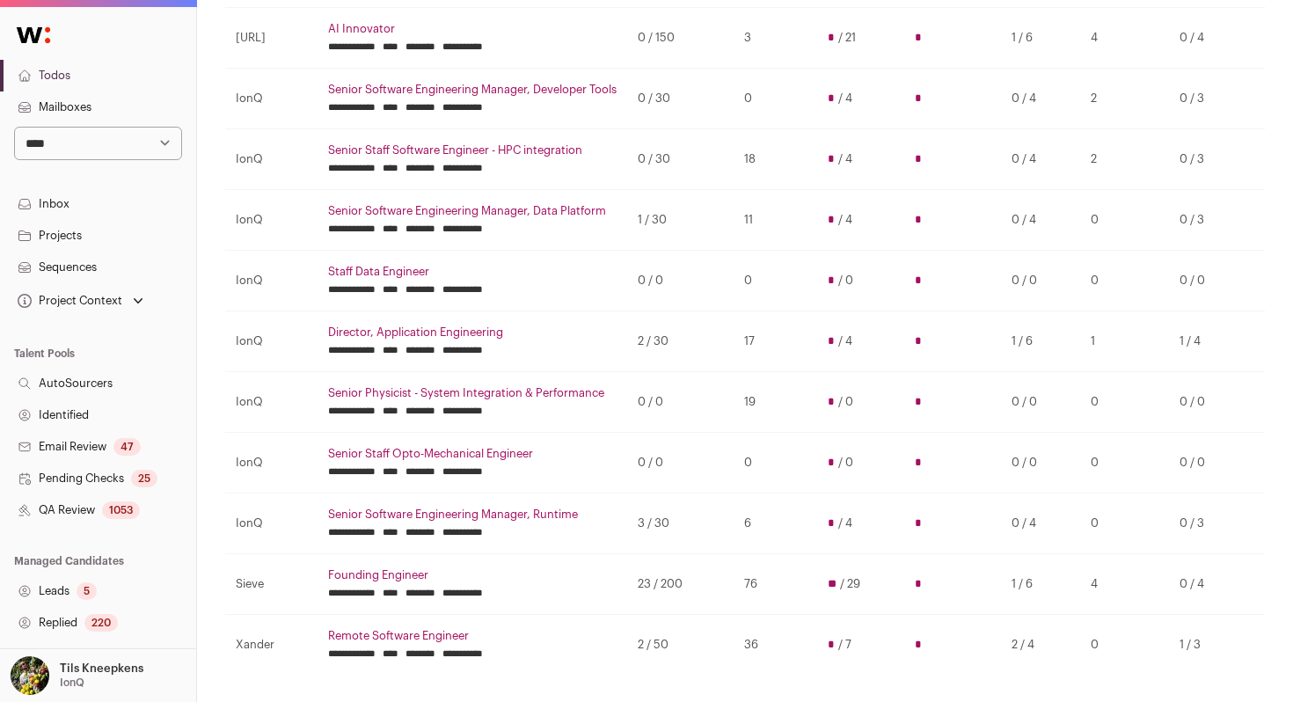
scroll to position [288, 14]
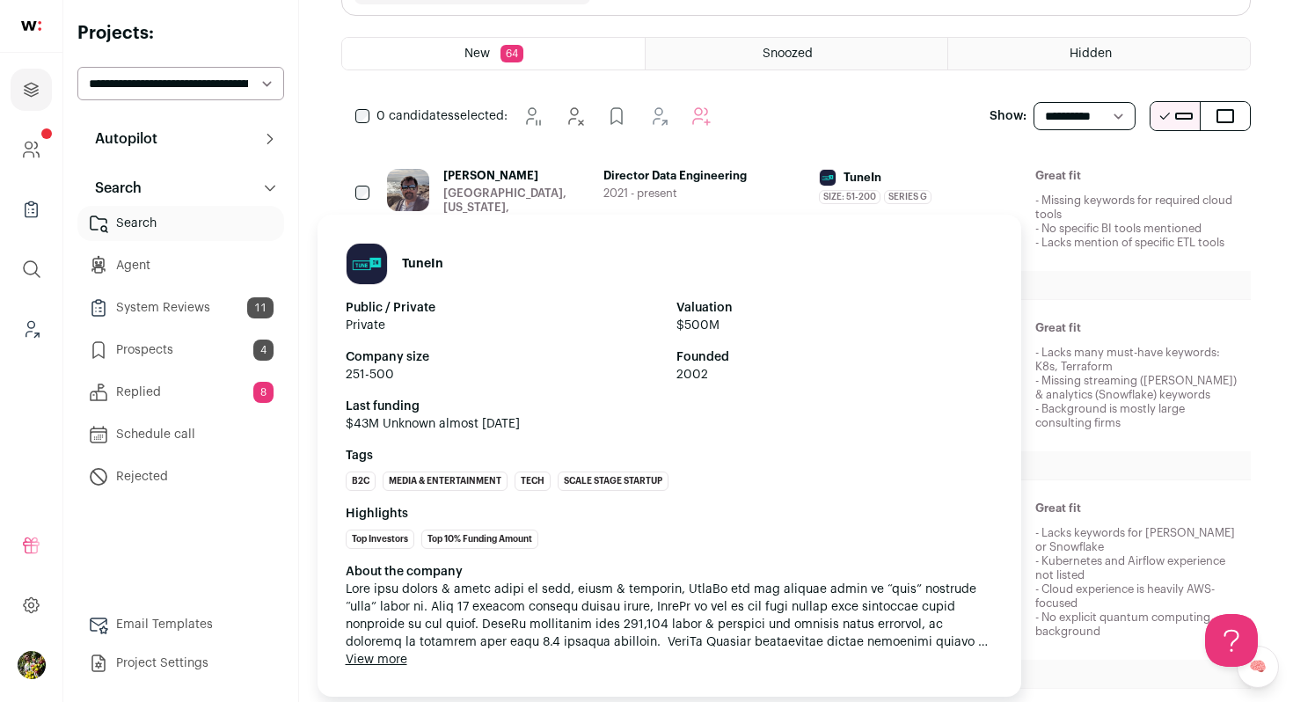
click at [903, 176] on div "TuneIn" at bounding box center [920, 178] width 202 height 18
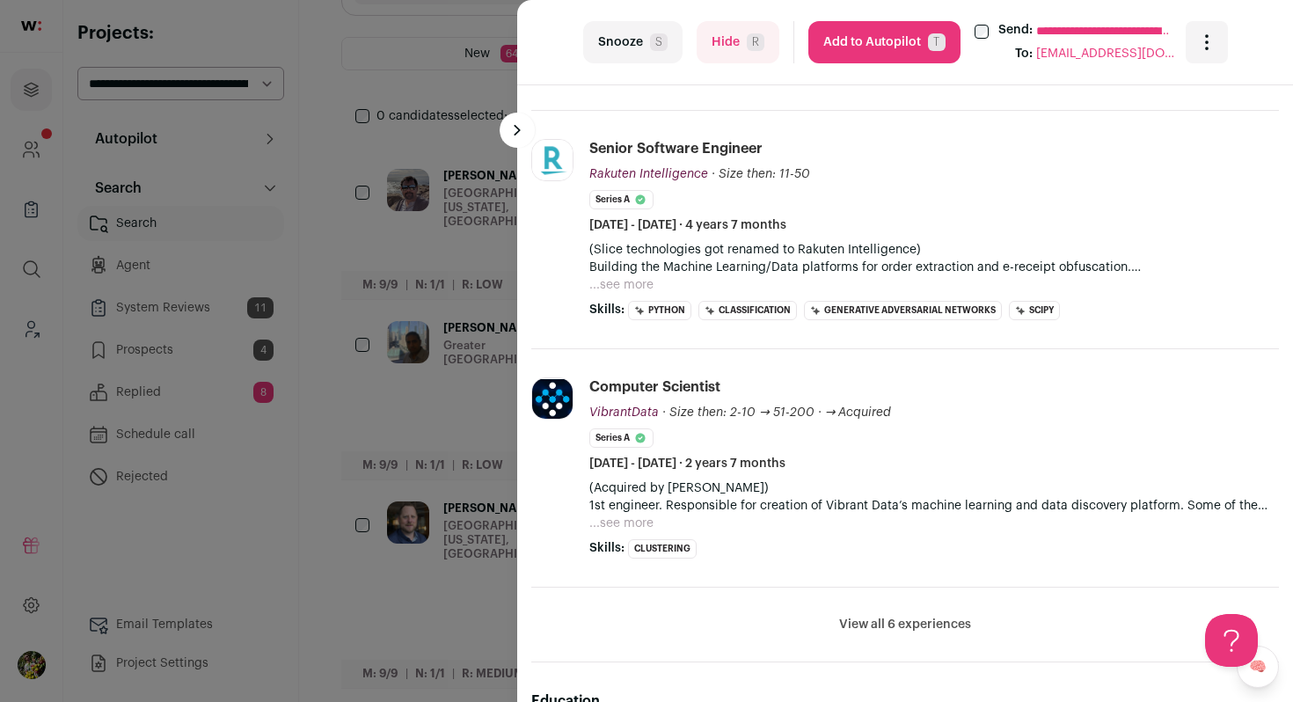
scroll to position [875, 0]
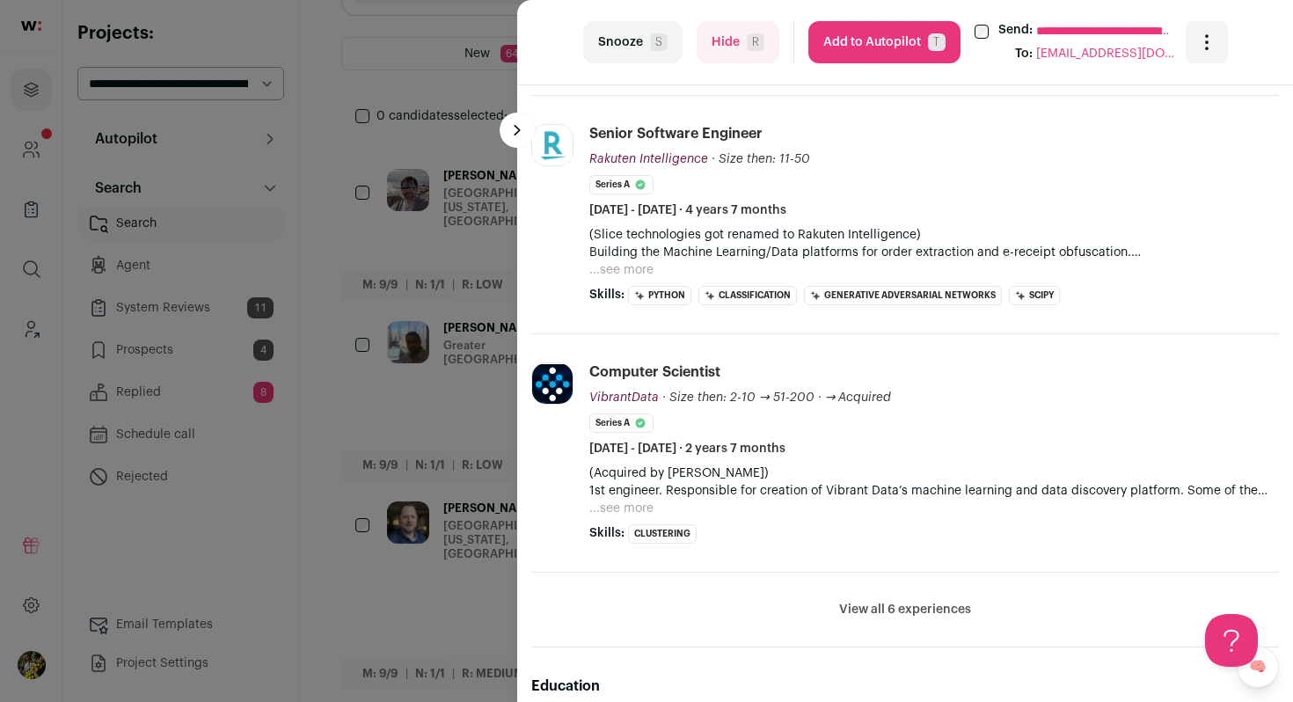
click at [943, 608] on button "View all 6 experiences" at bounding box center [905, 610] width 132 height 18
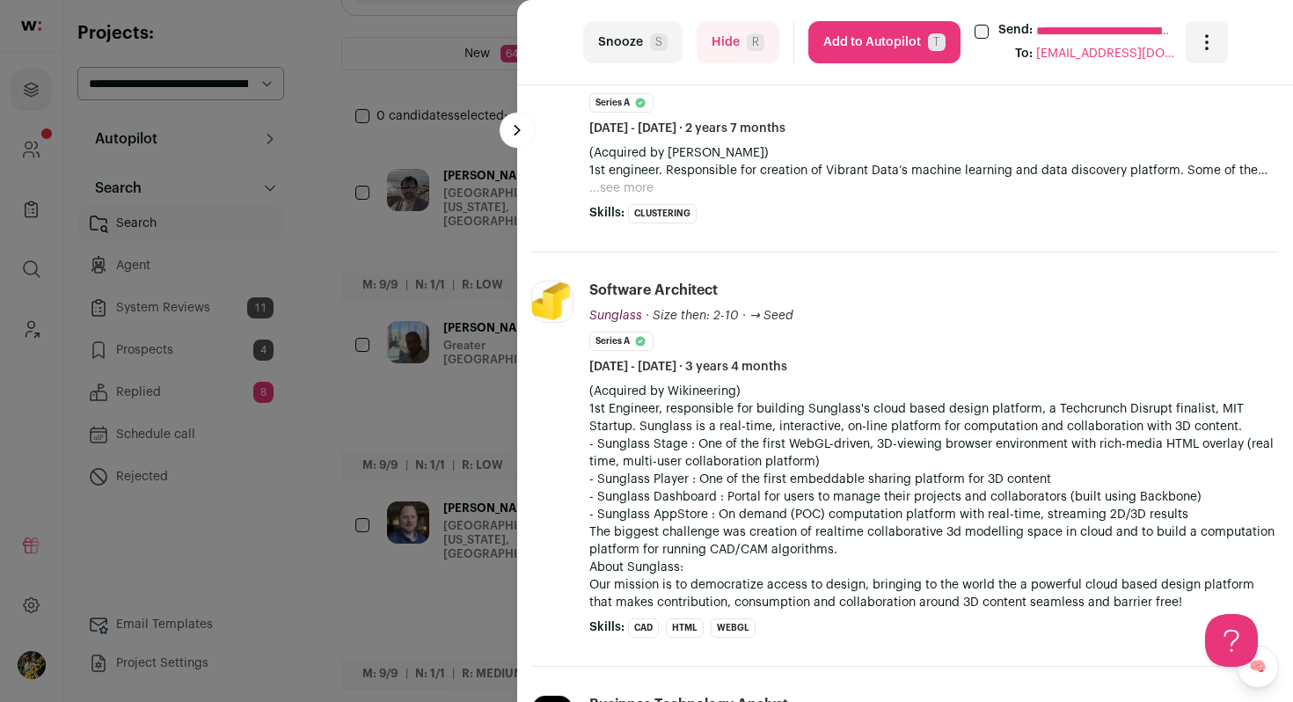
scroll to position [1361, 0]
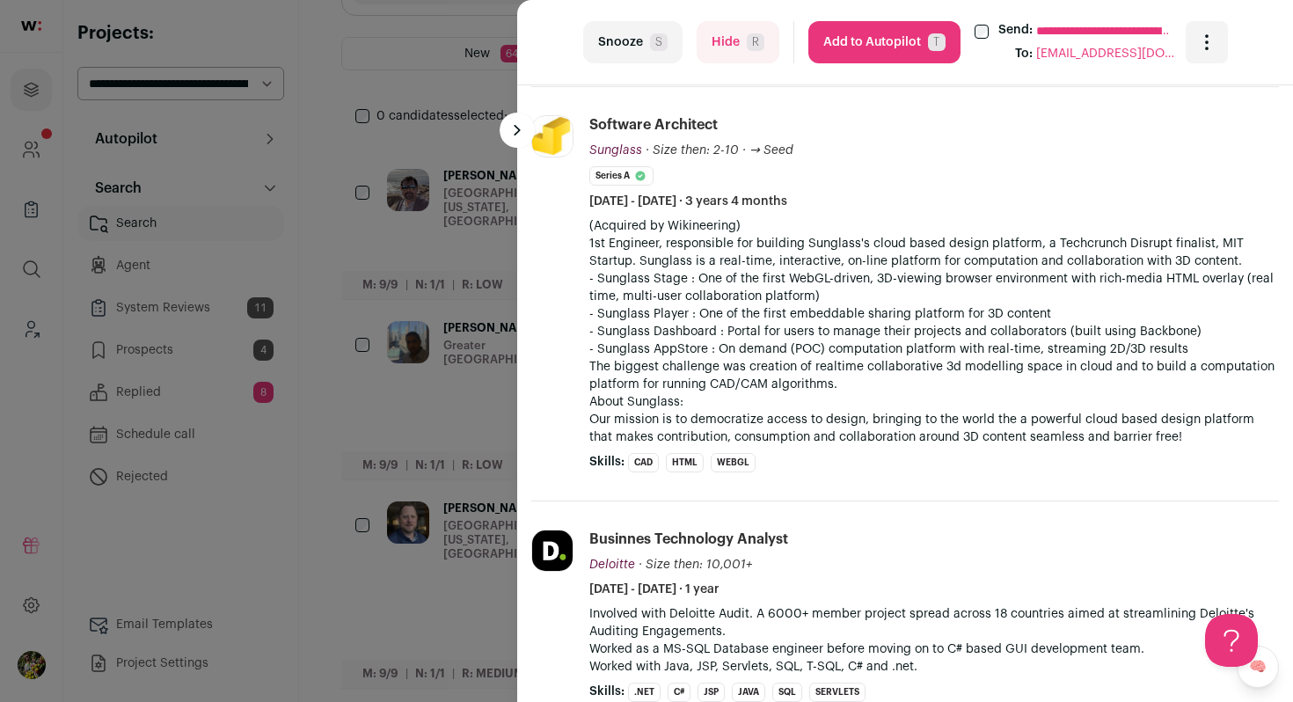
click at [709, 55] on button "Hide R" at bounding box center [738, 42] width 83 height 42
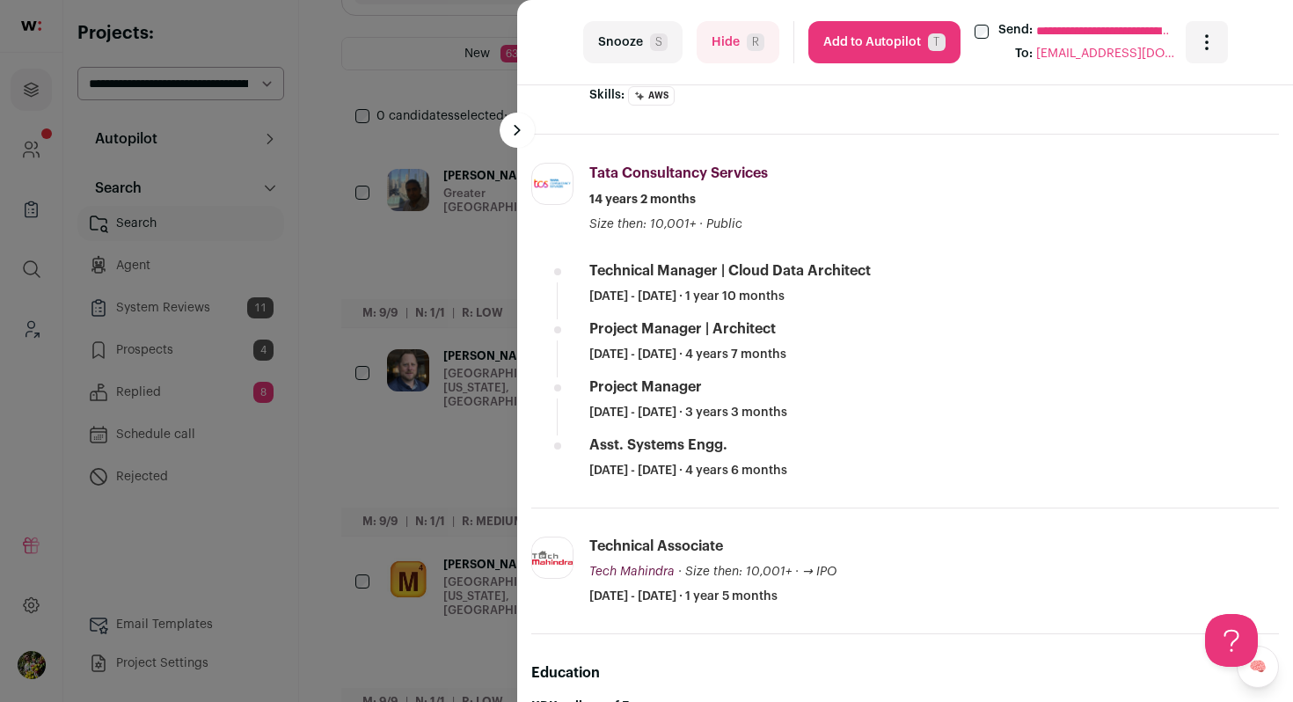
scroll to position [944, 0]
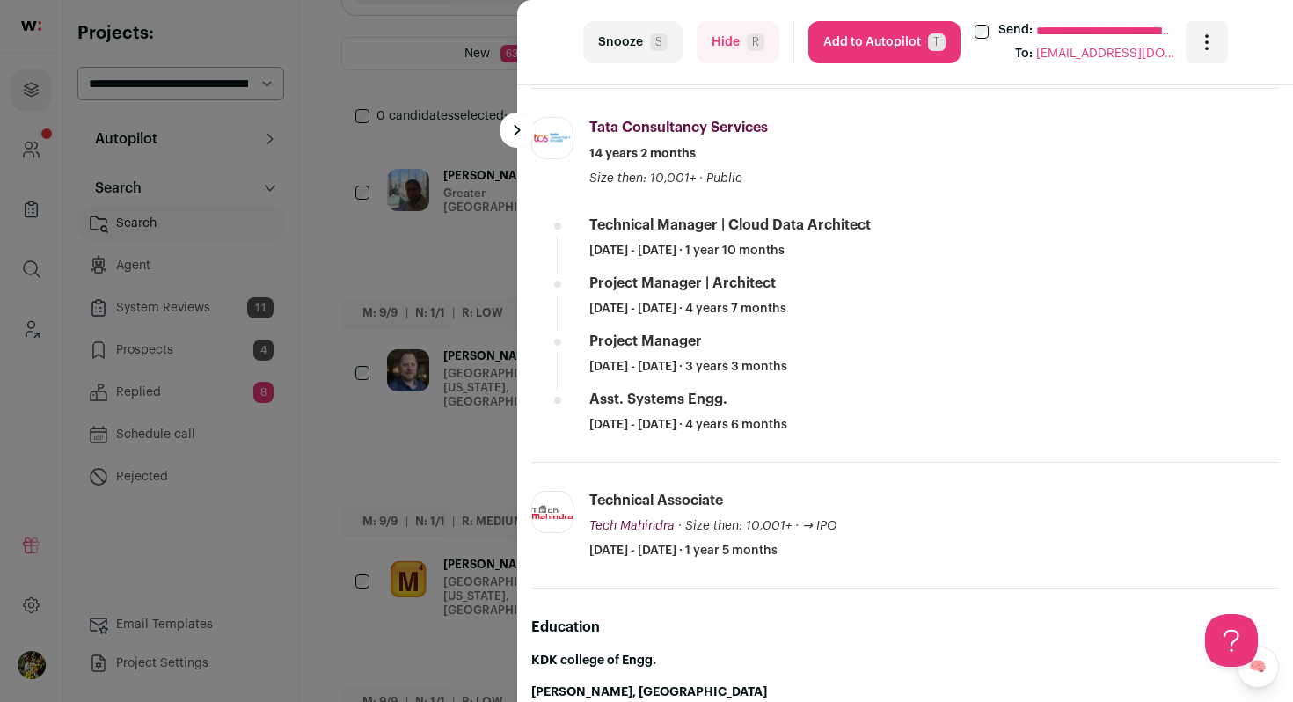
click at [704, 38] on button "Hide R" at bounding box center [738, 42] width 83 height 42
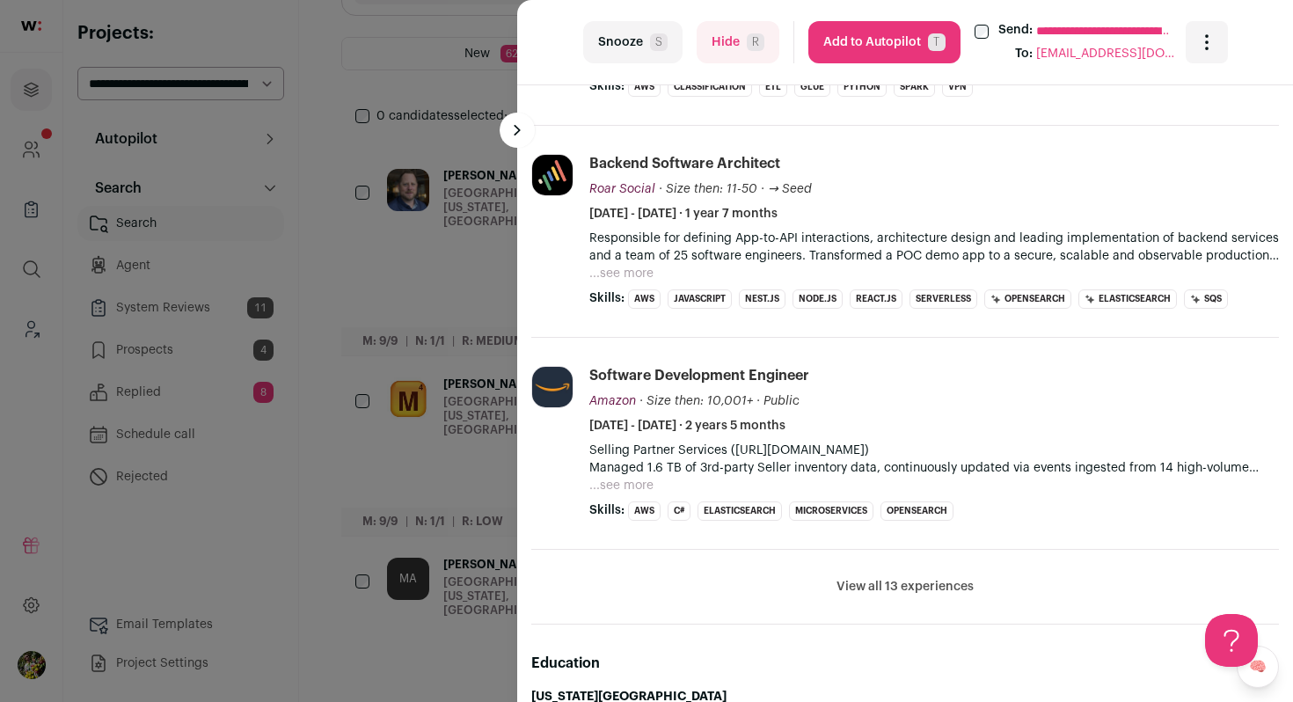
scroll to position [983, 0]
click at [891, 589] on button "View all 13 experiences" at bounding box center [905, 588] width 137 height 18
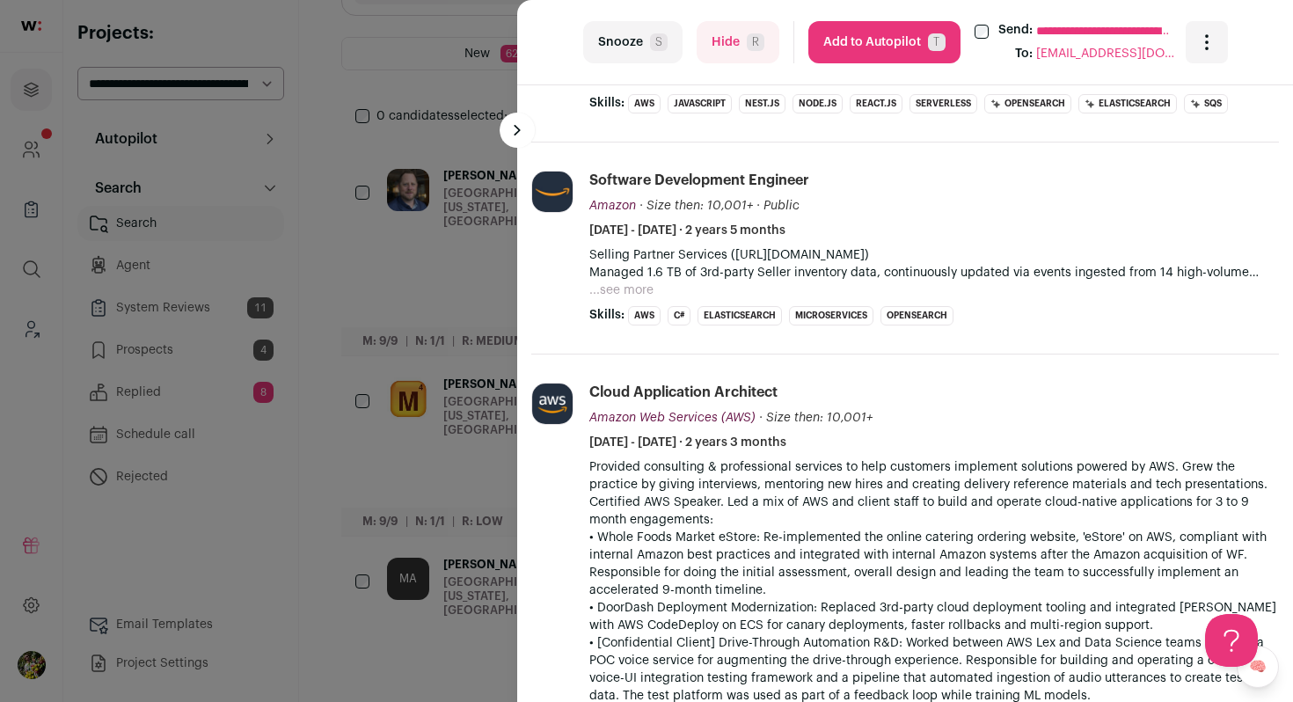
scroll to position [1204, 0]
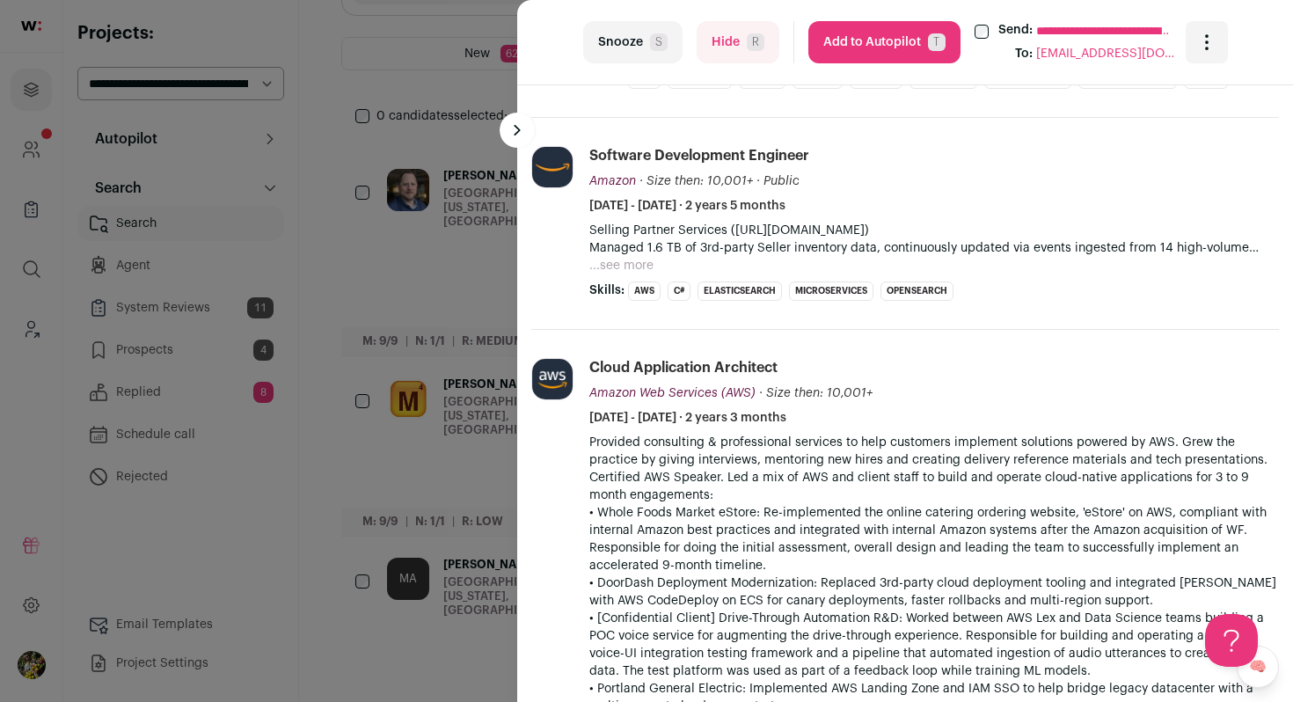
click at [732, 51] on button "Hide R" at bounding box center [738, 42] width 83 height 42
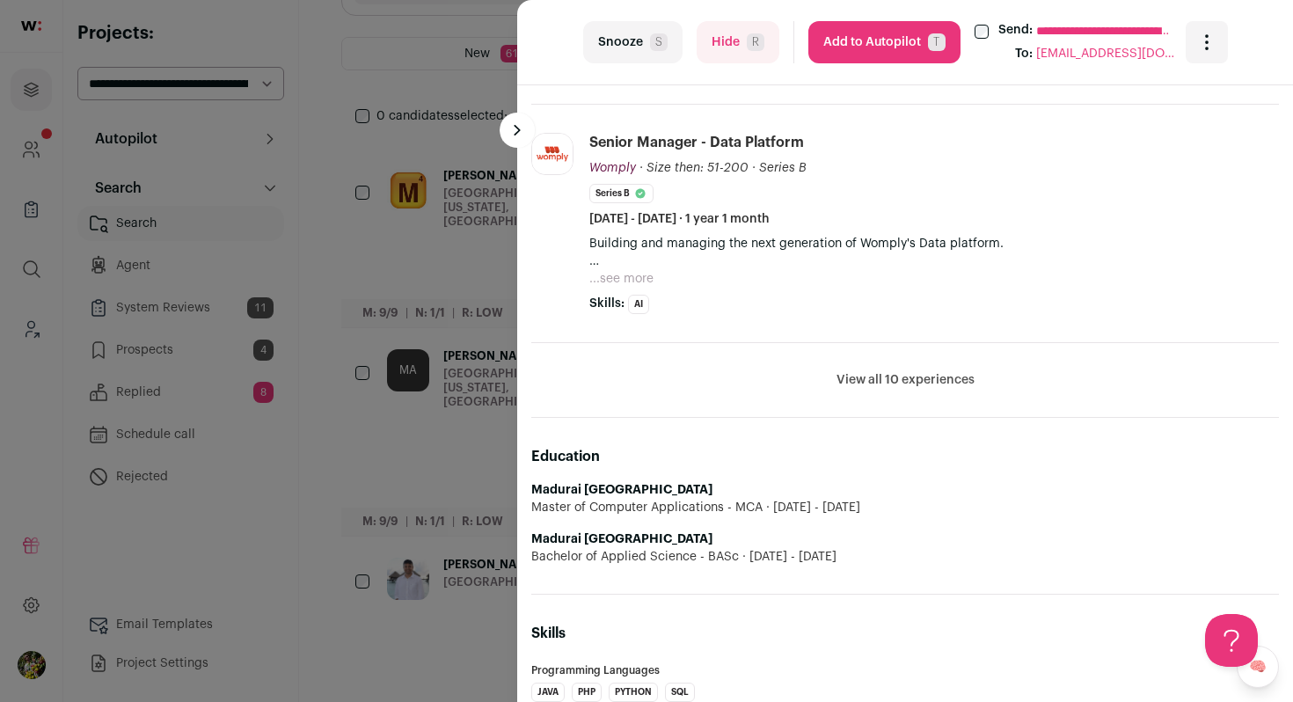
scroll to position [938, 0]
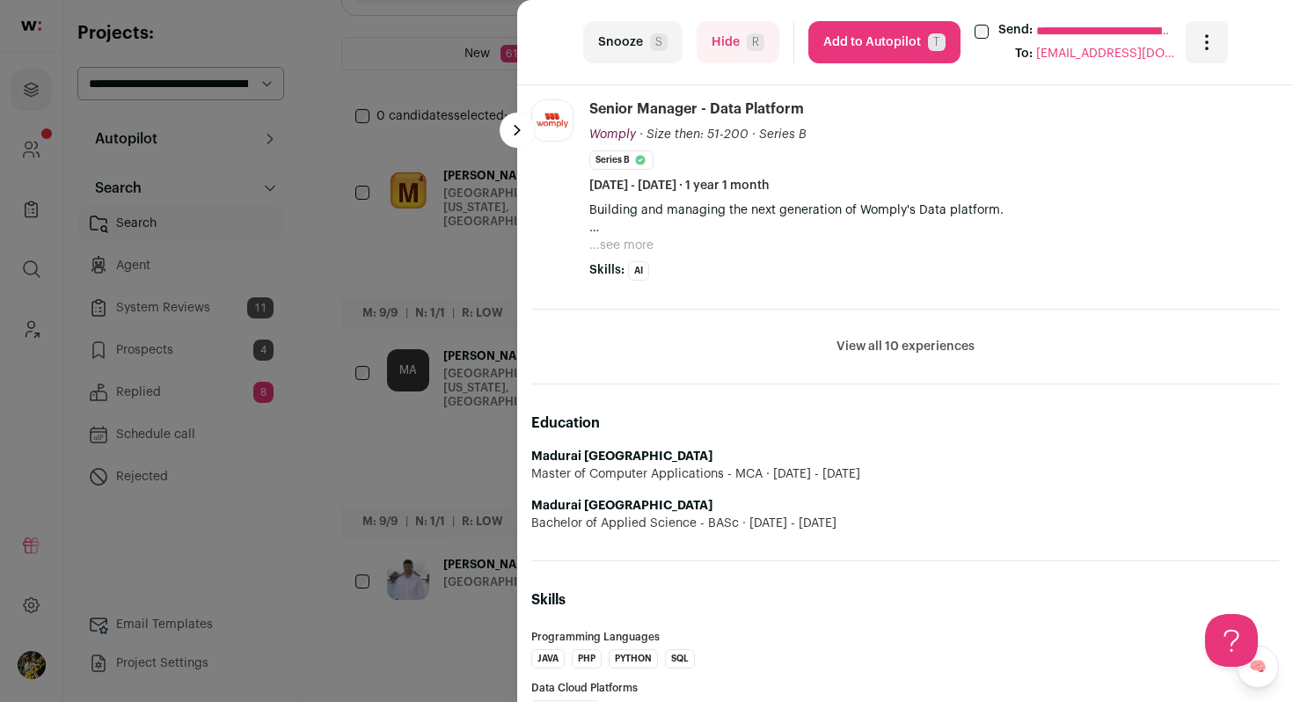
click at [847, 355] on button "View all 10 experiences" at bounding box center [906, 347] width 138 height 18
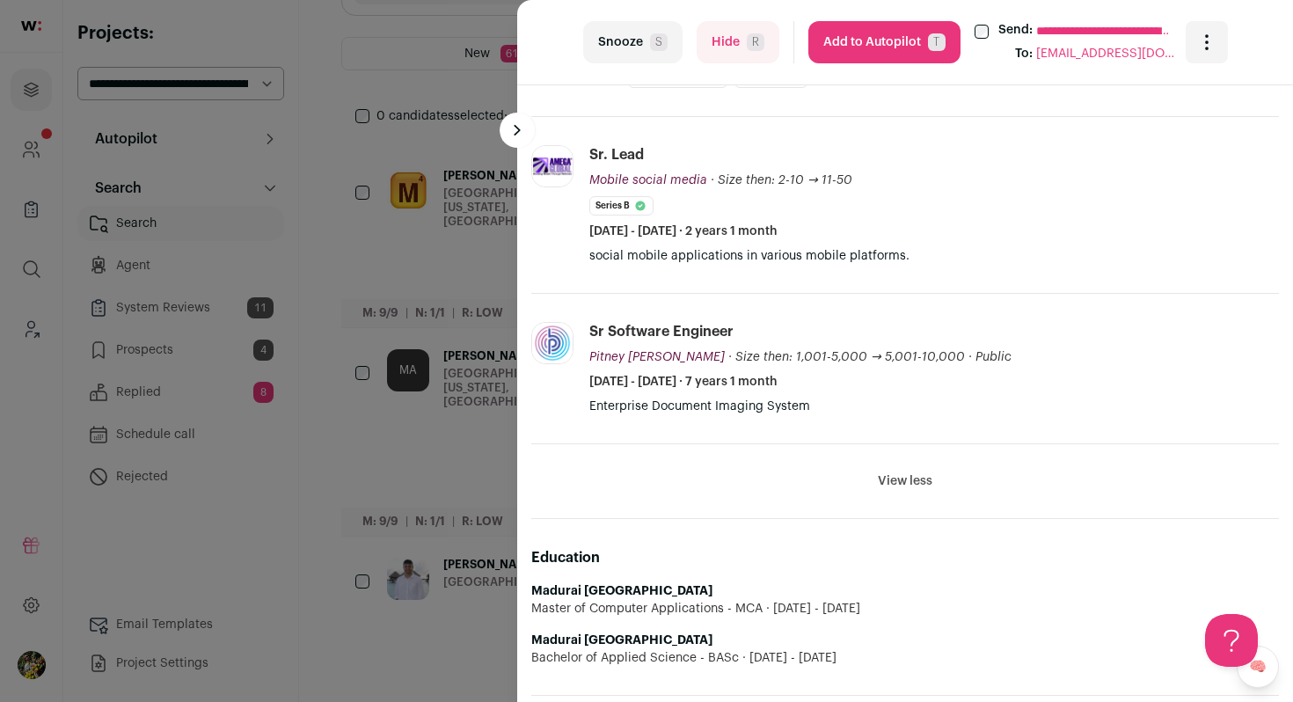
scroll to position [2237, 0]
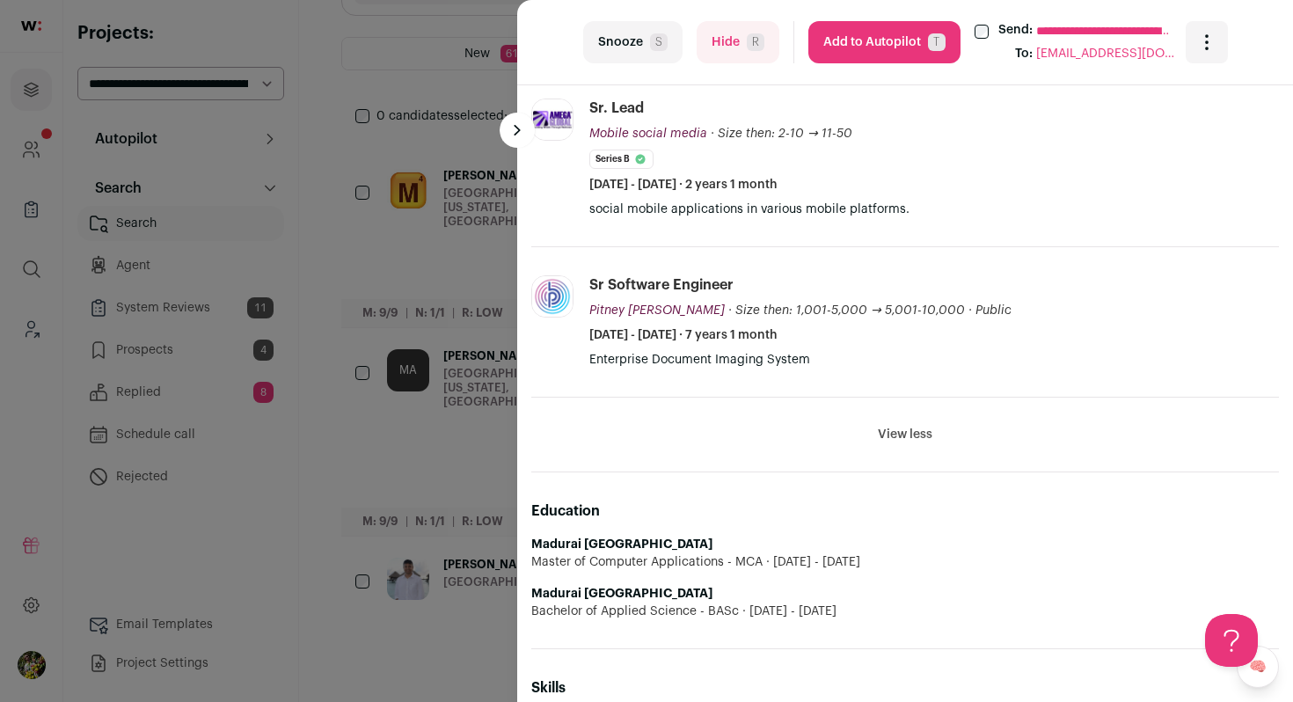
click at [758, 33] on span "R" at bounding box center [756, 42] width 18 height 18
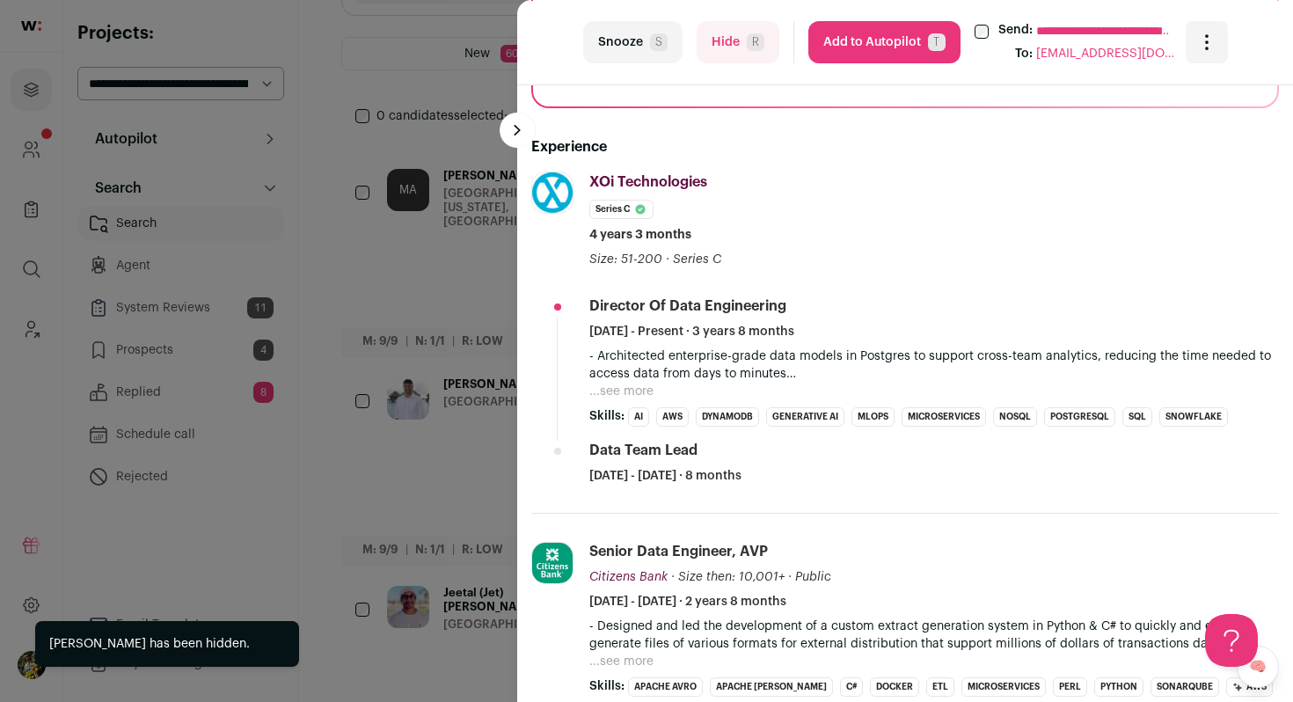
scroll to position [609, 0]
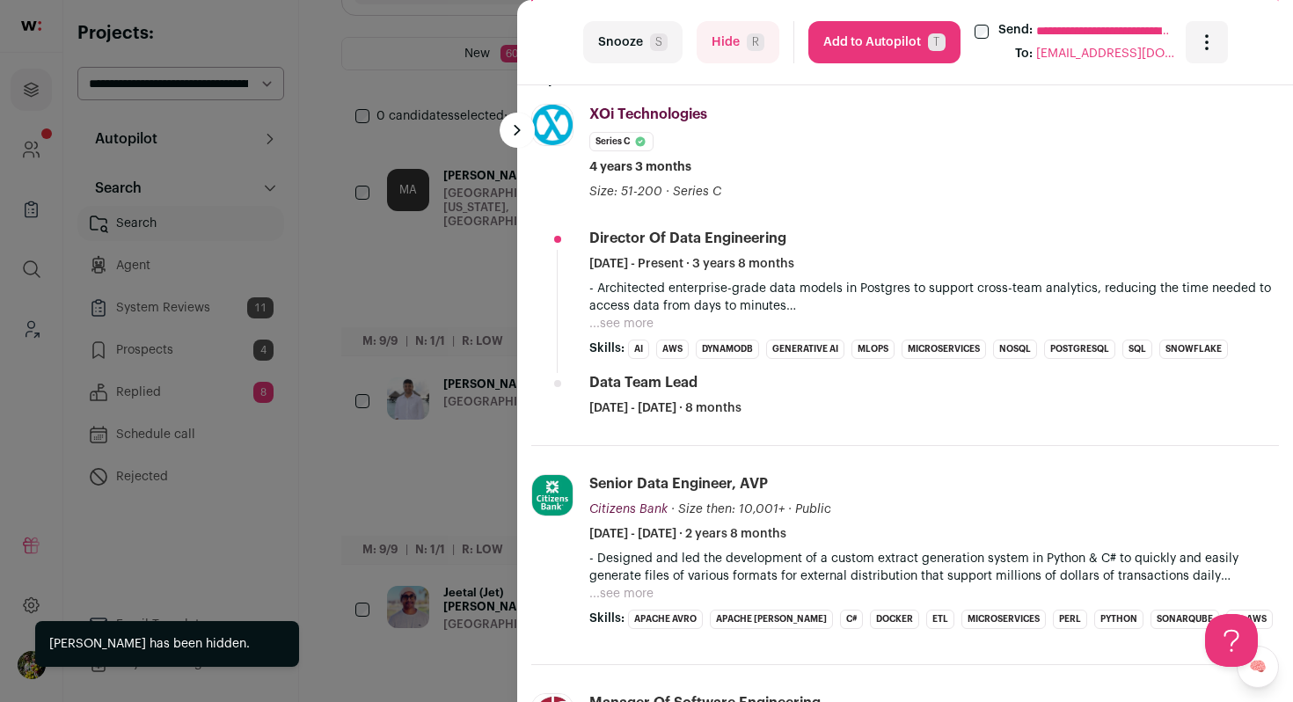
click at [635, 323] on button "...see more" at bounding box center [621, 324] width 64 height 18
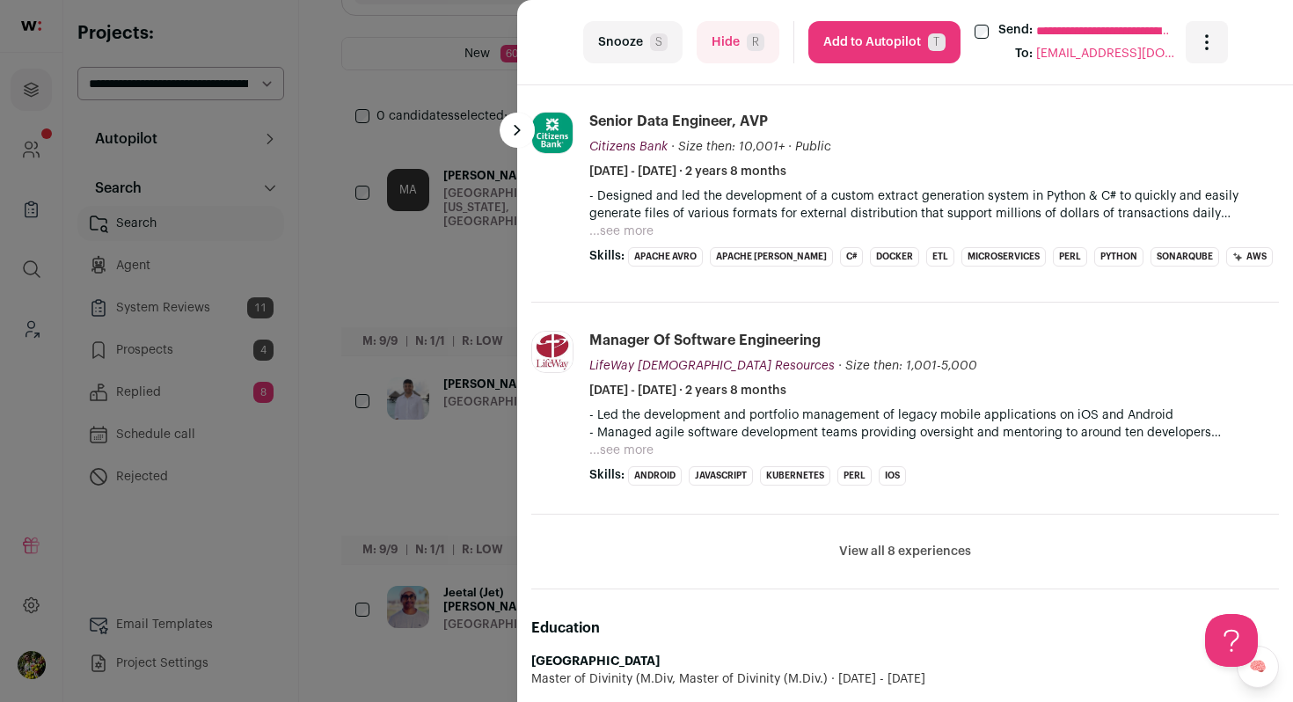
scroll to position [1333, 0]
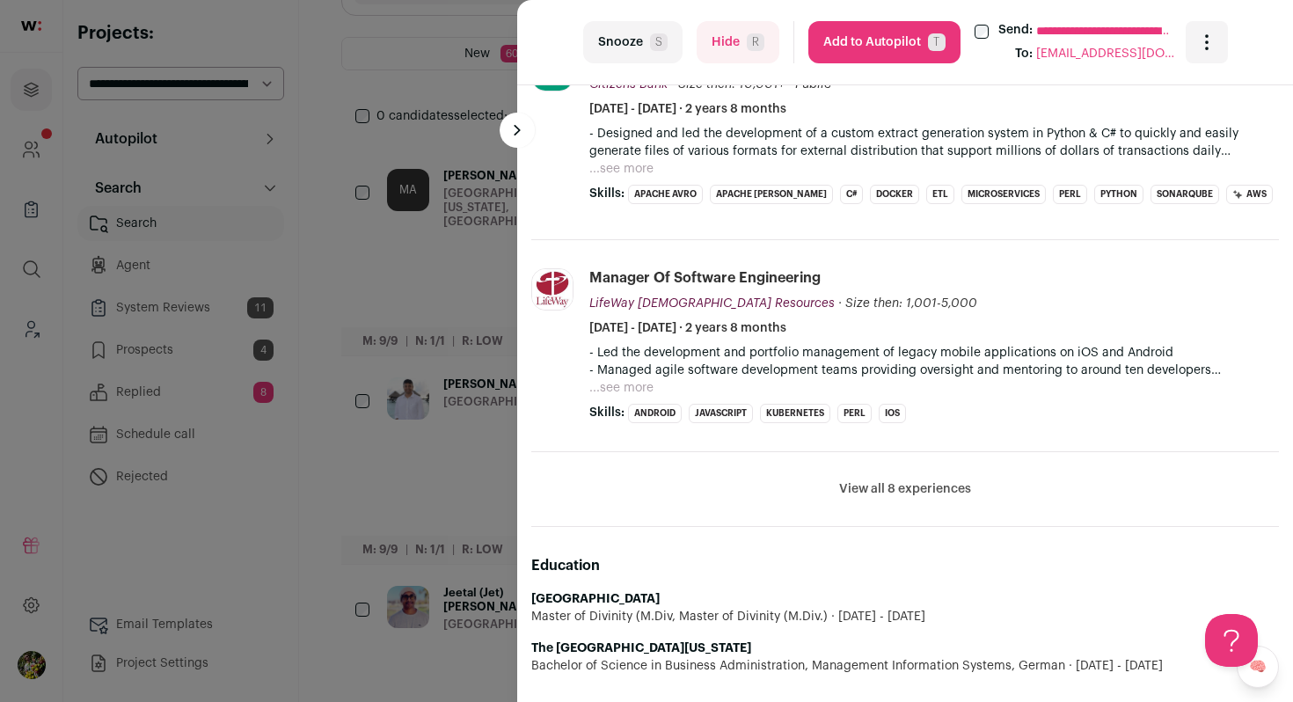
click at [718, 51] on button "Hide R" at bounding box center [738, 42] width 83 height 42
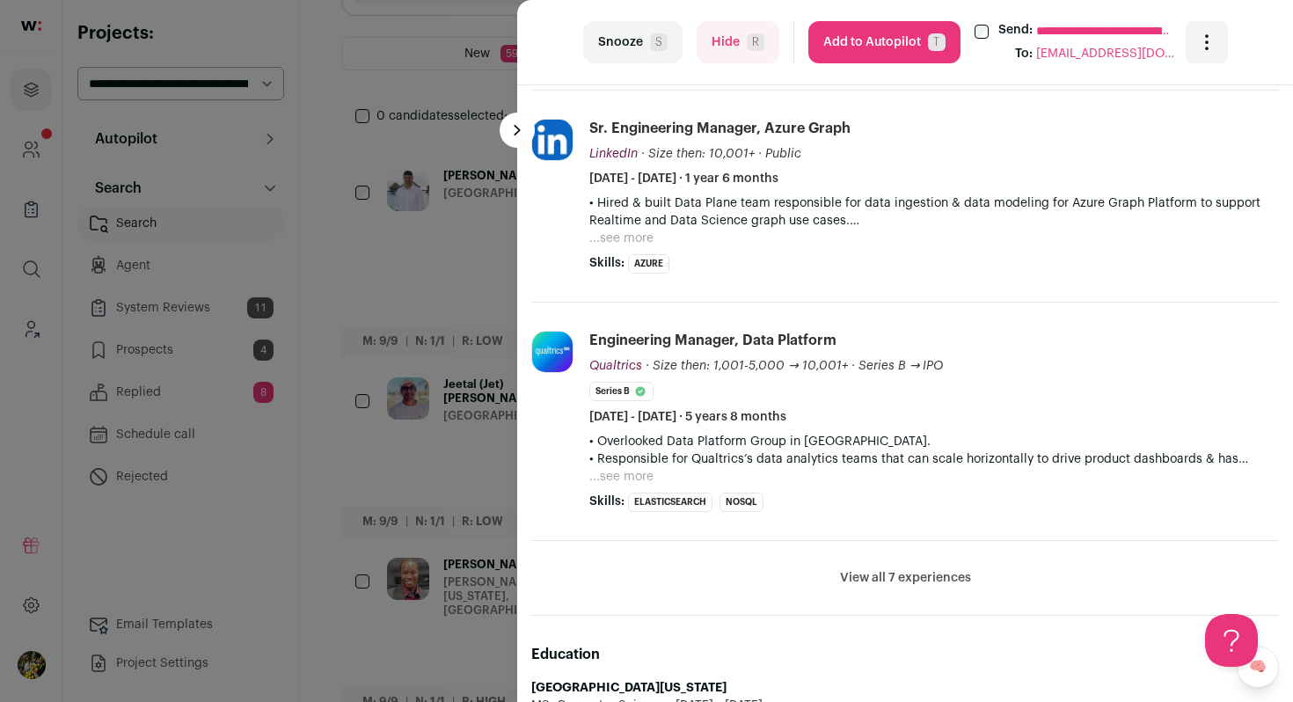
scroll to position [736, 0]
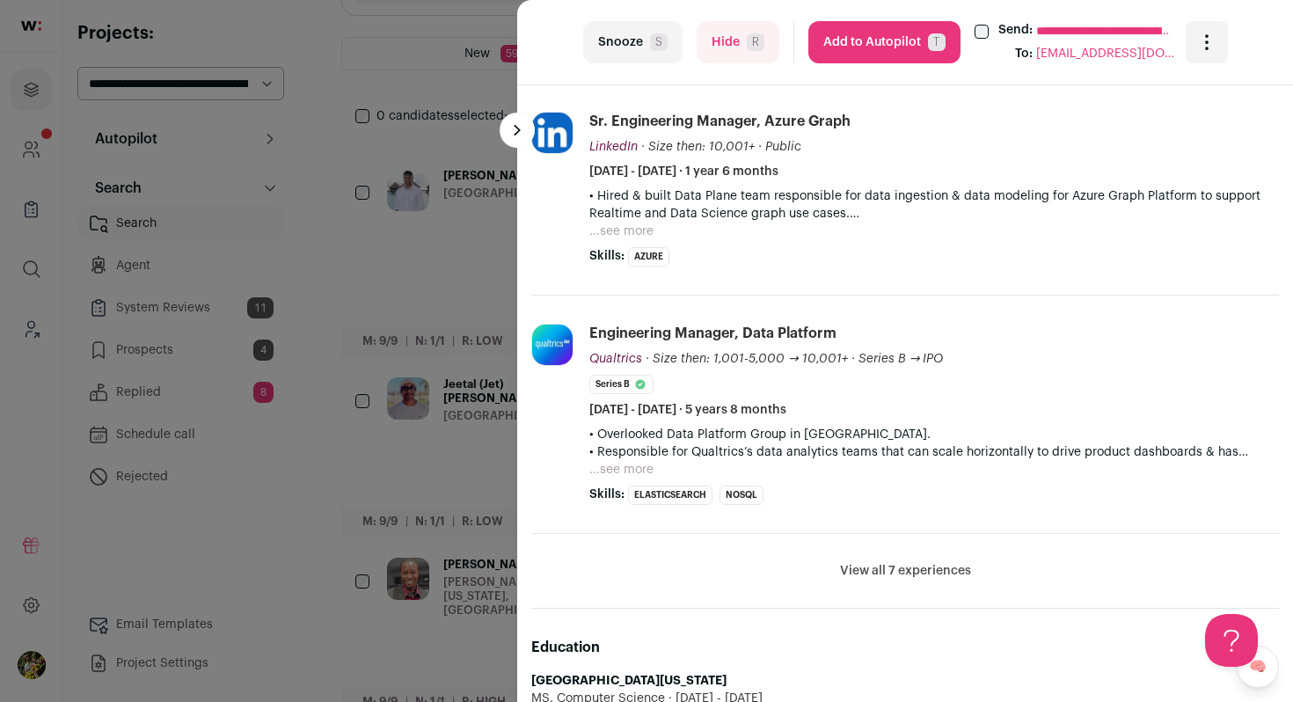
click at [829, 45] on button "Add to Autopilot T" at bounding box center [885, 42] width 152 height 42
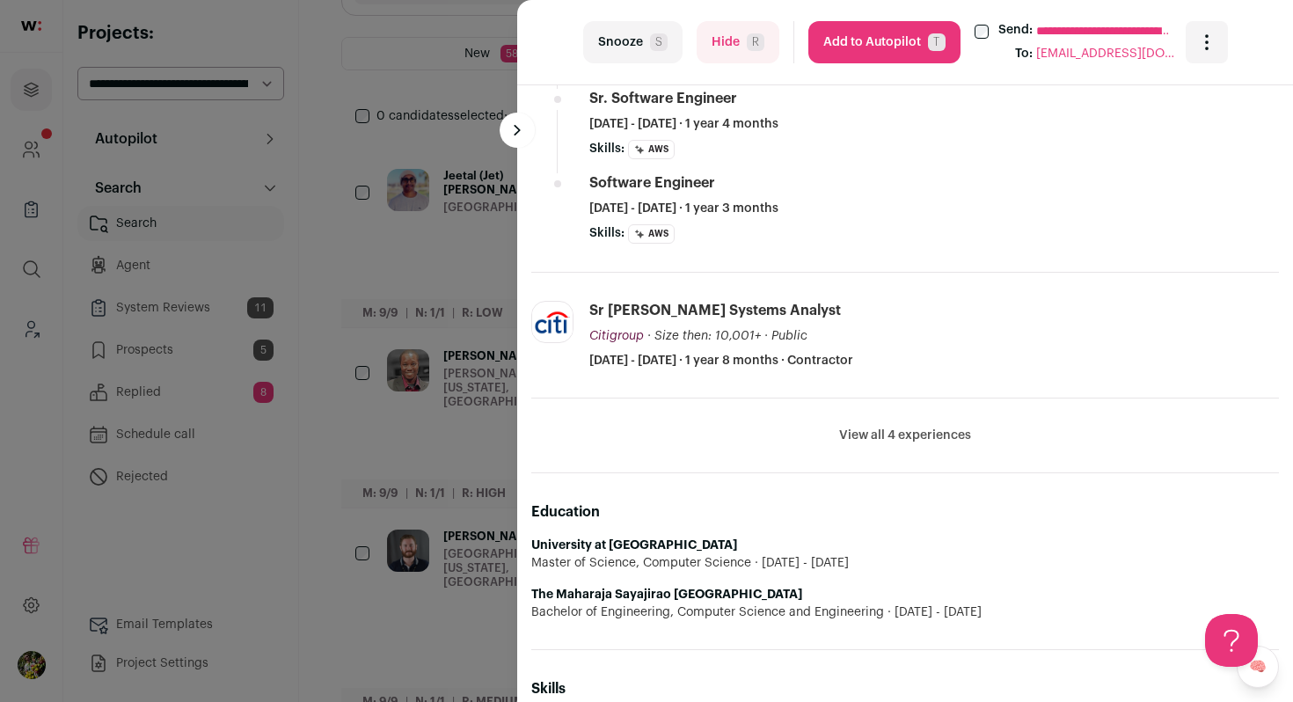
scroll to position [1608, 0]
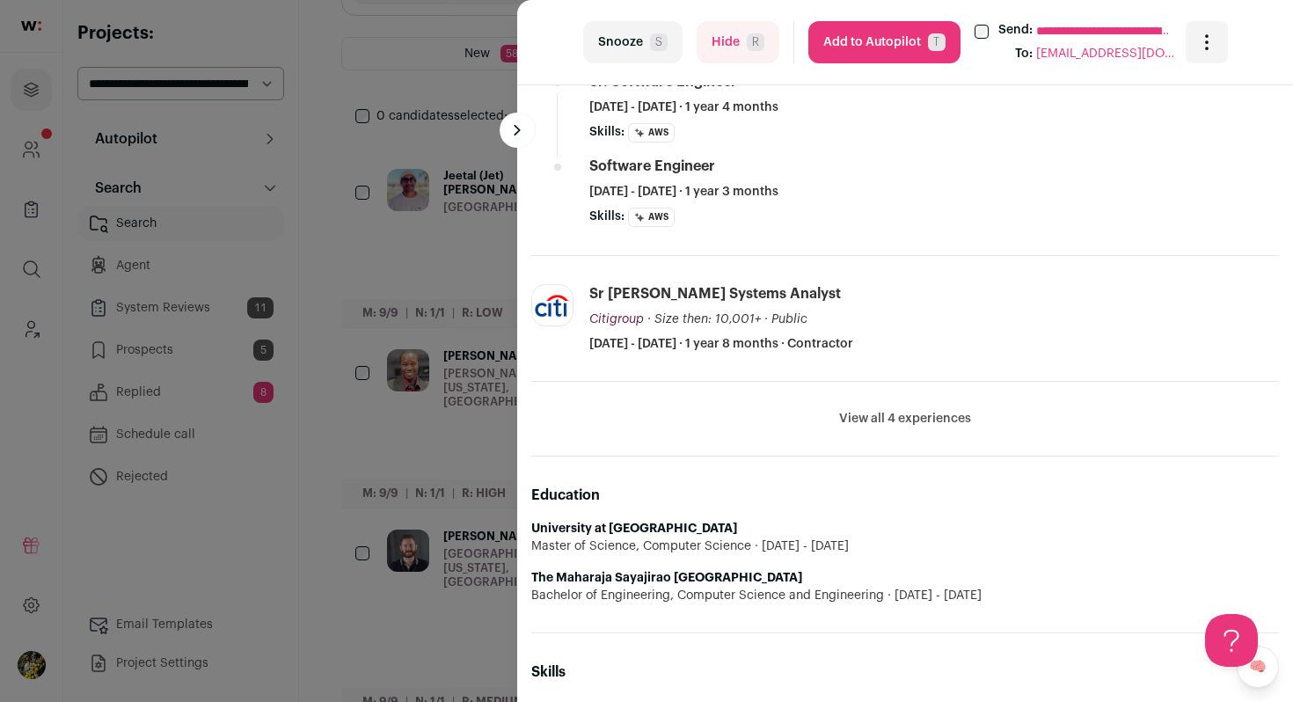
click at [744, 45] on button "Hide R" at bounding box center [738, 42] width 83 height 42
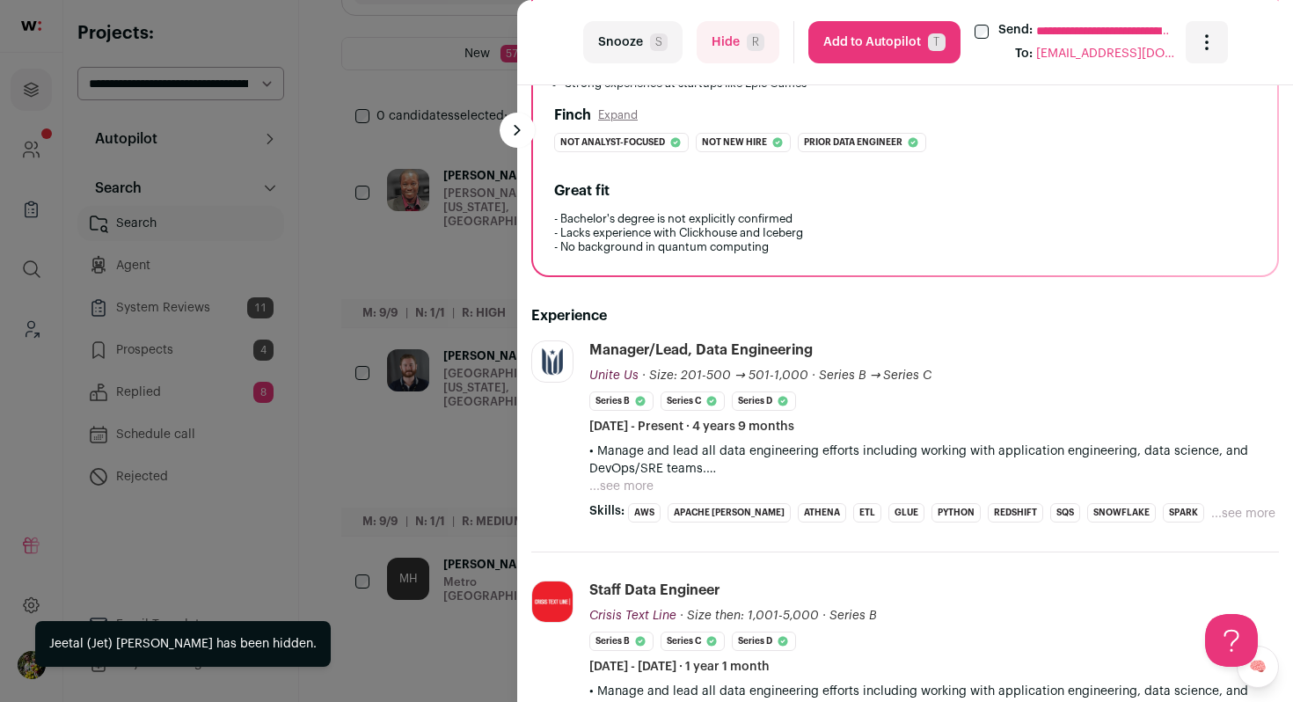
scroll to position [508, 0]
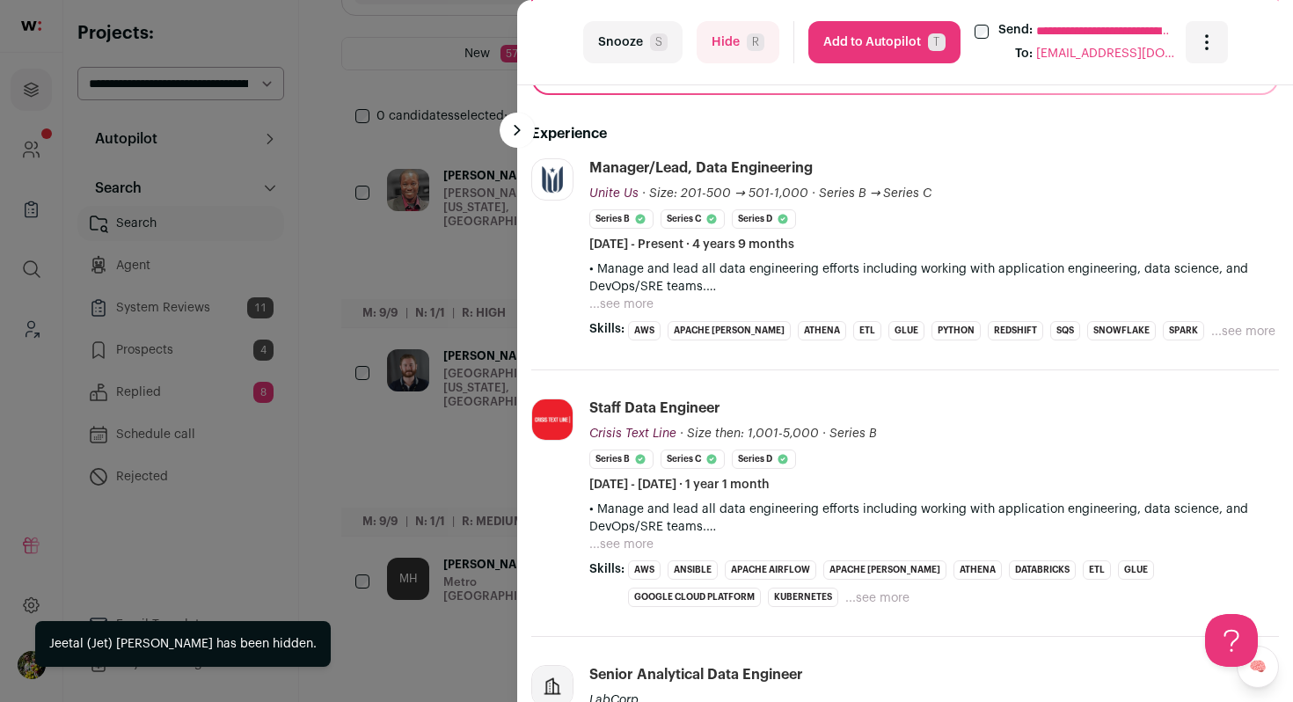
click at [622, 305] on button "...see more" at bounding box center [621, 305] width 64 height 18
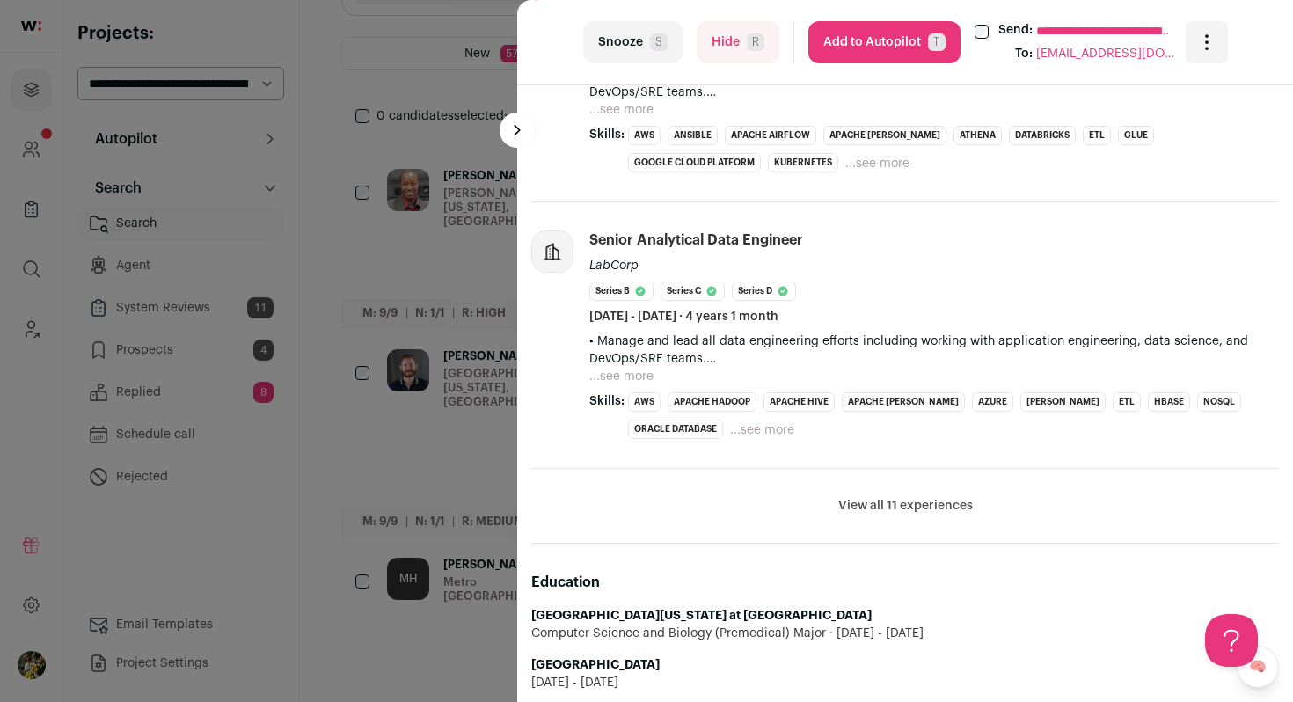
scroll to position [1175, 0]
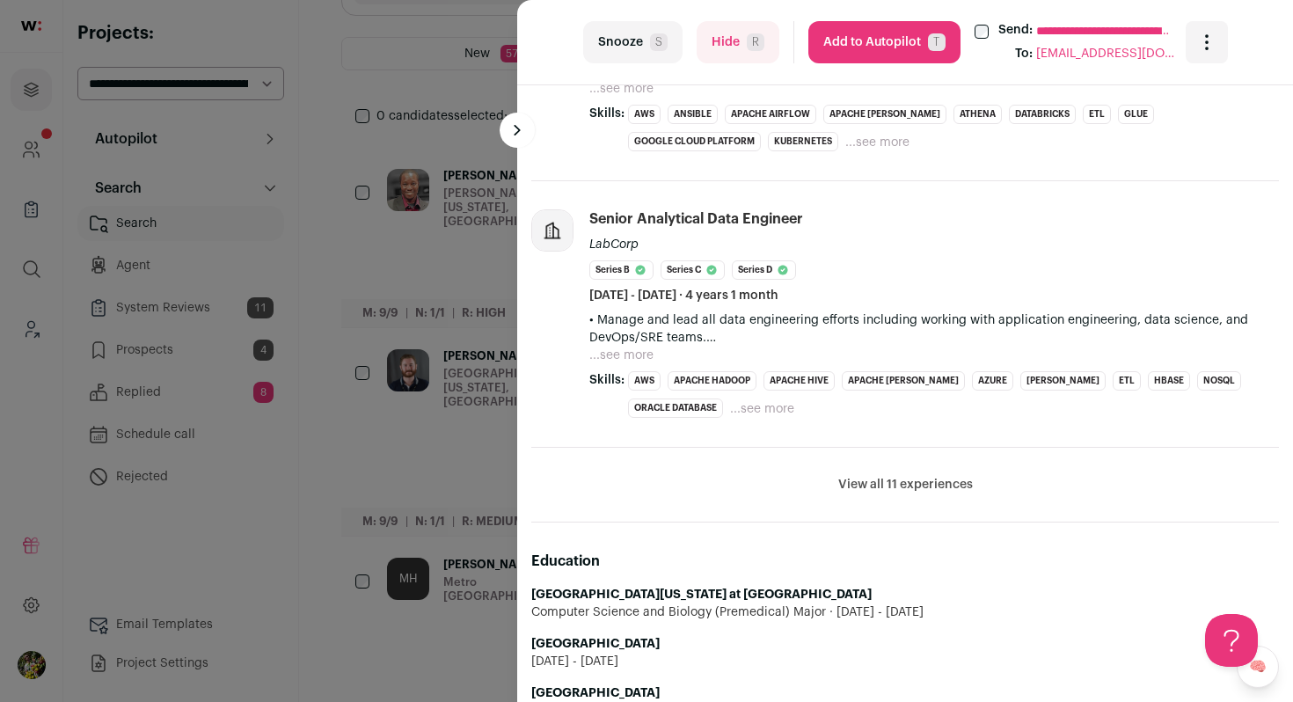
click at [878, 483] on button "View all 11 experiences" at bounding box center [905, 485] width 135 height 18
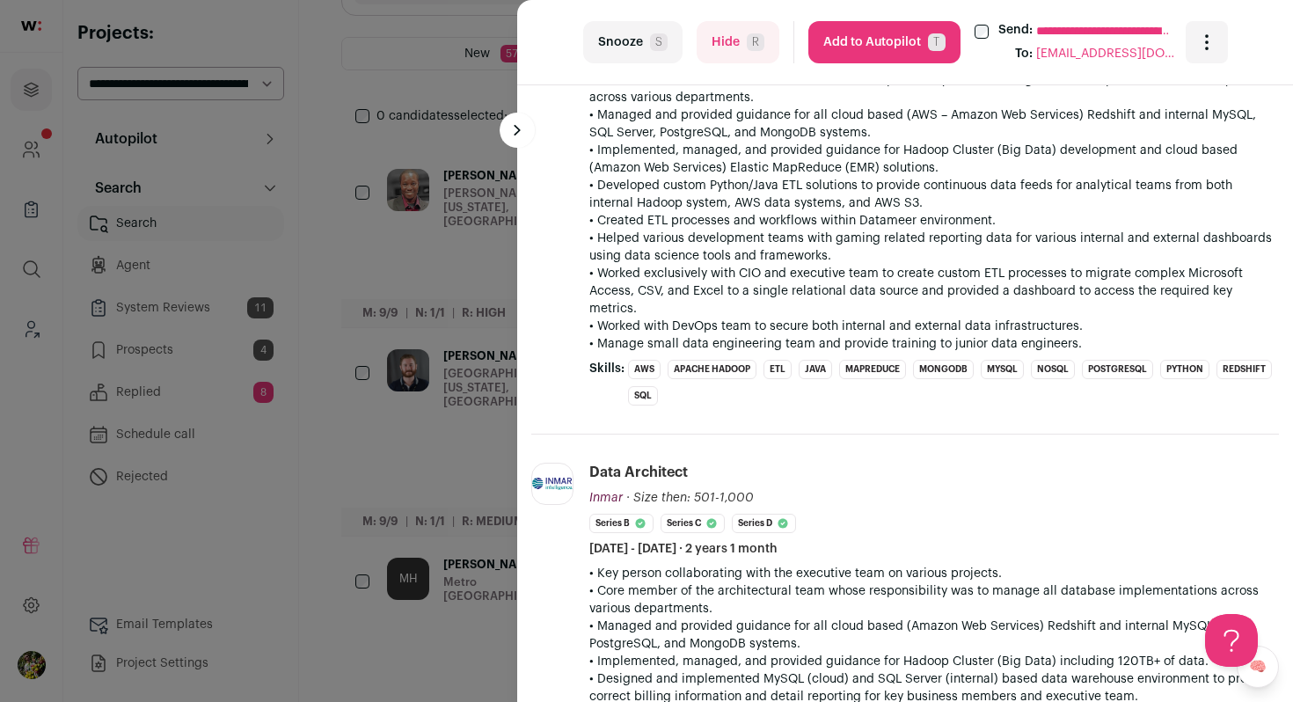
scroll to position [1797, 0]
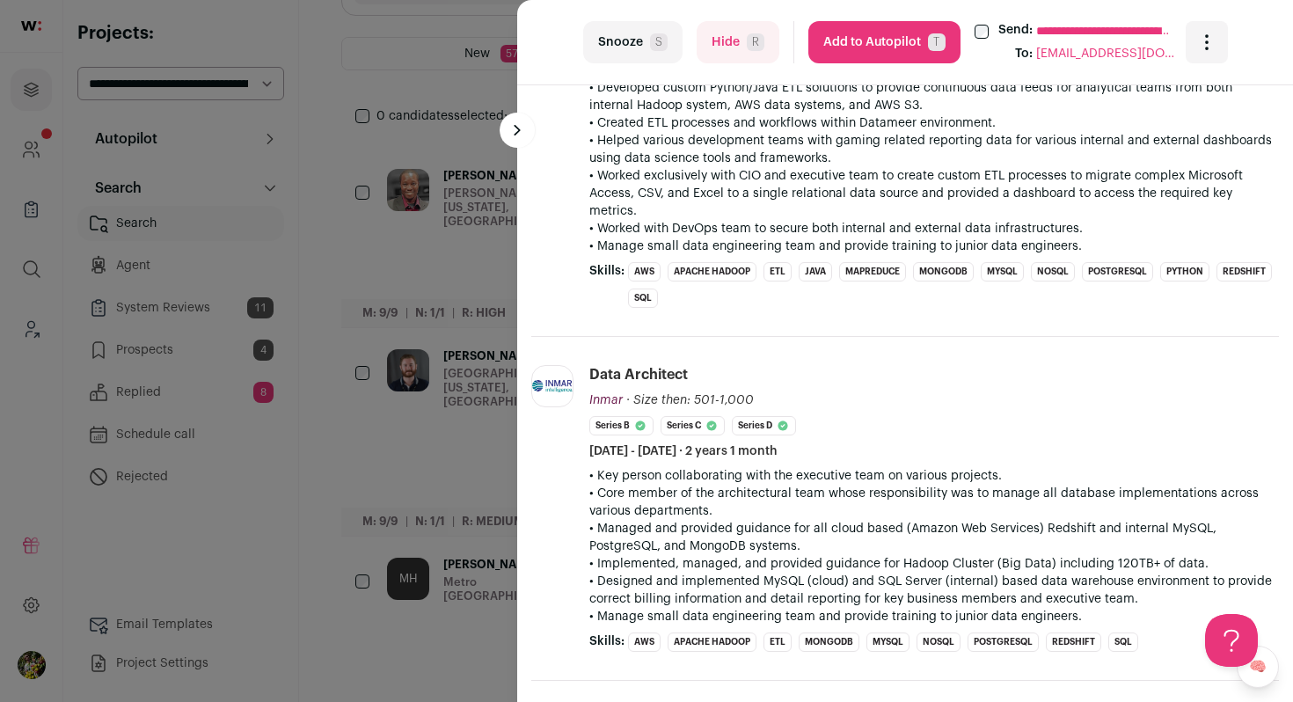
click at [743, 48] on button "Hide R" at bounding box center [738, 42] width 83 height 42
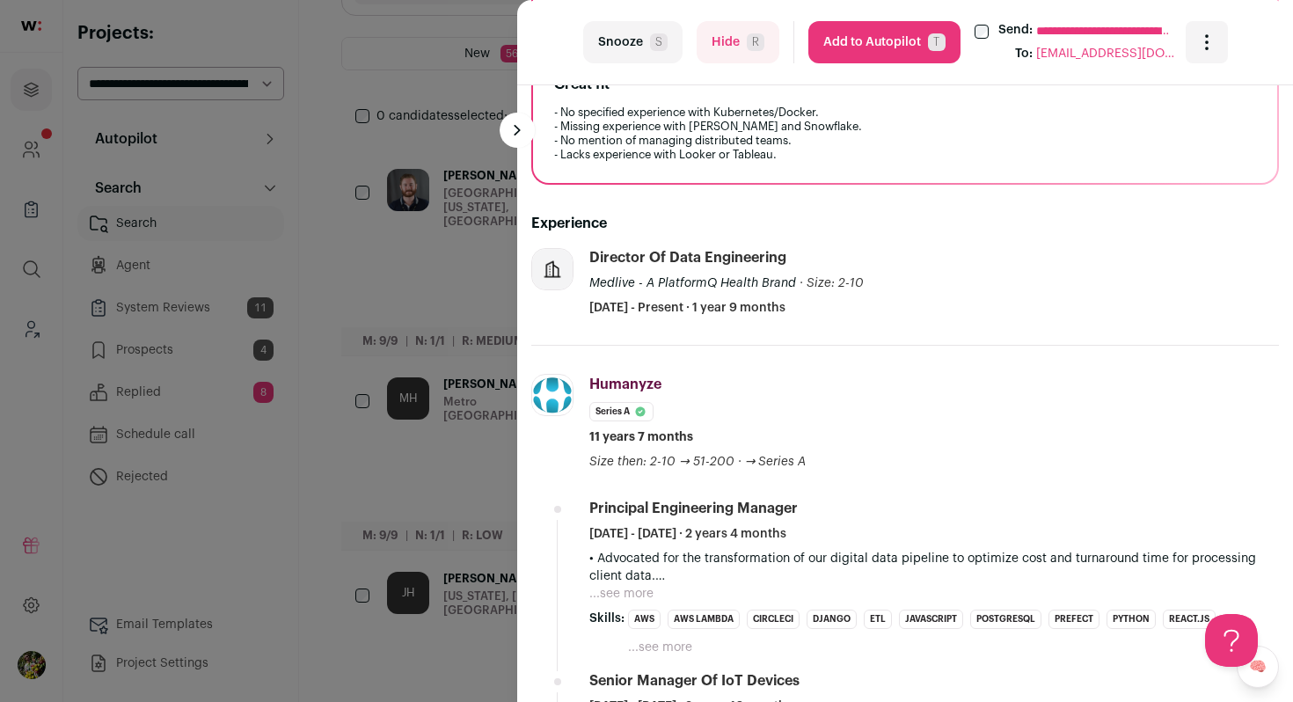
scroll to position [435, 0]
click at [480, 300] on div "**********" at bounding box center [646, 351] width 1293 height 702
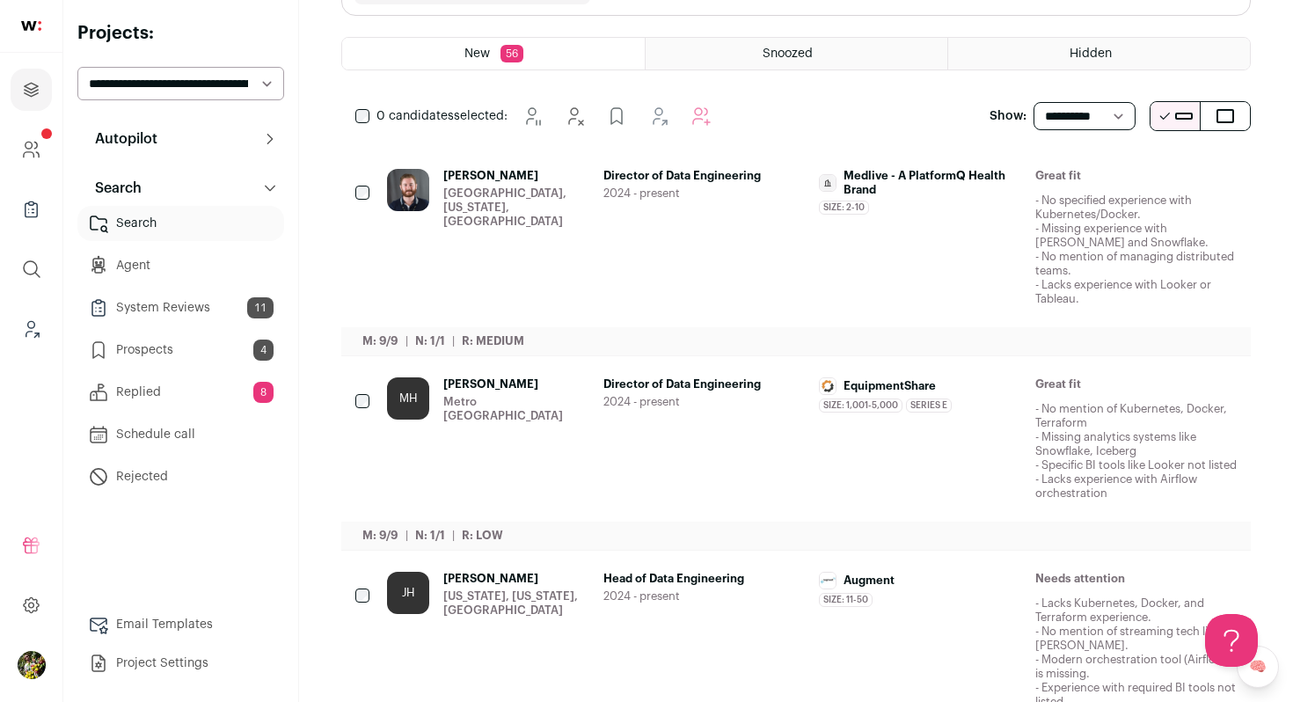
scroll to position [0, 0]
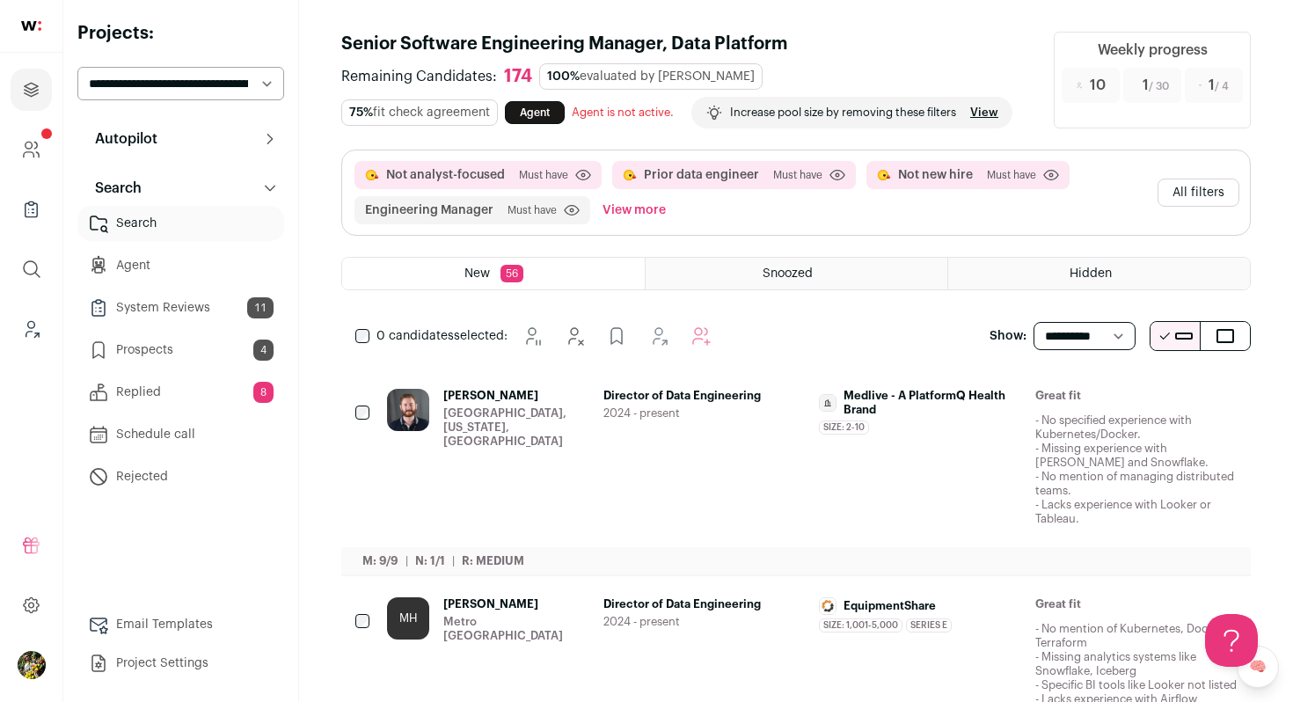
click at [1194, 188] on button "All filters" at bounding box center [1199, 193] width 82 height 28
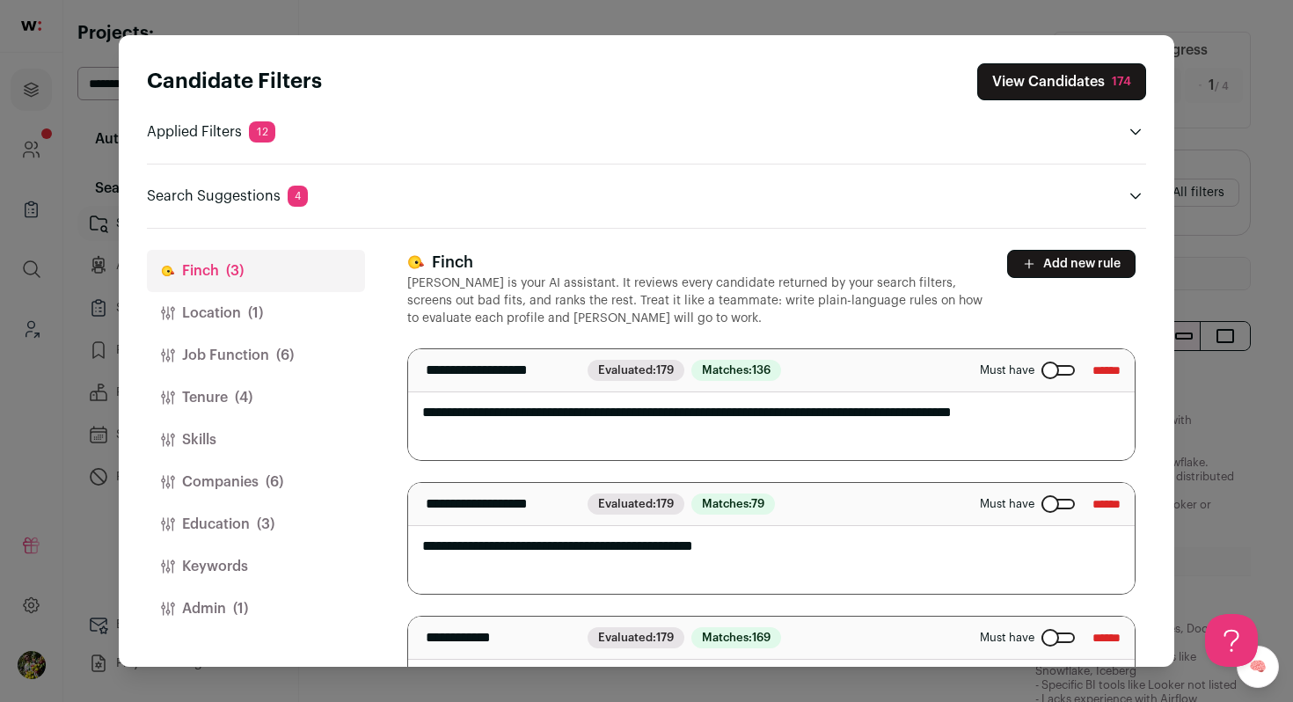
click at [329, 597] on button "Admin (1)" at bounding box center [256, 609] width 218 height 42
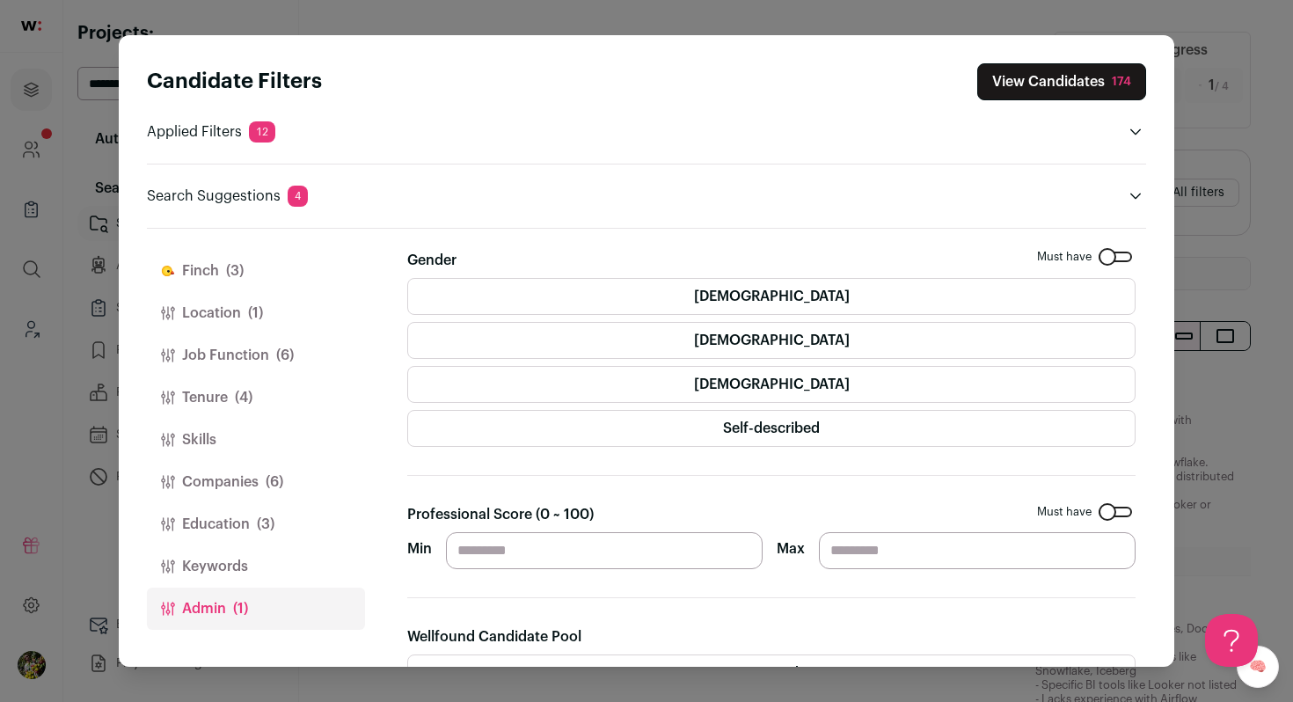
scroll to position [189, 0]
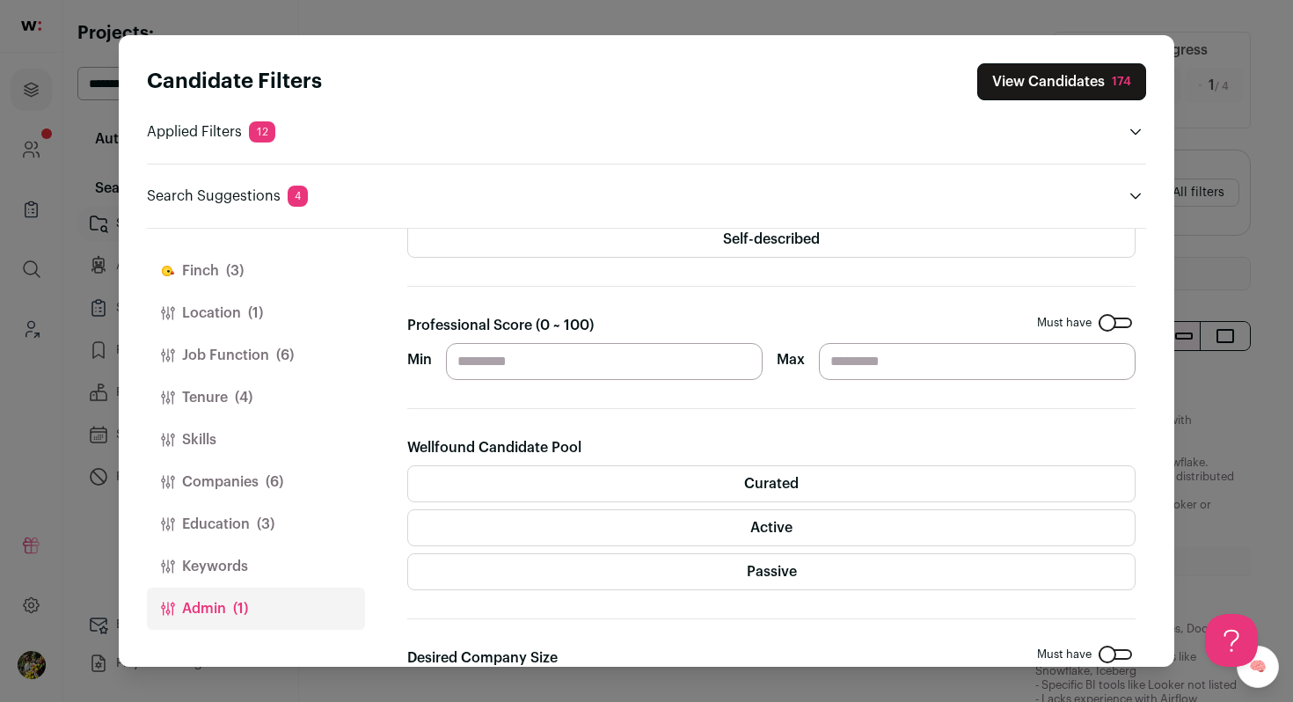
click at [1011, 85] on button "View Candidates 174" at bounding box center [1061, 81] width 169 height 37
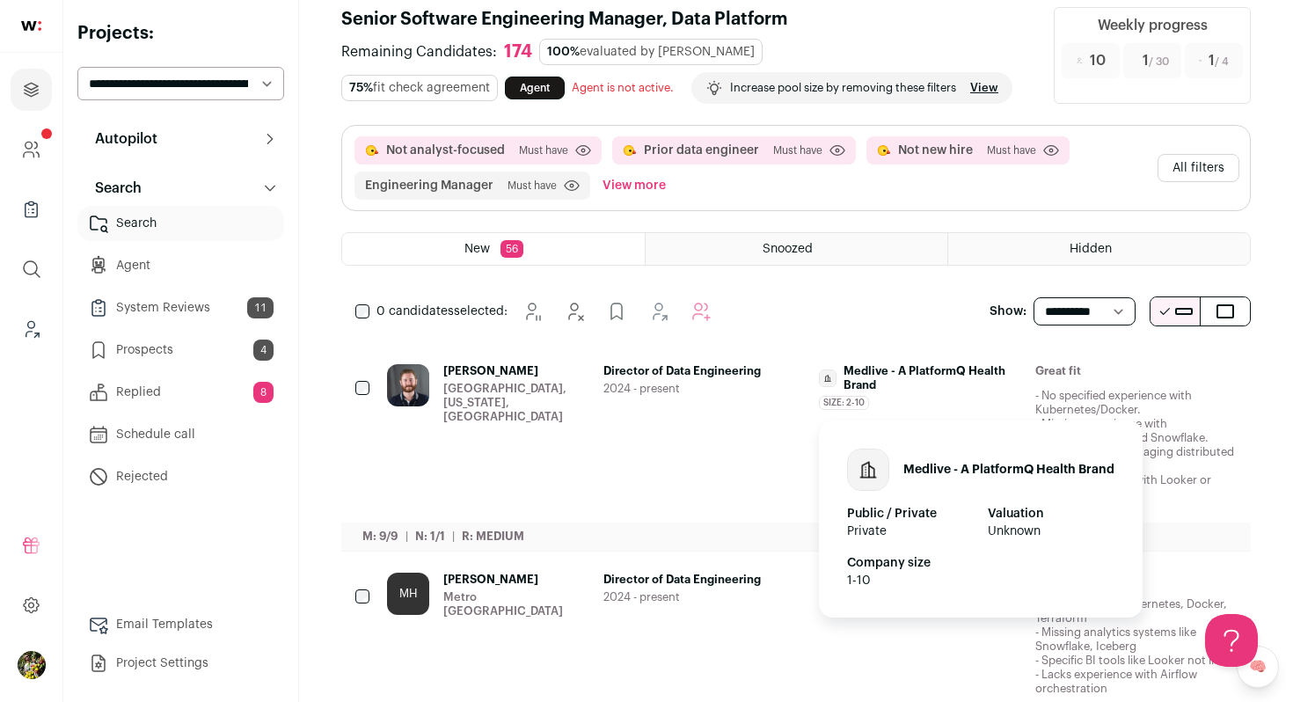
scroll to position [38, 0]
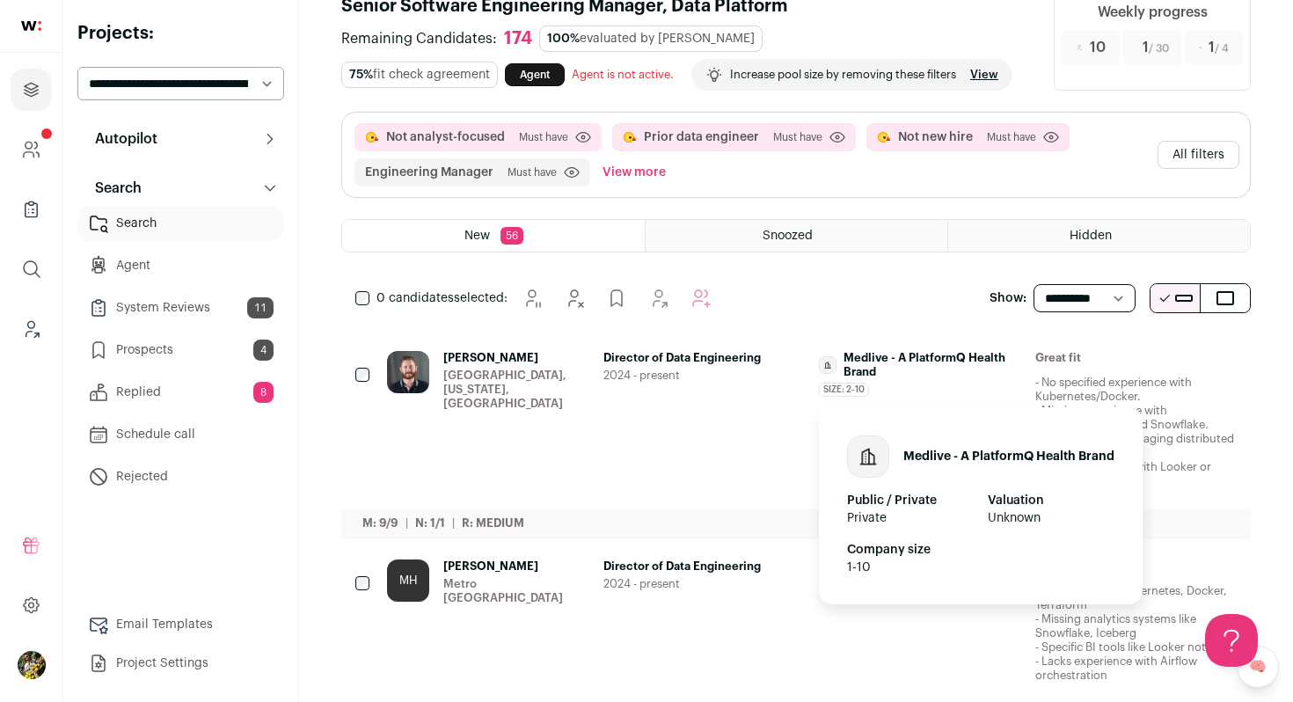
click at [948, 383] on div "Size: 2-10 Medlive - A PlatformQ Health Brand's size has been 2-10 employees du…" at bounding box center [920, 390] width 202 height 14
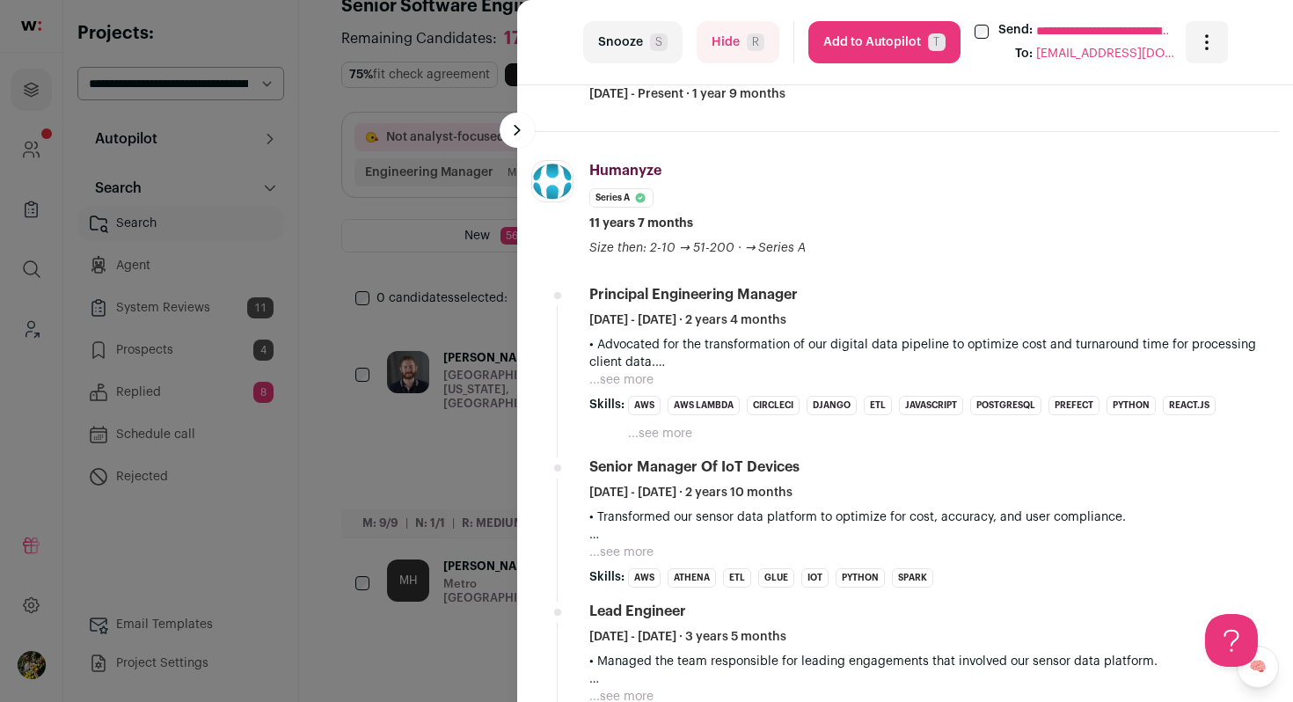
scroll to position [662, 0]
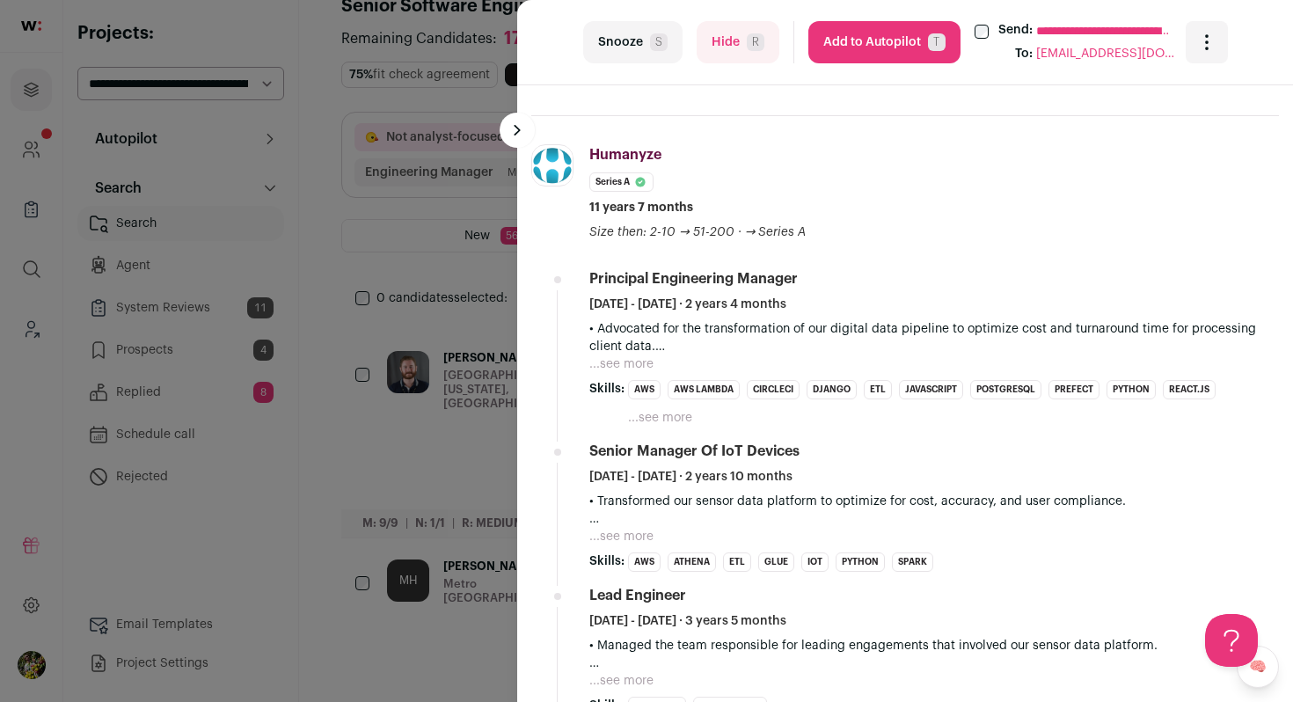
click at [639, 363] on button "...see more" at bounding box center [621, 364] width 64 height 18
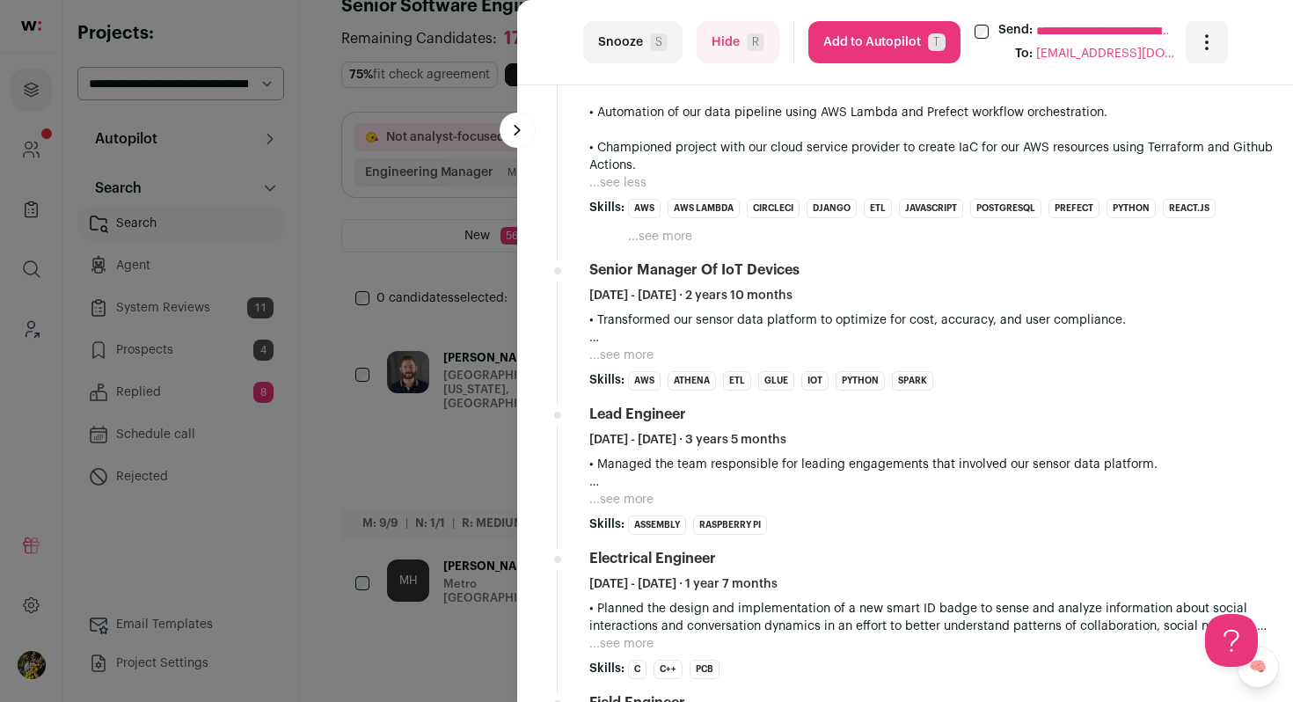
scroll to position [1076, 0]
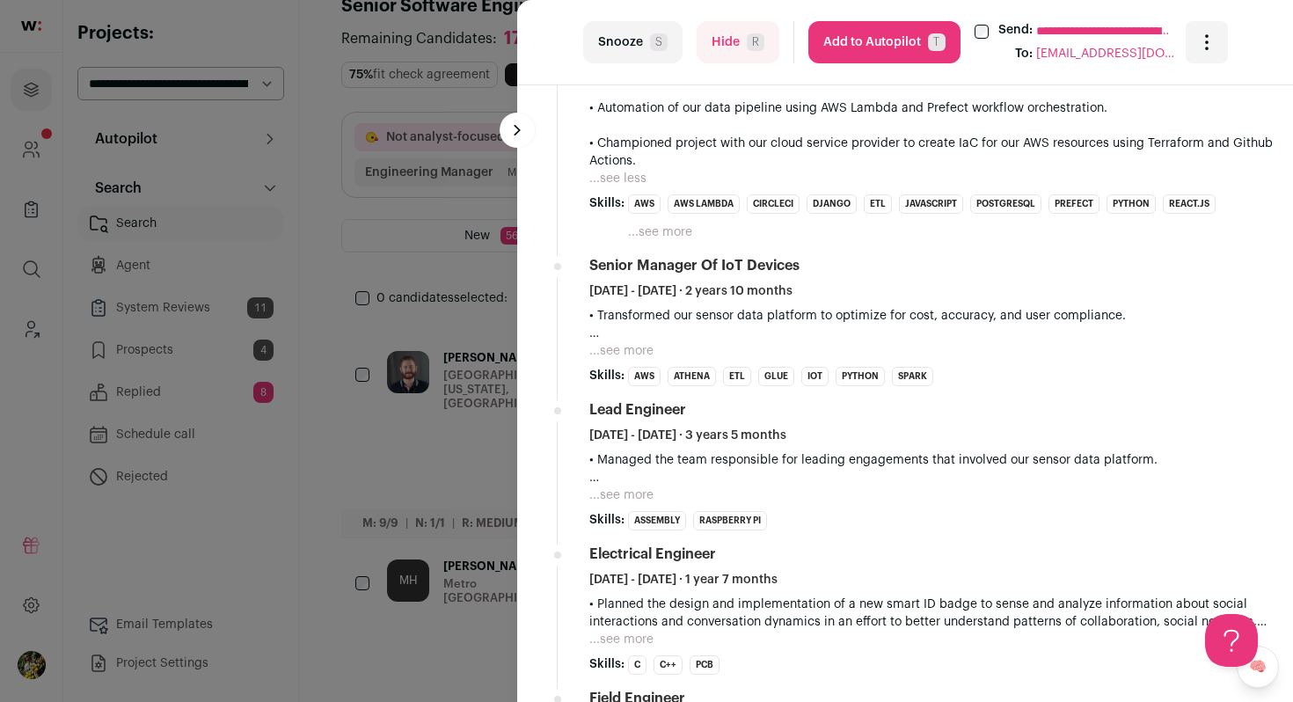
click at [613, 348] on button "...see more" at bounding box center [621, 351] width 64 height 18
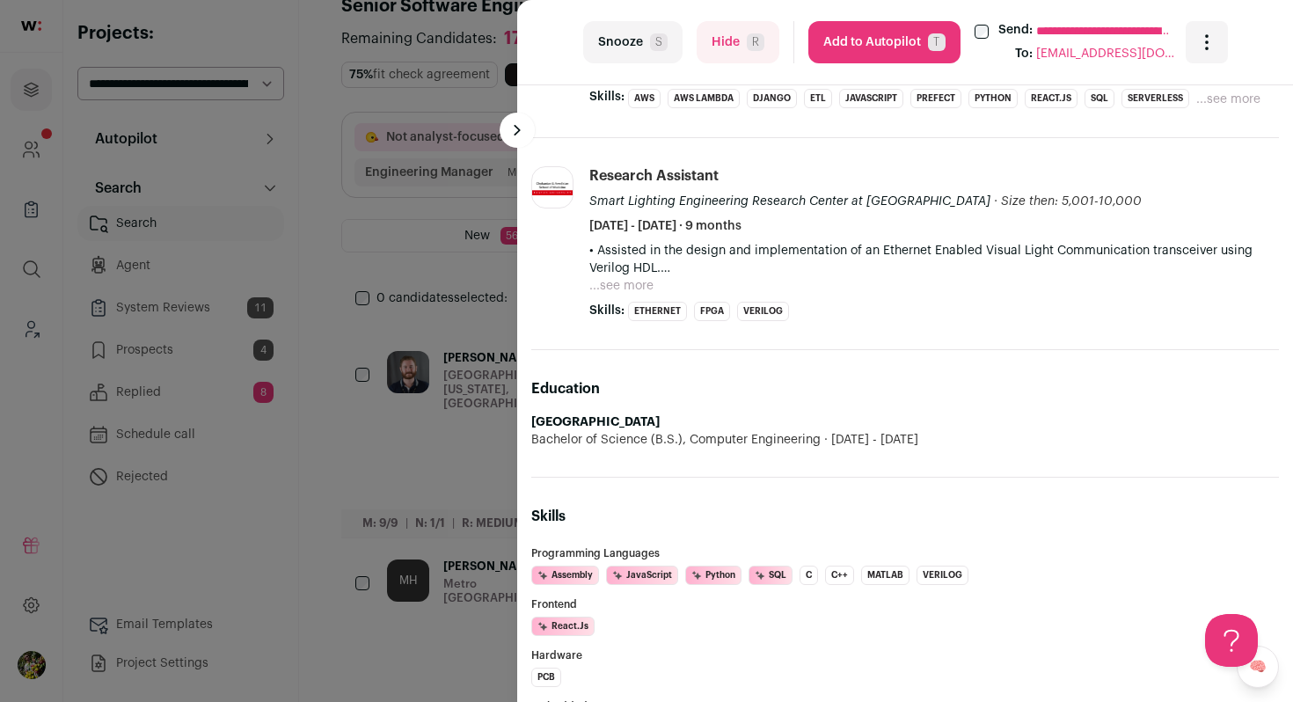
scroll to position [2061, 0]
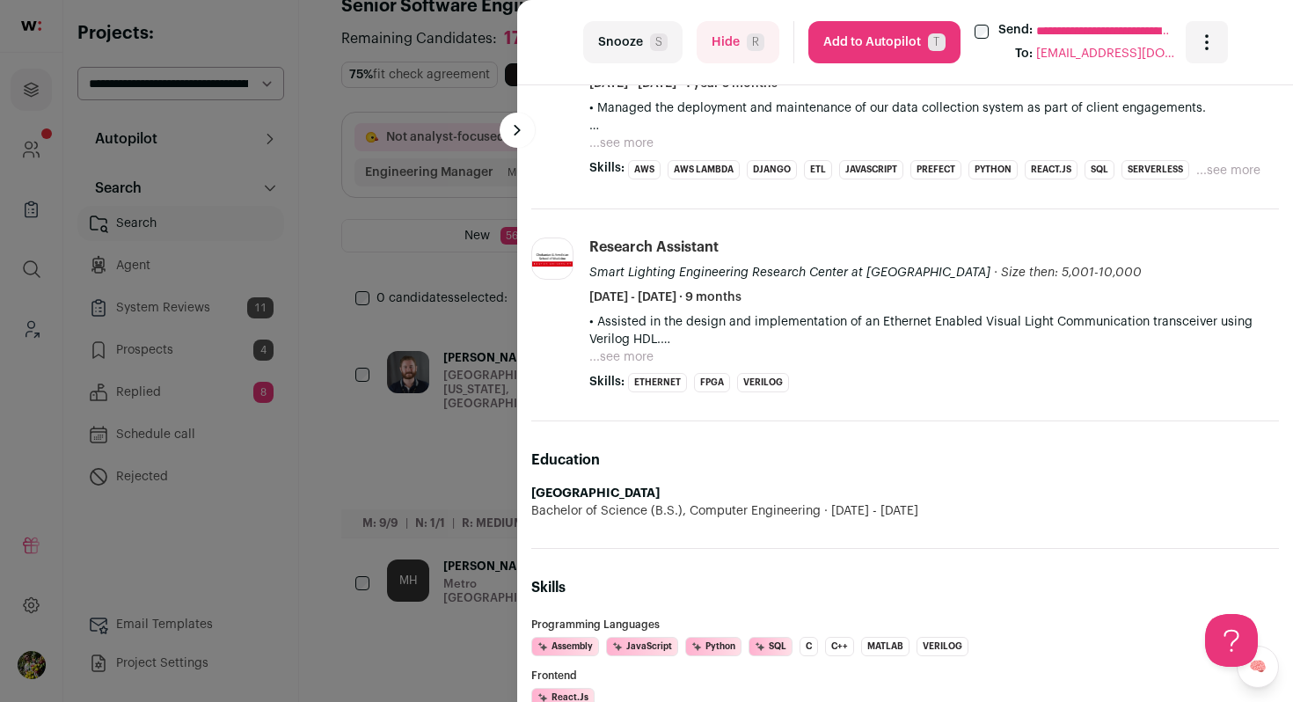
click at [613, 348] on p "• Assisted in the design and implementation of an Ethernet Enabled Visual Light…" at bounding box center [934, 330] width 690 height 35
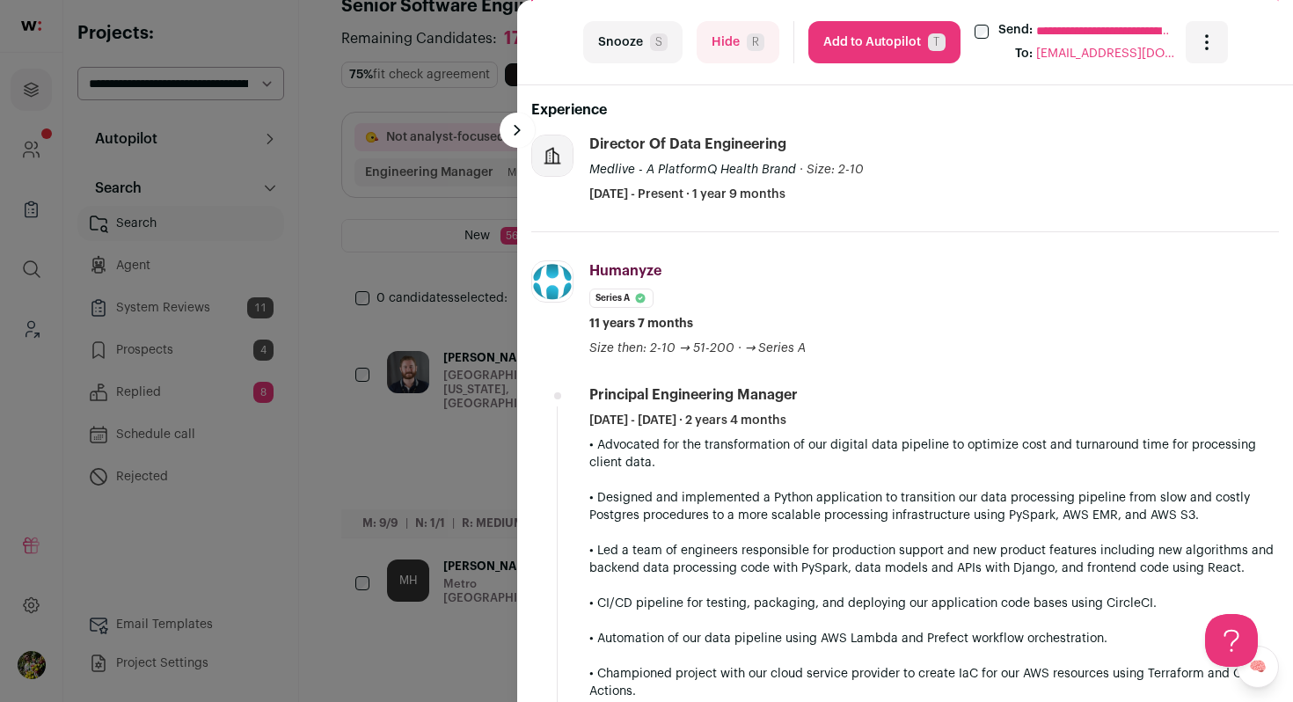
scroll to position [538, 0]
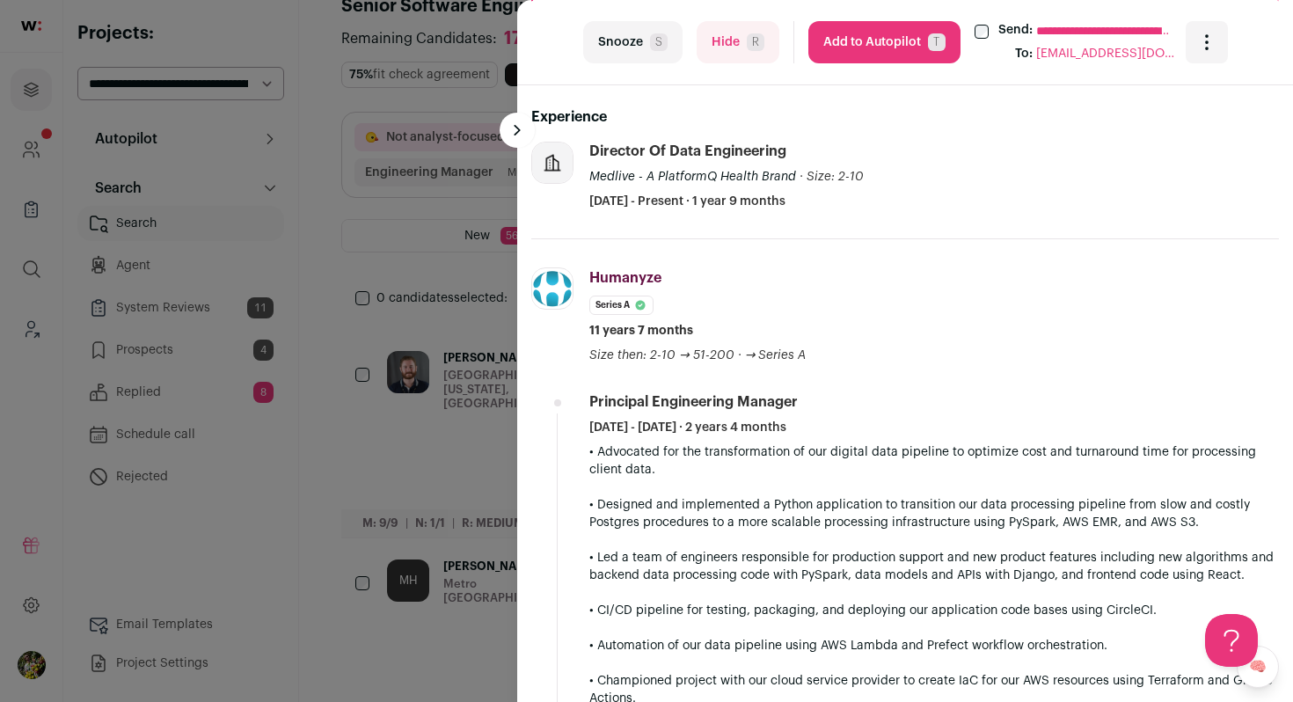
click at [882, 37] on button "Add to Autopilot T" at bounding box center [885, 42] width 152 height 42
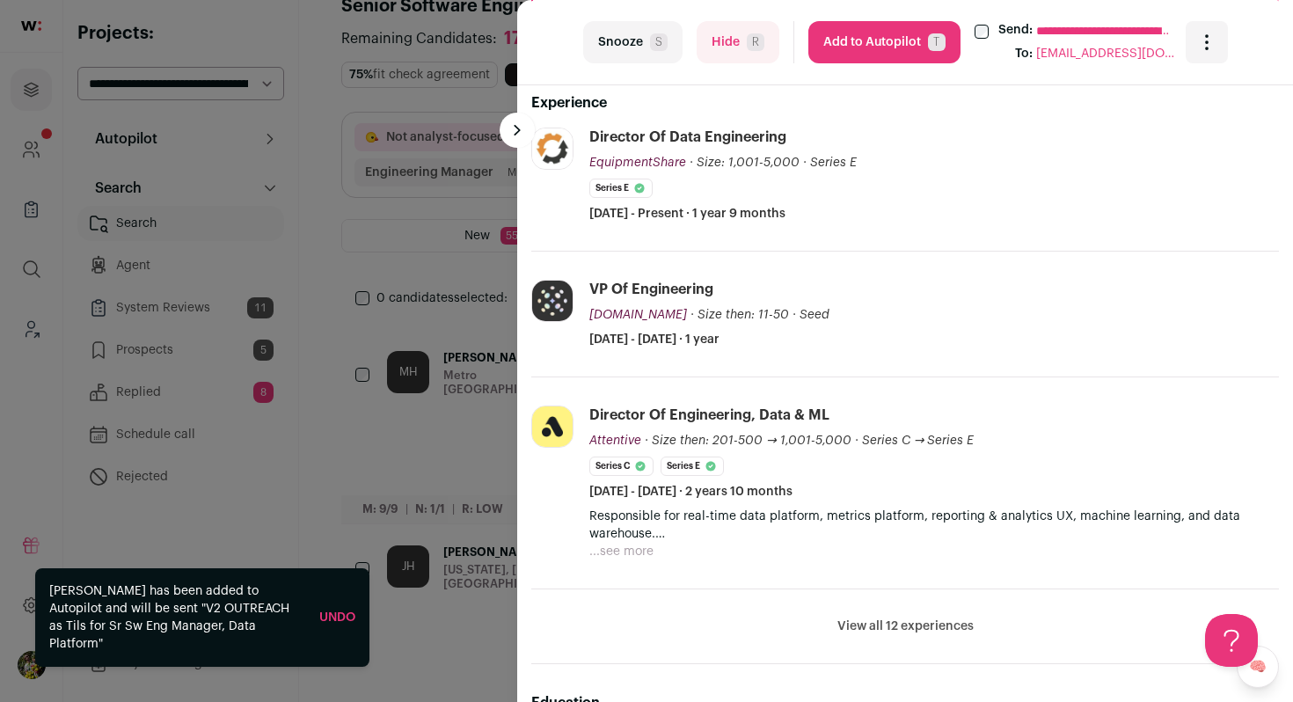
scroll to position [553, 0]
click at [923, 630] on button "View all 12 experiences" at bounding box center [906, 626] width 136 height 18
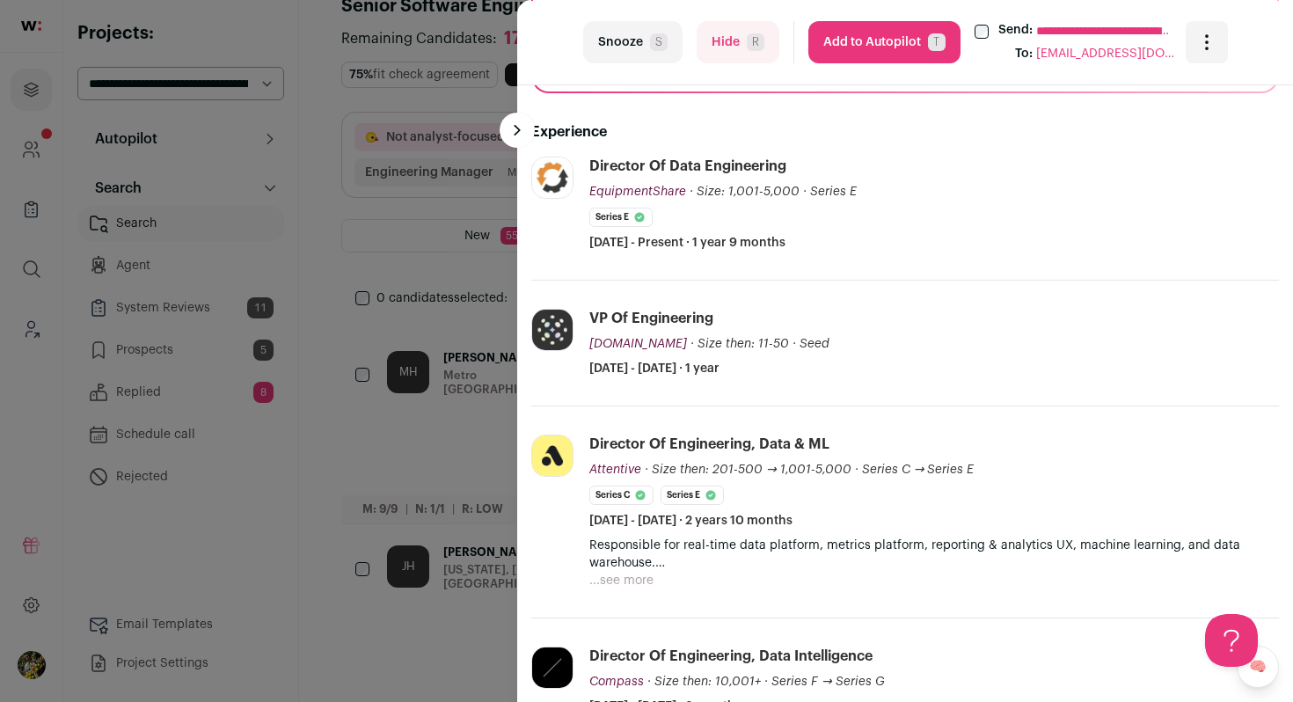
scroll to position [549, 0]
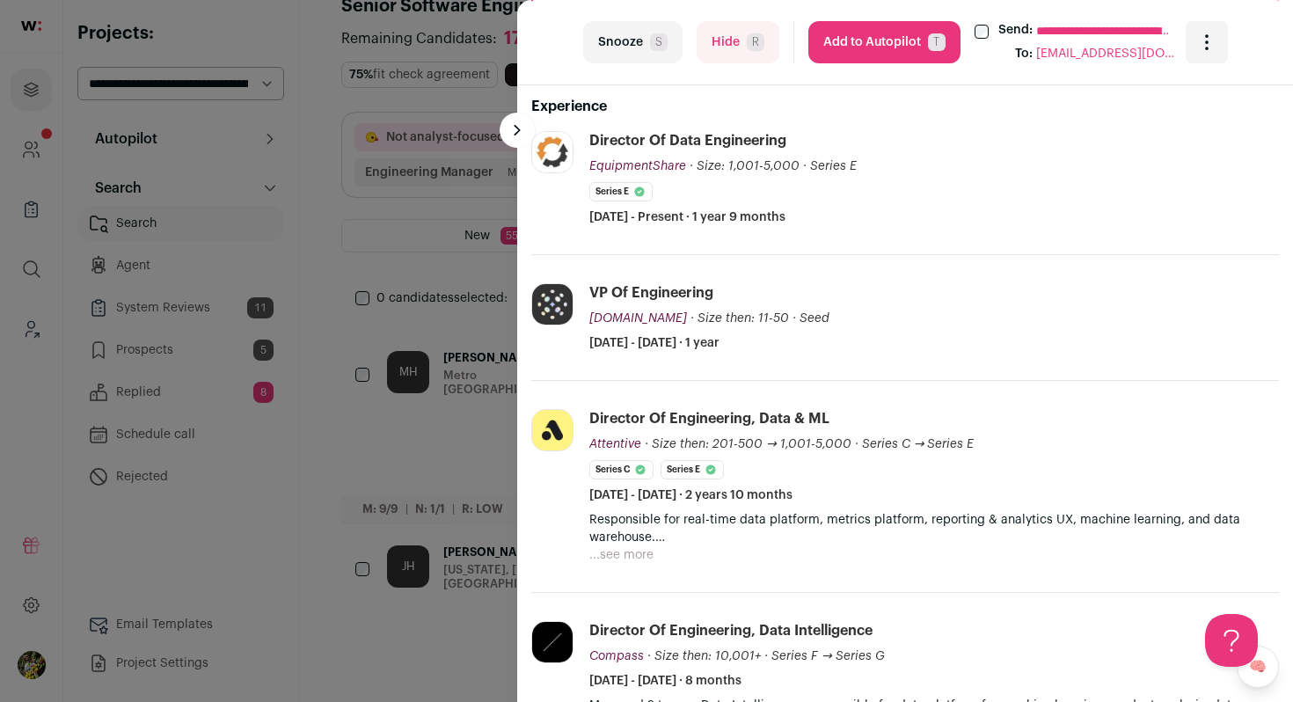
click at [886, 56] on button "Add to Autopilot T" at bounding box center [885, 42] width 152 height 42
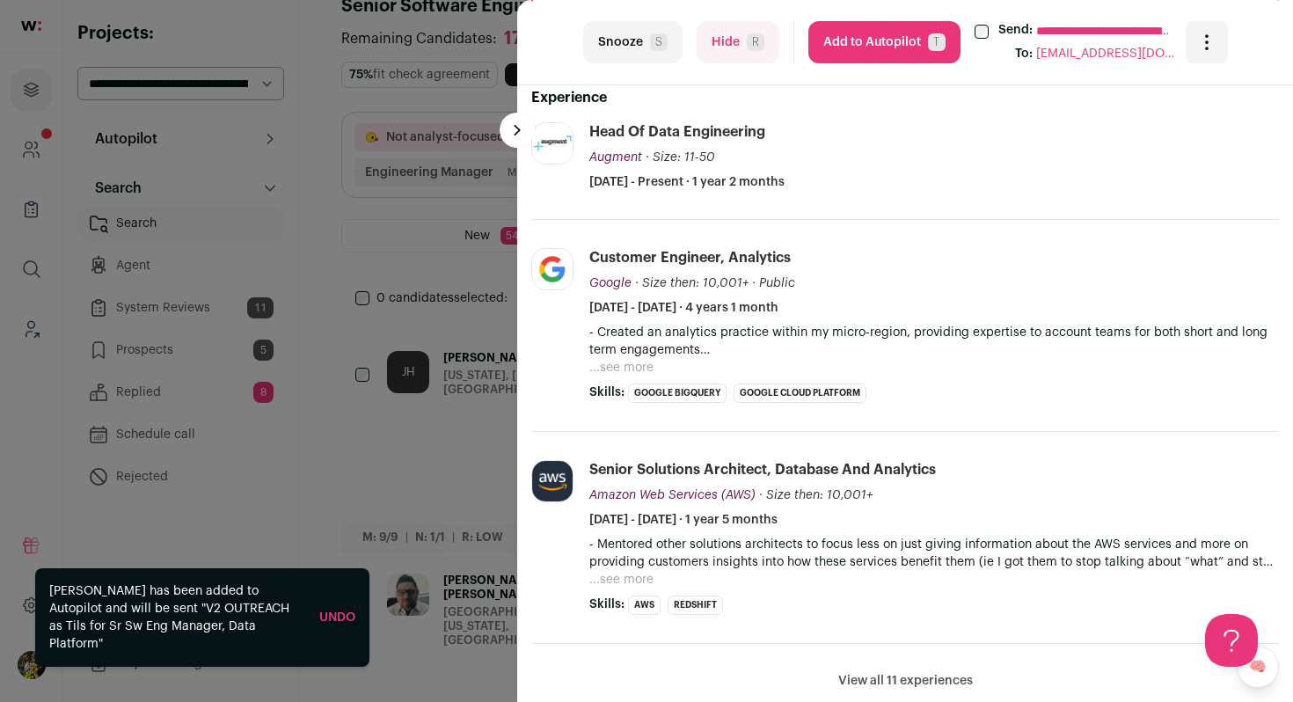
scroll to position [573, 0]
click at [740, 41] on button "Hide R" at bounding box center [738, 42] width 83 height 42
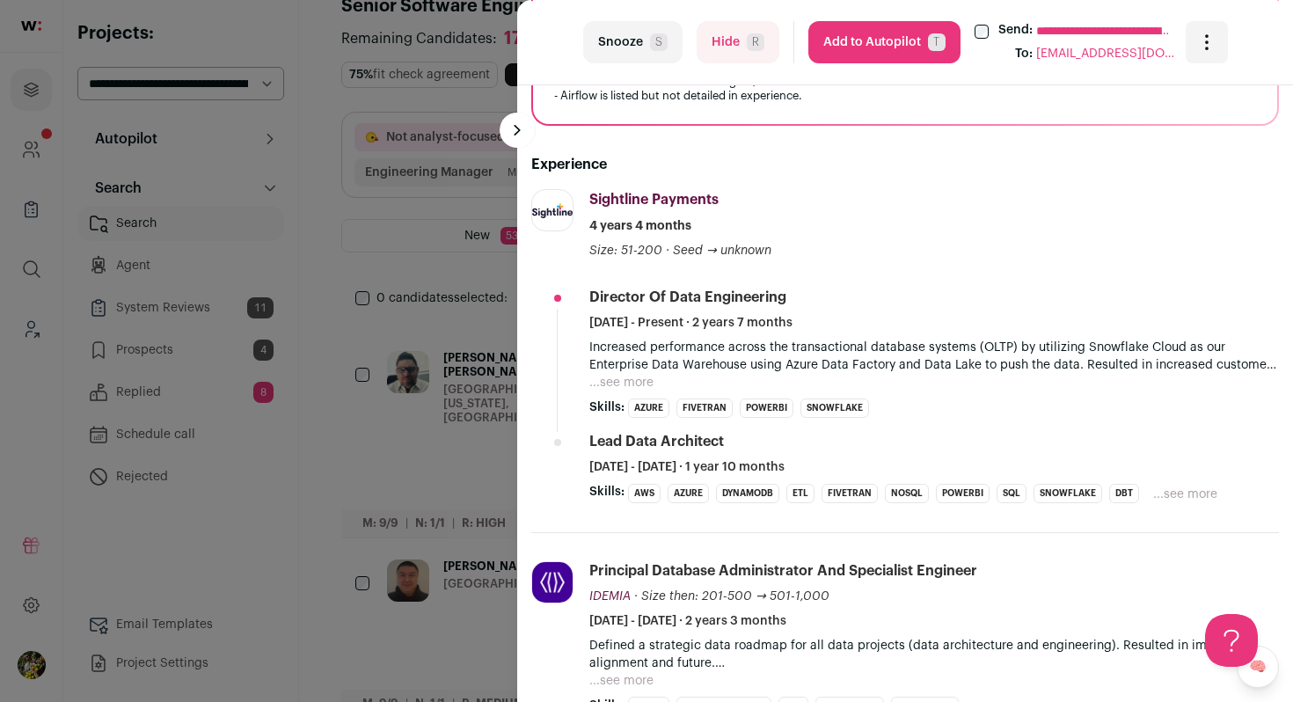
scroll to position [529, 0]
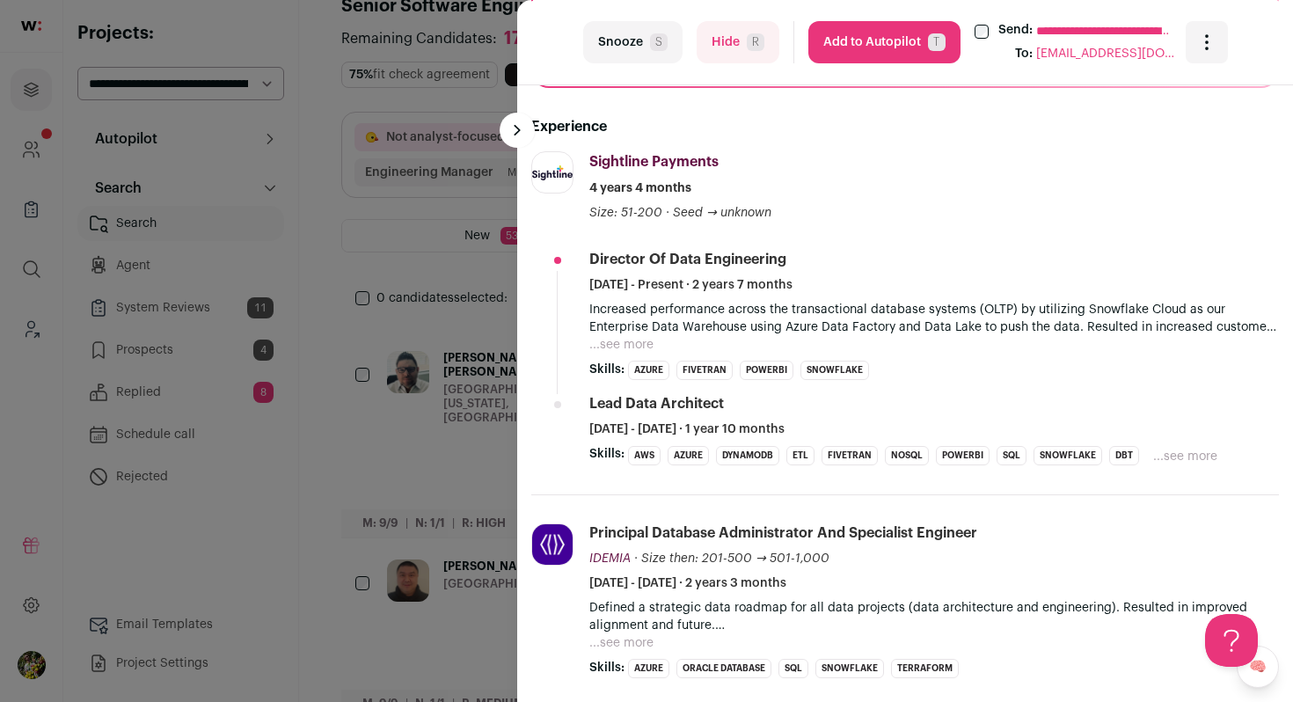
click at [643, 350] on button "...see more" at bounding box center [621, 345] width 64 height 18
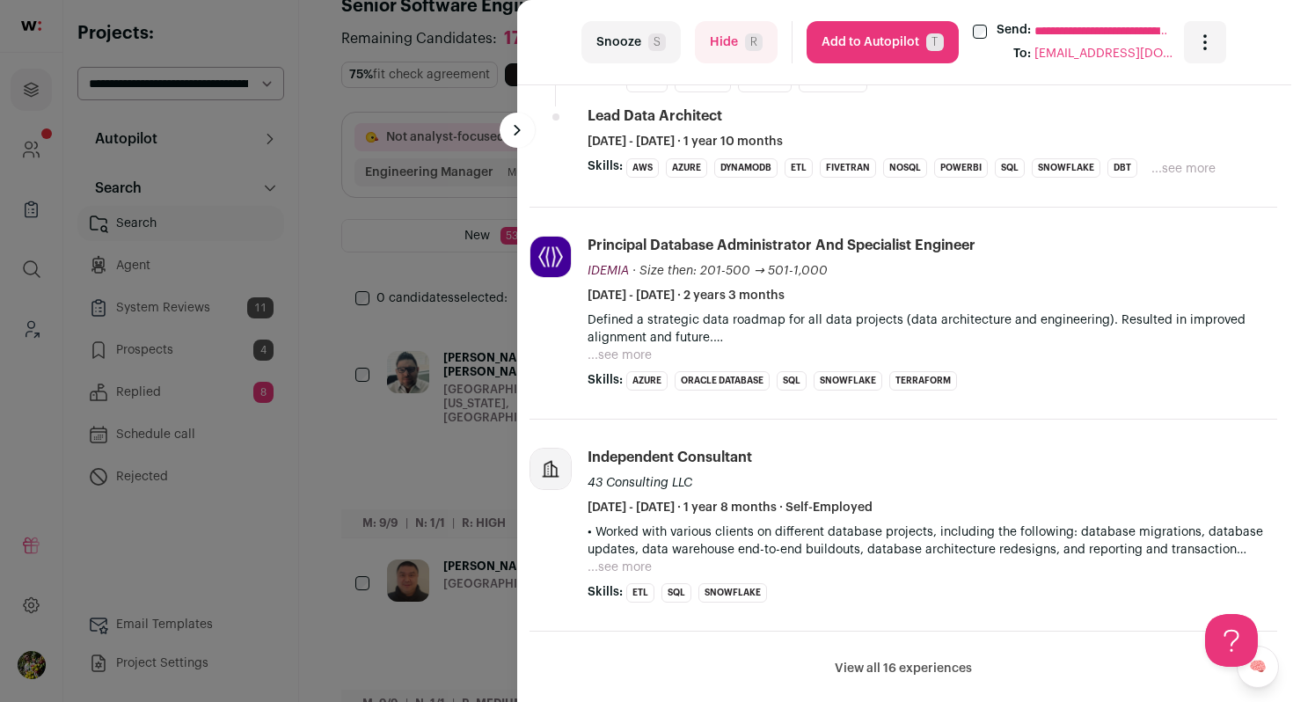
scroll to position [1021, 2]
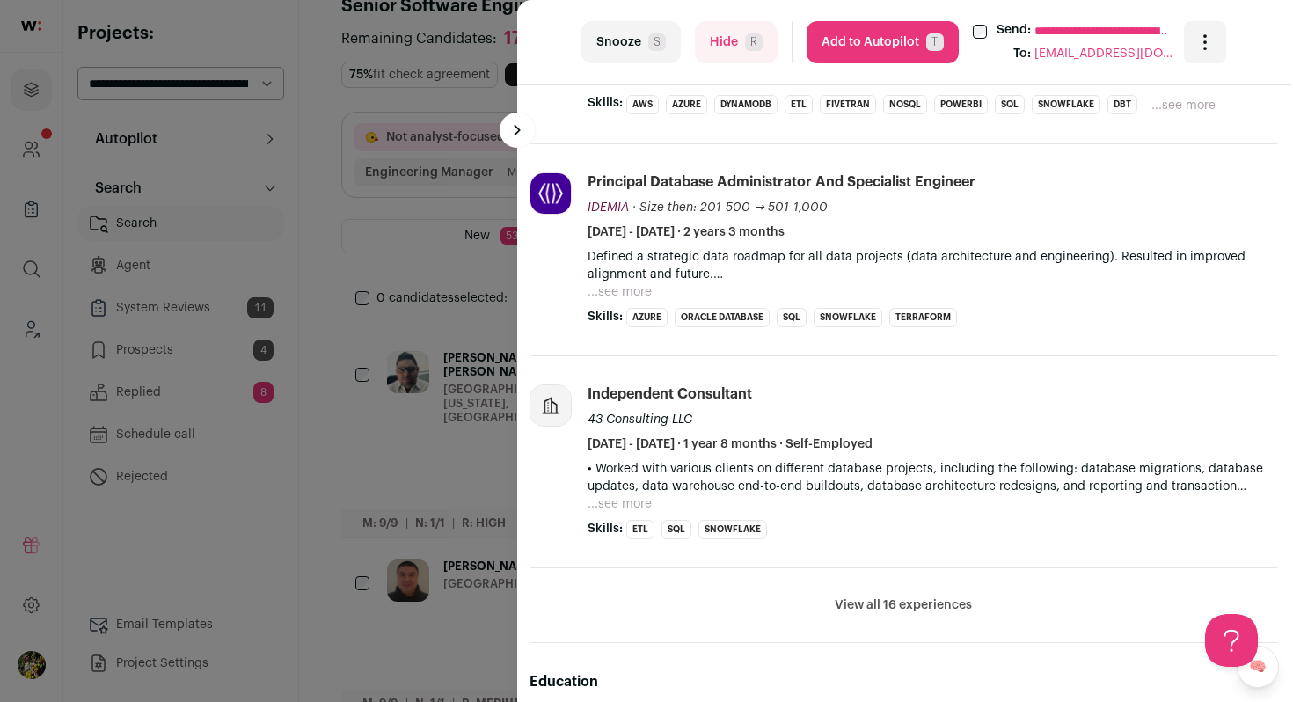
click at [709, 52] on button "Hide R" at bounding box center [736, 42] width 83 height 42
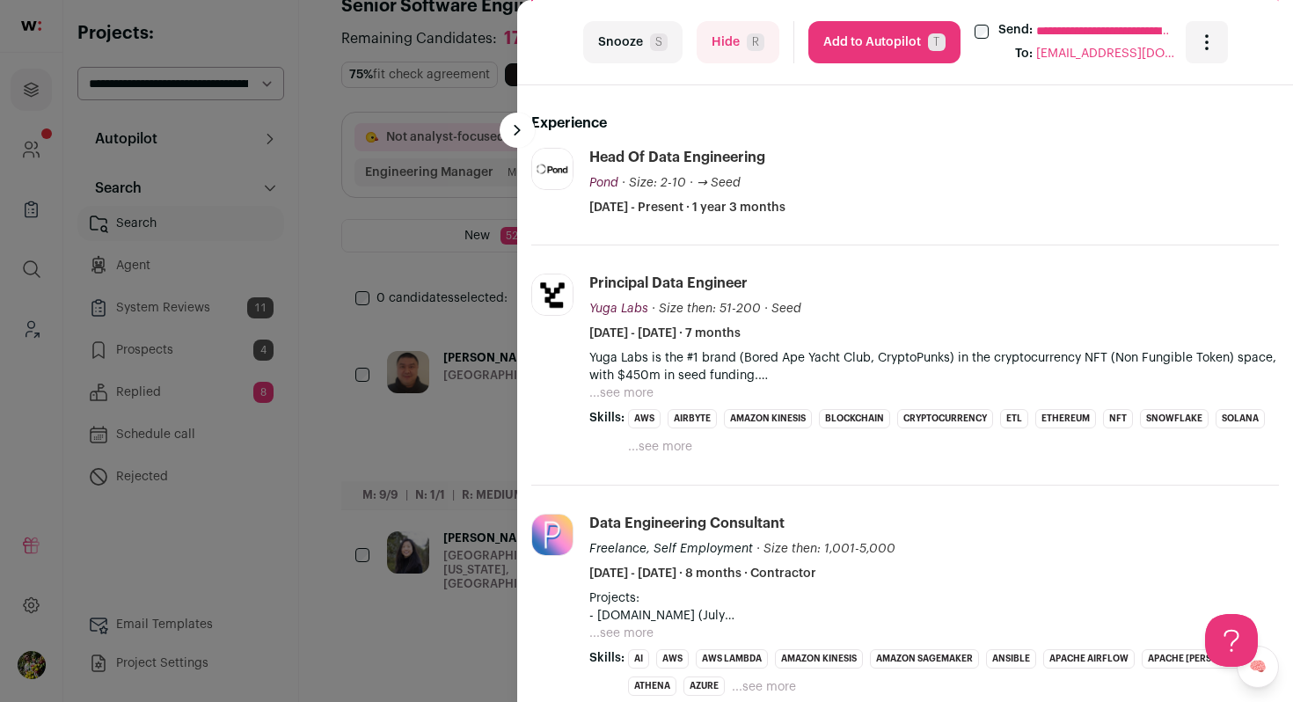
scroll to position [530, 0]
click at [733, 42] on button "Hide R" at bounding box center [738, 42] width 83 height 42
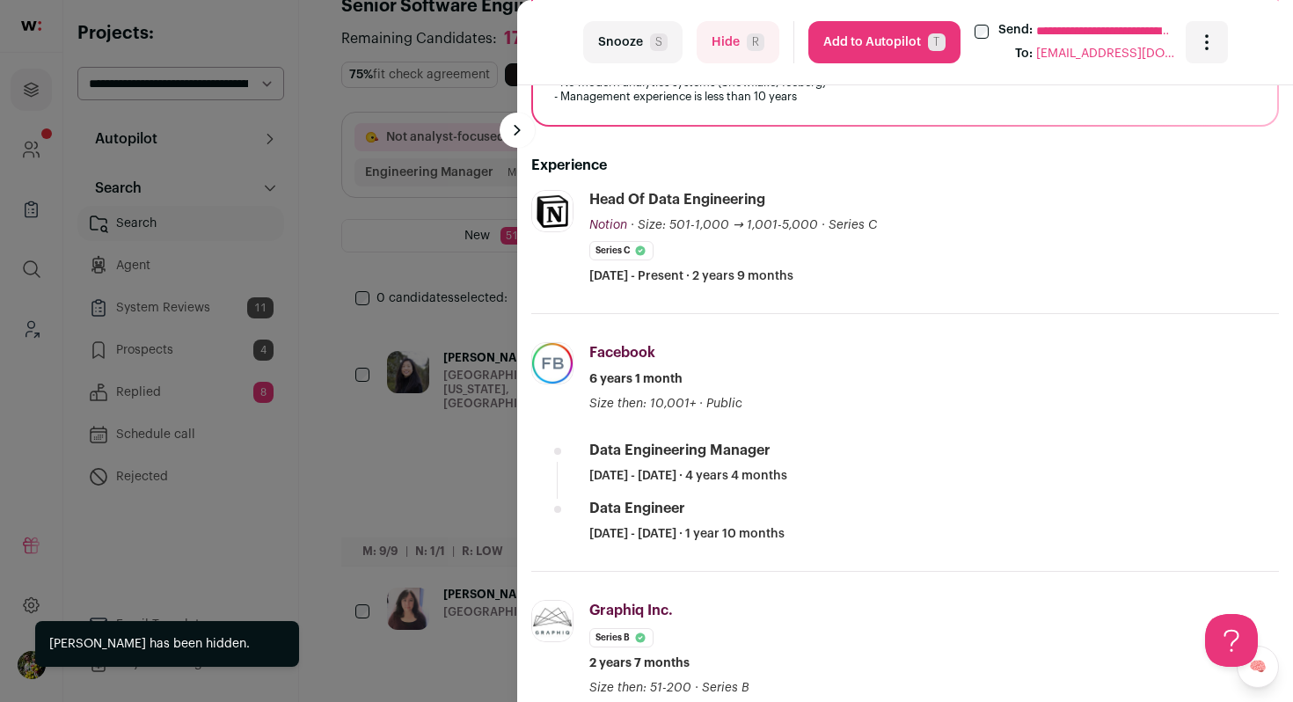
scroll to position [538, 0]
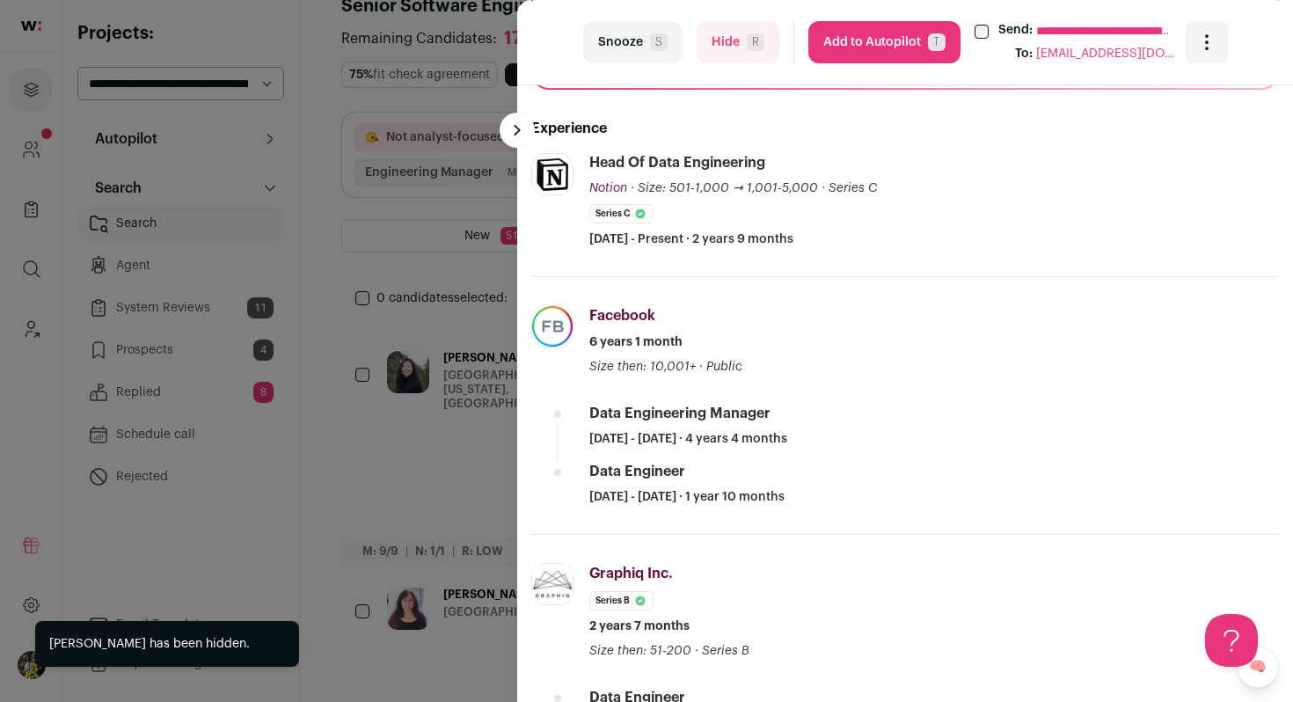
click at [901, 47] on button "Add to Autopilot T" at bounding box center [885, 42] width 152 height 42
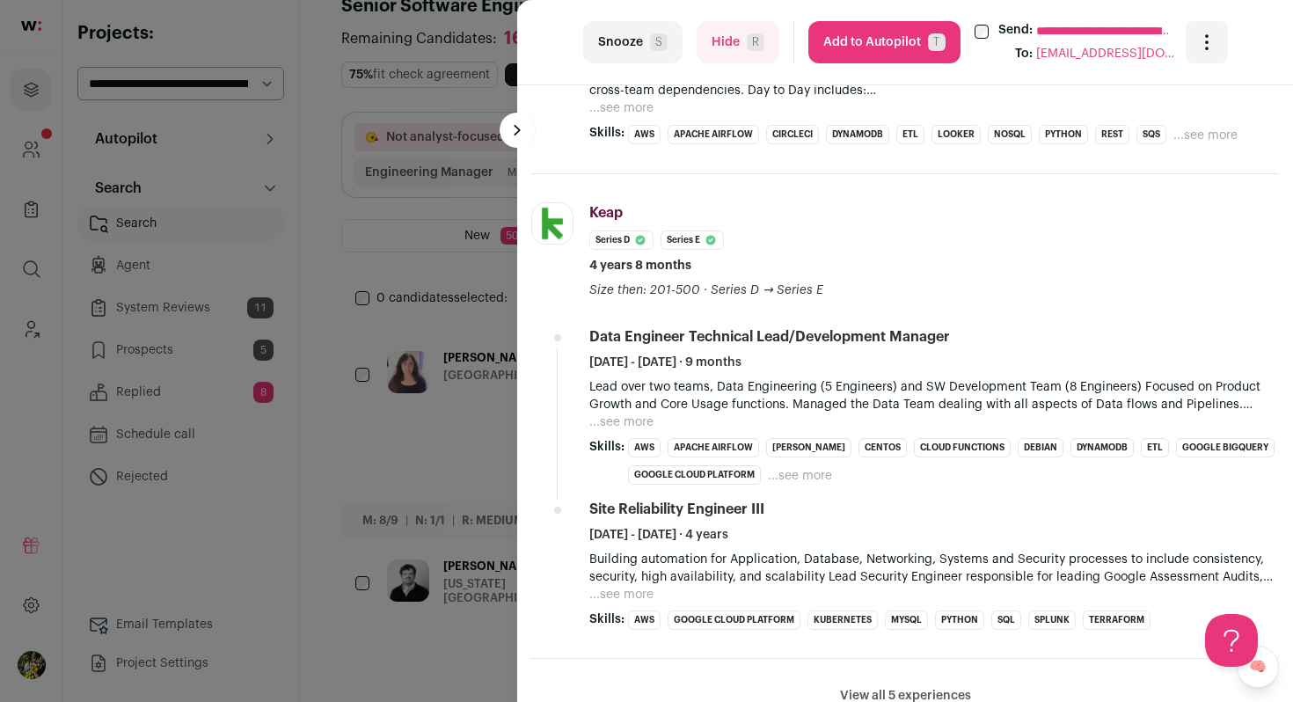
scroll to position [953, 0]
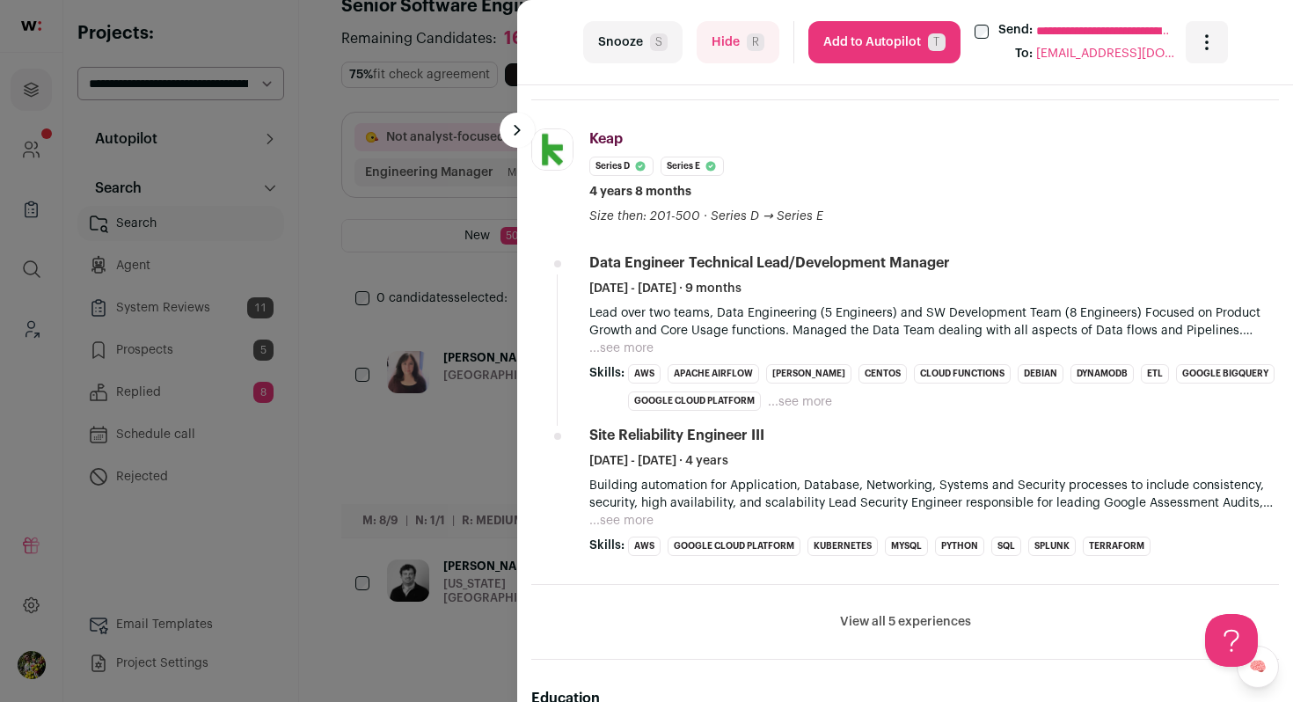
click at [893, 28] on button "Add to Autopilot T" at bounding box center [885, 42] width 152 height 42
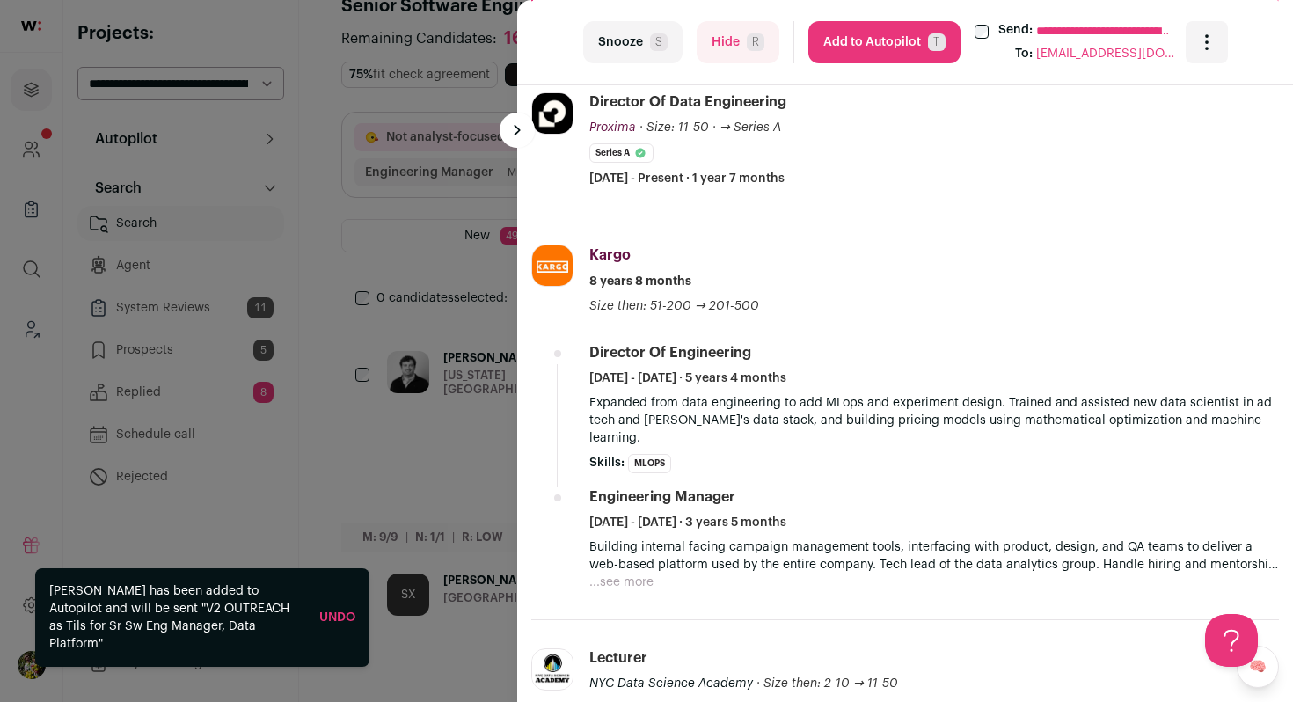
scroll to position [603, 0]
click at [919, 44] on button "Add to Autopilot T" at bounding box center [885, 42] width 152 height 42
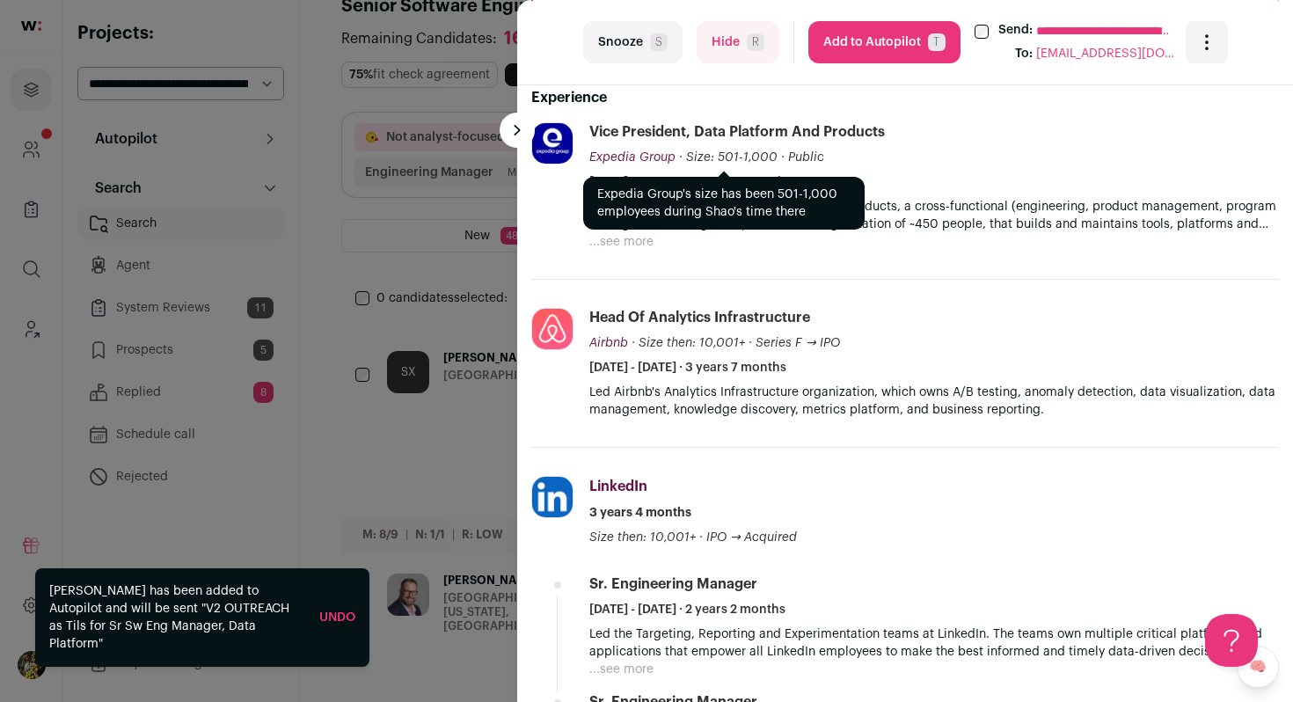
scroll to position [638, 0]
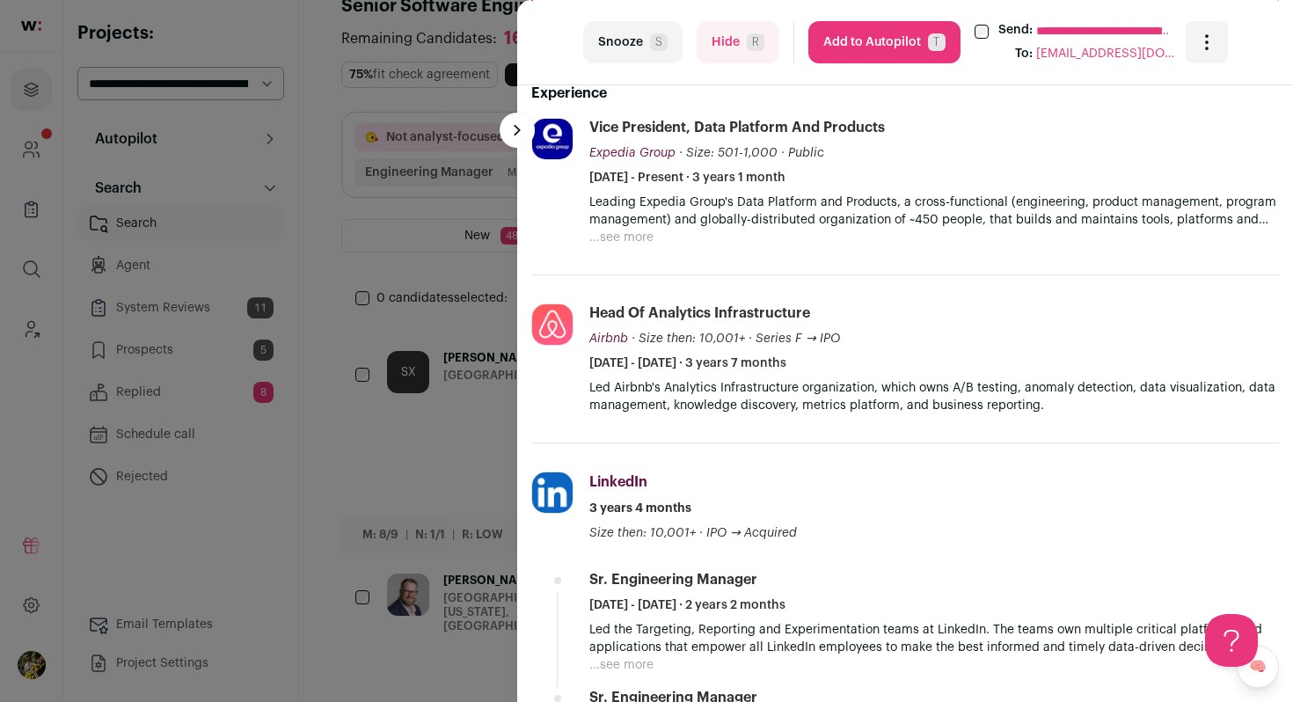
click at [738, 46] on button "Hide R" at bounding box center [738, 42] width 83 height 42
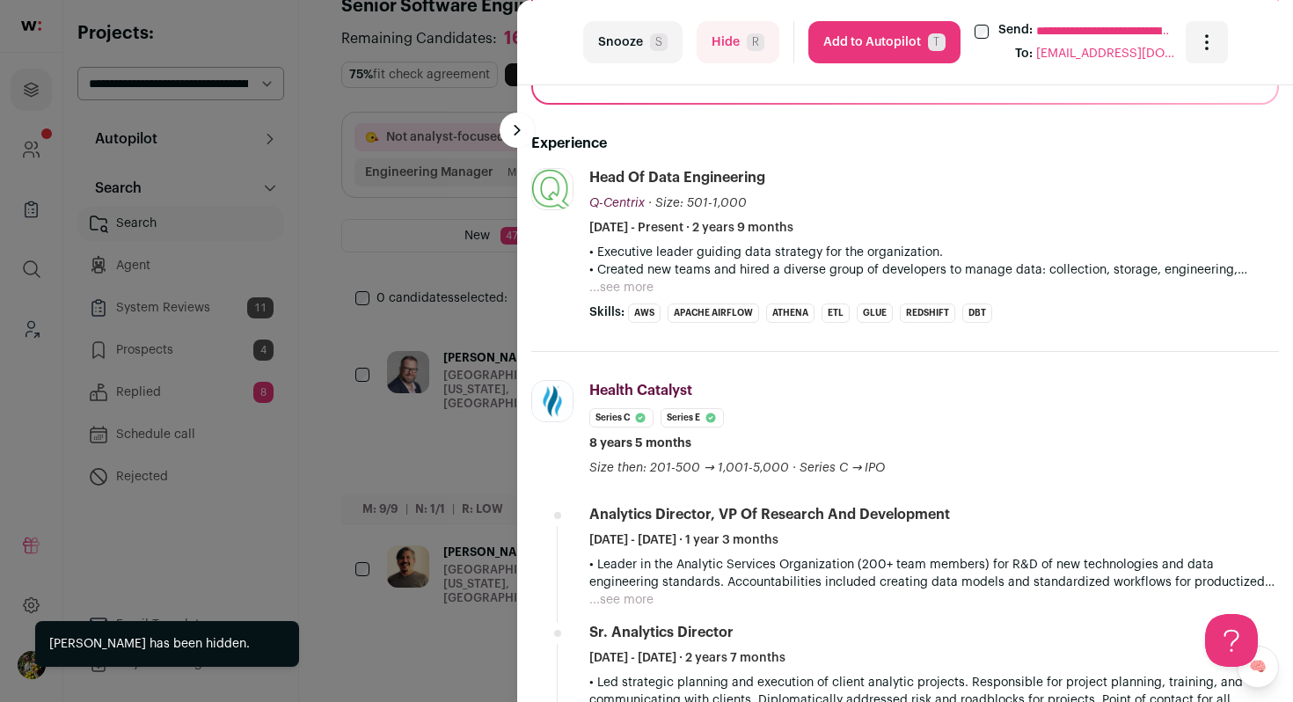
scroll to position [517, 0]
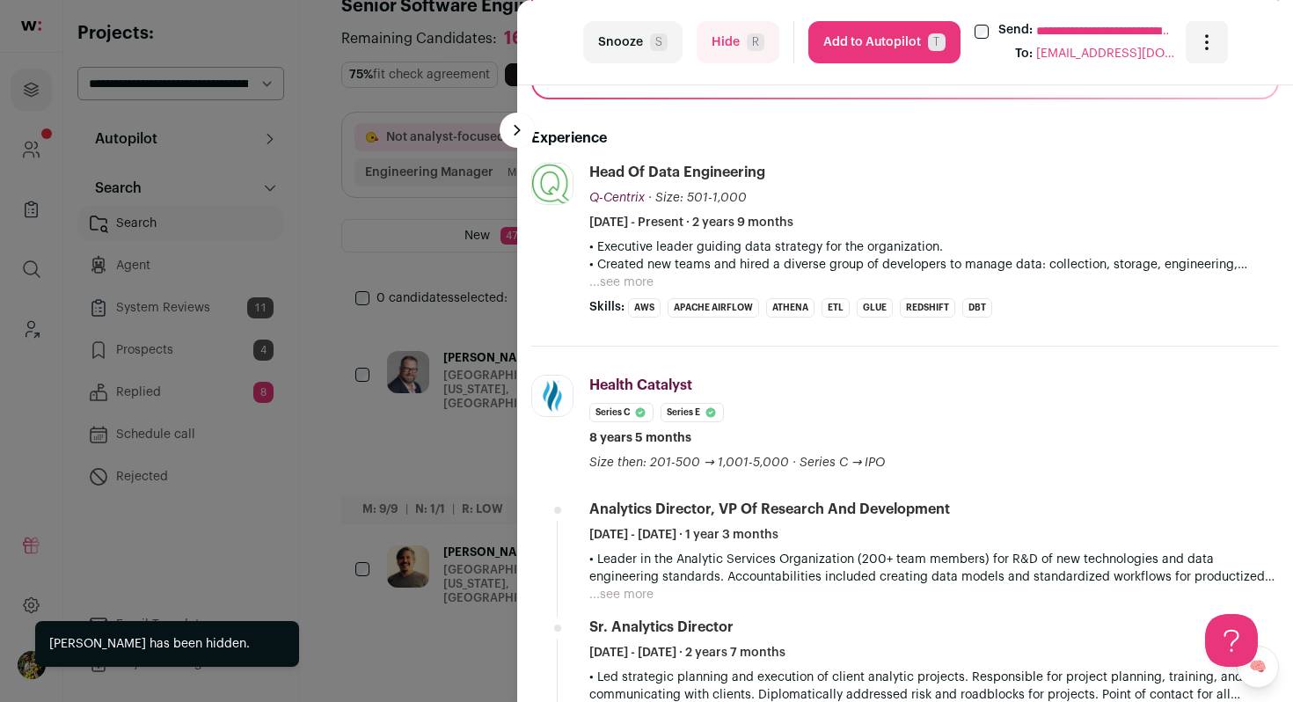
click at [636, 284] on button "...see more" at bounding box center [621, 283] width 64 height 18
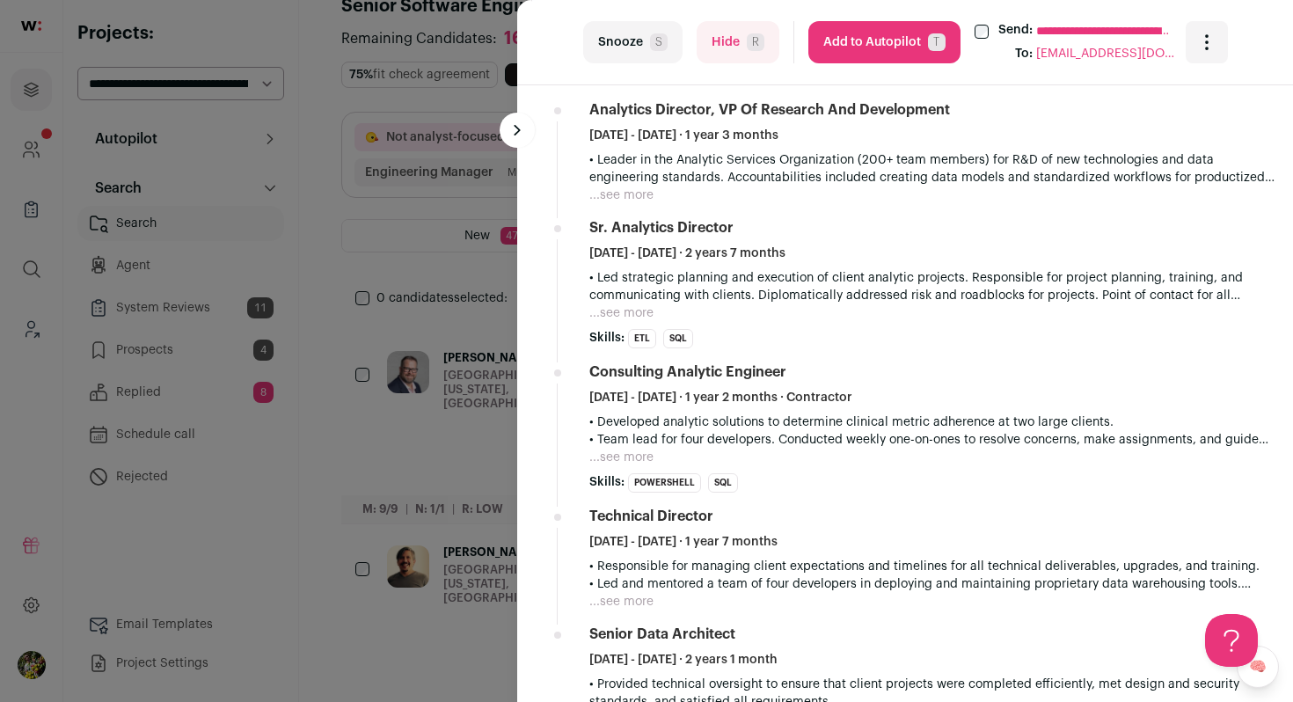
scroll to position [1257, 0]
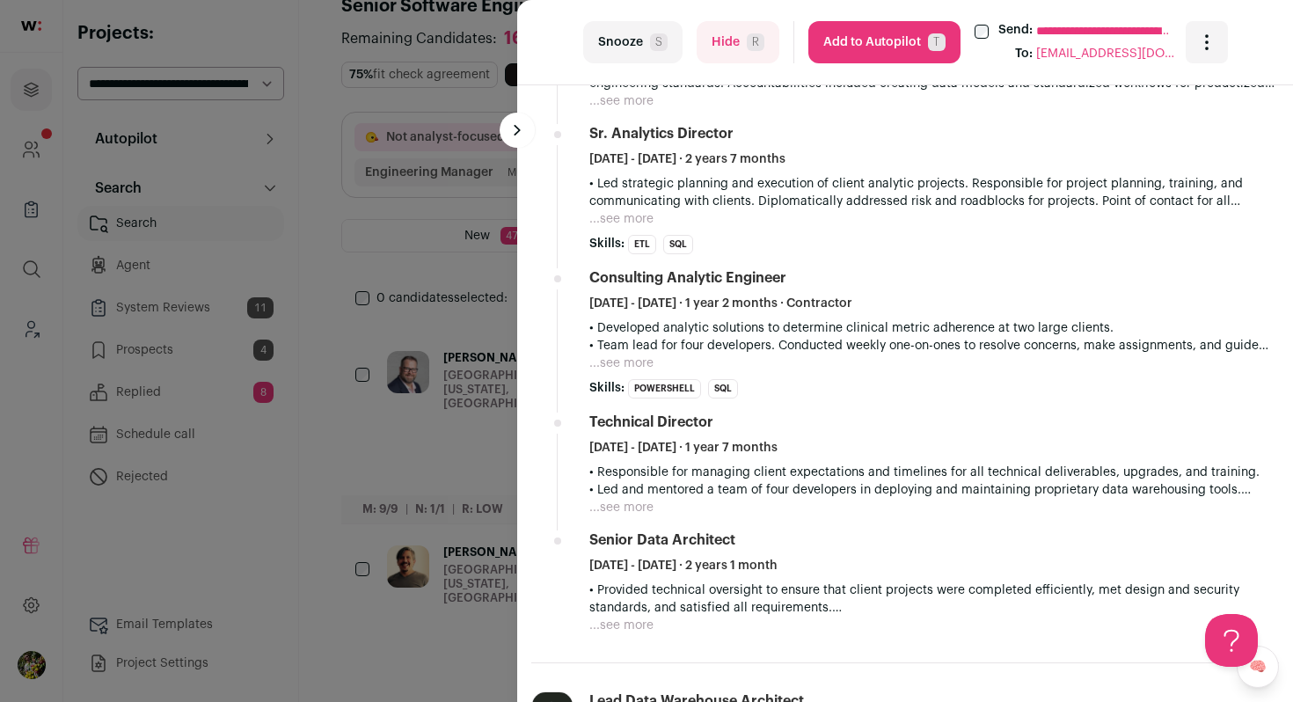
click at [757, 40] on span "R" at bounding box center [756, 42] width 18 height 18
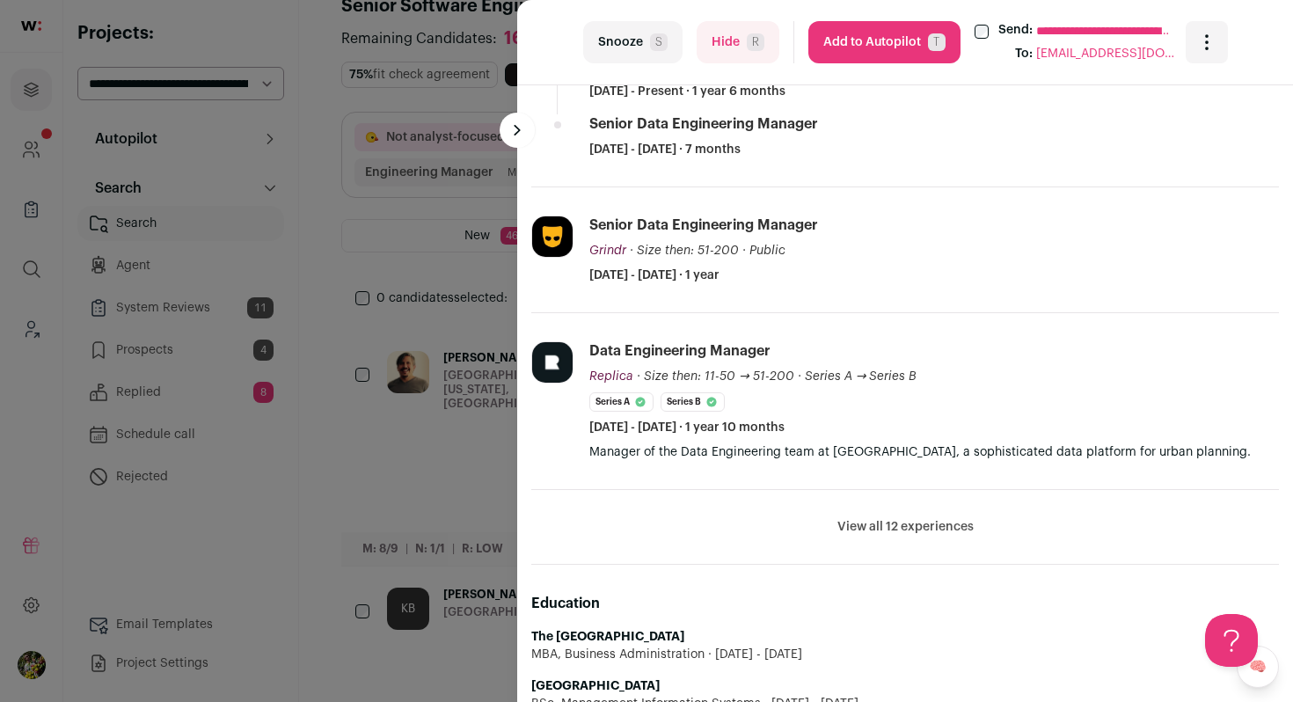
scroll to position [809, 0]
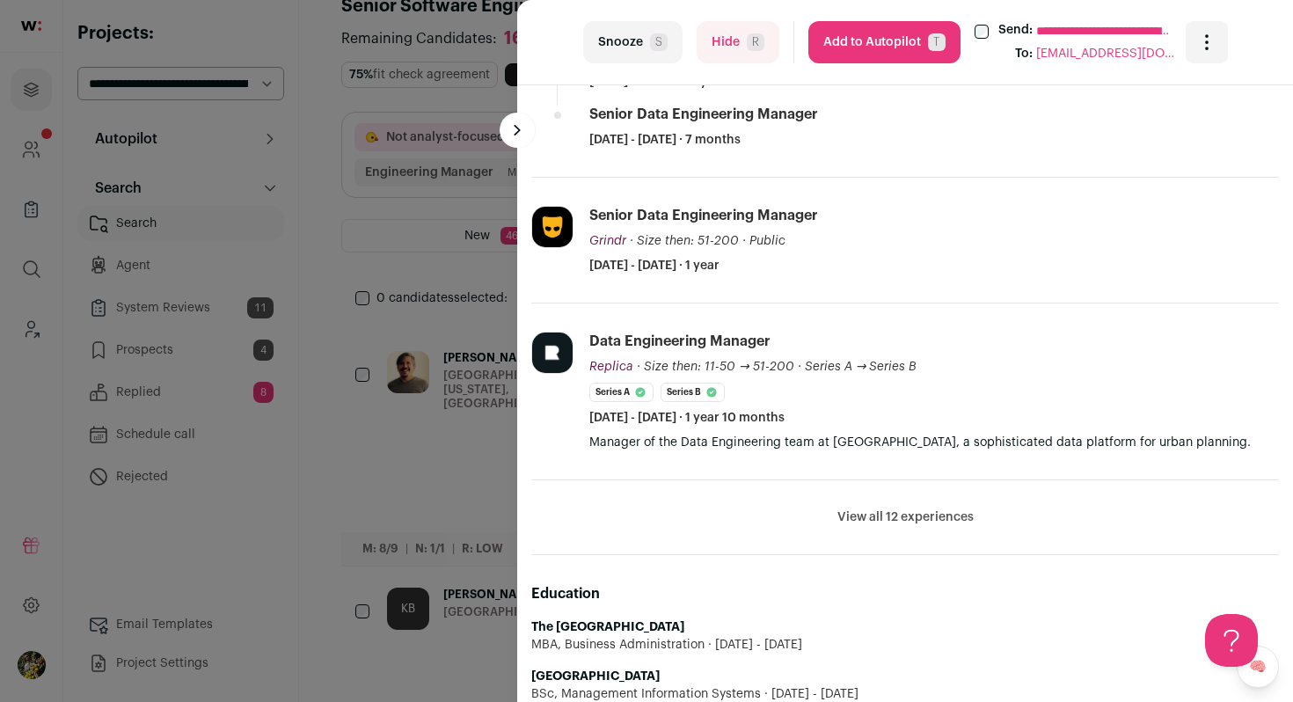
click at [861, 510] on button "View all 12 experiences" at bounding box center [906, 518] width 136 height 18
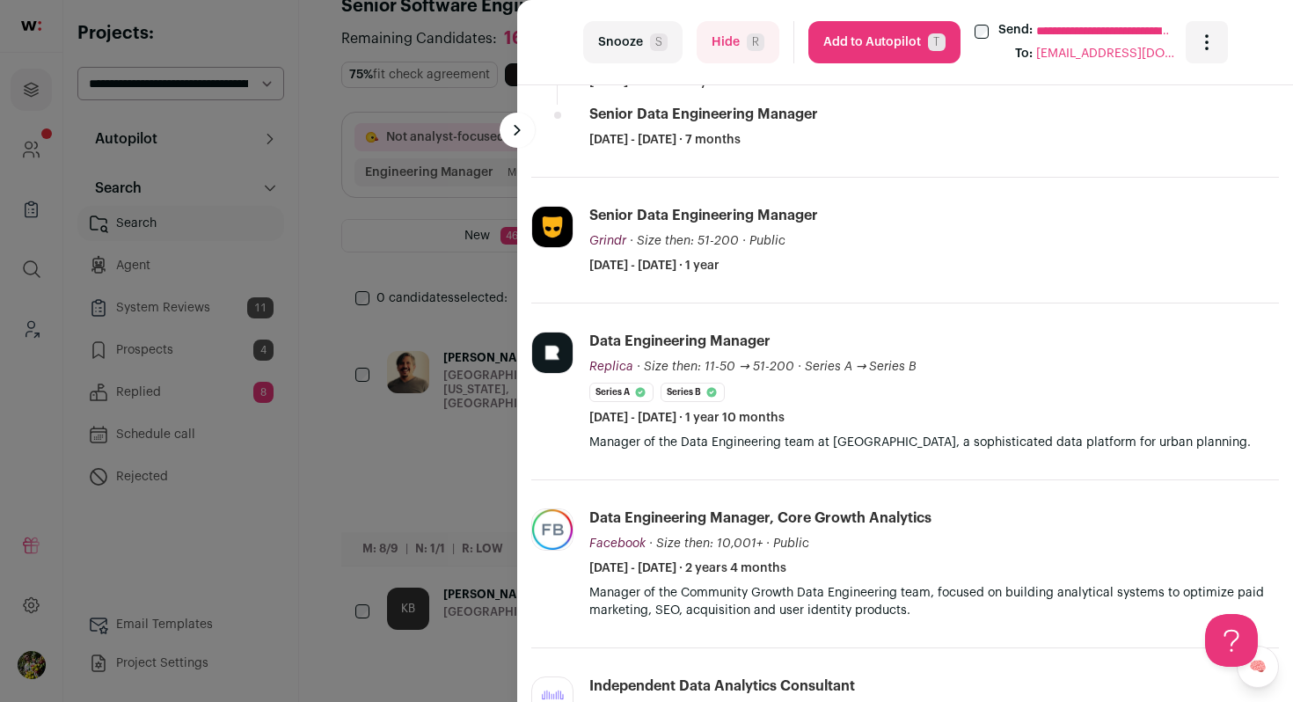
click at [879, 34] on button "Add to Autopilot T" at bounding box center [885, 42] width 152 height 42
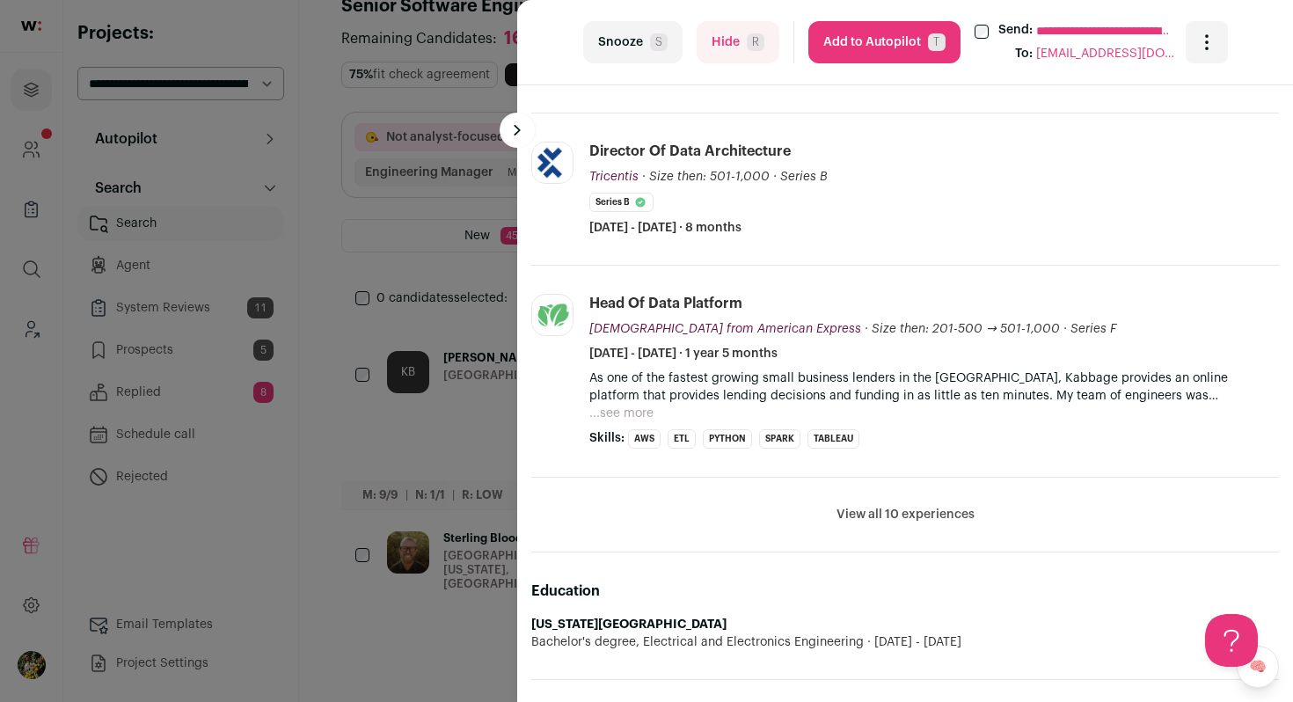
scroll to position [783, 0]
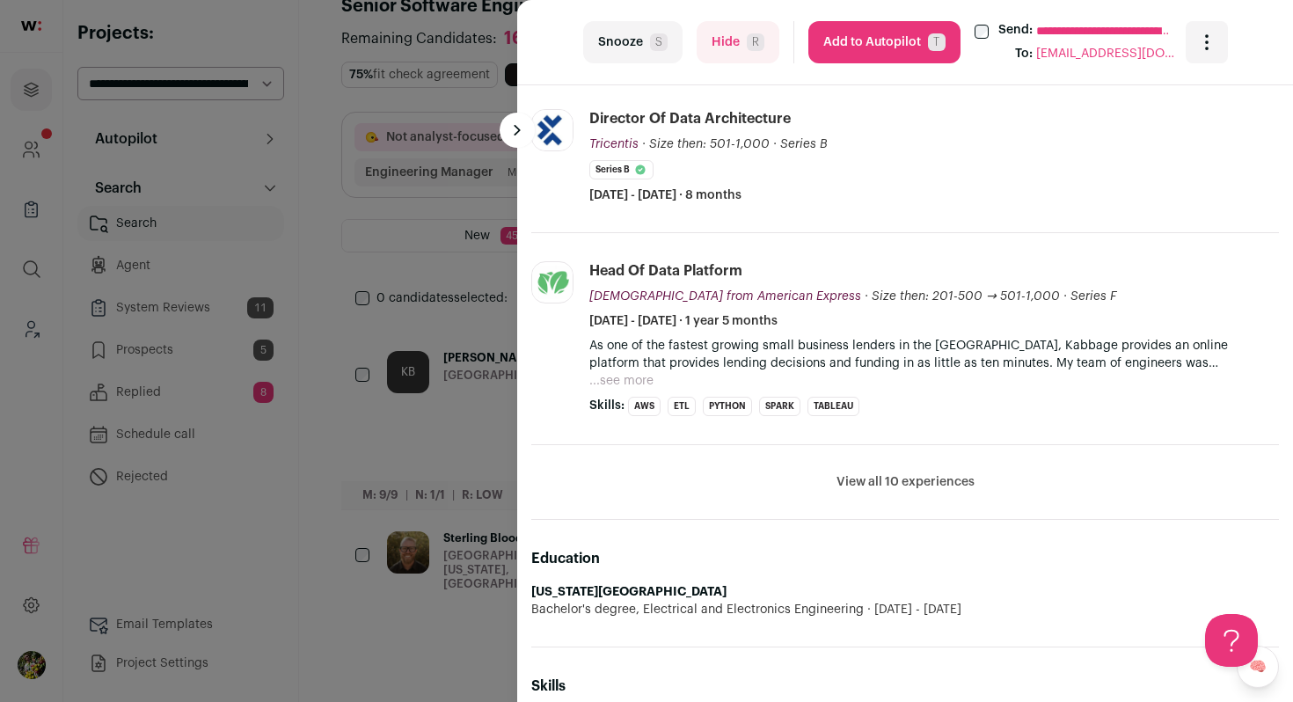
click at [879, 486] on button "View all 10 experiences" at bounding box center [906, 482] width 138 height 18
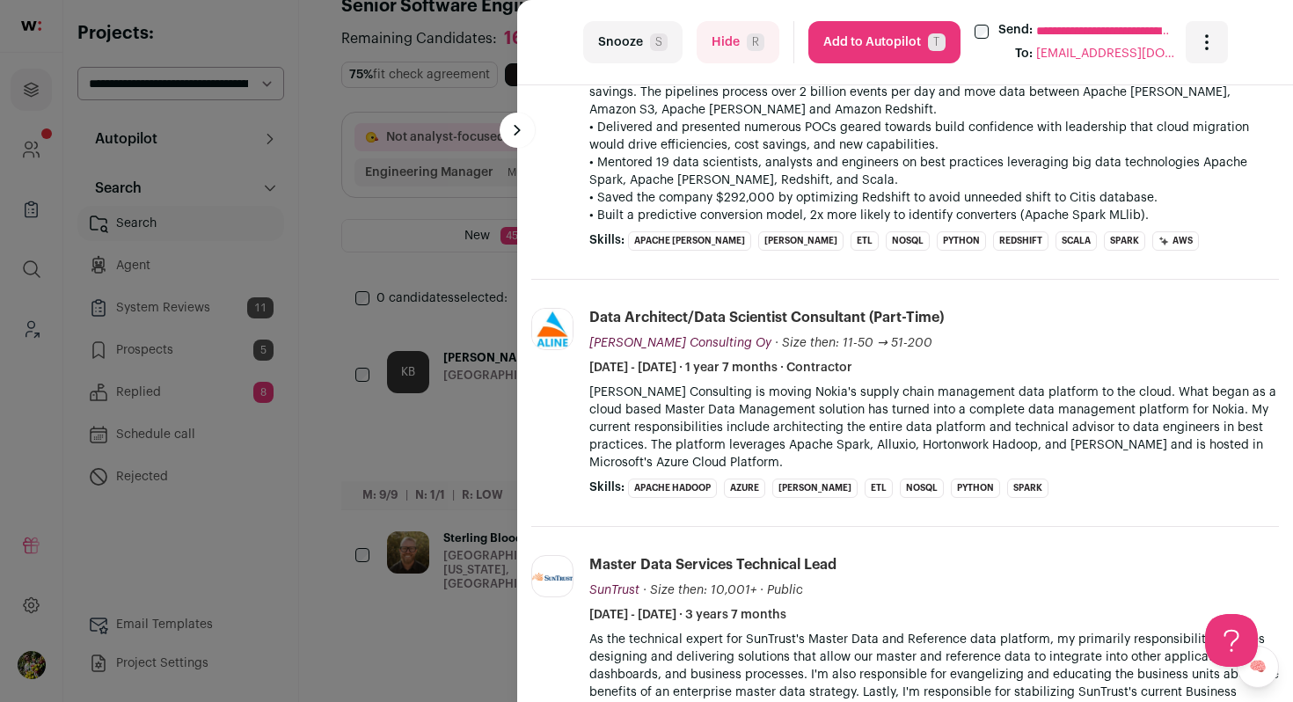
scroll to position [1807, 0]
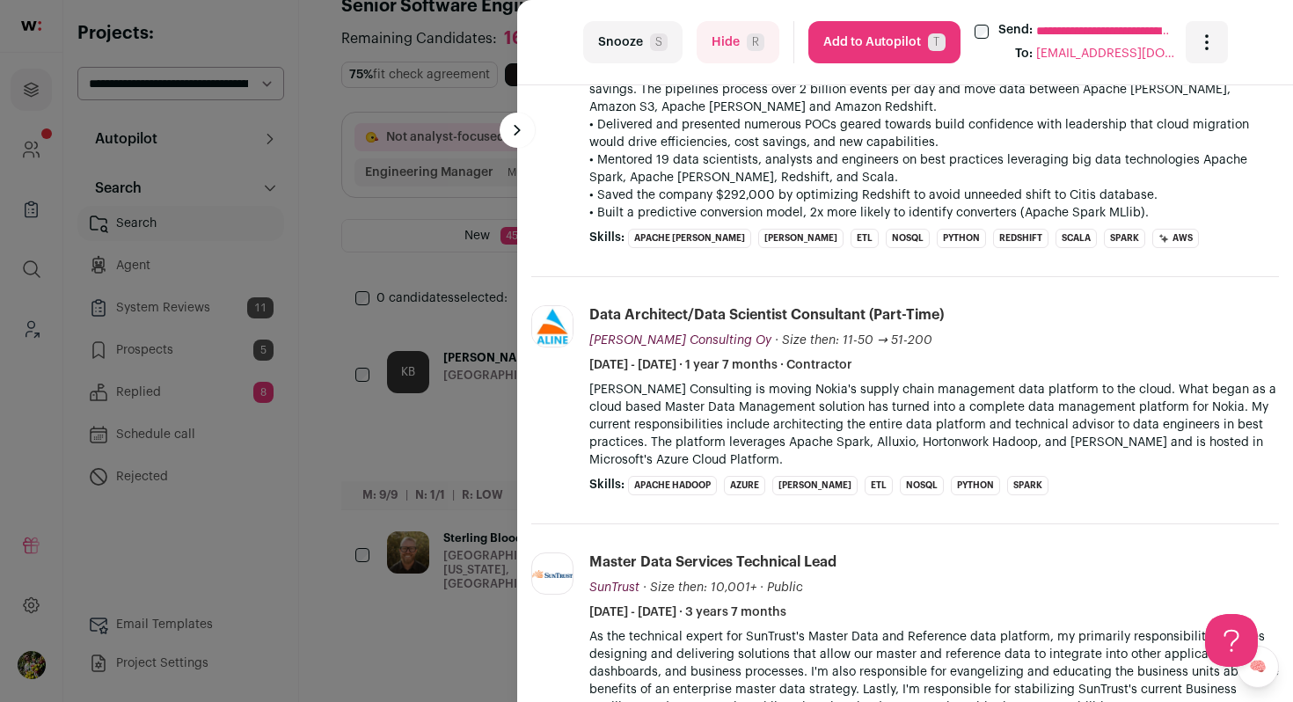
click at [748, 48] on span "R" at bounding box center [756, 42] width 18 height 18
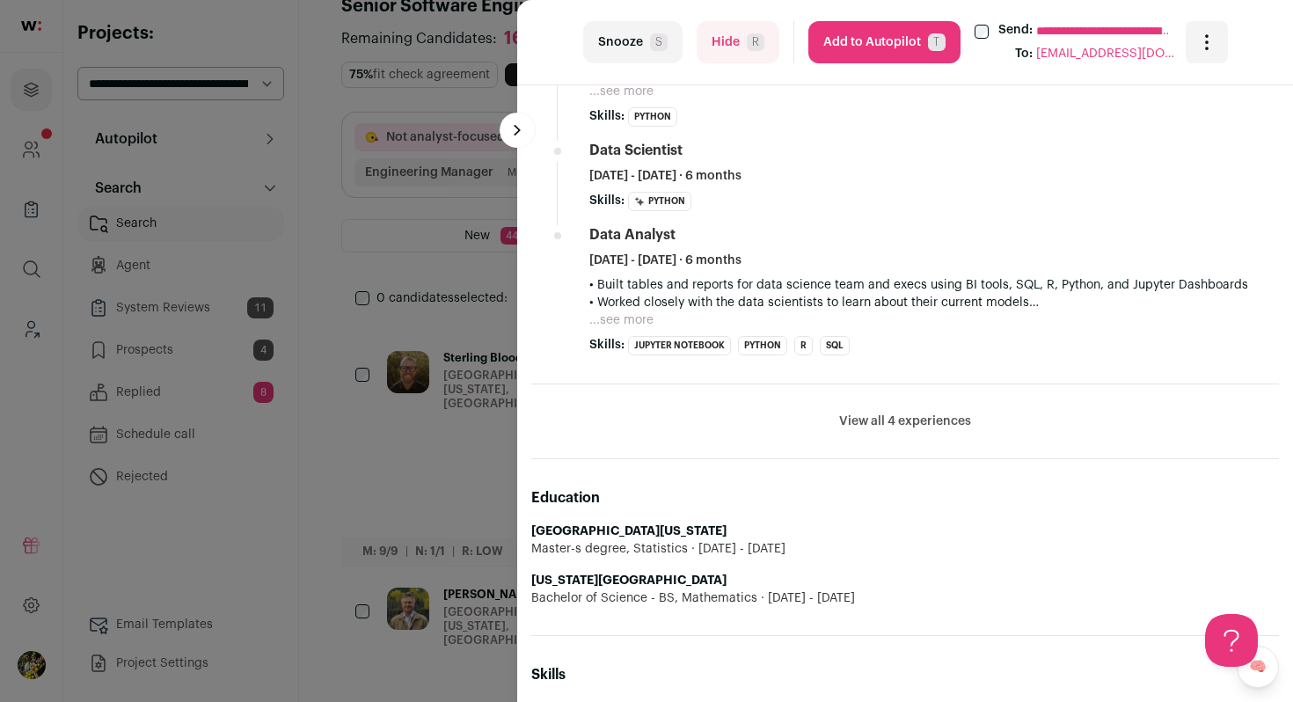
scroll to position [1713, 0]
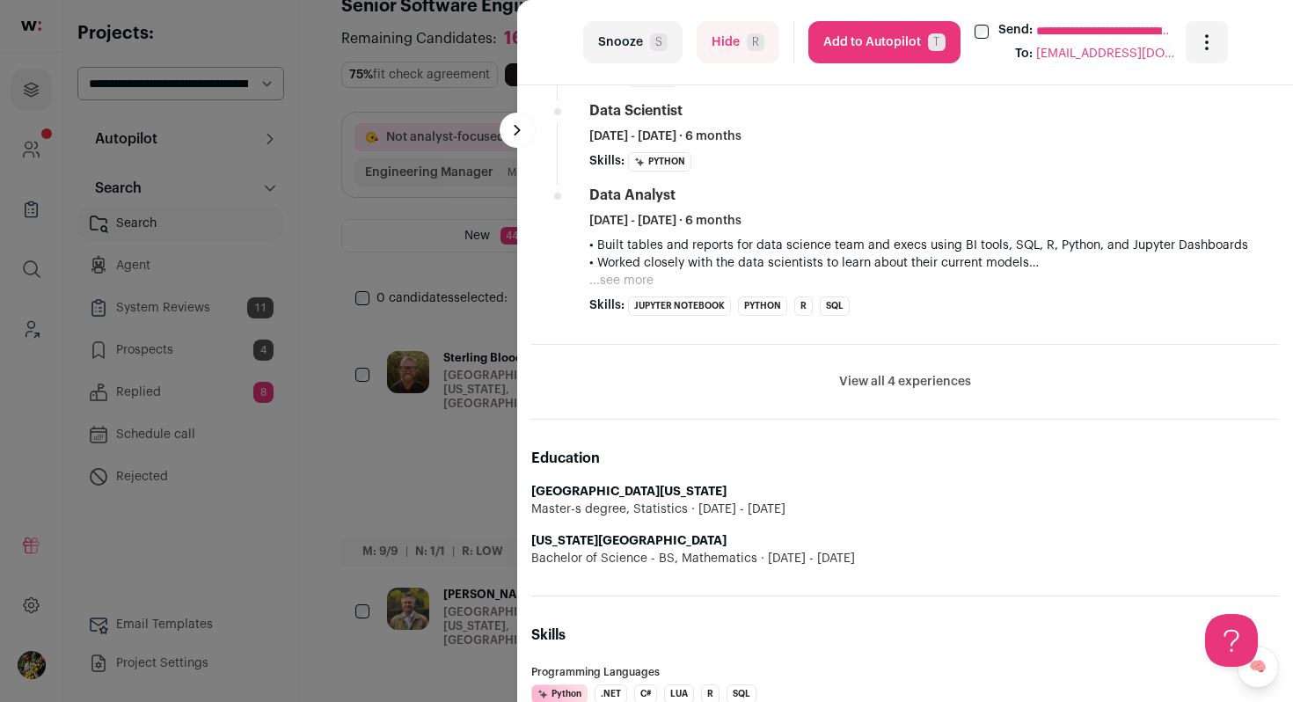
click at [889, 373] on button "View all 4 experiences" at bounding box center [905, 382] width 132 height 18
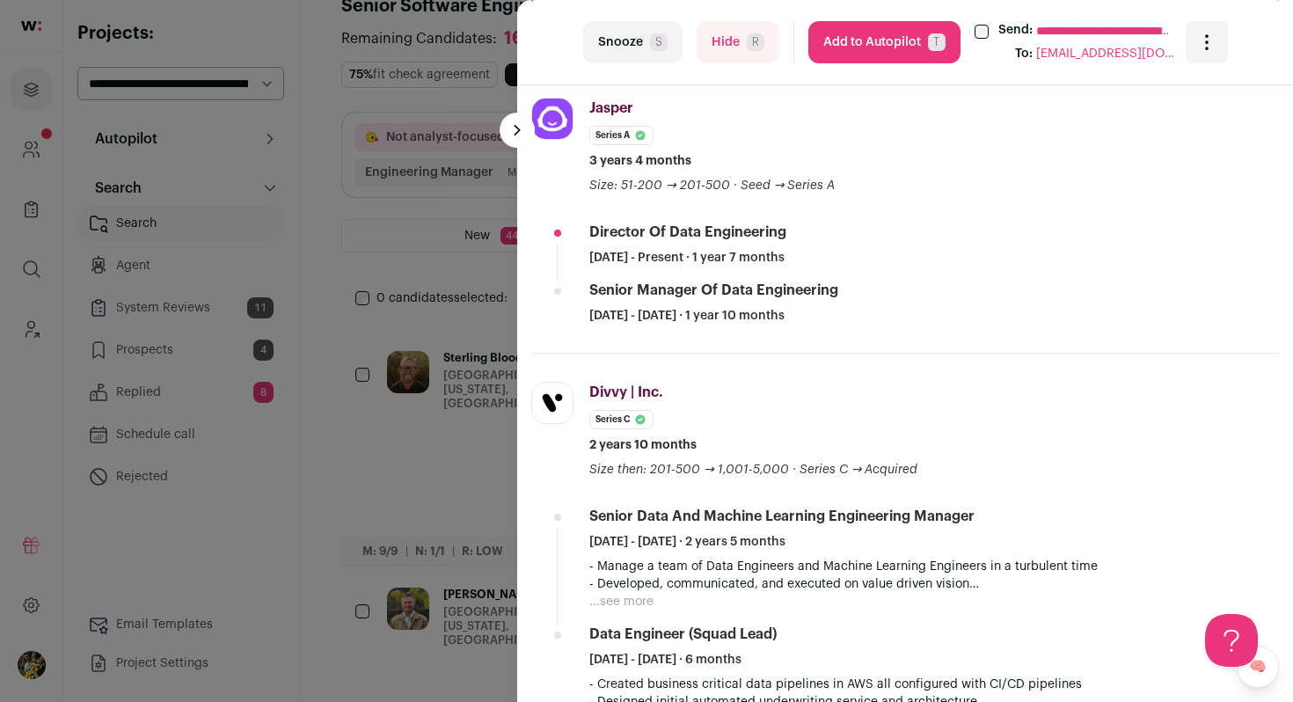
scroll to position [617, 0]
click at [880, 30] on button "Add to Autopilot T" at bounding box center [885, 42] width 152 height 42
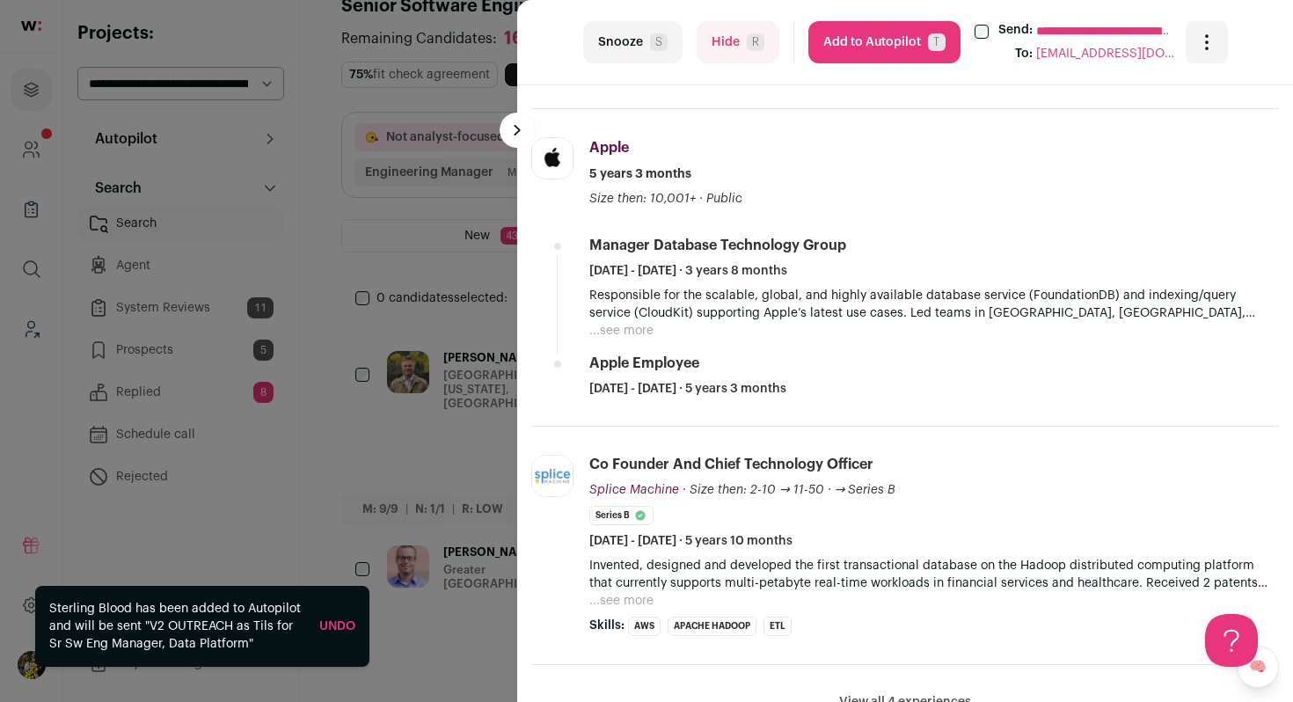
scroll to position [666, 0]
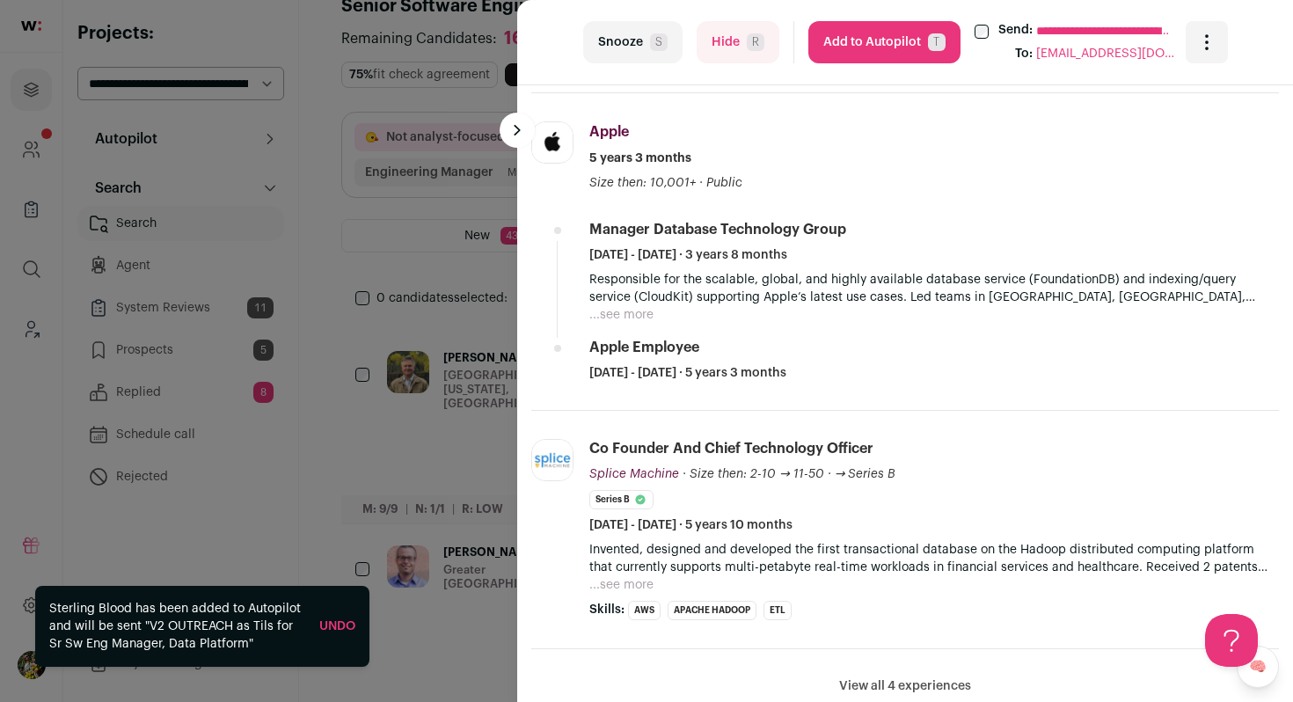
click at [361, 282] on div "**********" at bounding box center [646, 351] width 1293 height 702
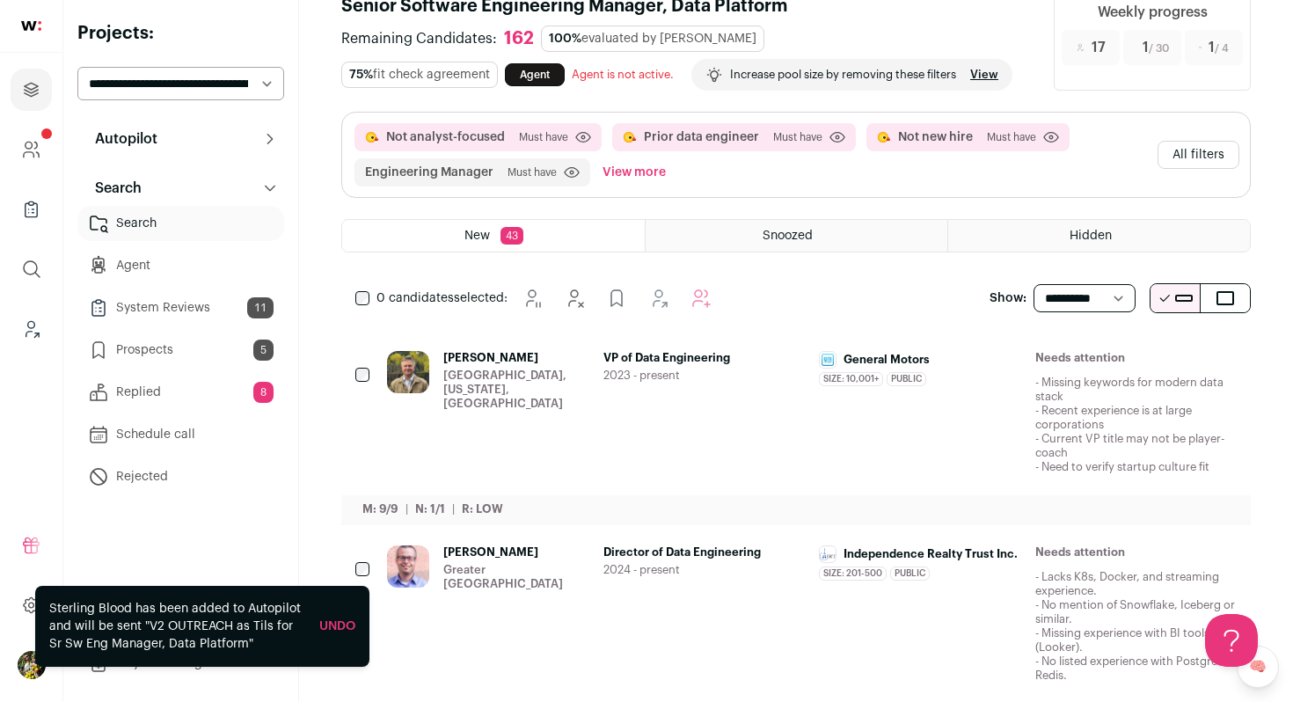
scroll to position [0, 0]
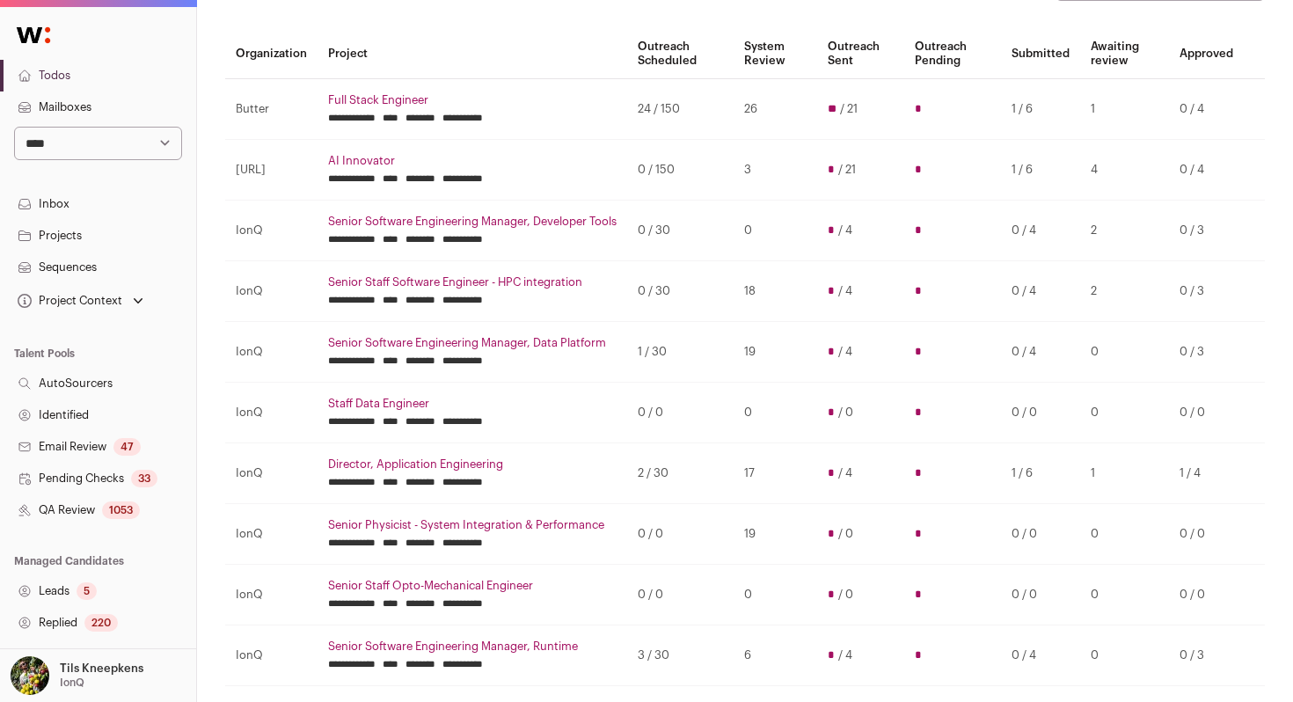
scroll to position [143, 0]
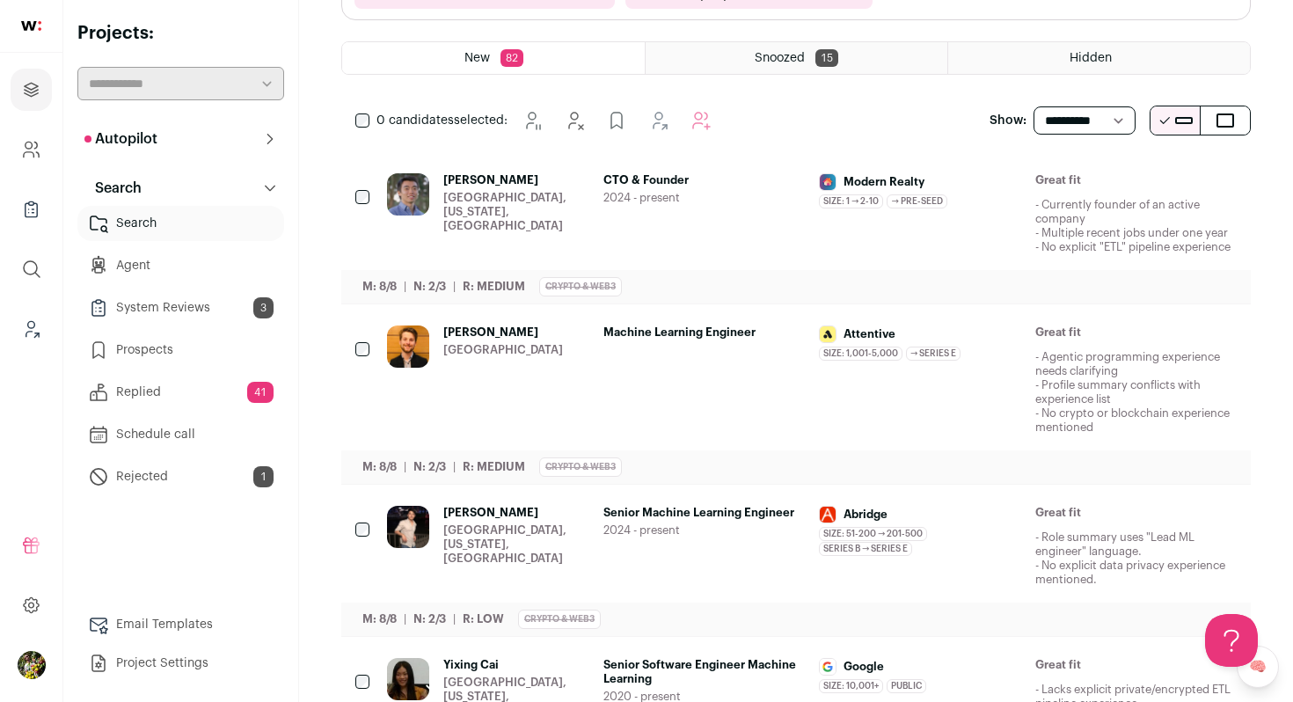
click at [772, 192] on span "2024 - present" at bounding box center [705, 198] width 202 height 14
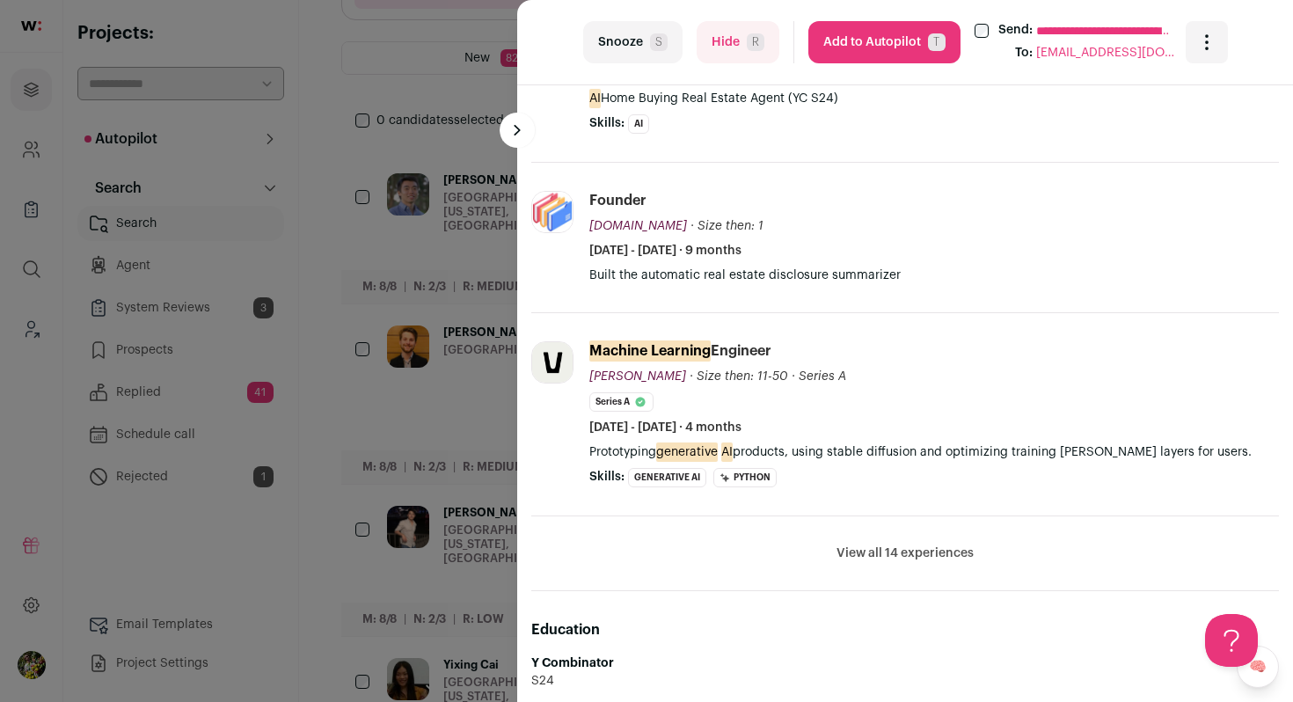
scroll to position [769, 0]
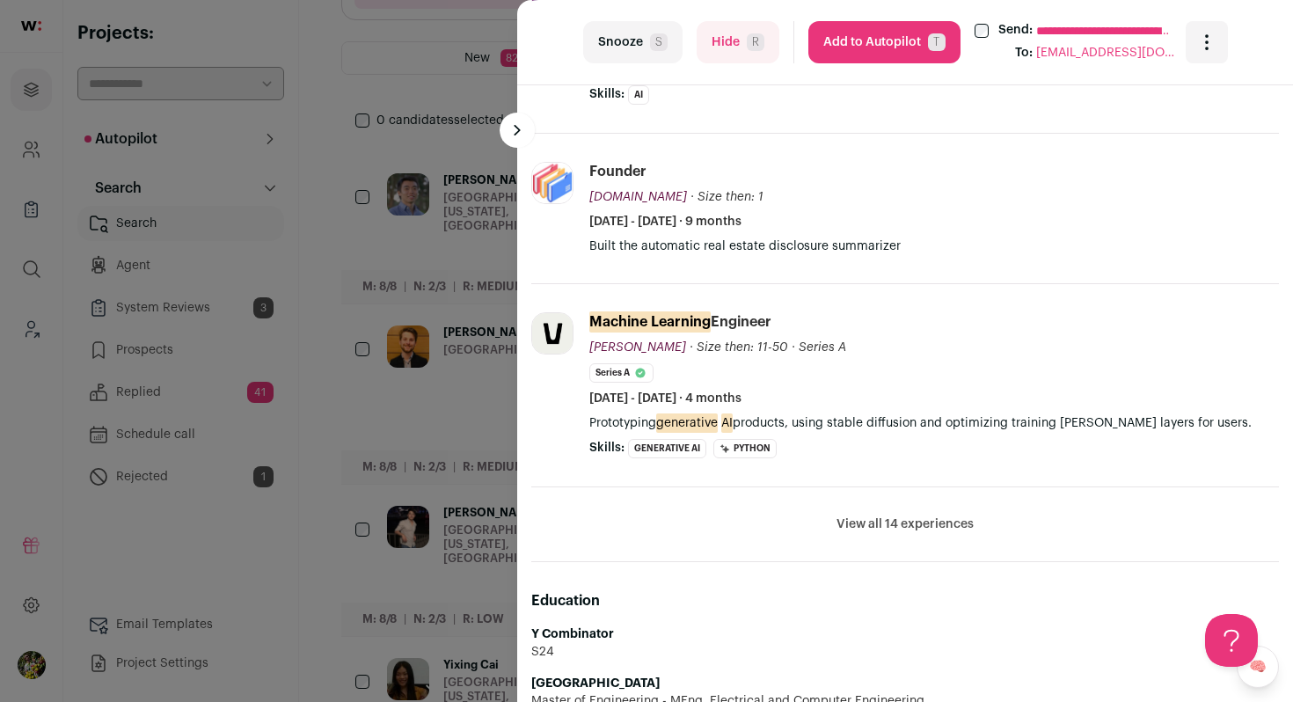
click at [878, 529] on button "View all 14 experiences" at bounding box center [905, 525] width 137 height 18
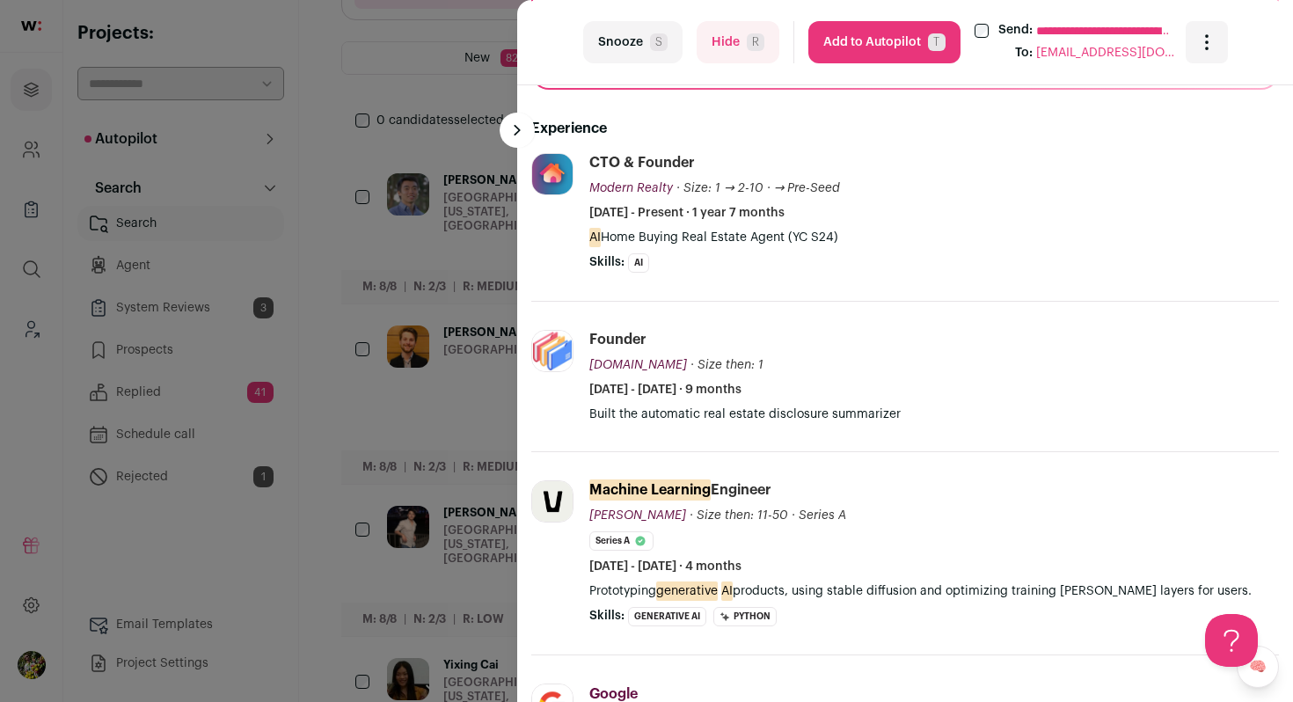
scroll to position [616, 0]
click at [458, 165] on div "**********" at bounding box center [646, 351] width 1293 height 702
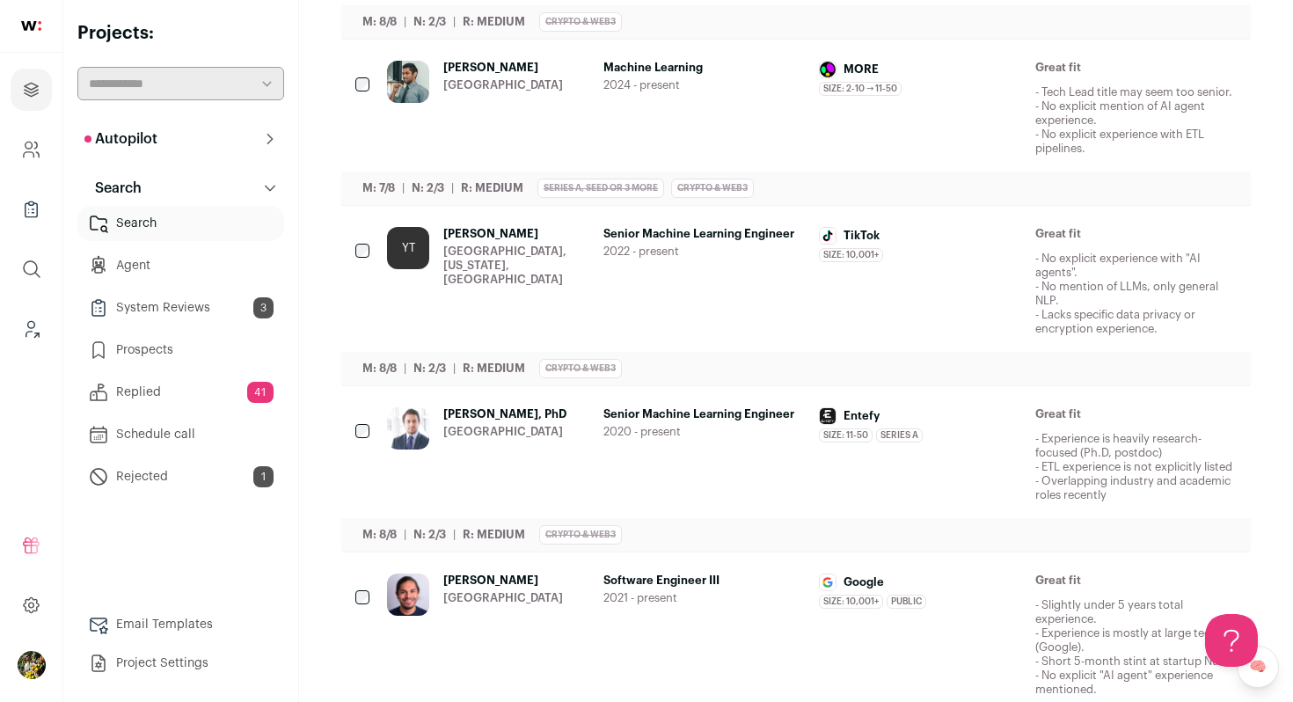
scroll to position [1439, 0]
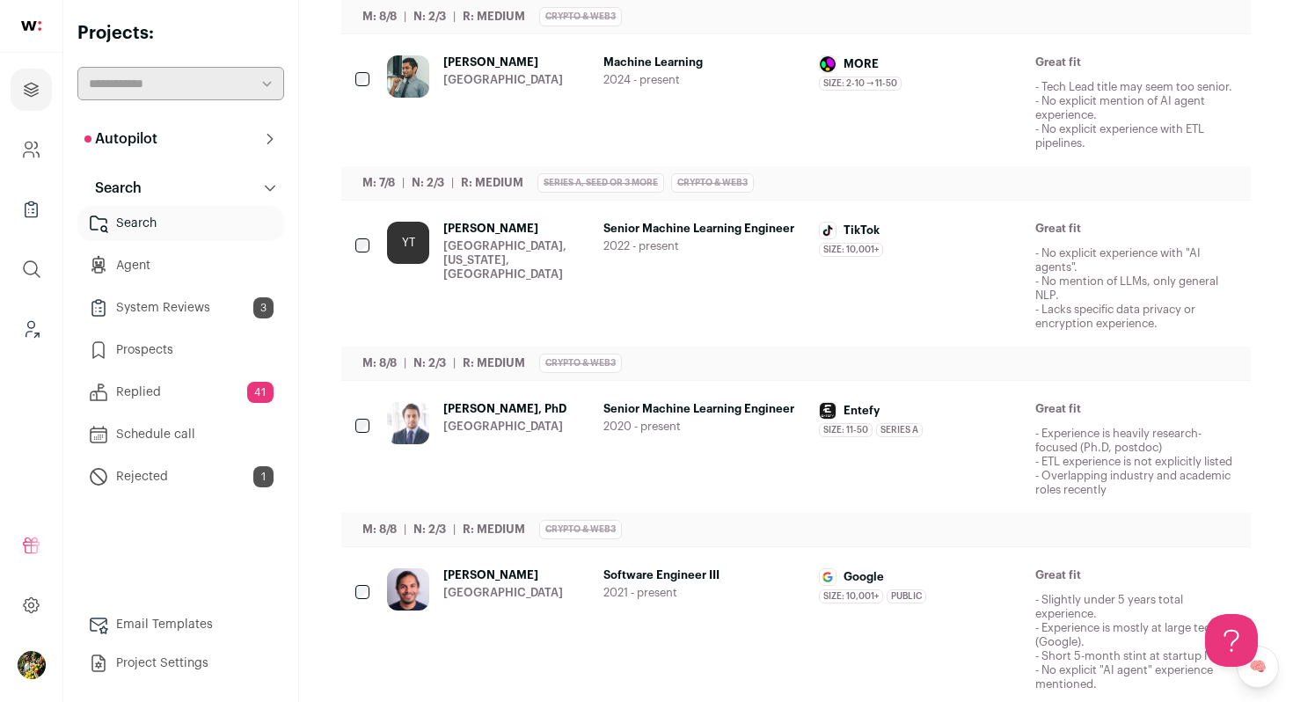
click at [489, 87] on div "[GEOGRAPHIC_DATA]" at bounding box center [503, 80] width 120 height 14
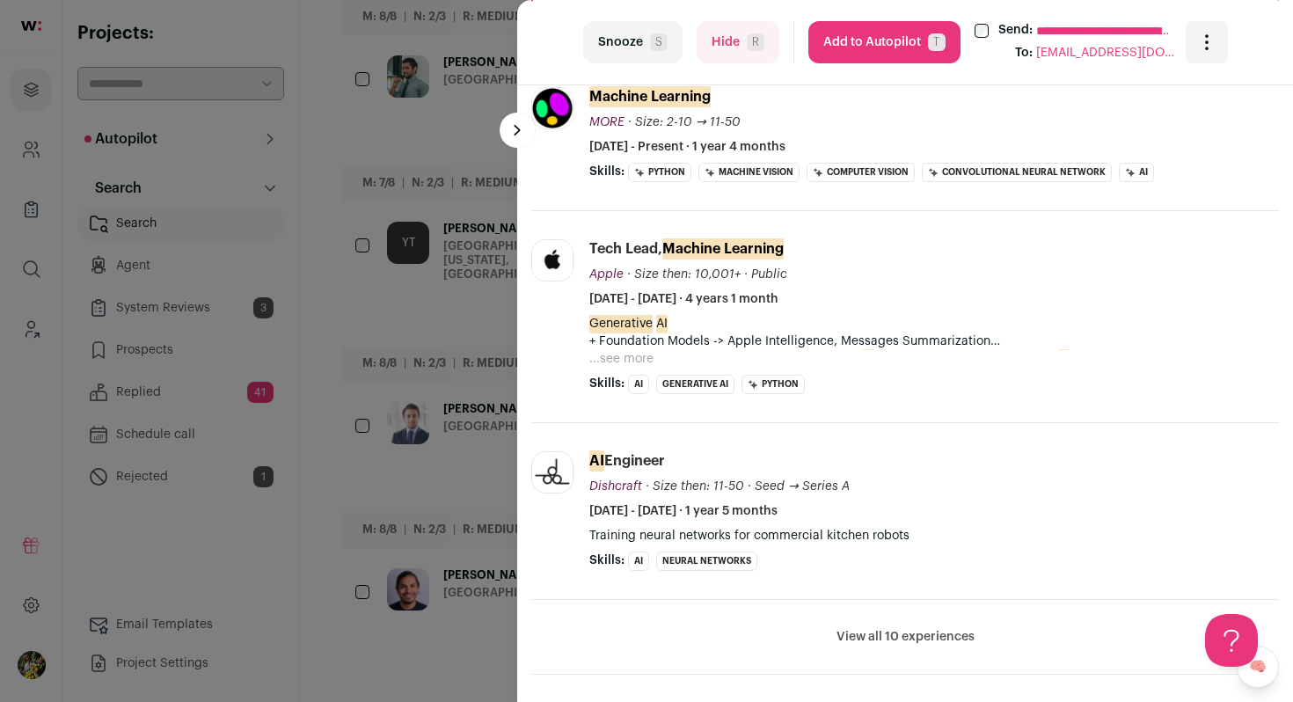
scroll to position [627, 0]
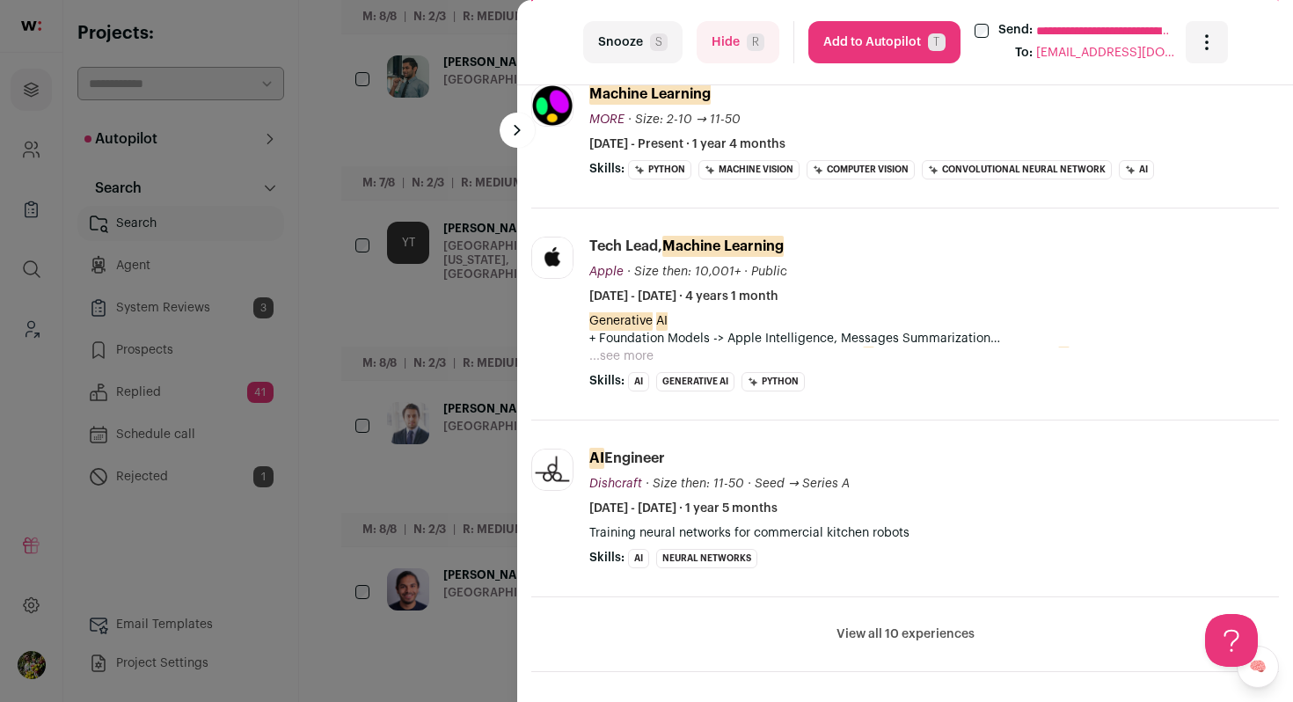
click at [466, 320] on div "**********" at bounding box center [646, 351] width 1293 height 702
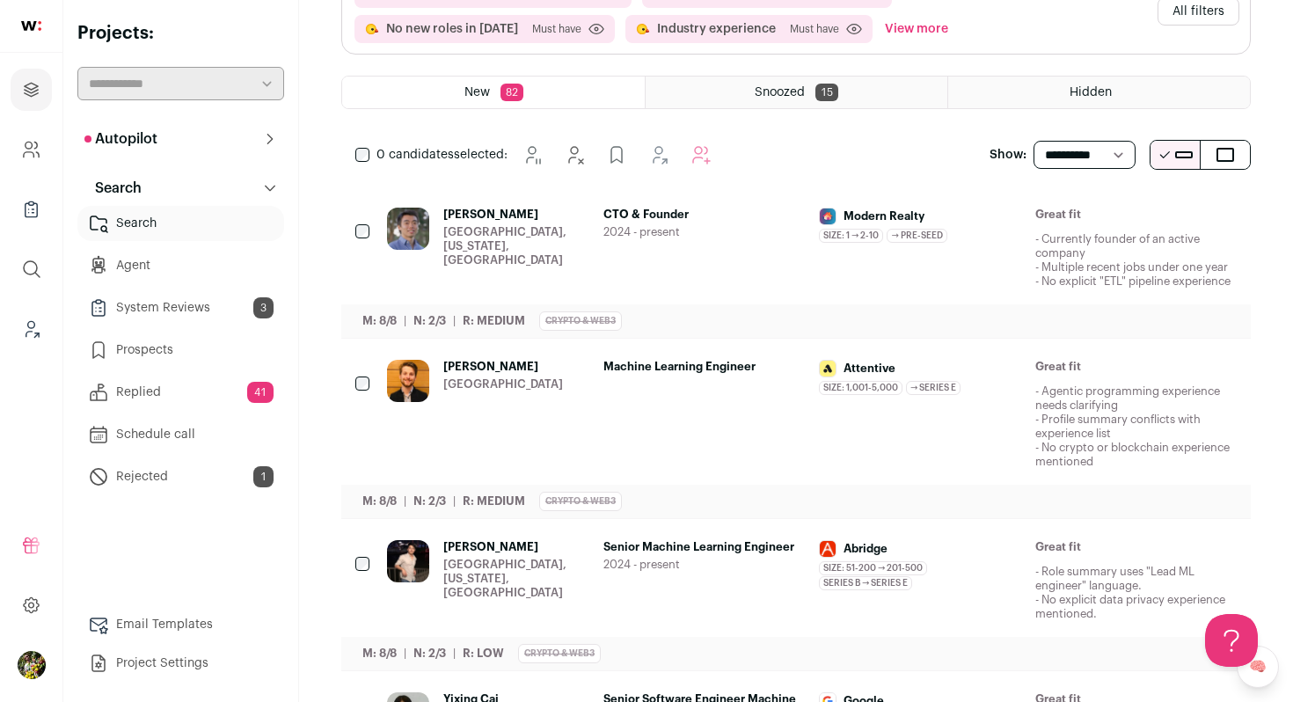
scroll to position [187, 0]
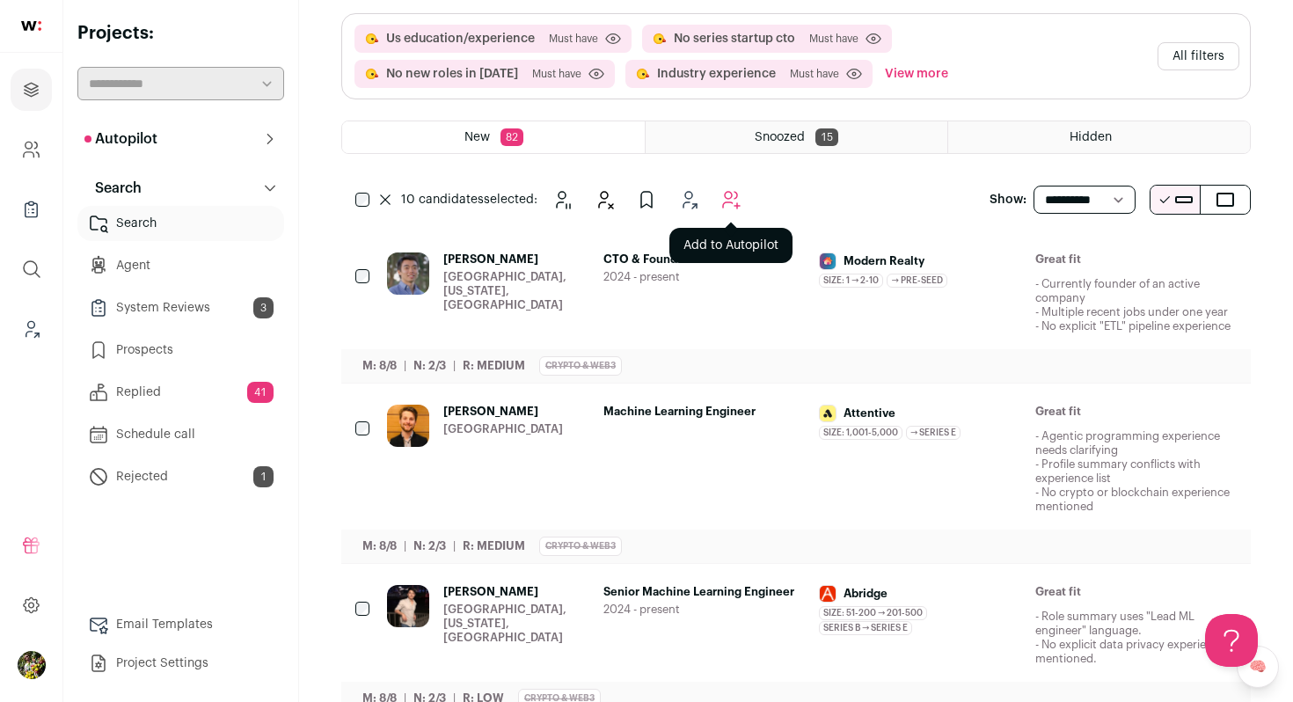
click at [728, 194] on icon "Add to Autopilot" at bounding box center [731, 199] width 21 height 21
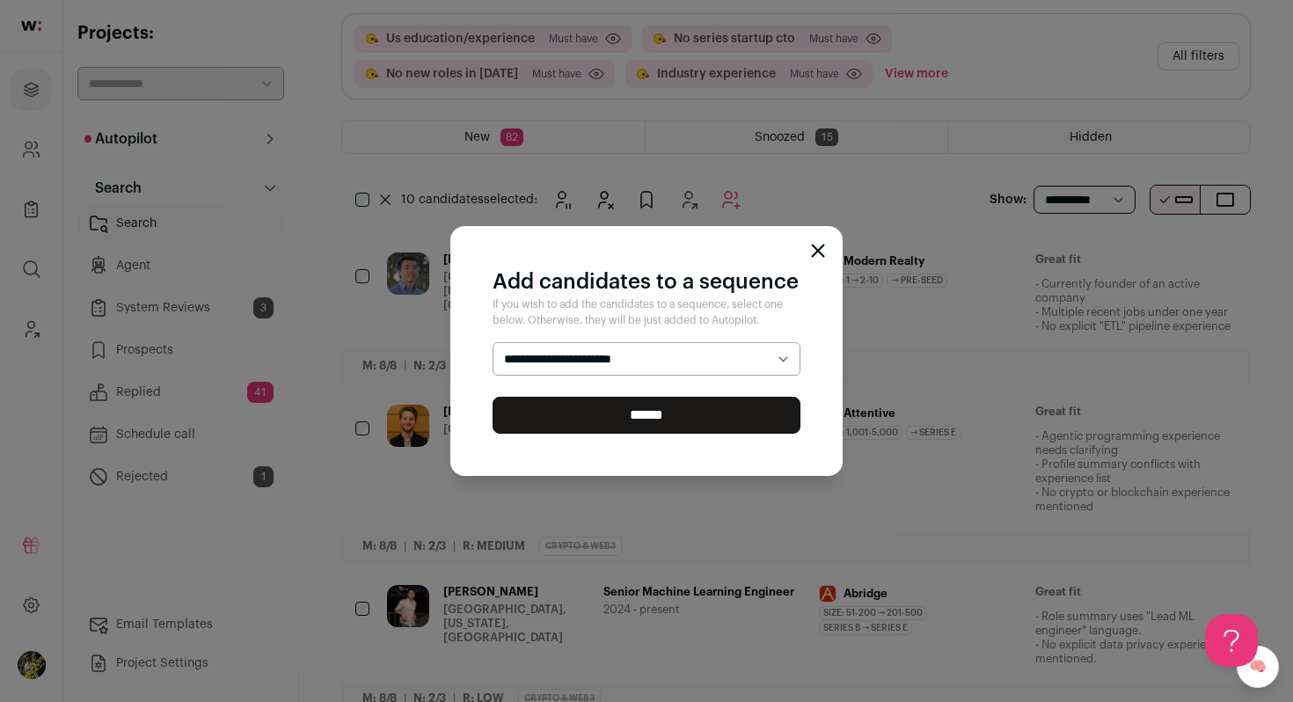
select select "*****"
click at [493, 342] on select "**********" at bounding box center [647, 358] width 308 height 33
click at [701, 413] on input "******" at bounding box center [647, 415] width 308 height 37
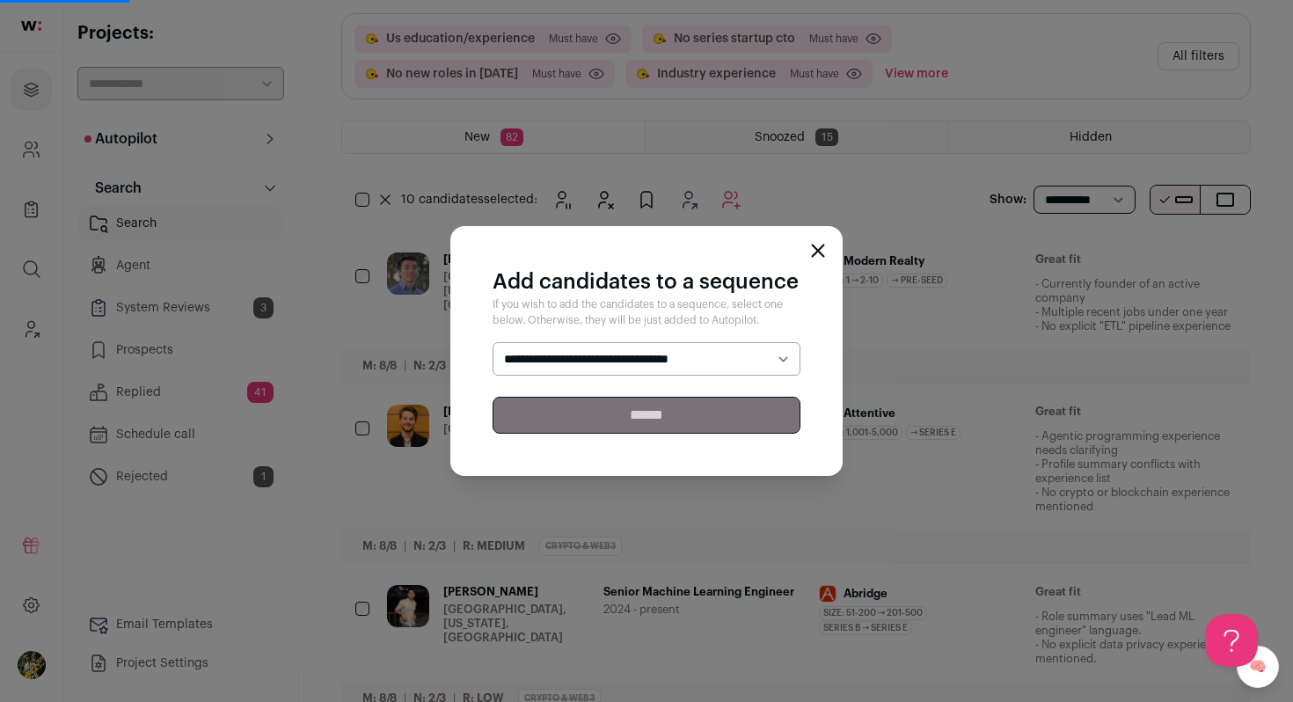
scroll to position [0, 0]
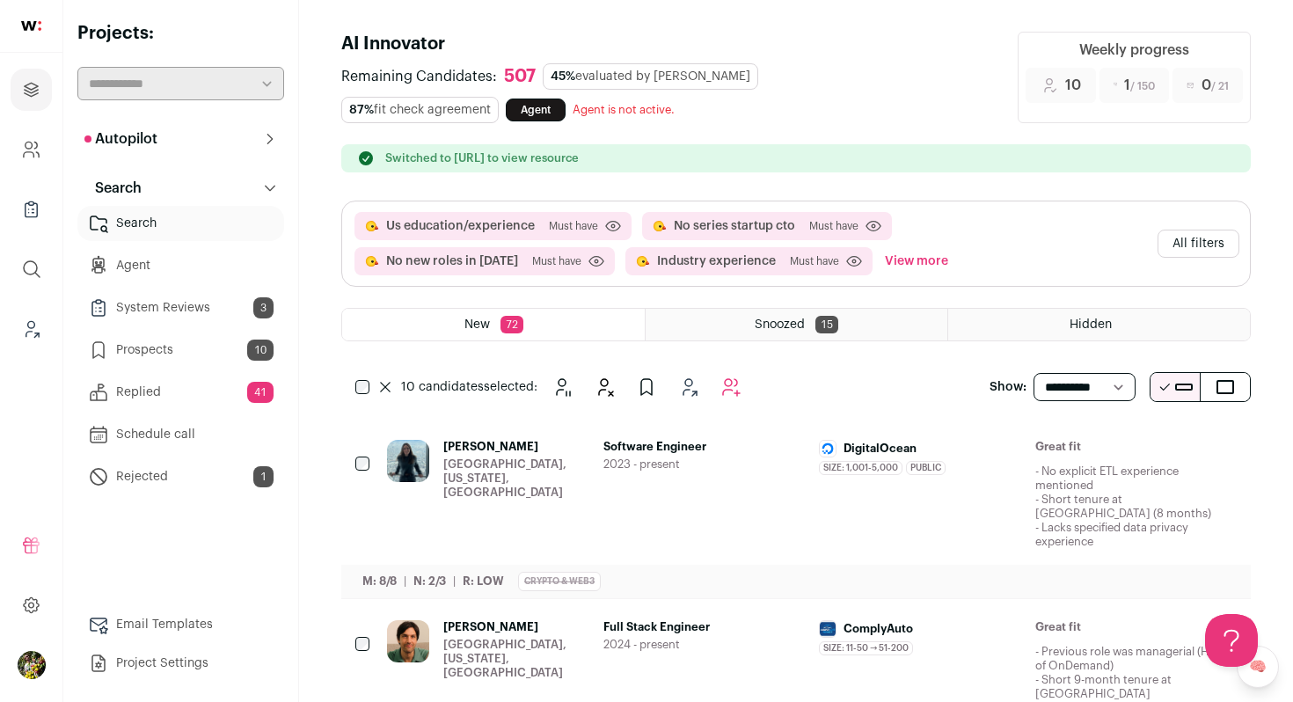
click at [227, 128] on button "Autopilot" at bounding box center [180, 138] width 207 height 35
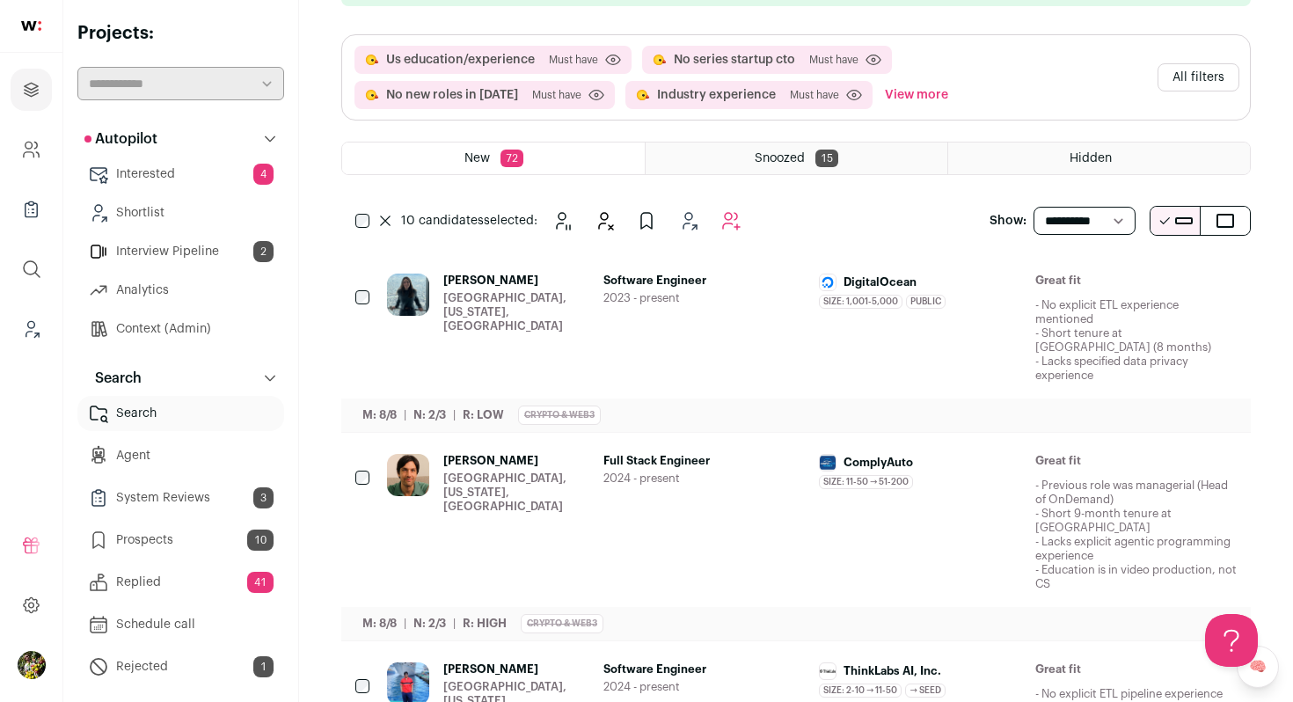
scroll to position [201, 0]
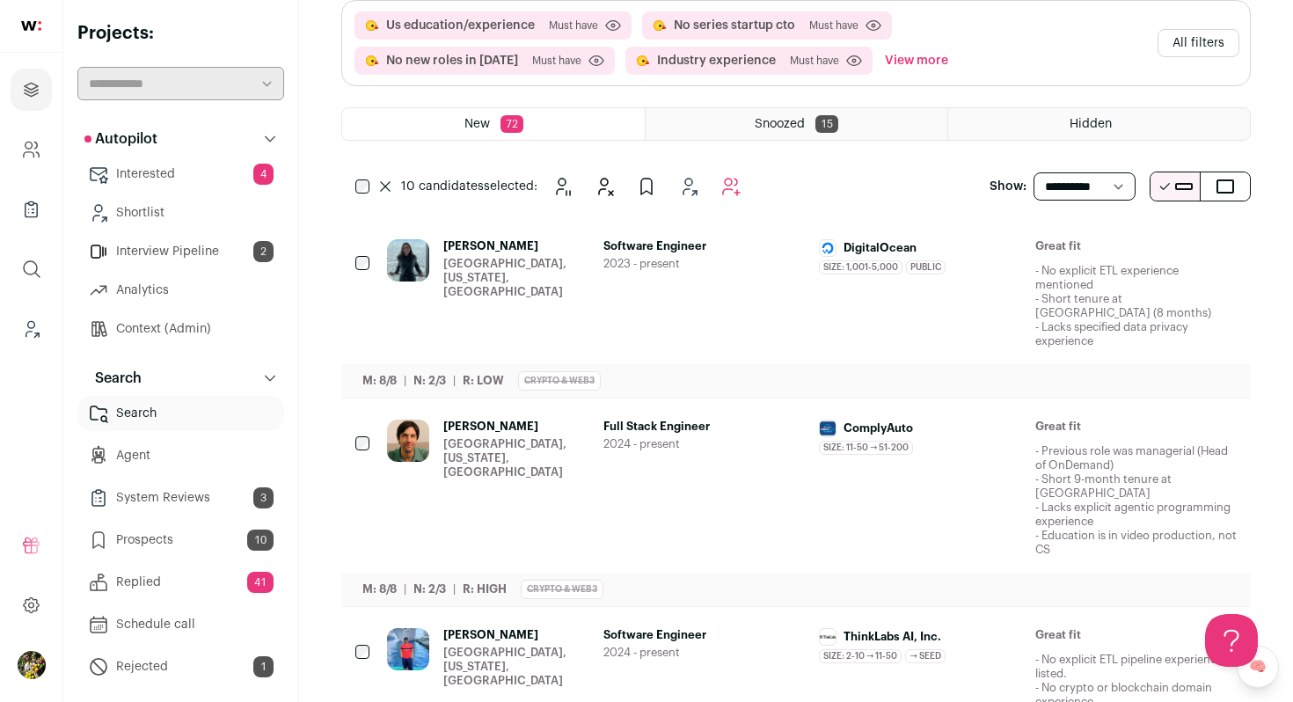
click at [1072, 249] on icon "Hide" at bounding box center [1079, 247] width 21 height 21
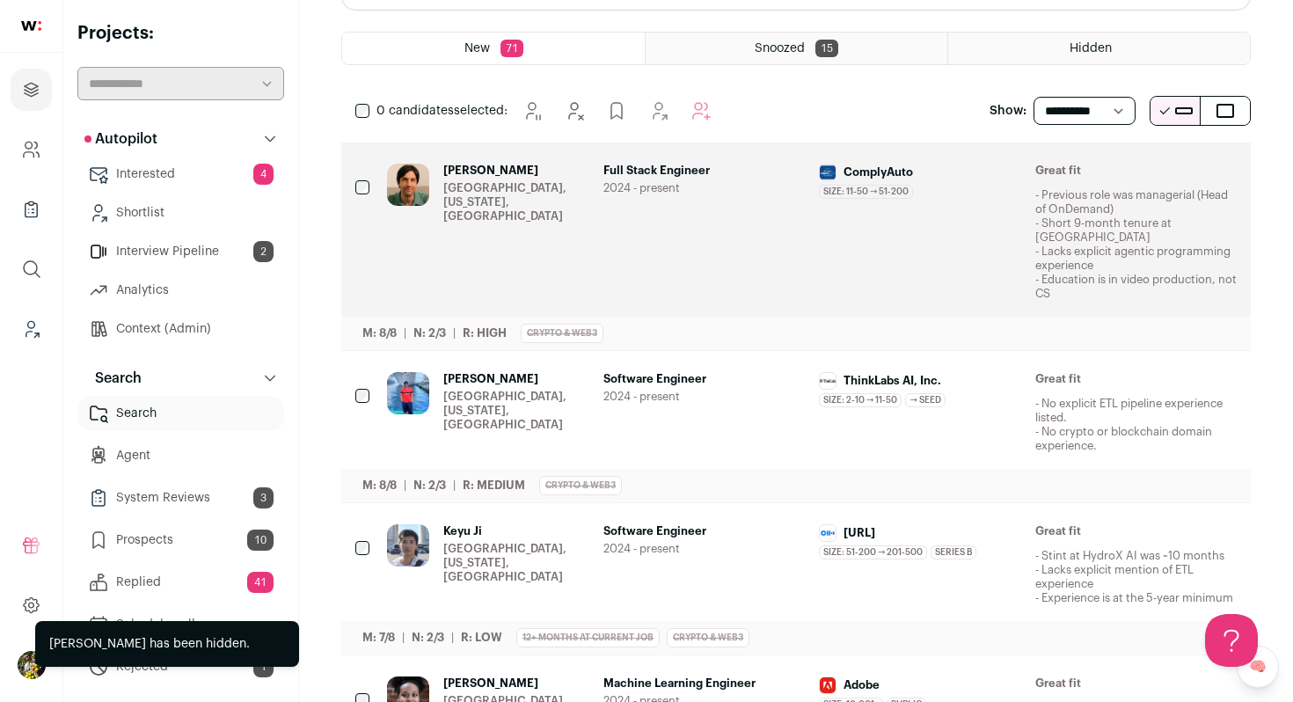
scroll to position [278, 0]
click at [1076, 172] on icon "Hide" at bounding box center [1081, 170] width 14 height 17
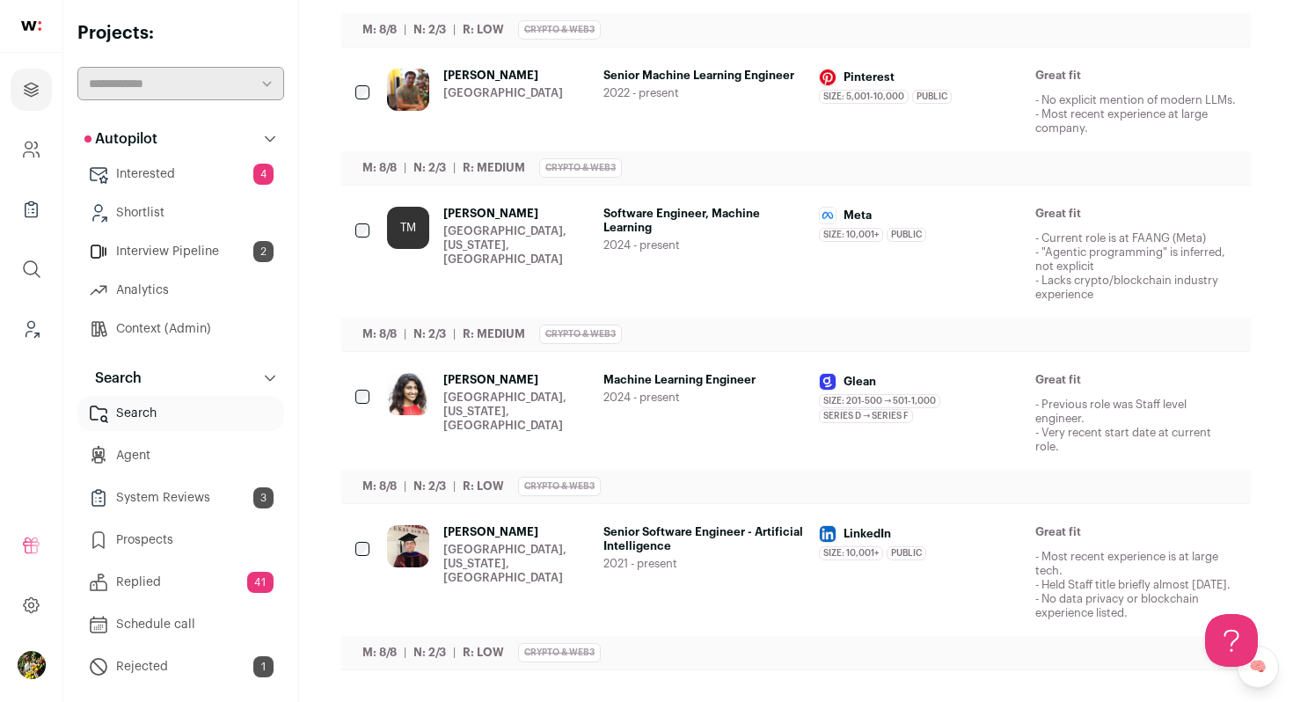
scroll to position [0, 0]
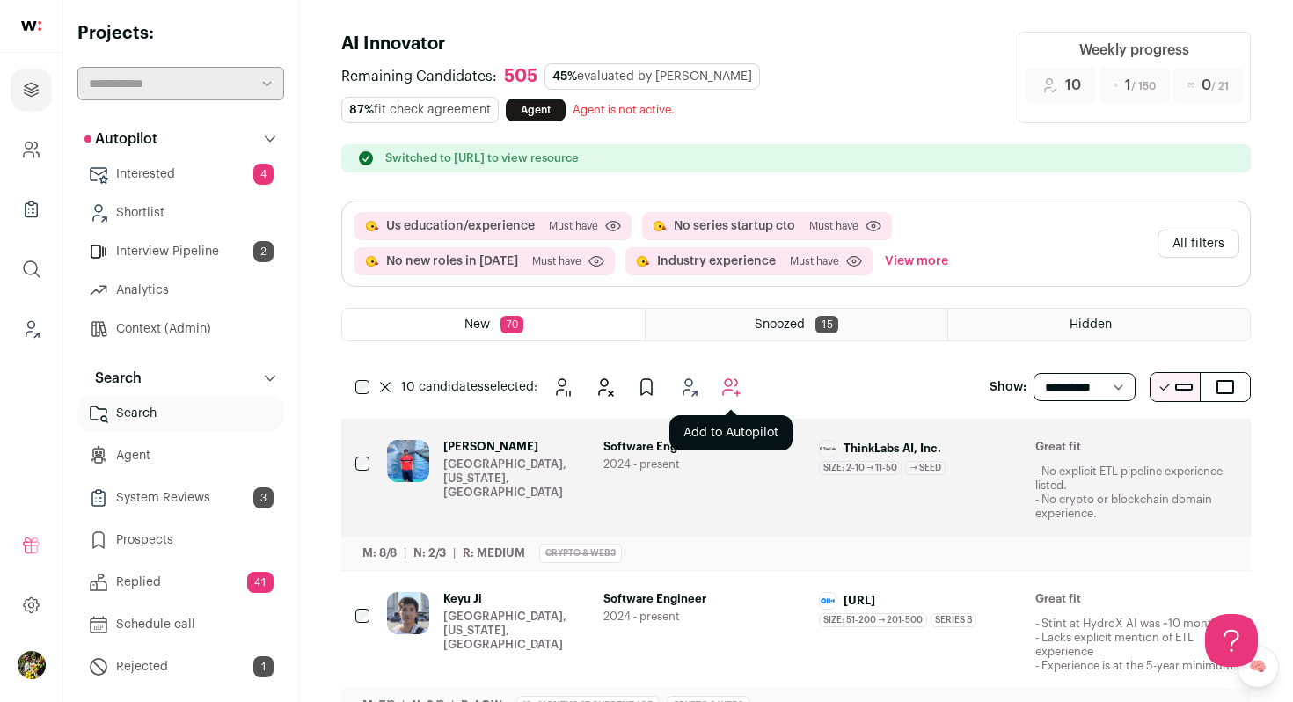
click at [721, 388] on icon "Add to Autopilot" at bounding box center [731, 387] width 21 height 21
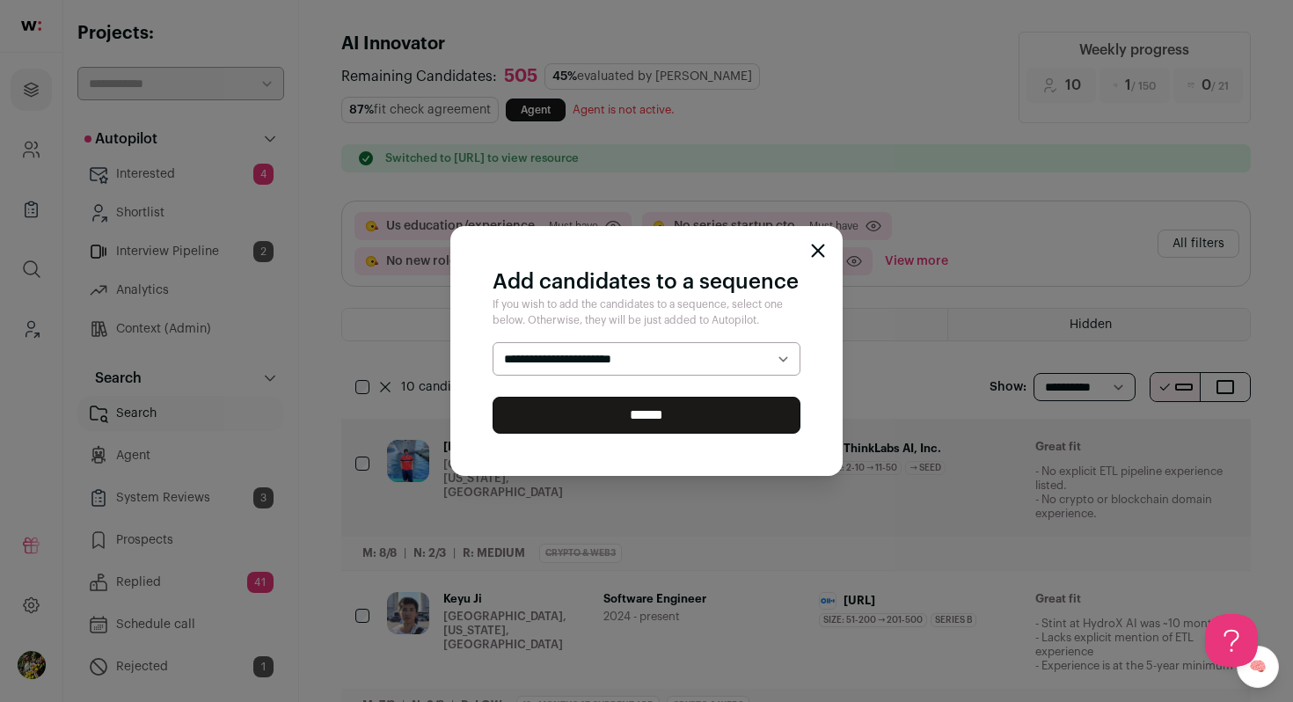
select select "*****"
click at [493, 342] on select "**********" at bounding box center [647, 358] width 308 height 33
click at [721, 388] on form "**********" at bounding box center [647, 388] width 308 height 92
click at [721, 402] on button "Add to Autopilot" at bounding box center [731, 387] width 35 height 35
select select "*****"
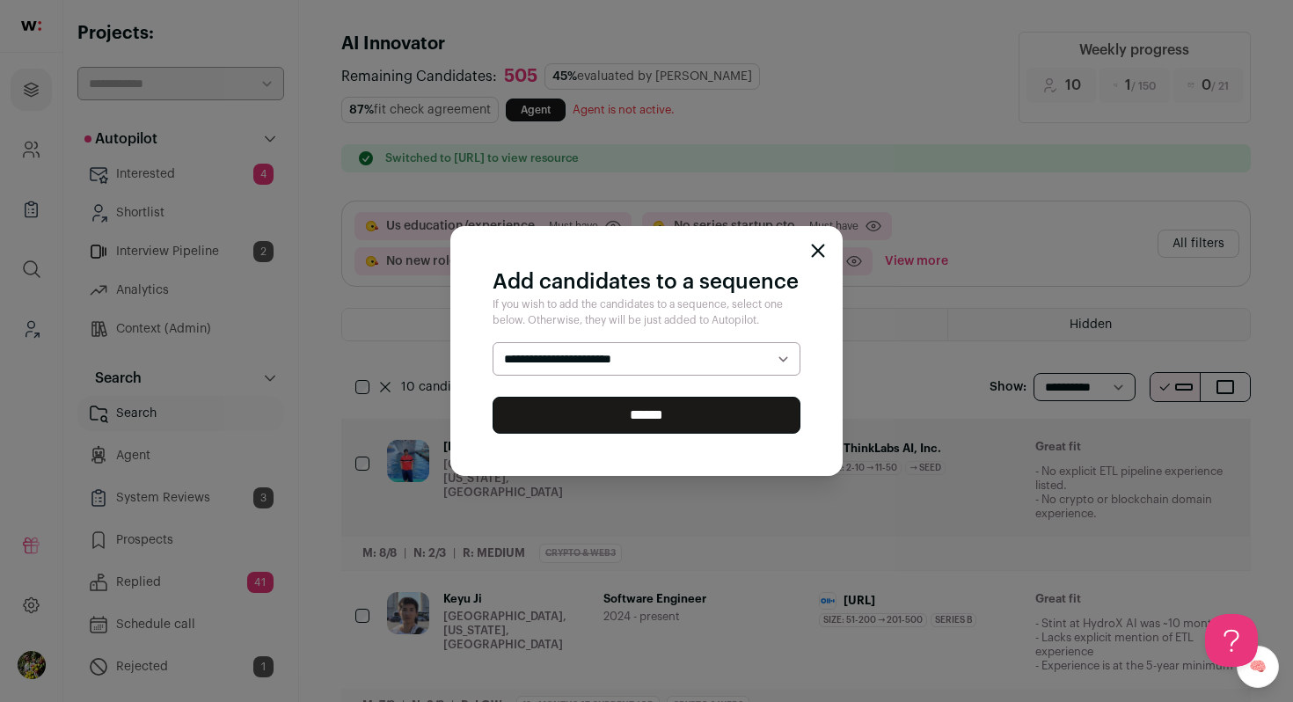
click at [493, 342] on select "**********" at bounding box center [647, 358] width 308 height 33
click at [731, 409] on input "******" at bounding box center [647, 415] width 308 height 37
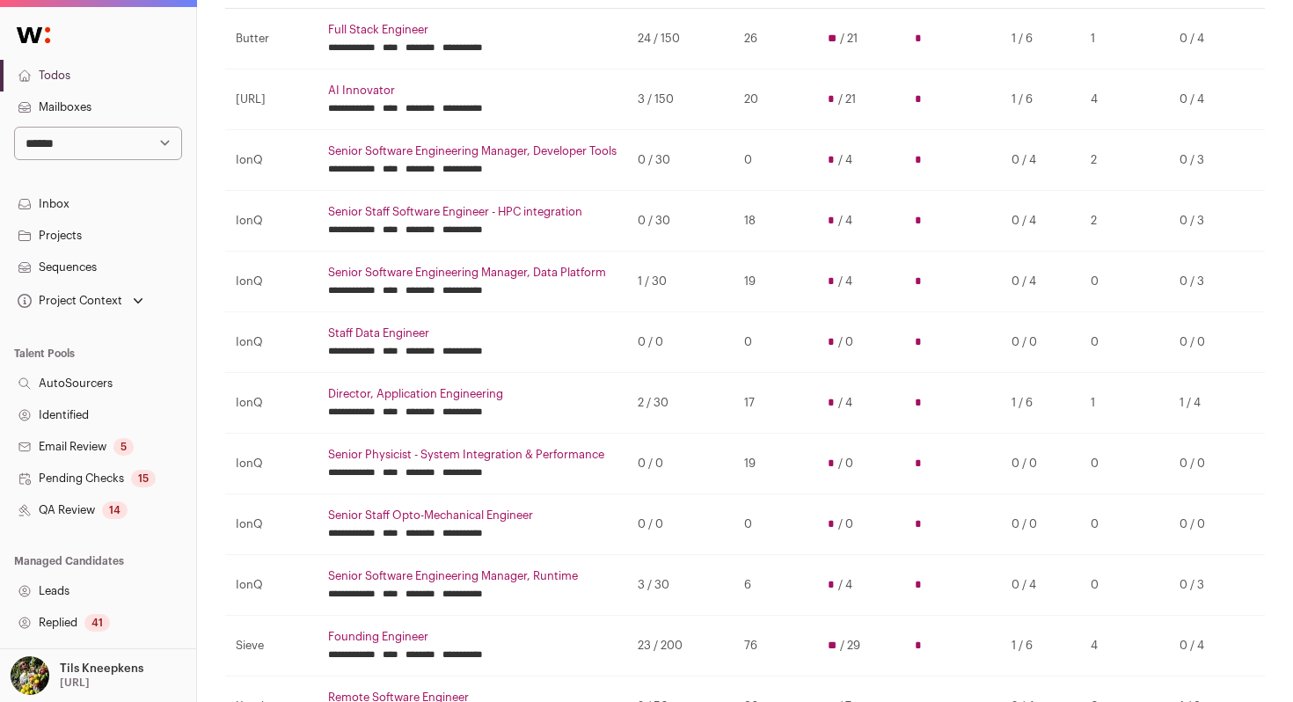
scroll to position [223, 0]
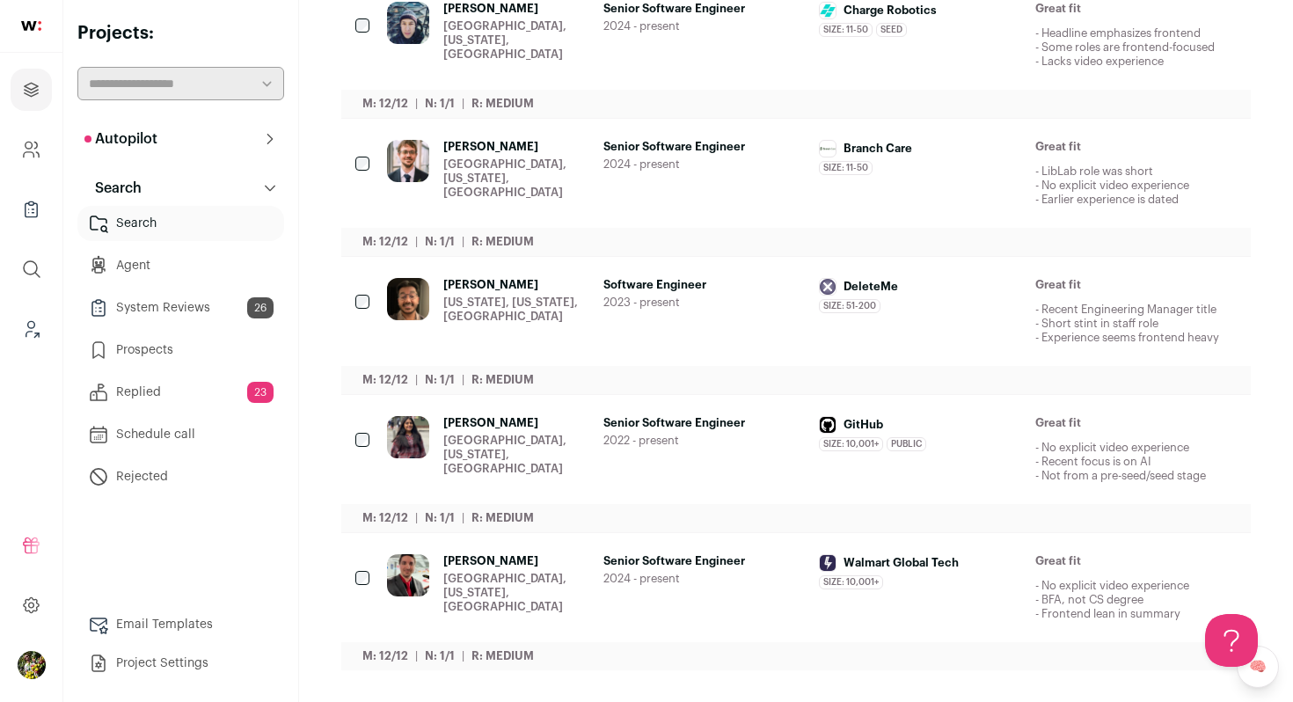
scroll to position [1180, 0]
click at [491, 181] on div "[GEOGRAPHIC_DATA], [US_STATE], [GEOGRAPHIC_DATA]" at bounding box center [516, 178] width 146 height 42
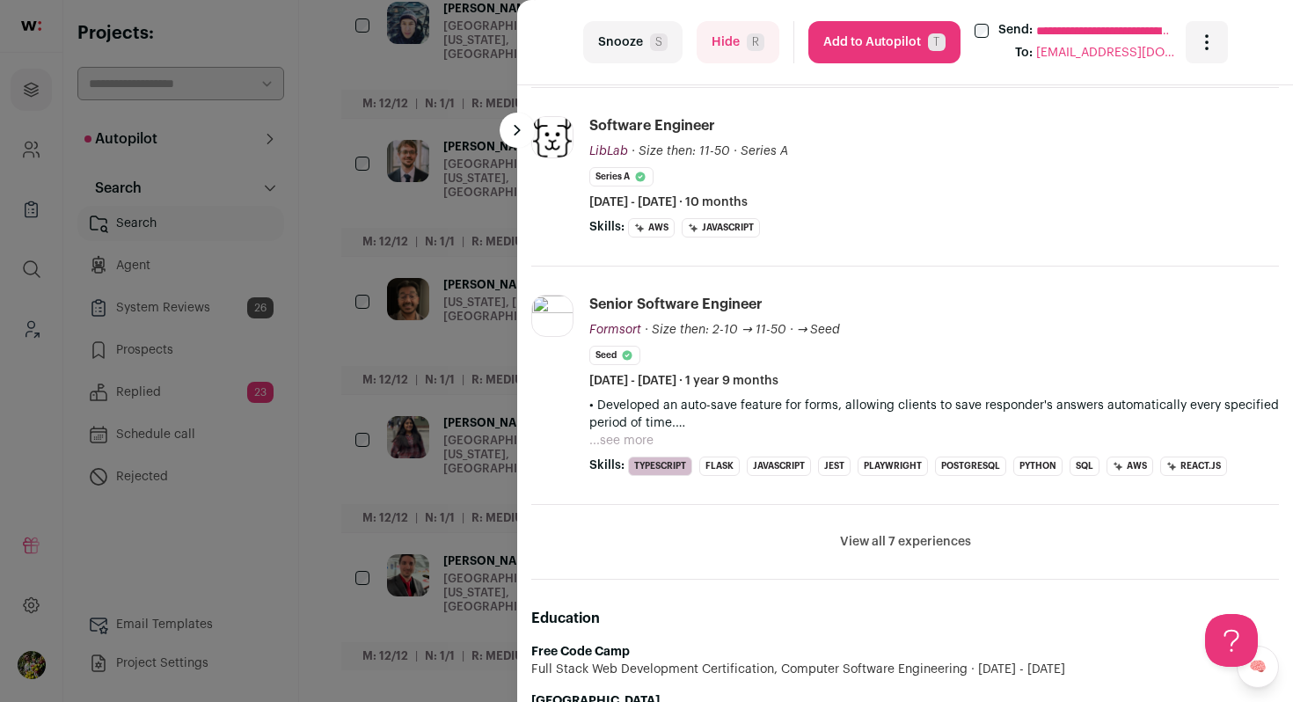
scroll to position [739, 0]
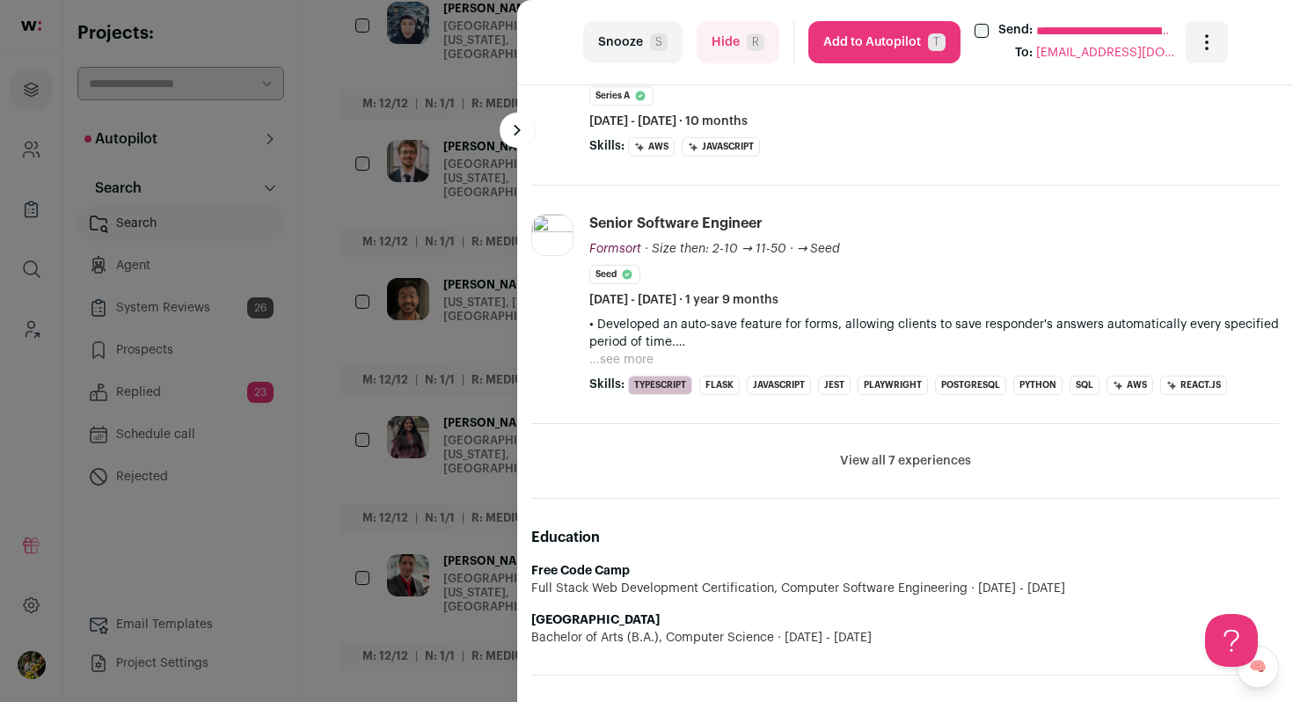
click at [869, 465] on button "View all 7 experiences" at bounding box center [905, 461] width 131 height 18
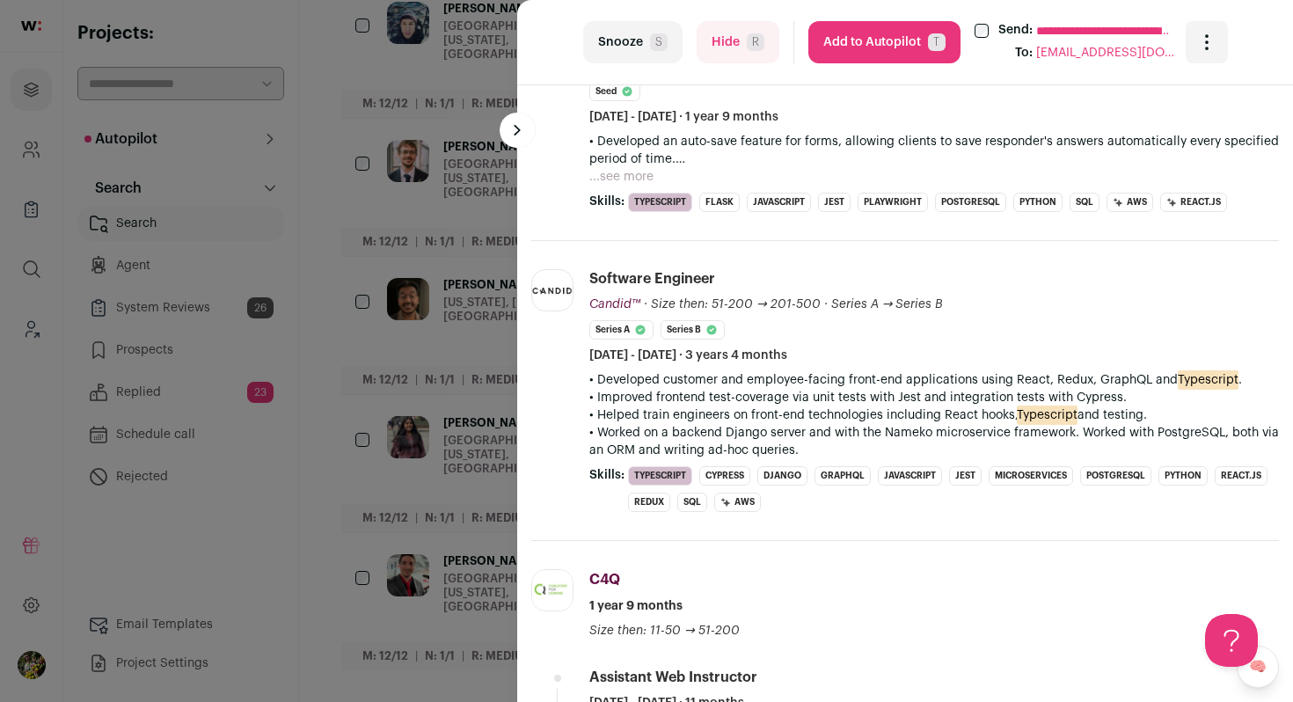
scroll to position [972, 0]
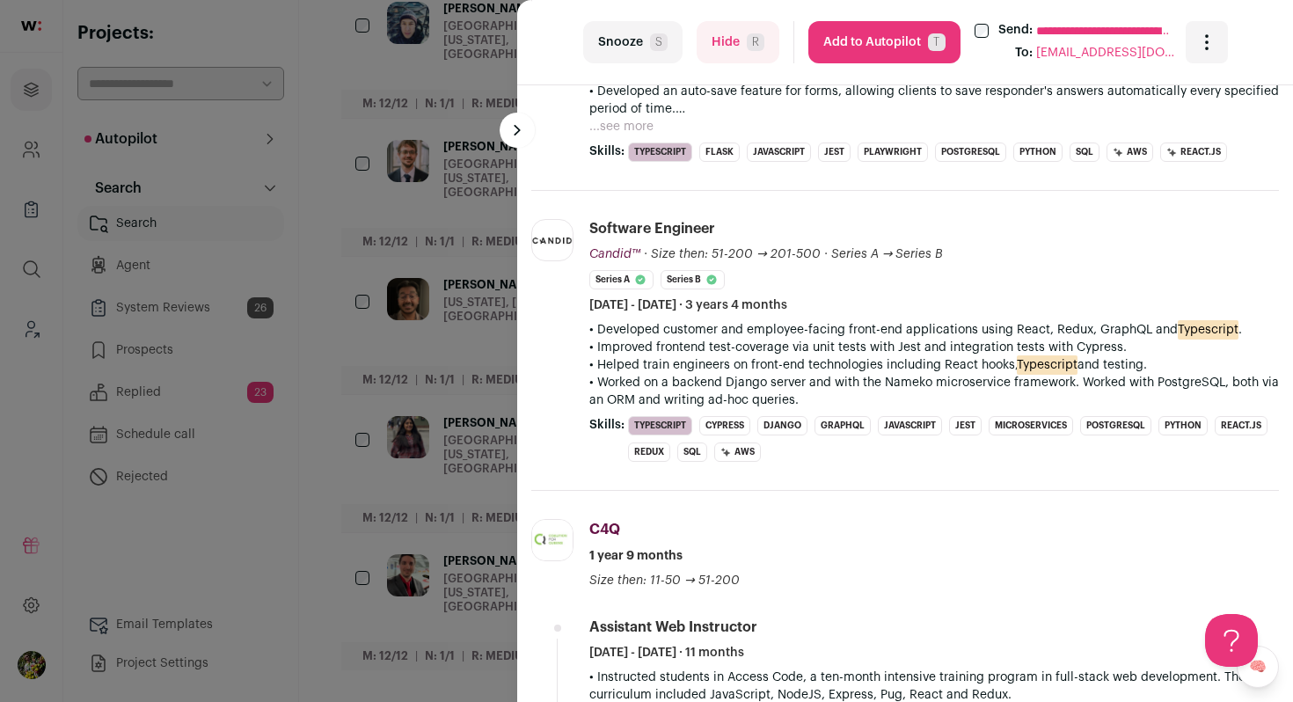
click at [463, 387] on div "**********" at bounding box center [646, 351] width 1293 height 702
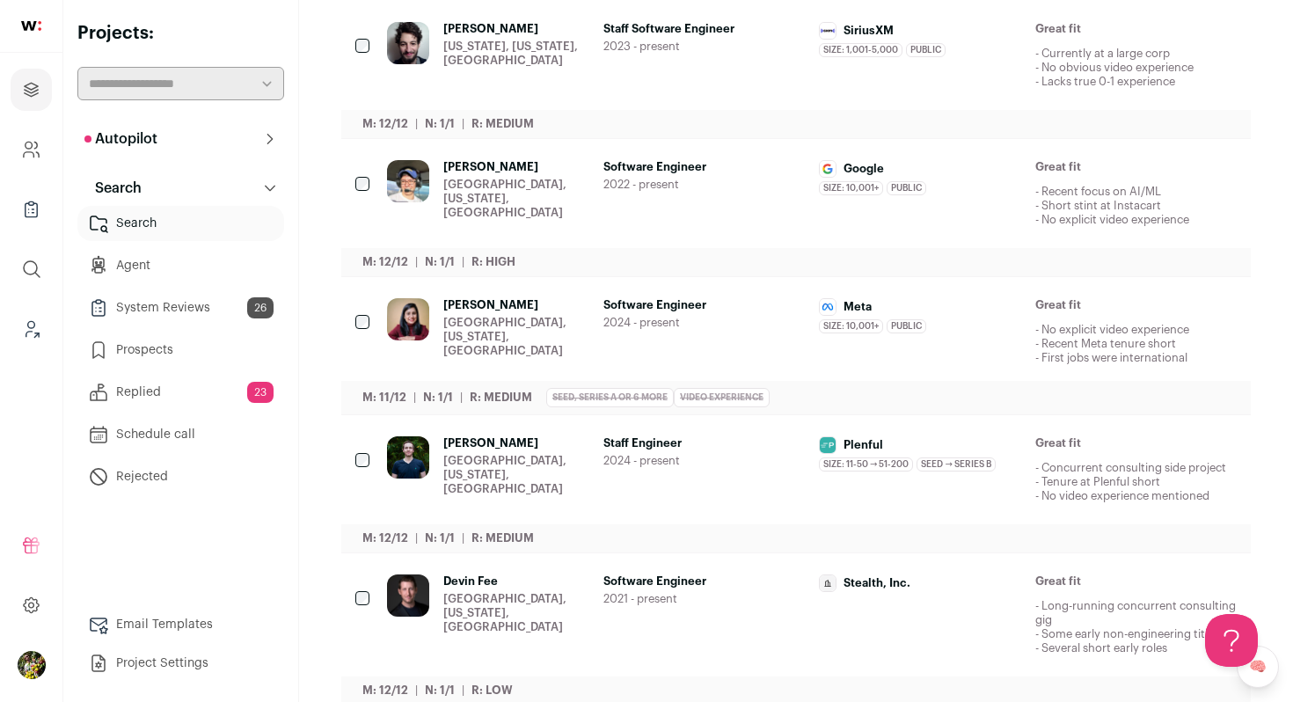
scroll to position [68, 0]
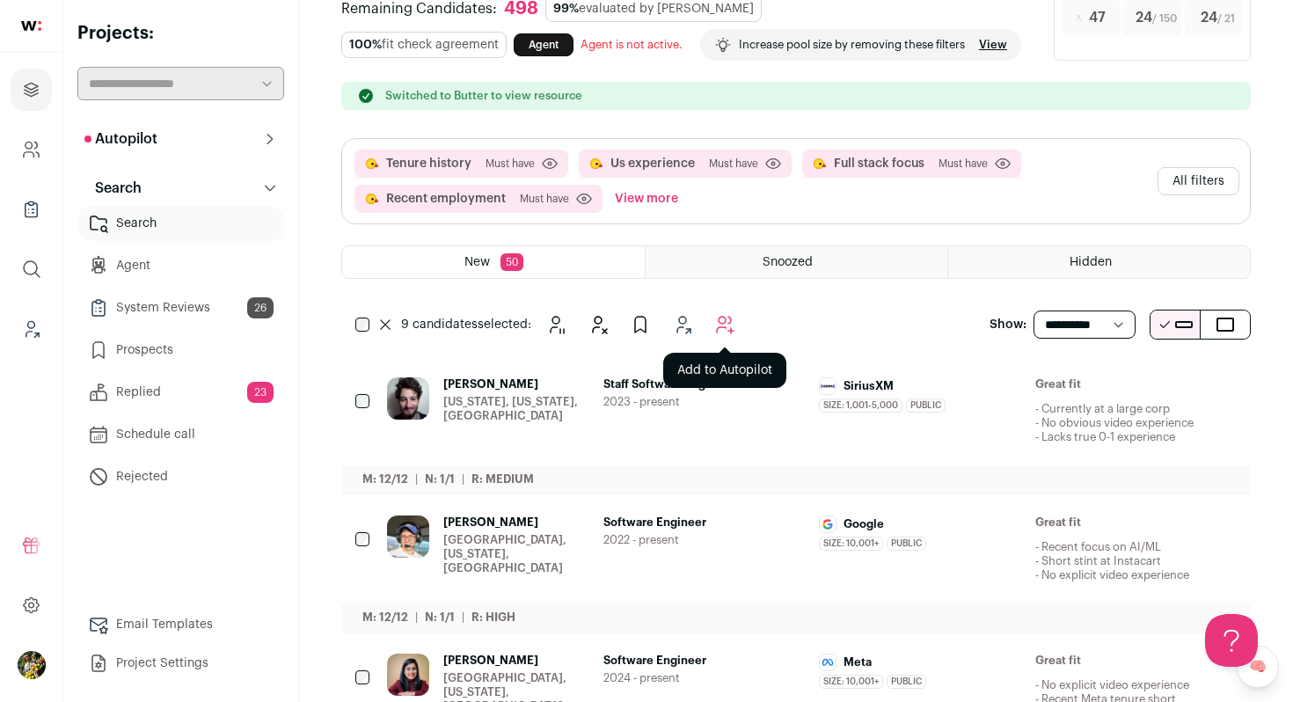
click at [726, 335] on icon "Add to Autopilot" at bounding box center [724, 324] width 21 height 21
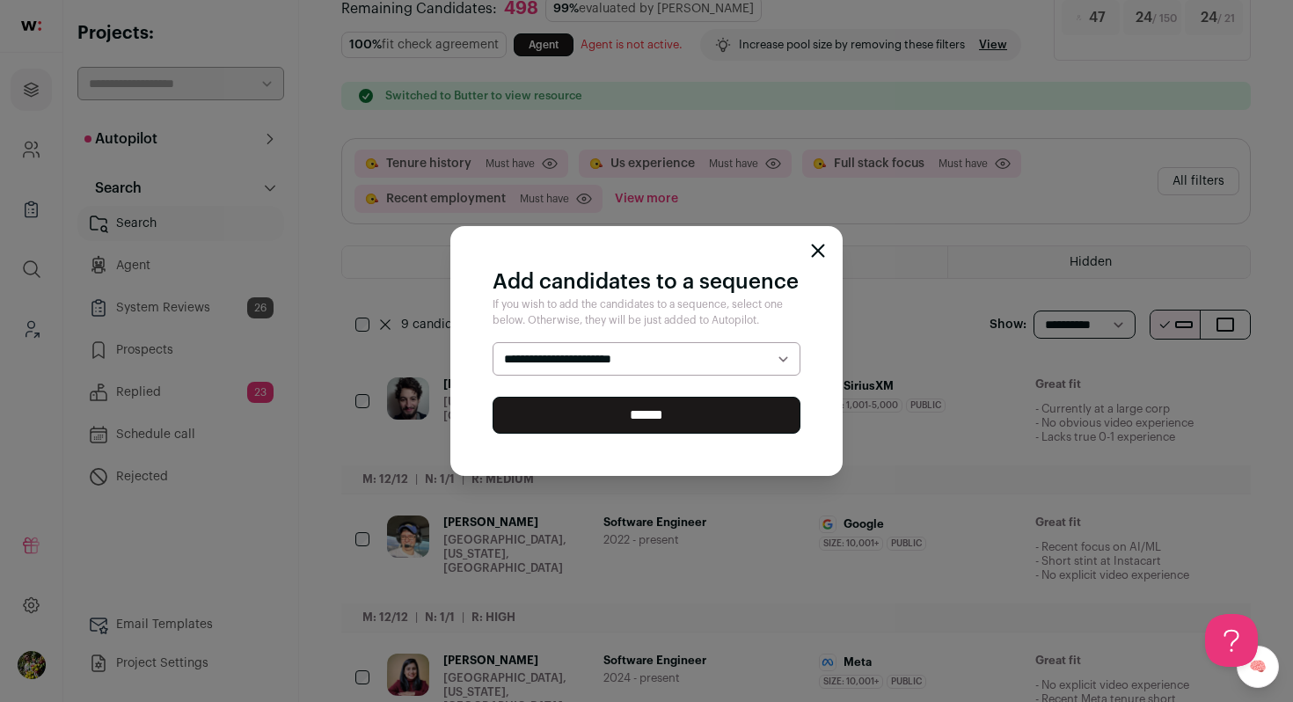
select select "*****"
click at [493, 342] on select "**********" at bounding box center [647, 358] width 308 height 33
click at [703, 417] on input "******" at bounding box center [647, 415] width 308 height 37
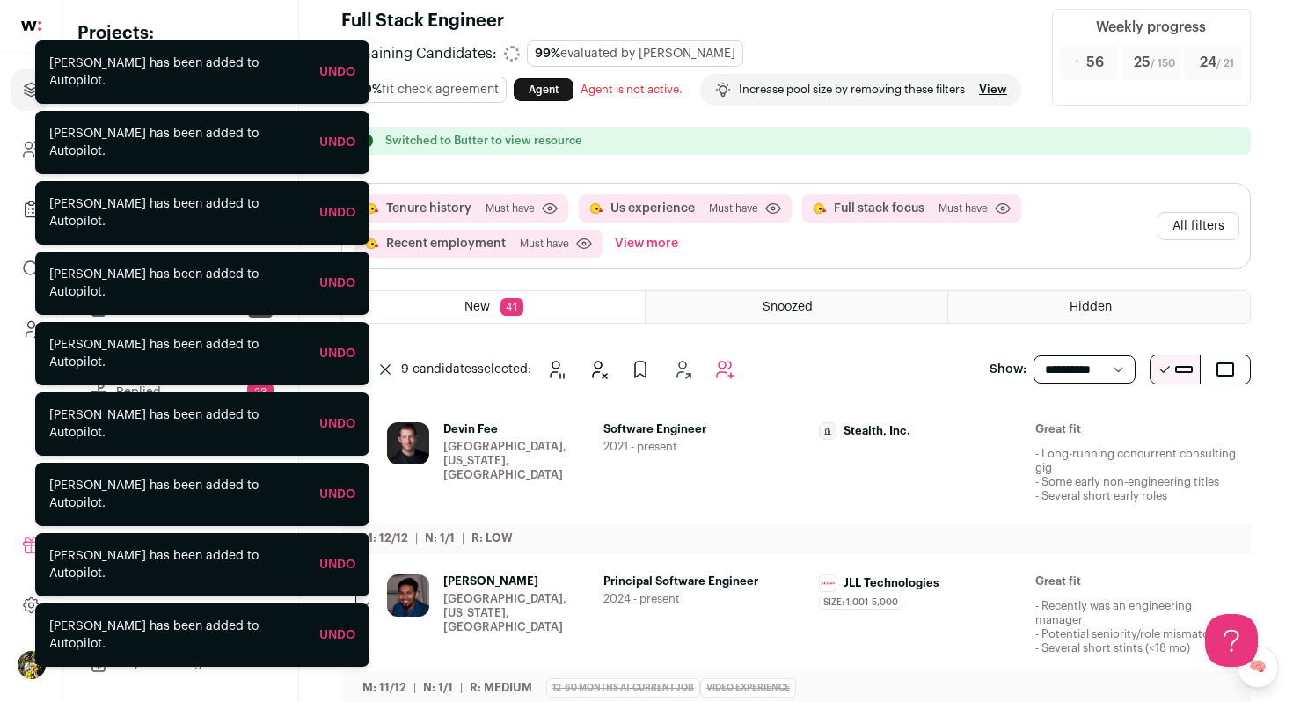
scroll to position [27, 0]
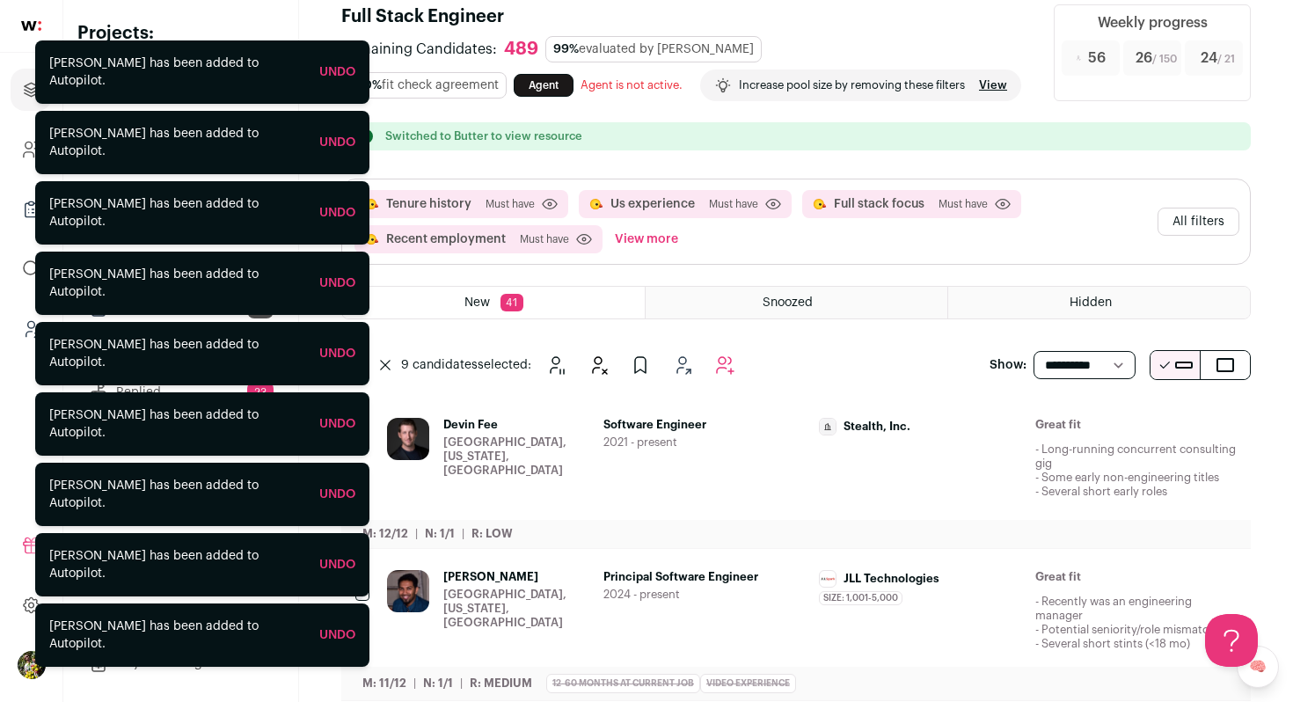
click at [697, 432] on span "Software Engineer" at bounding box center [705, 425] width 202 height 14
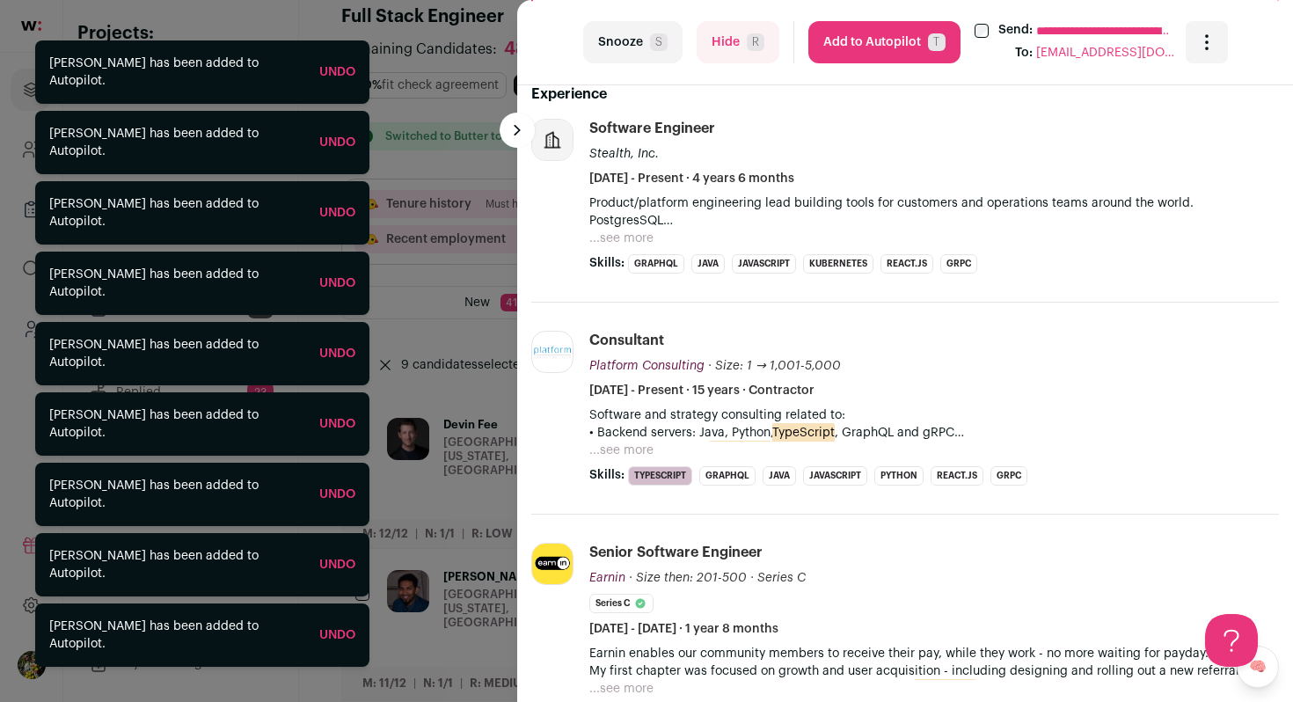
scroll to position [503, 0]
click at [726, 41] on button "Hide R" at bounding box center [738, 42] width 83 height 42
click at [436, 272] on div "**********" at bounding box center [646, 351] width 1293 height 702
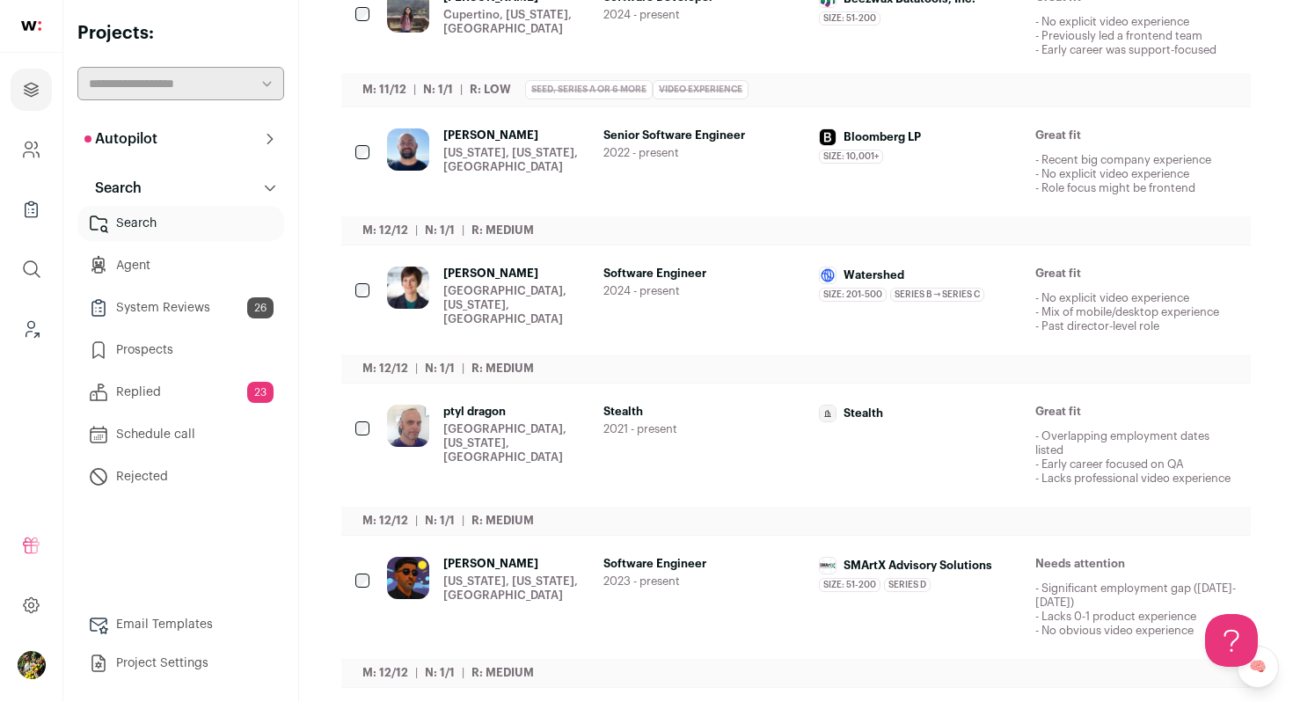
scroll to position [760, 0]
click at [535, 35] on div "Cupertino, [US_STATE], [GEOGRAPHIC_DATA]" at bounding box center [516, 21] width 146 height 28
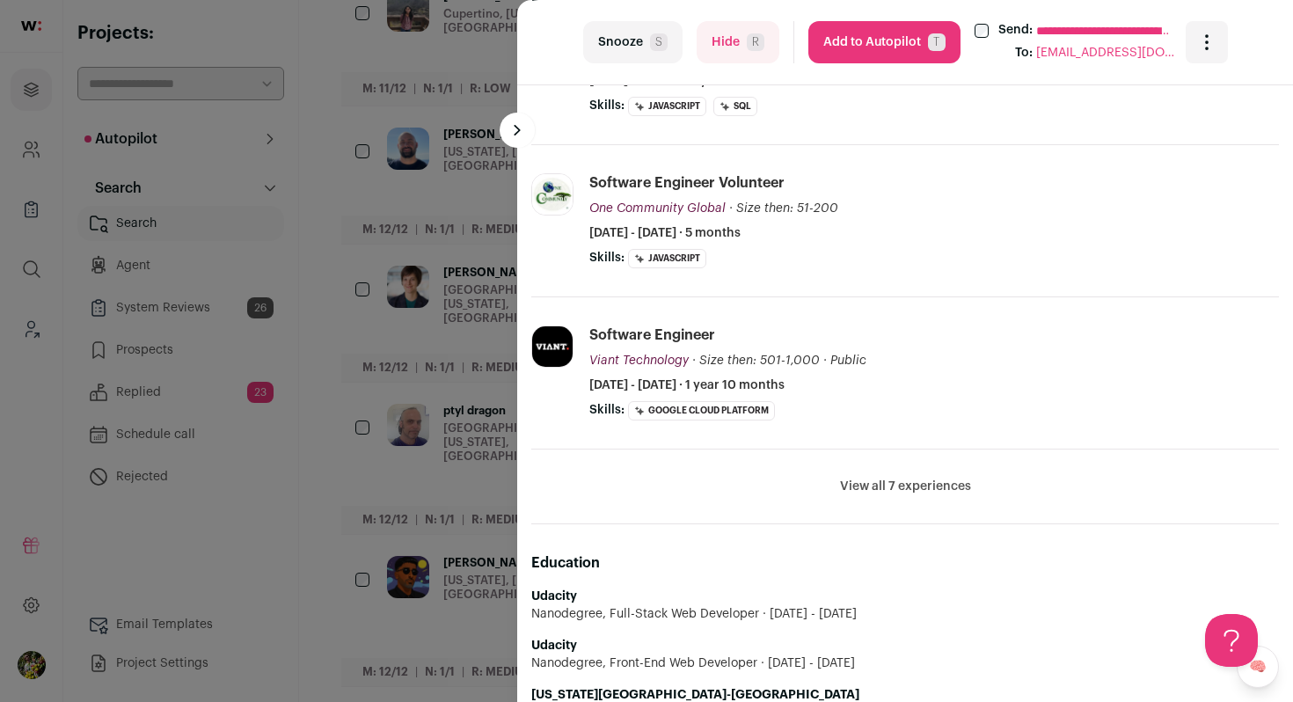
scroll to position [684, 0]
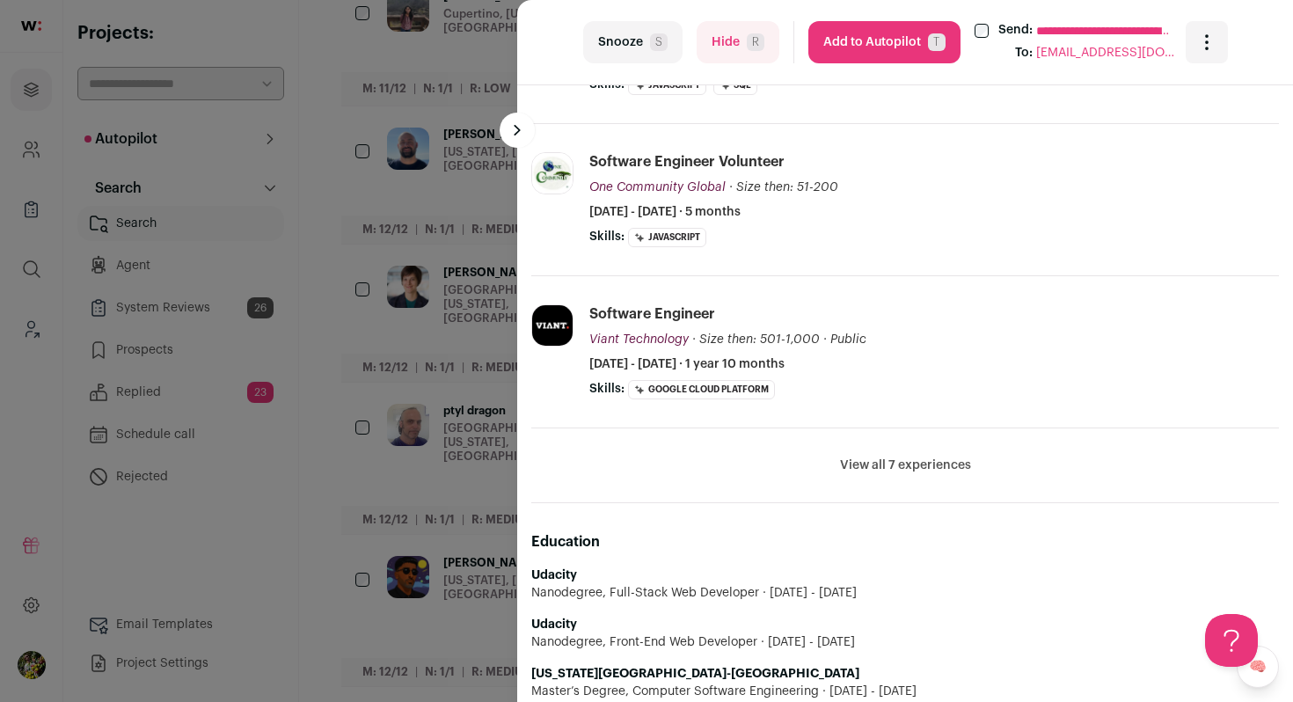
click at [874, 465] on button "View all 7 experiences" at bounding box center [905, 466] width 131 height 18
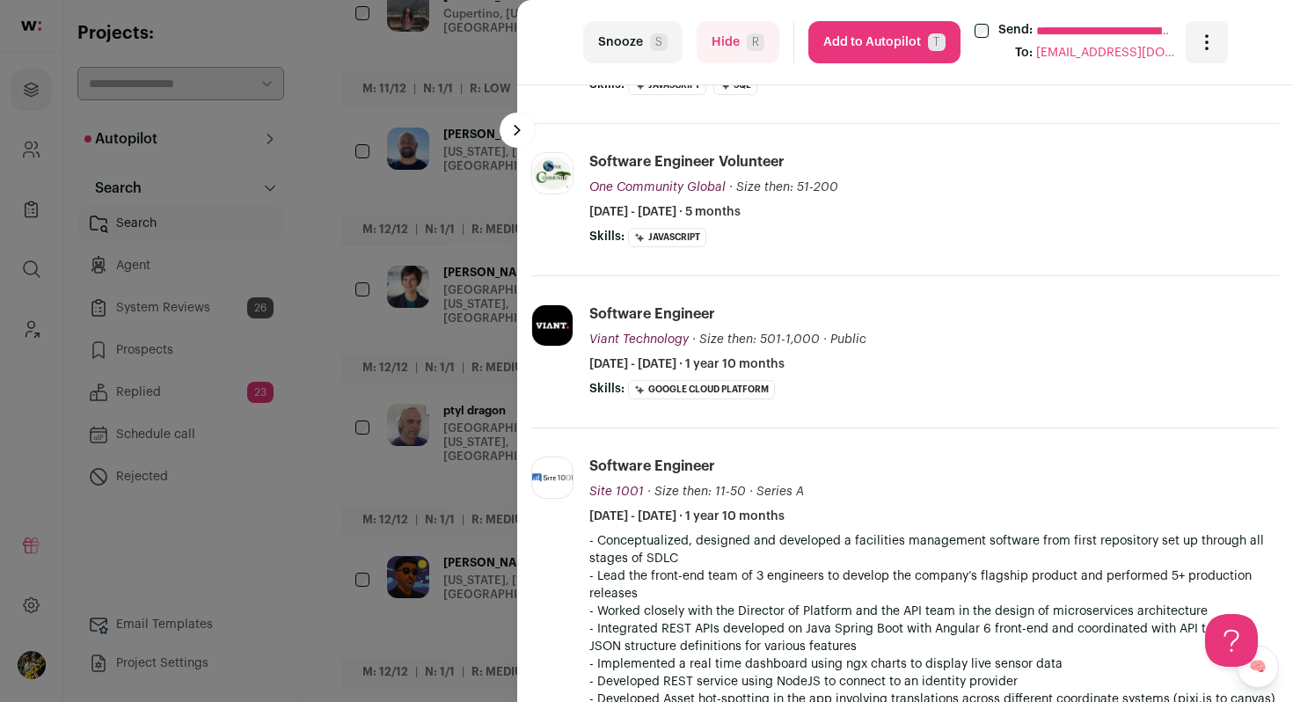
click at [740, 55] on button "Hide R" at bounding box center [738, 42] width 83 height 42
click at [445, 327] on div "**********" at bounding box center [646, 351] width 1293 height 702
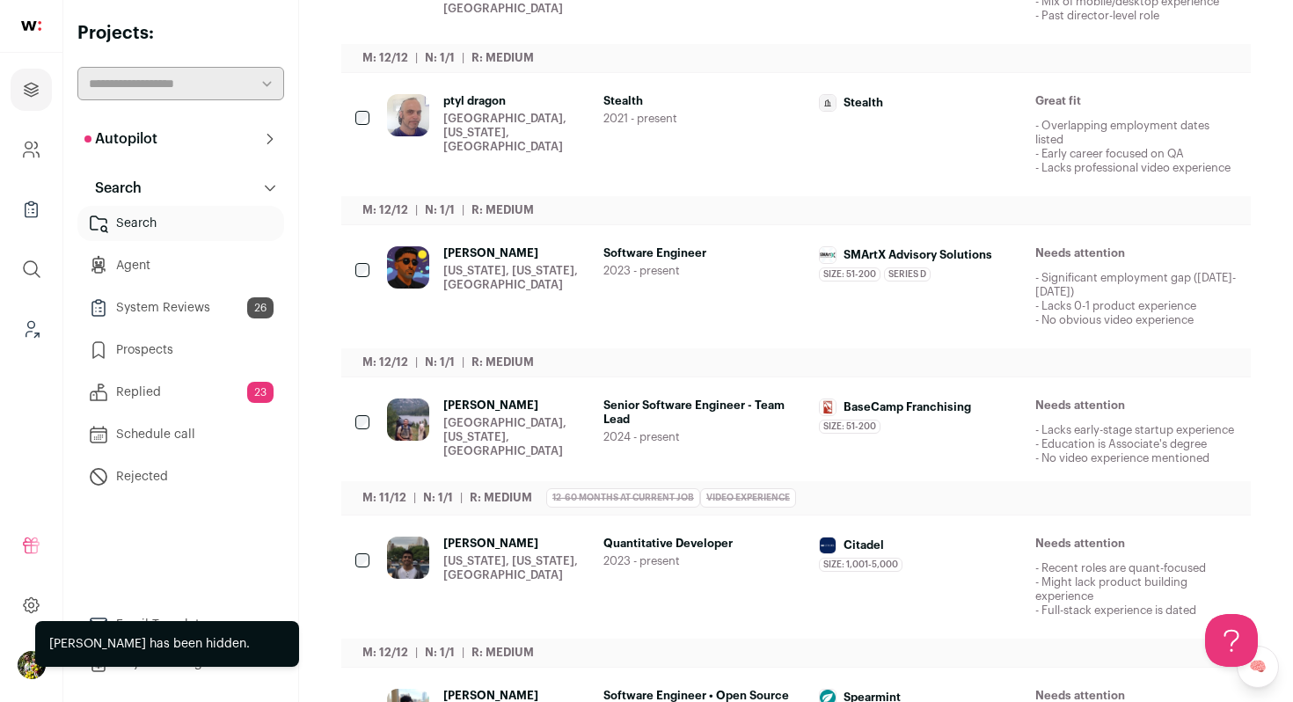
scroll to position [937, 0]
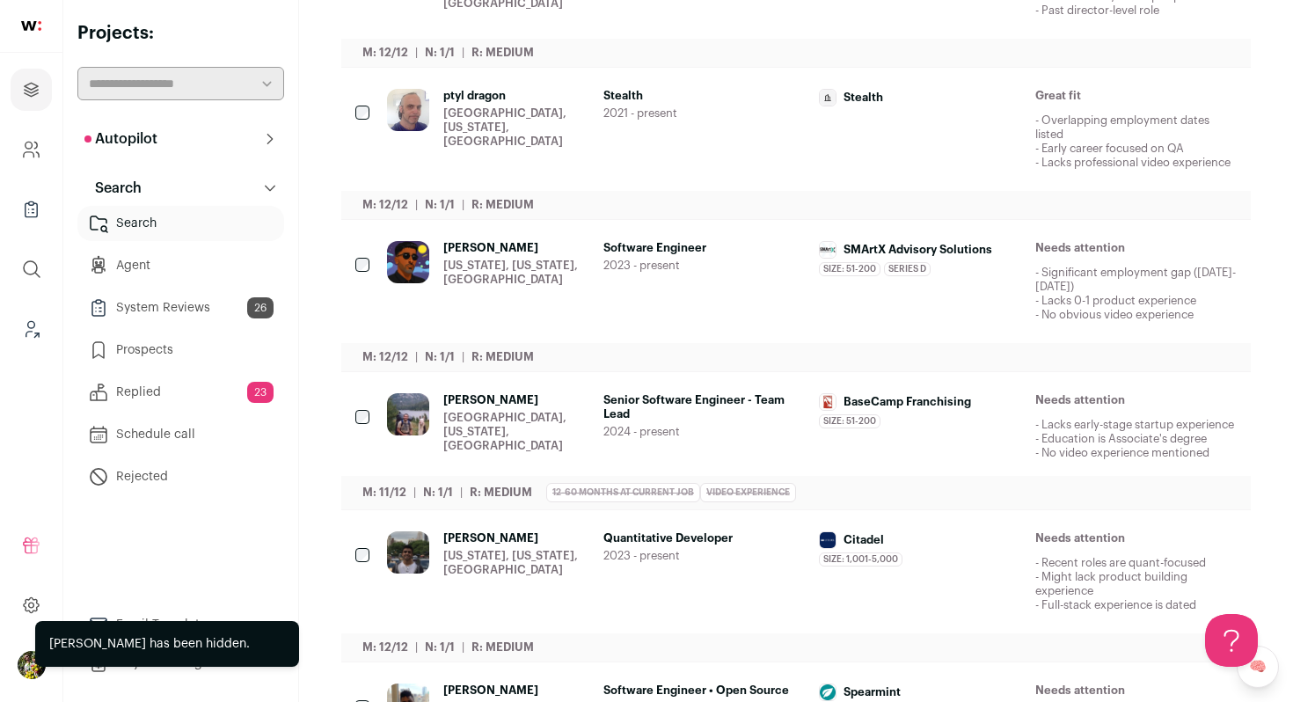
click at [560, 149] on div "San Francisco, California, United States" at bounding box center [516, 127] width 146 height 42
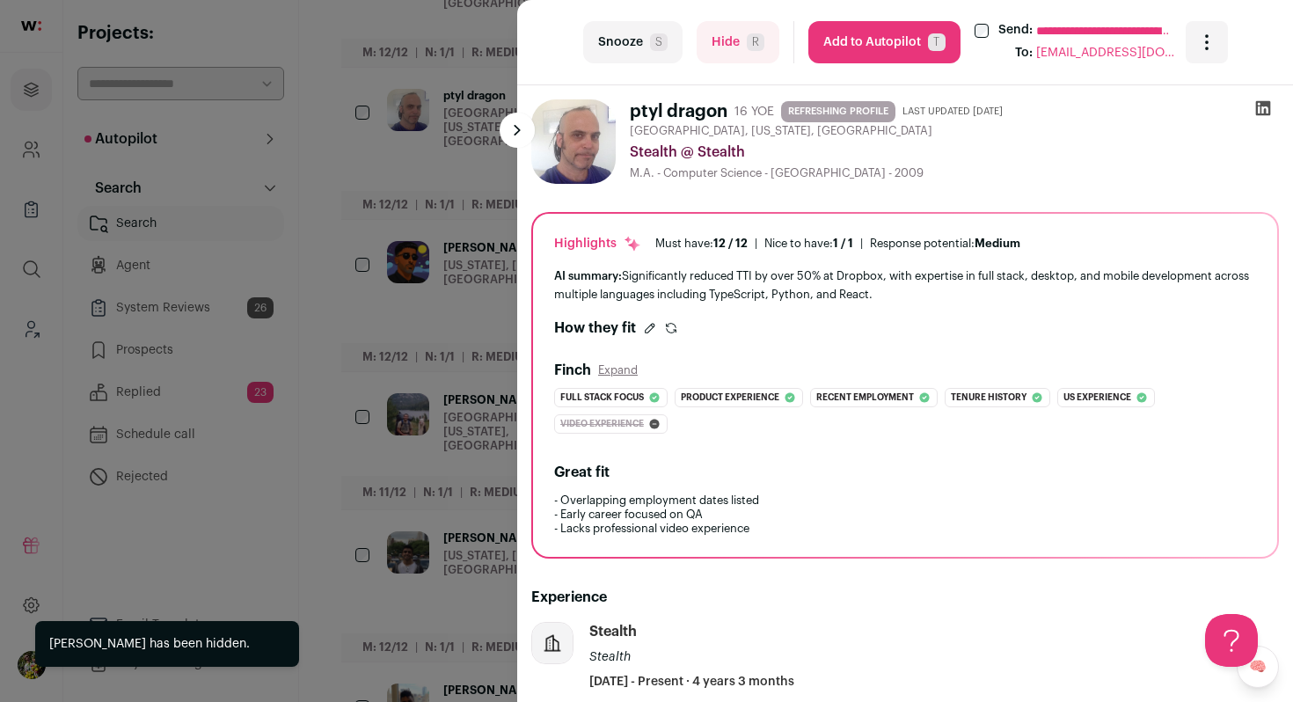
click at [719, 56] on button "Hide R" at bounding box center [738, 42] width 83 height 42
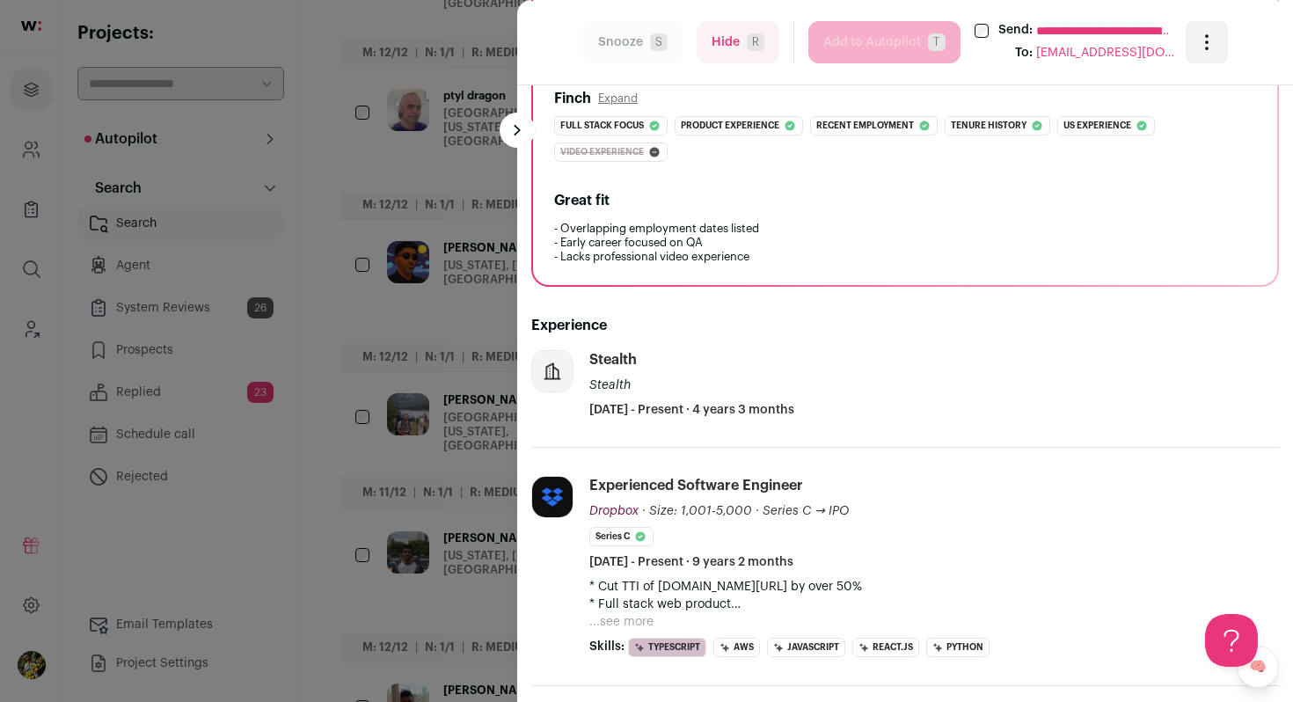
scroll to position [281, 0]
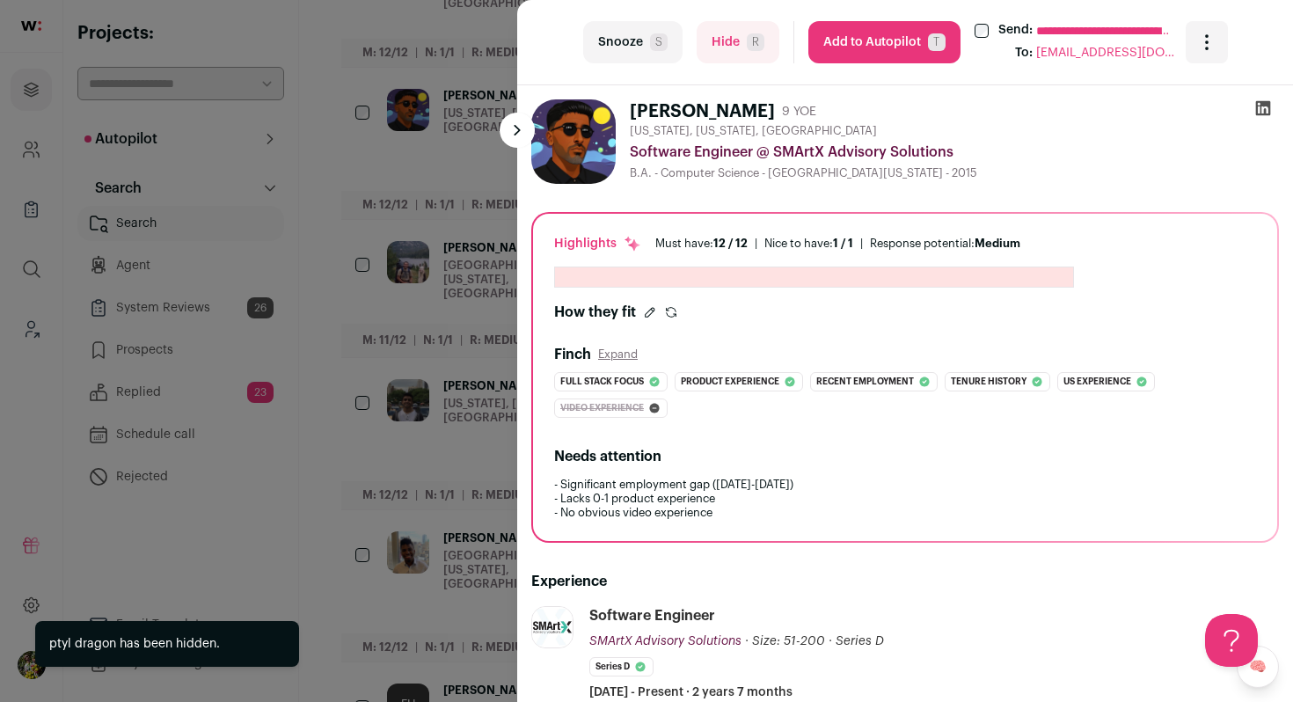
click at [398, 275] on div "**********" at bounding box center [646, 351] width 1293 height 702
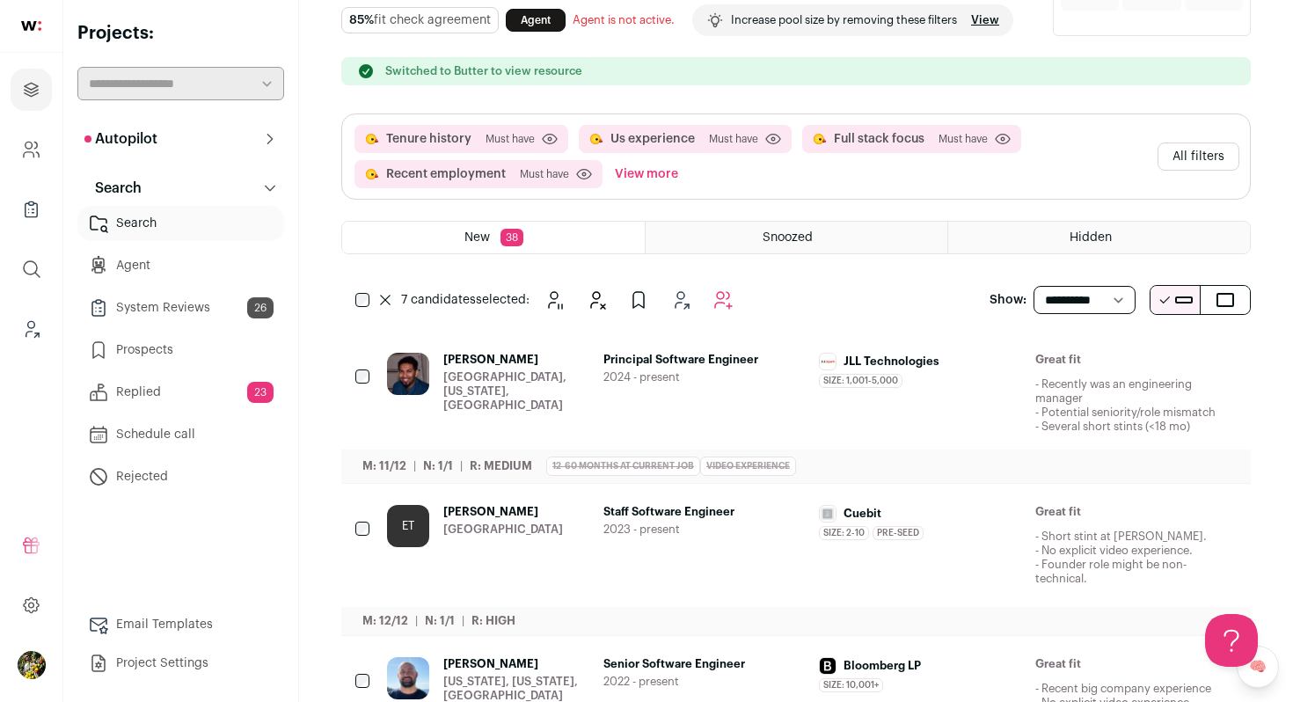
scroll to position [0, 0]
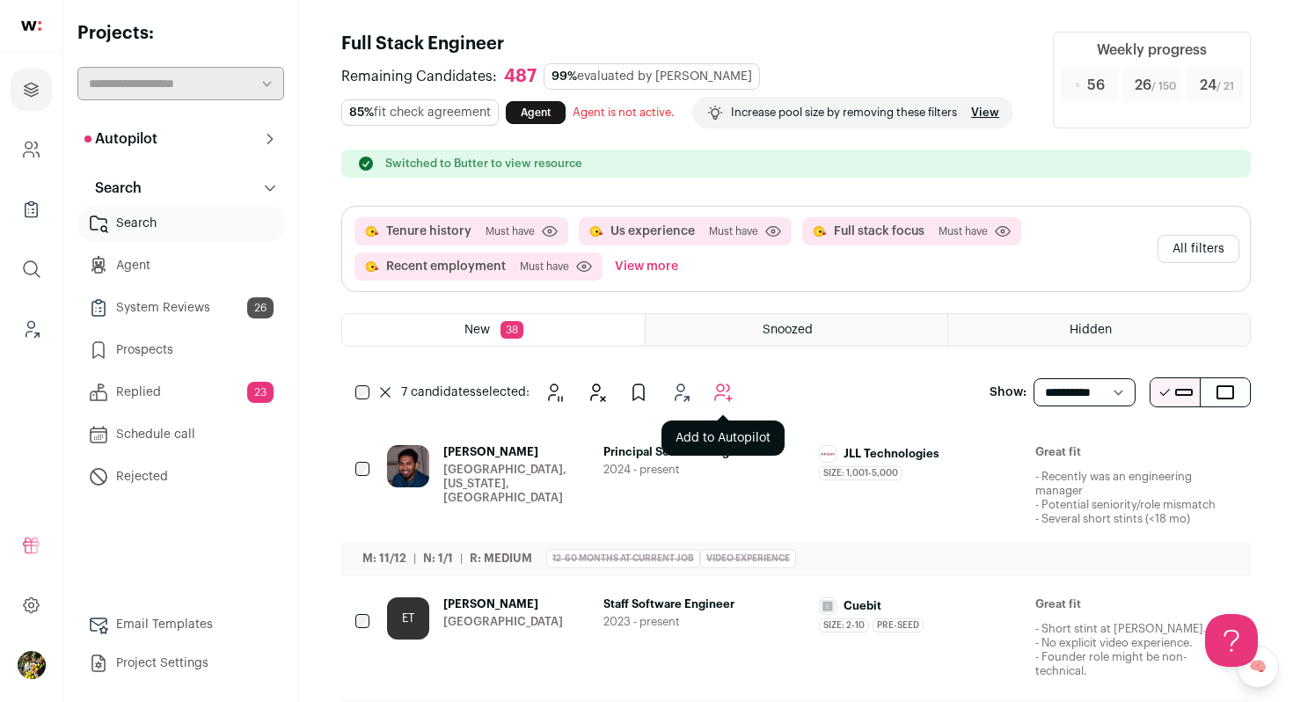
click at [727, 403] on icon "Add to Autopilot" at bounding box center [723, 392] width 21 height 21
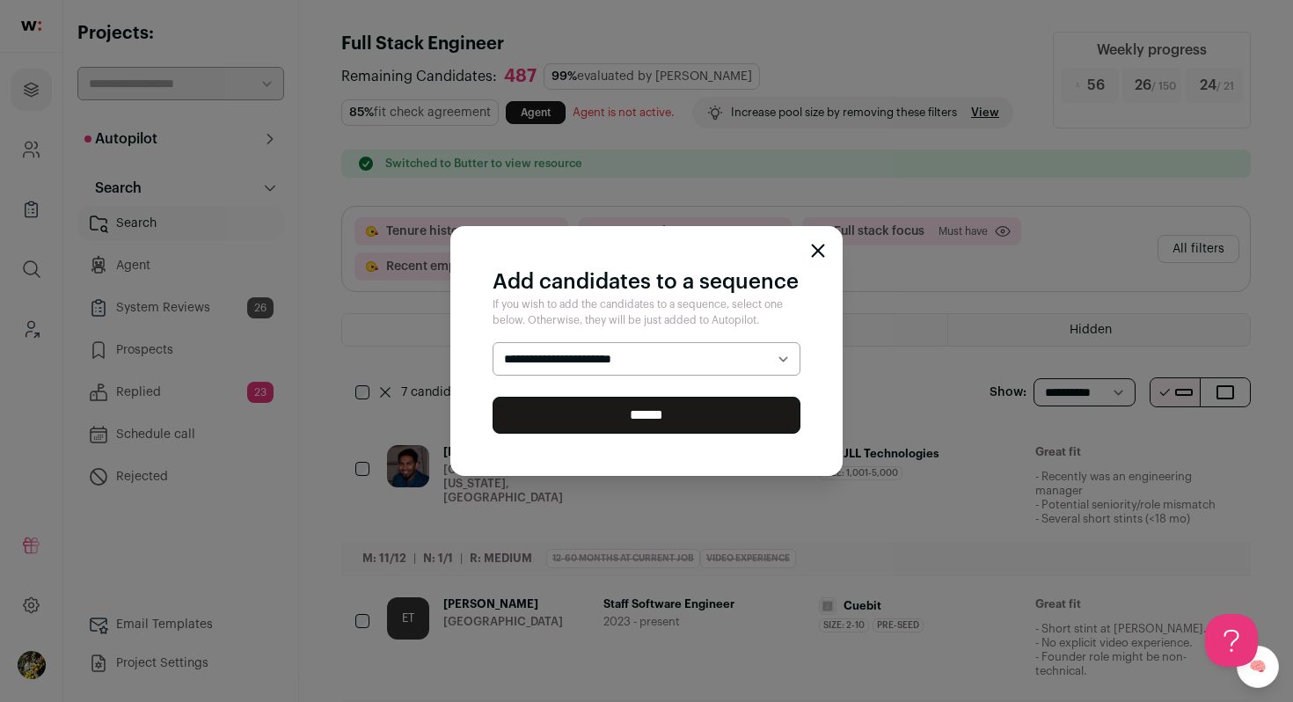
select select "*****"
click at [493, 342] on select "**********" at bounding box center [647, 358] width 308 height 33
click at [706, 409] on input "******" at bounding box center [647, 415] width 308 height 37
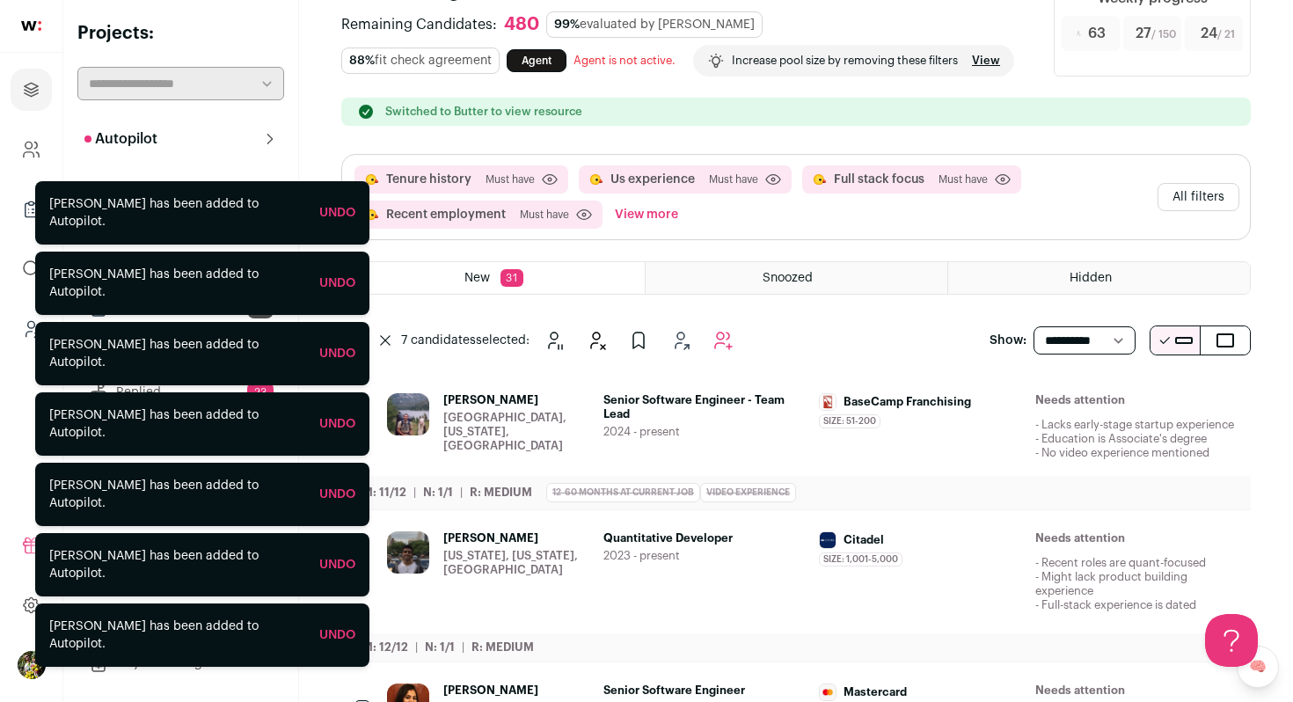
scroll to position [108, 0]
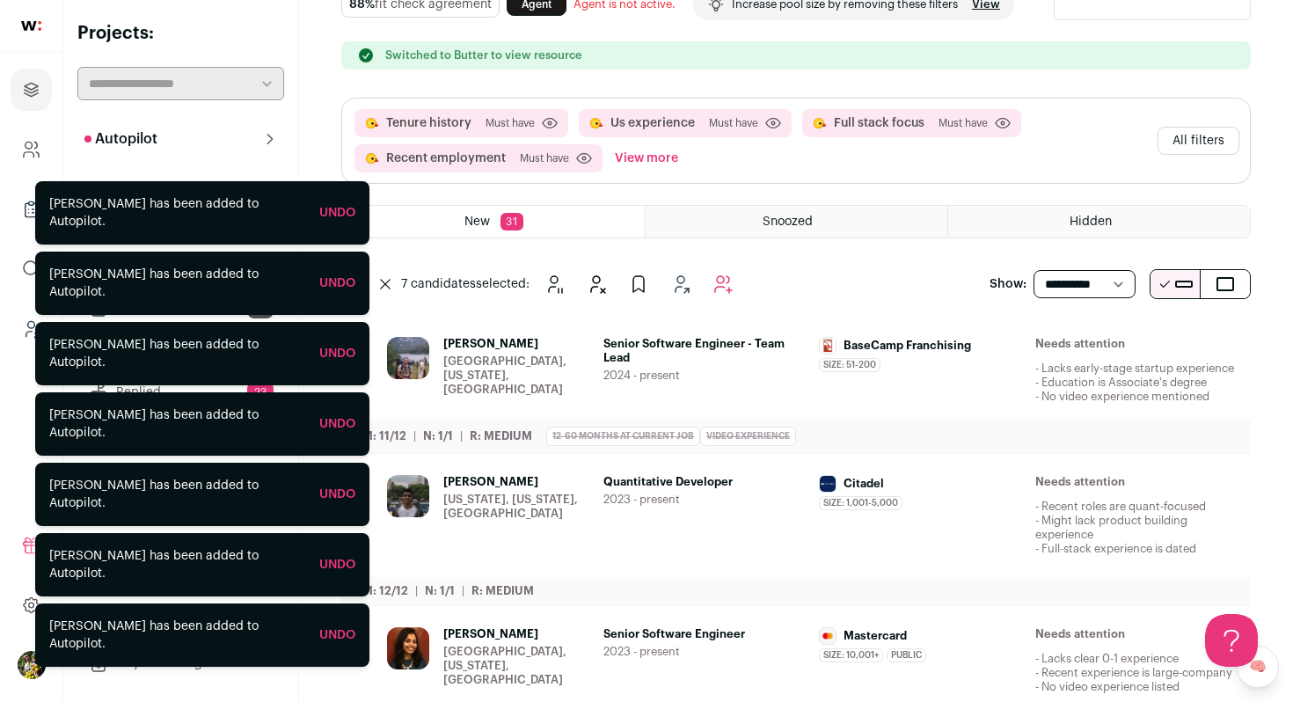
click at [1059, 390] on div "Needs attention - Lacks early-stage startup experience - Education is Associate…" at bounding box center [1137, 370] width 202 height 67
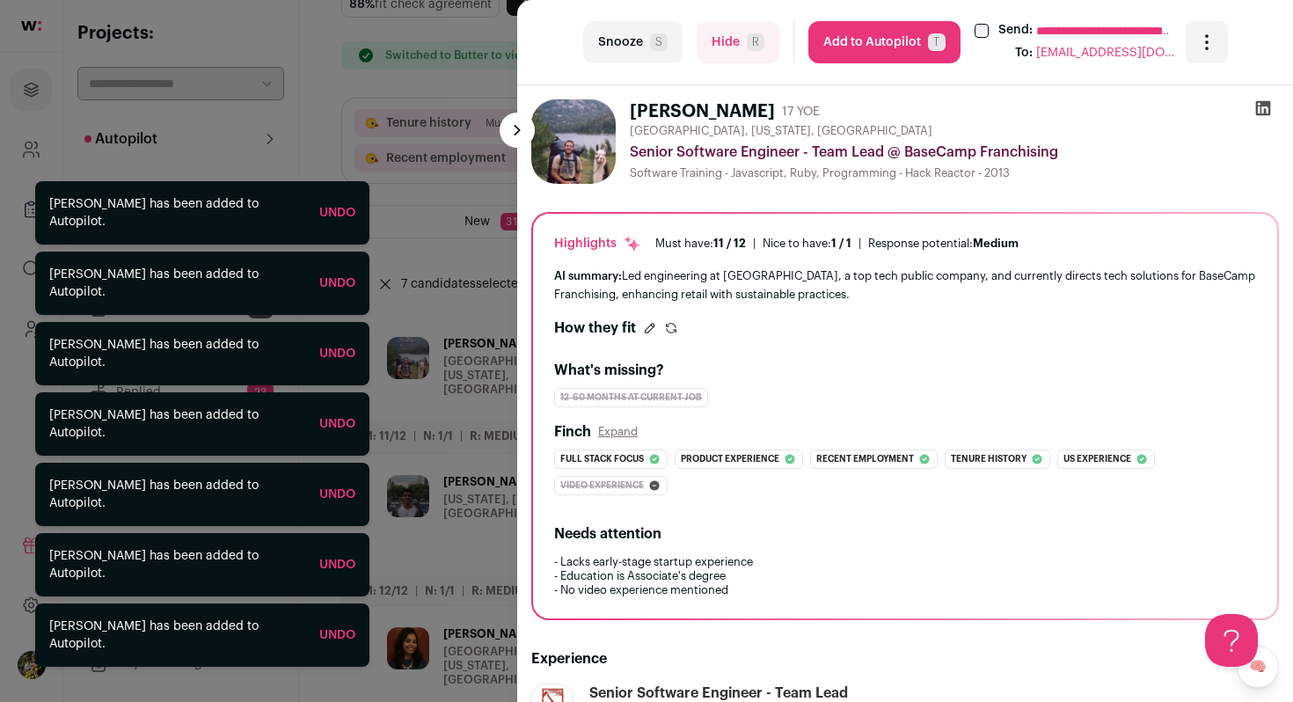
click at [748, 21] on button "Hide R" at bounding box center [738, 42] width 83 height 42
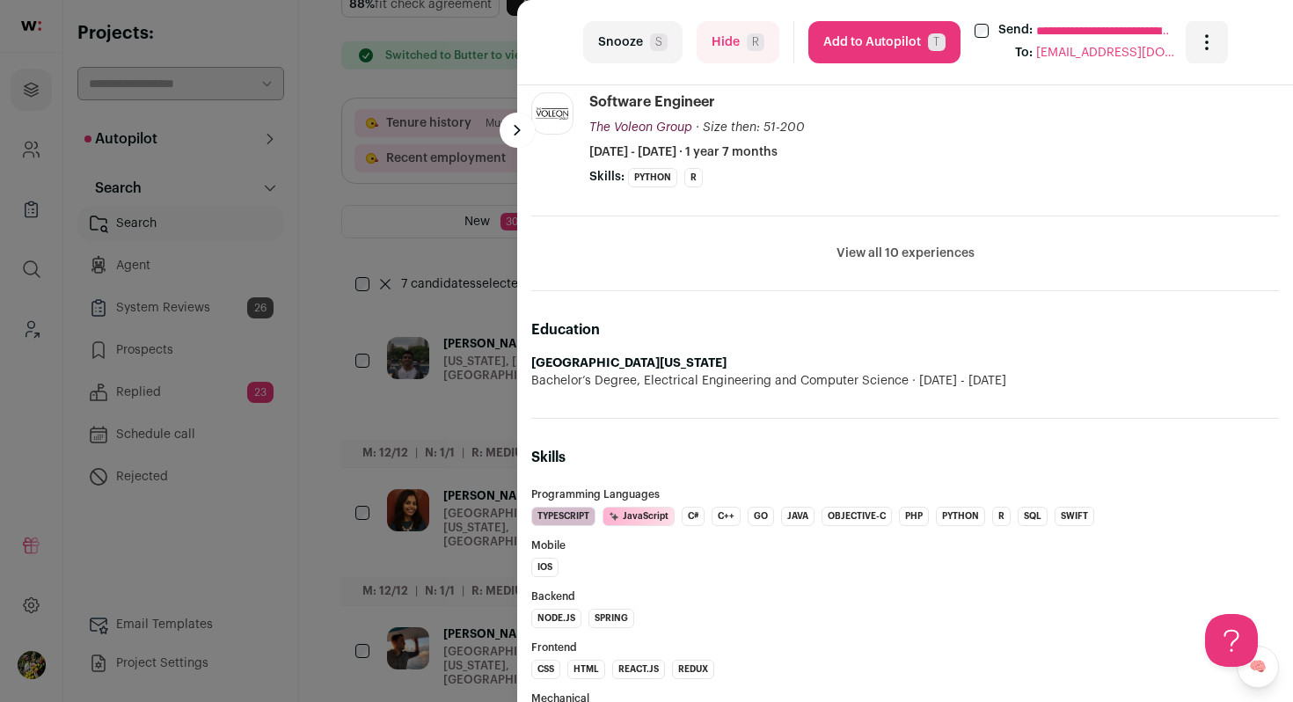
scroll to position [933, 0]
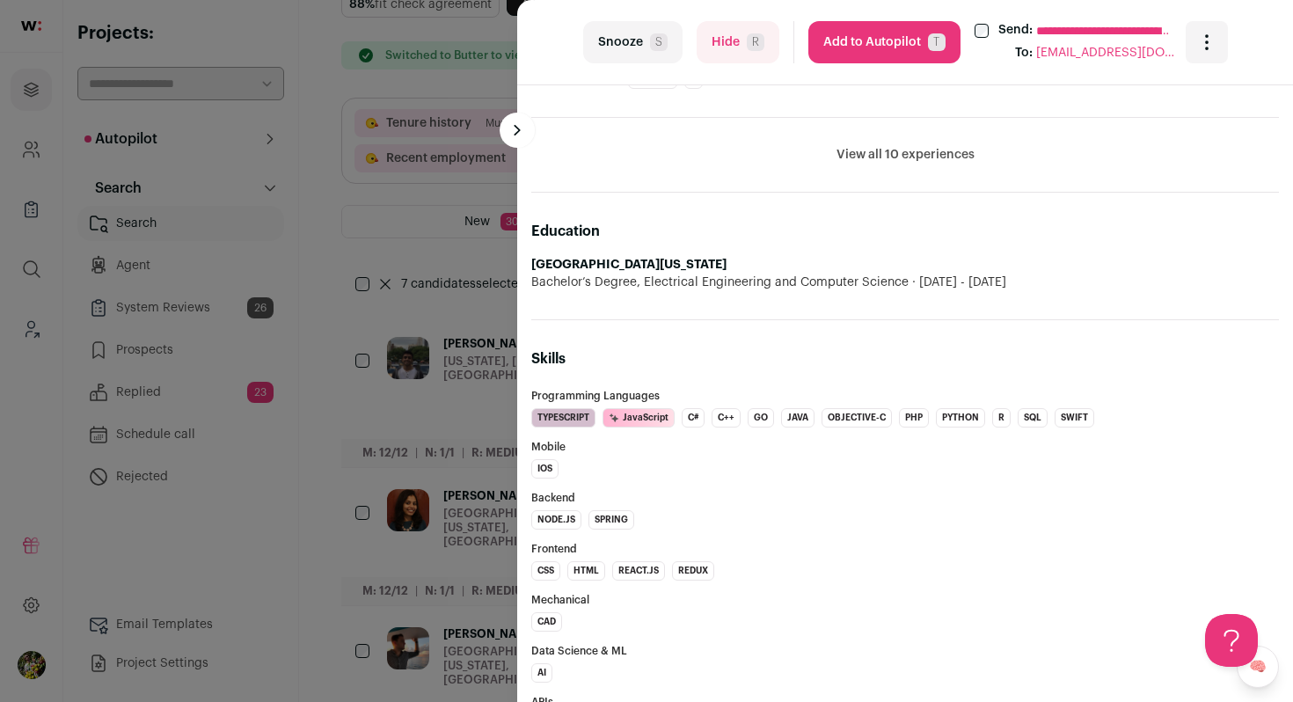
click at [901, 143] on li "View all 10 experiences View less" at bounding box center [905, 155] width 748 height 75
click at [897, 156] on button "View all 10 experiences" at bounding box center [906, 155] width 138 height 18
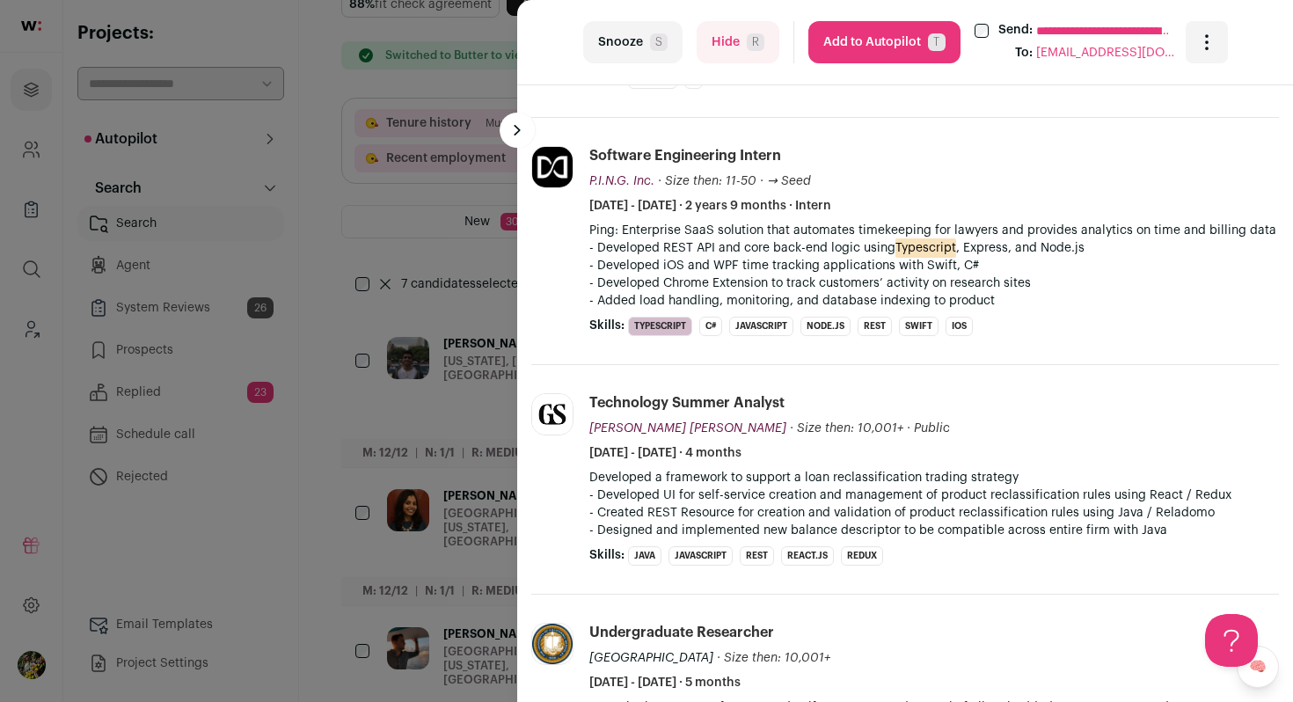
click at [717, 54] on button "Hide R" at bounding box center [738, 42] width 83 height 42
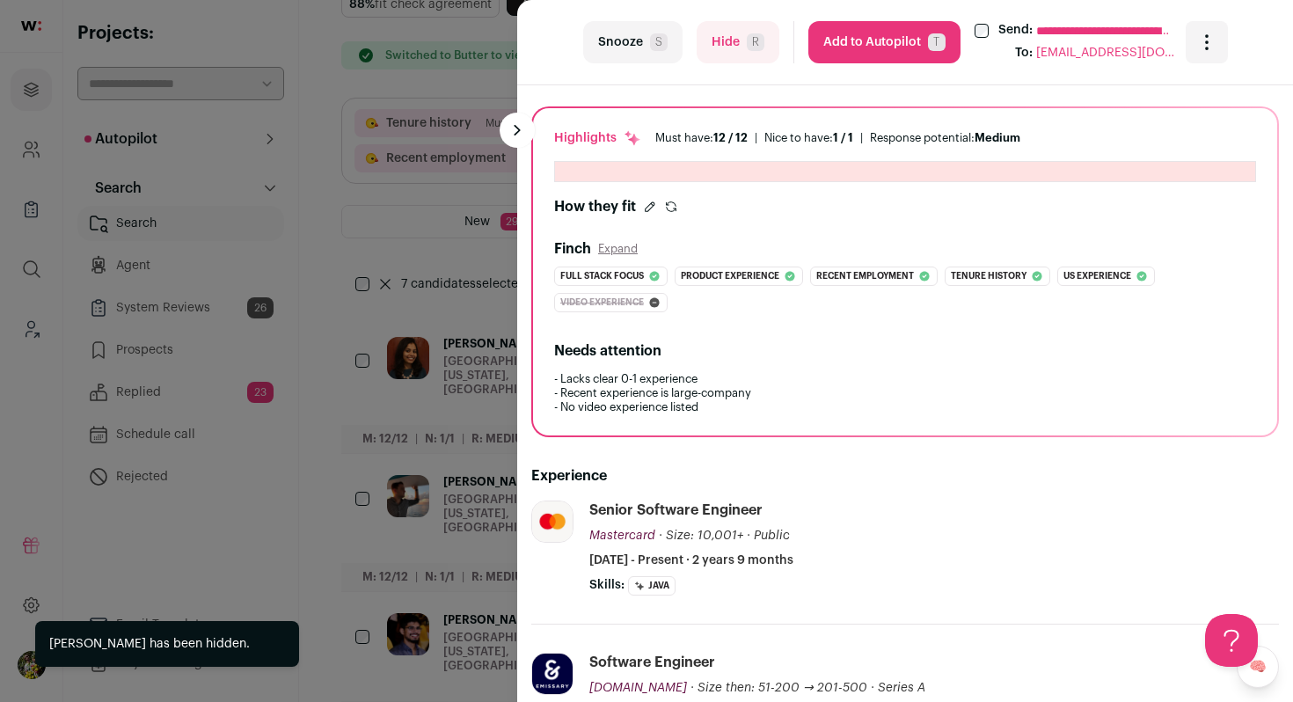
scroll to position [244, 0]
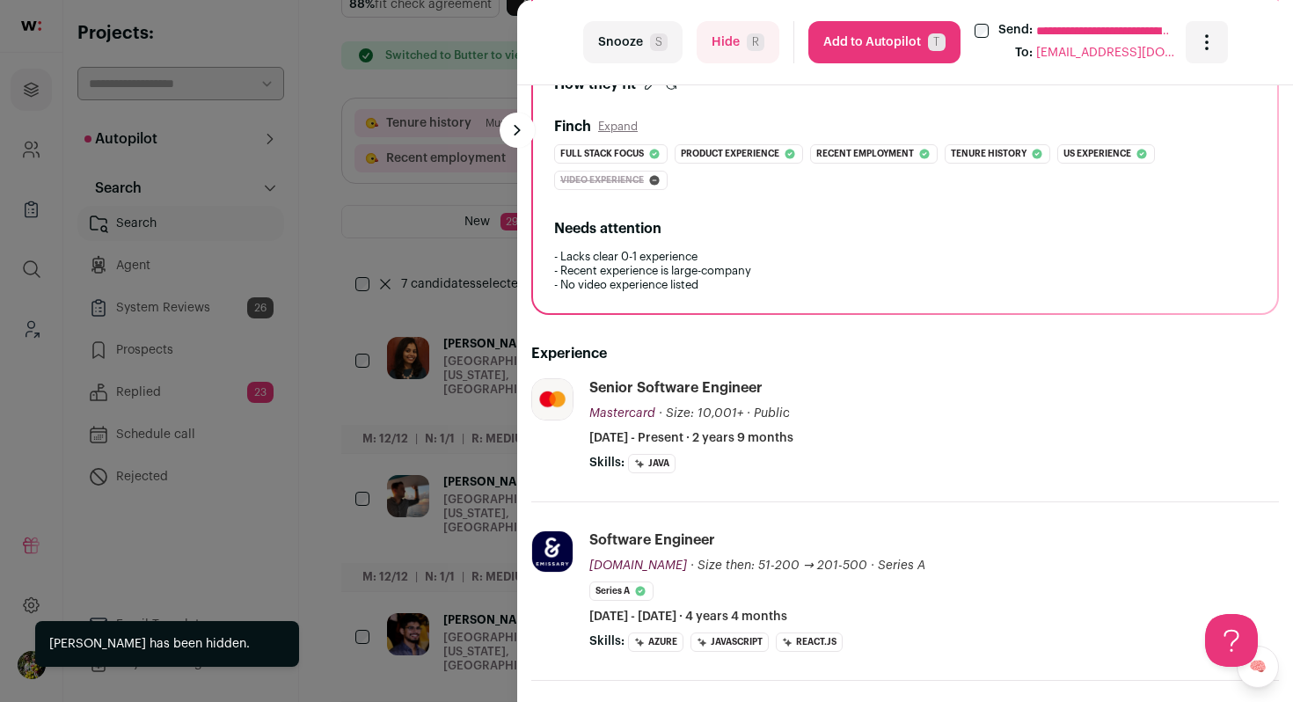
click at [753, 53] on button "Hide R" at bounding box center [738, 42] width 83 height 42
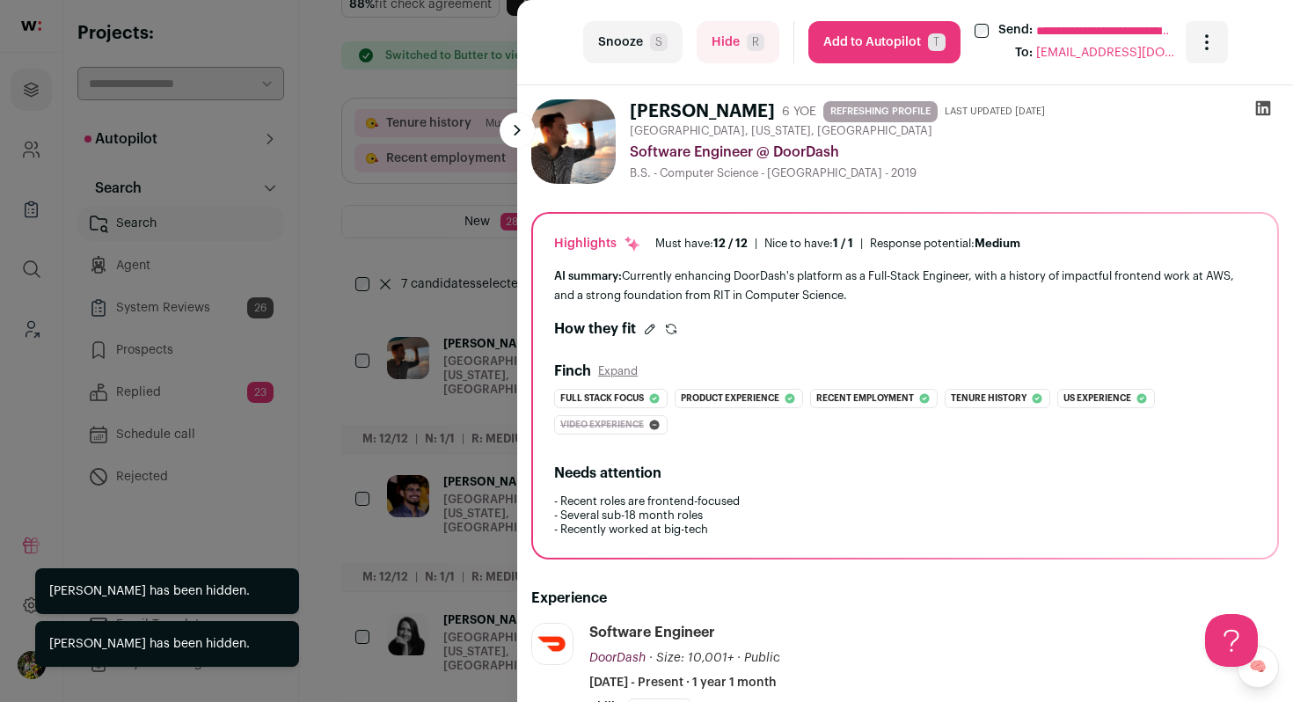
click at [365, 332] on div "**********" at bounding box center [646, 351] width 1293 height 702
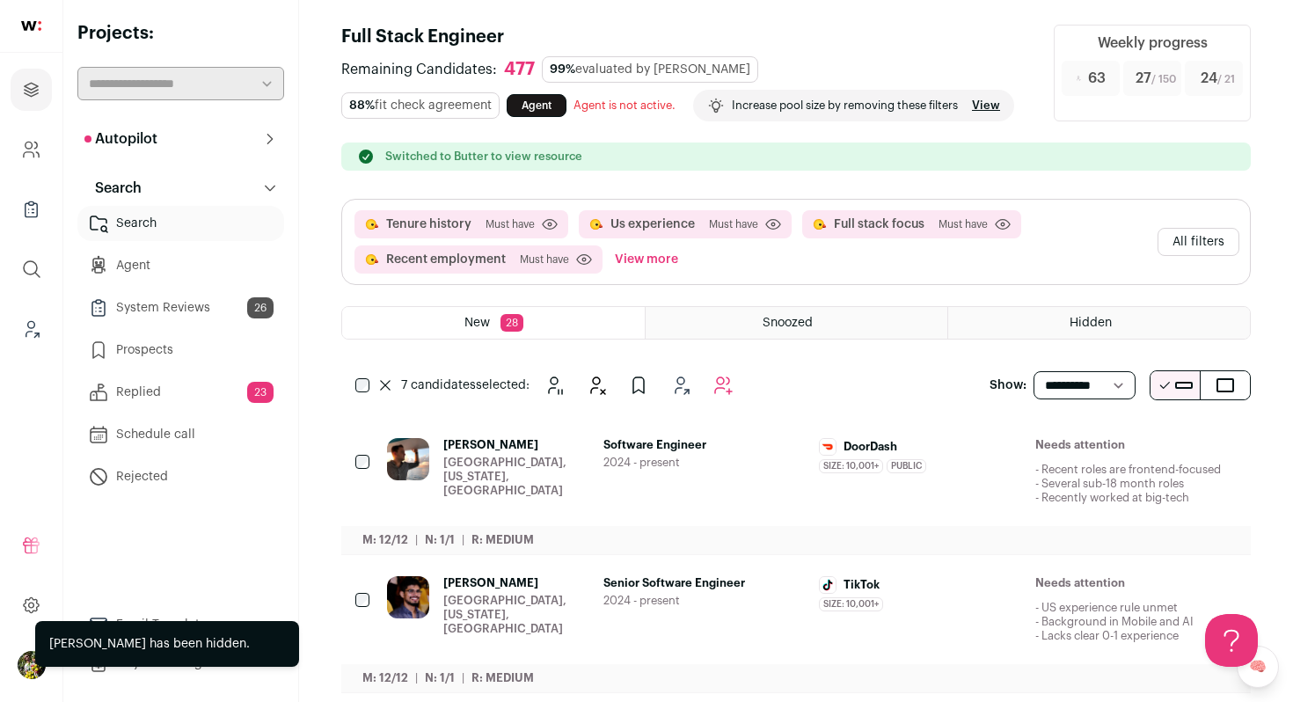
scroll to position [0, 0]
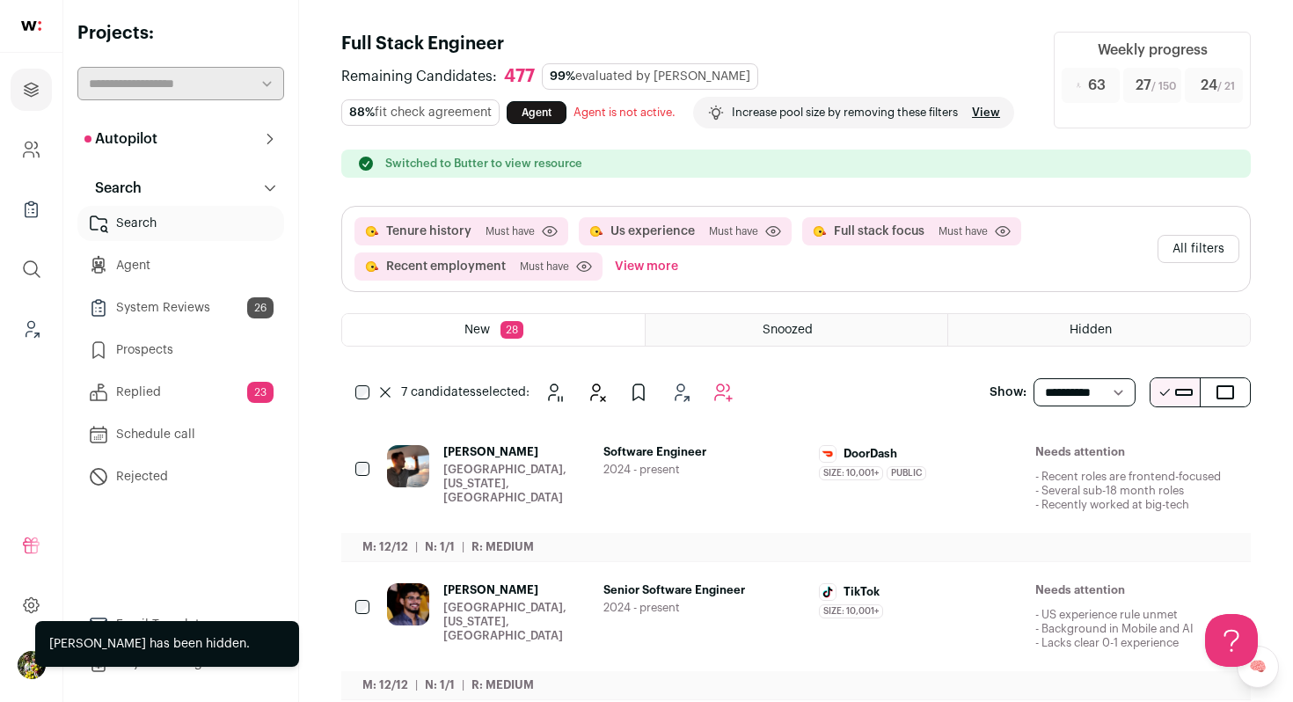
click at [1084, 336] on span "Hidden" at bounding box center [1091, 330] width 42 height 12
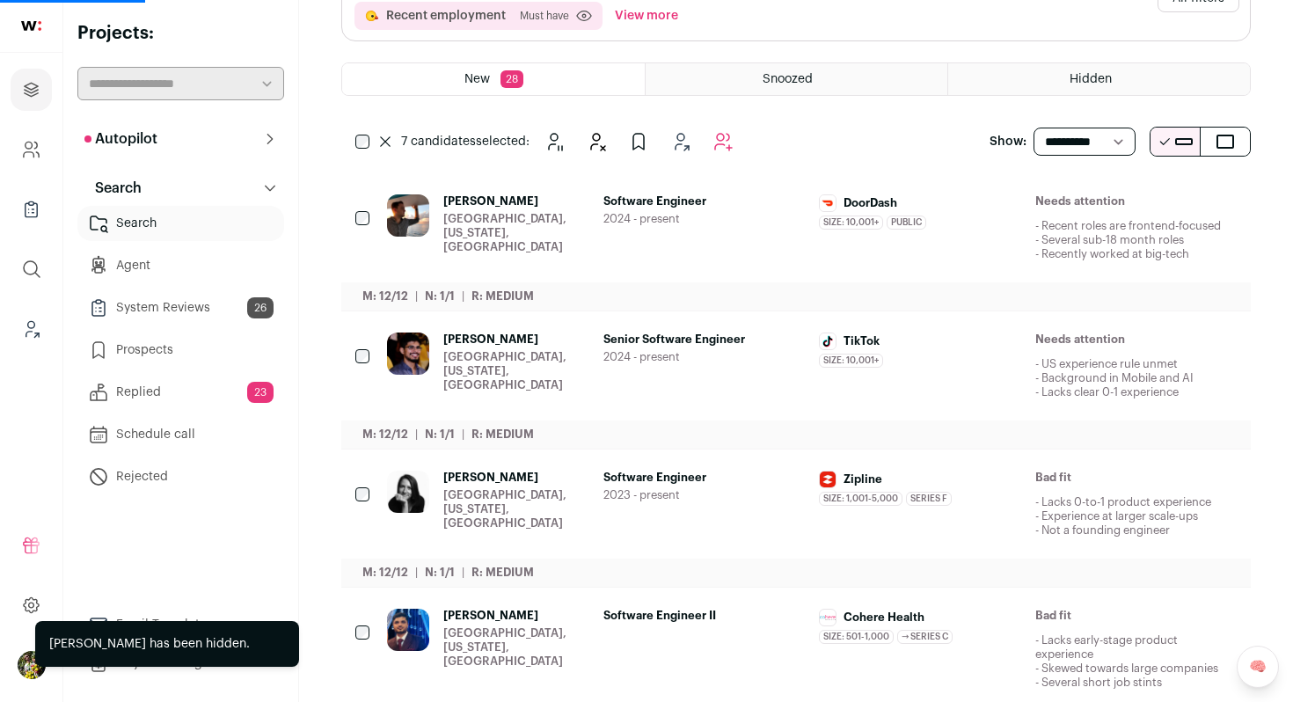
scroll to position [304, 0]
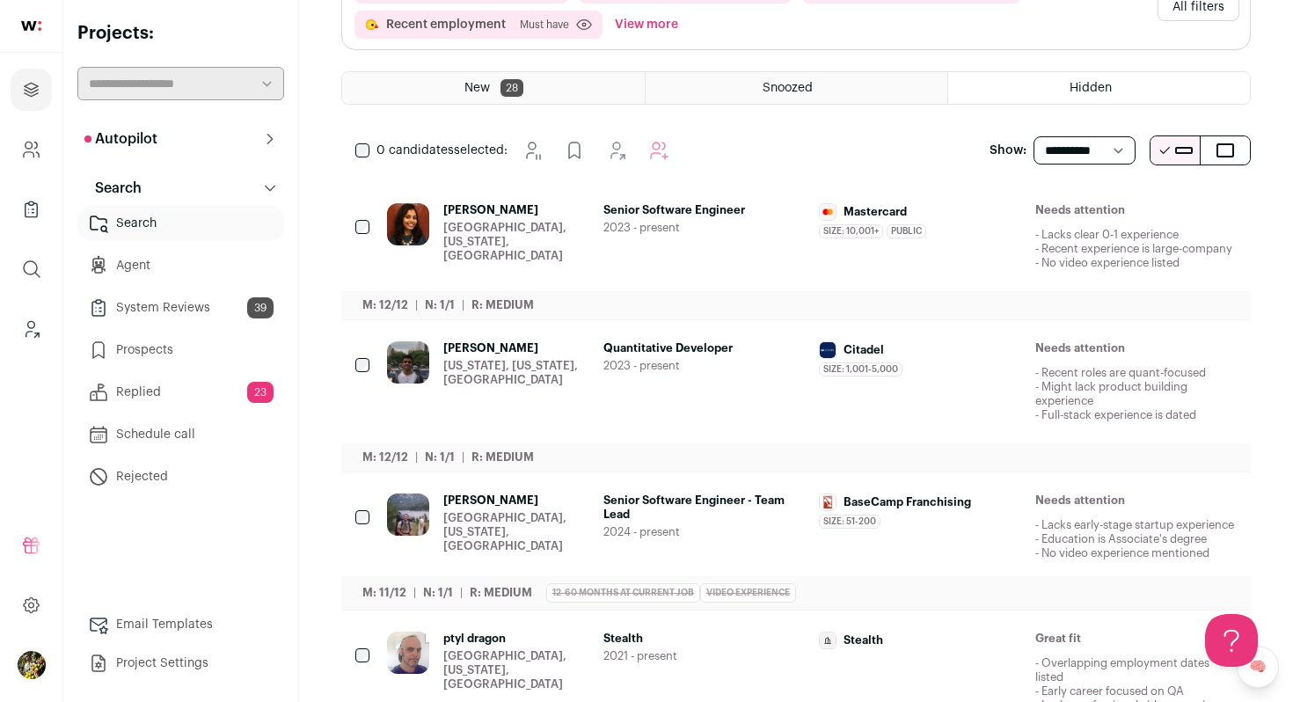
scroll to position [191, 0]
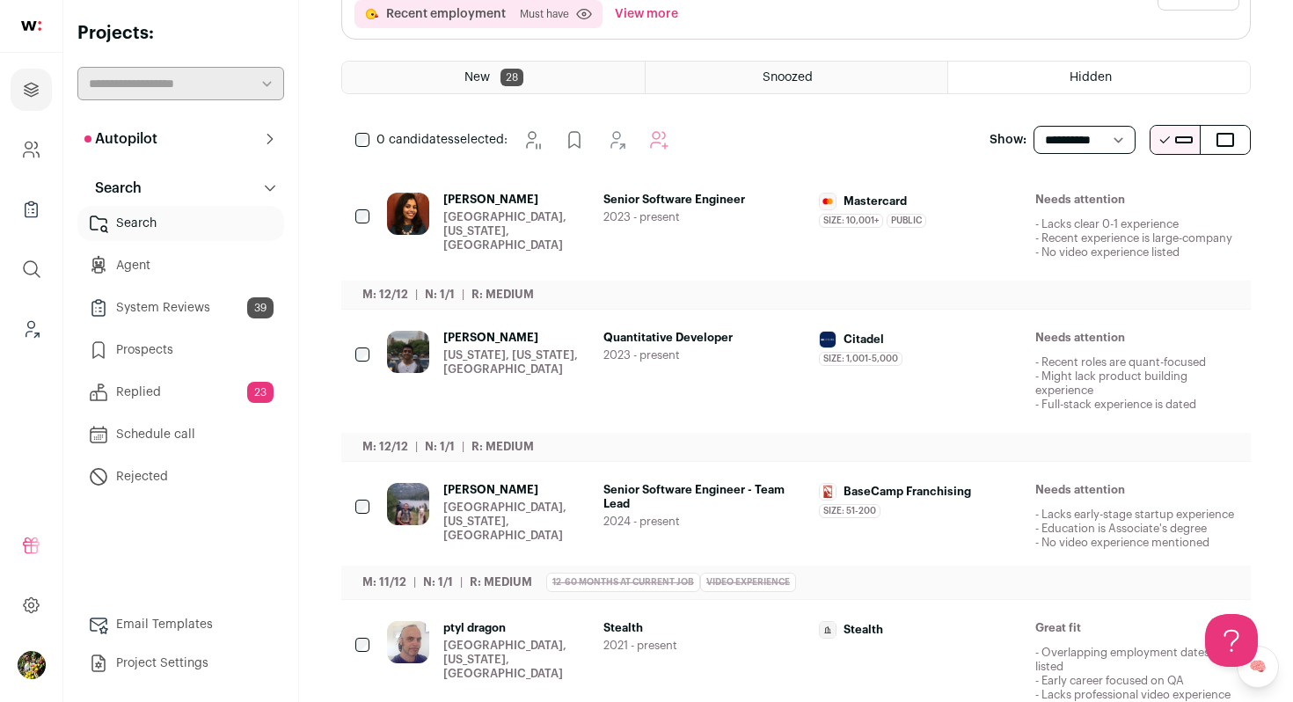
click at [564, 345] on span "Nikhil Gahlot" at bounding box center [516, 338] width 146 height 14
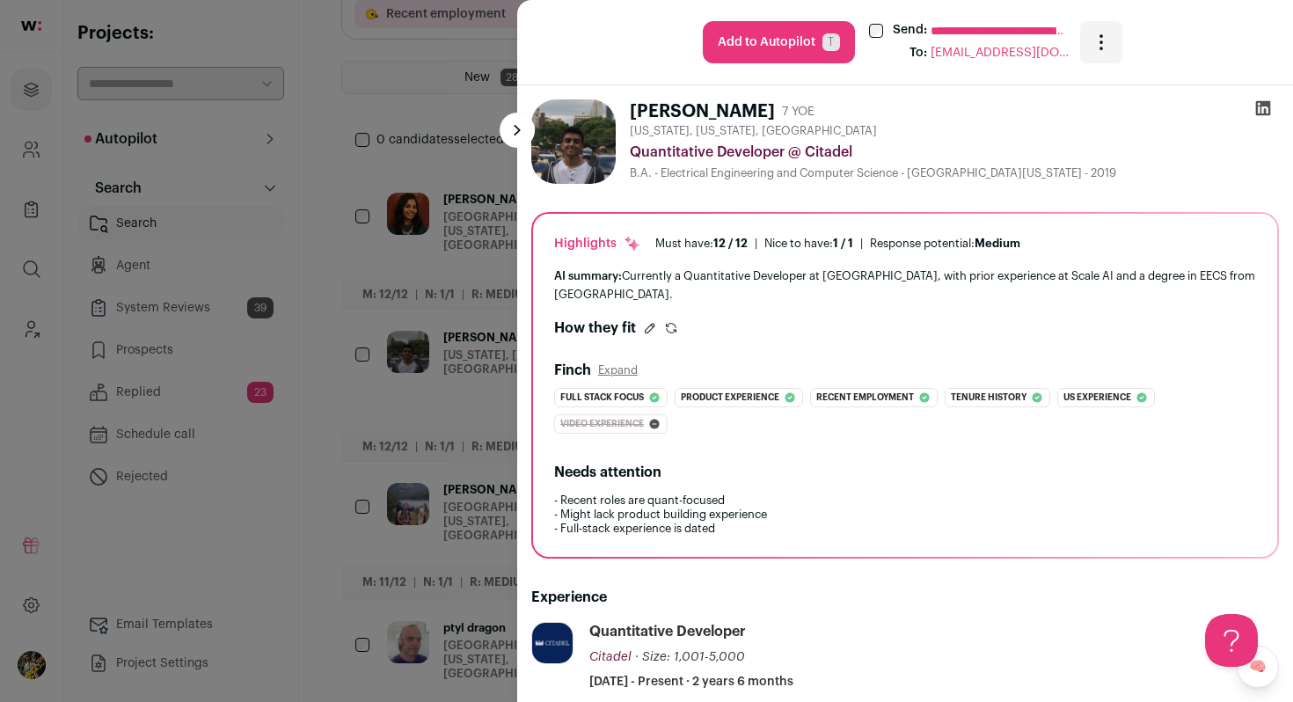
click at [824, 48] on span "T" at bounding box center [832, 42] width 18 height 18
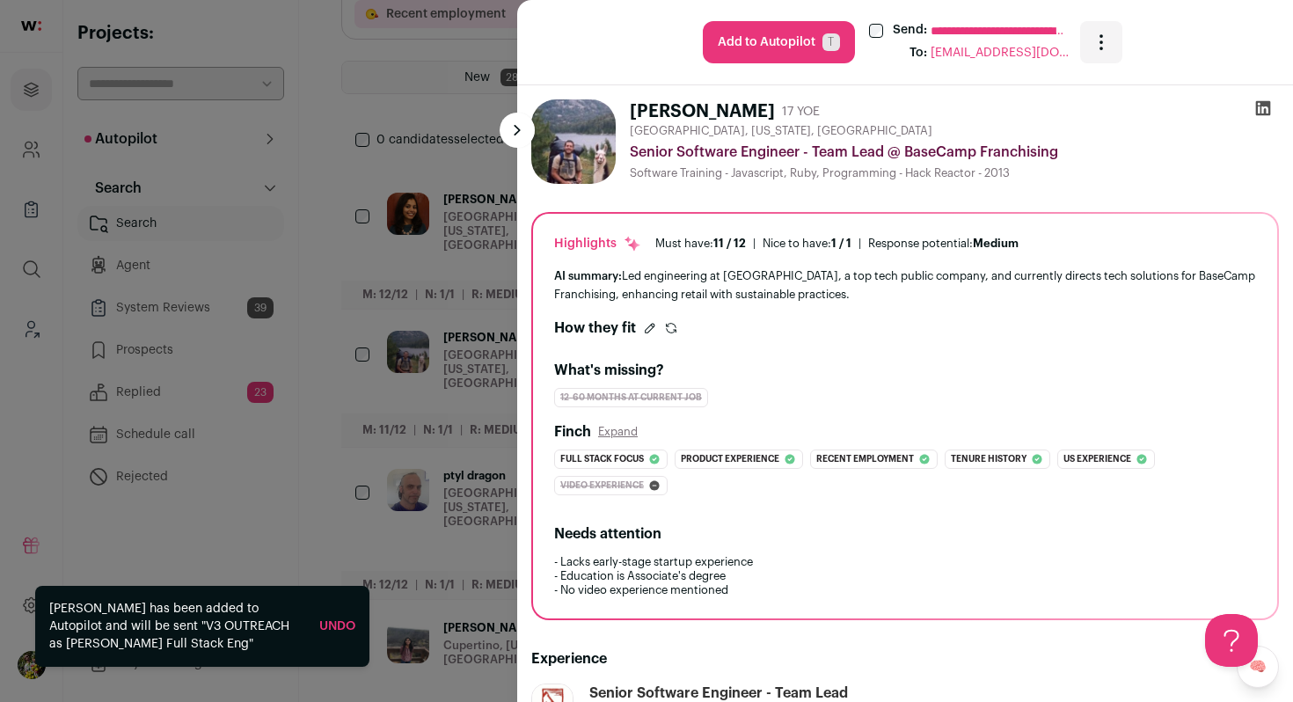
click at [456, 259] on div "**********" at bounding box center [646, 351] width 1293 height 702
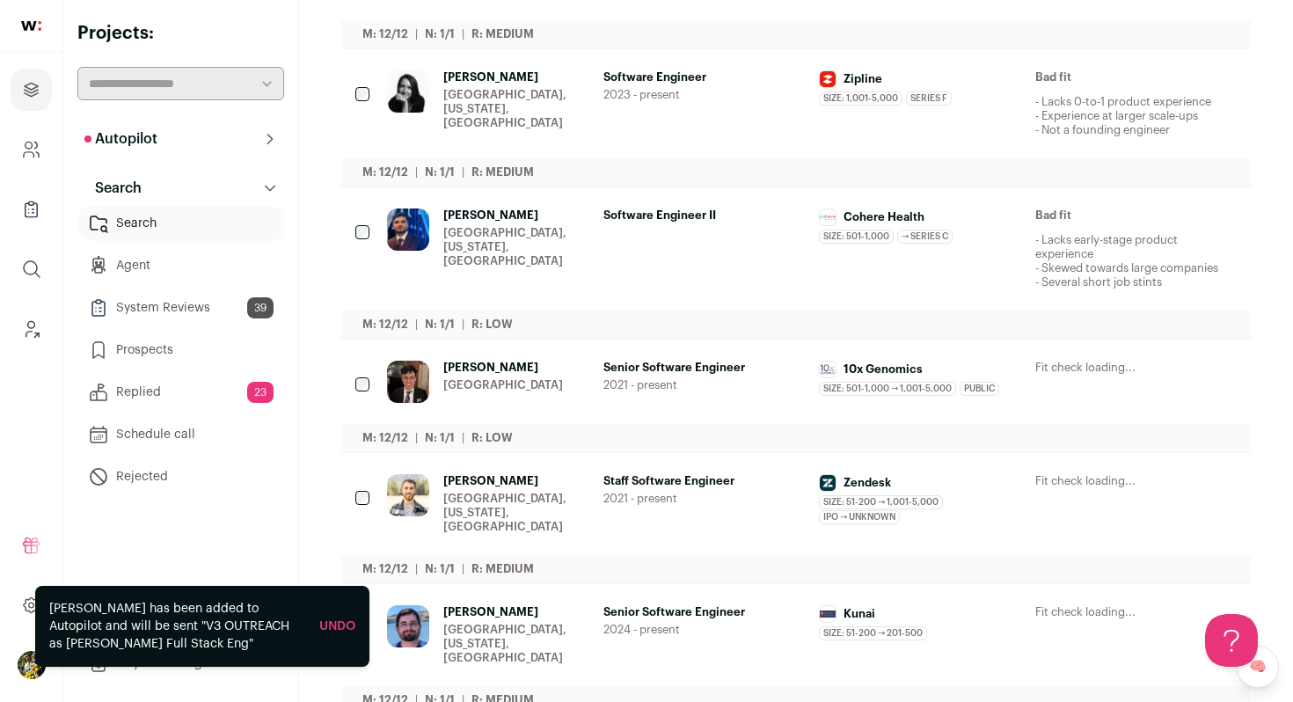
scroll to position [841, 0]
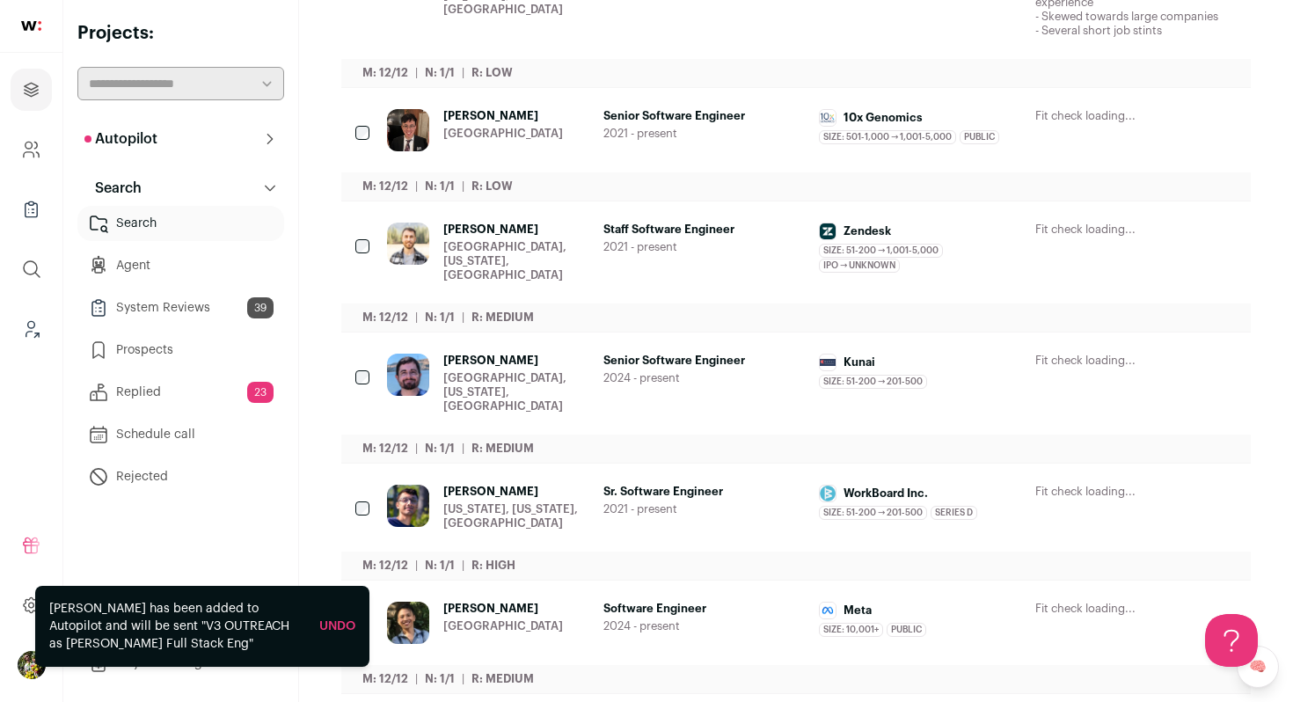
click at [458, 260] on div "Buffalo, New York, United States" at bounding box center [516, 261] width 146 height 42
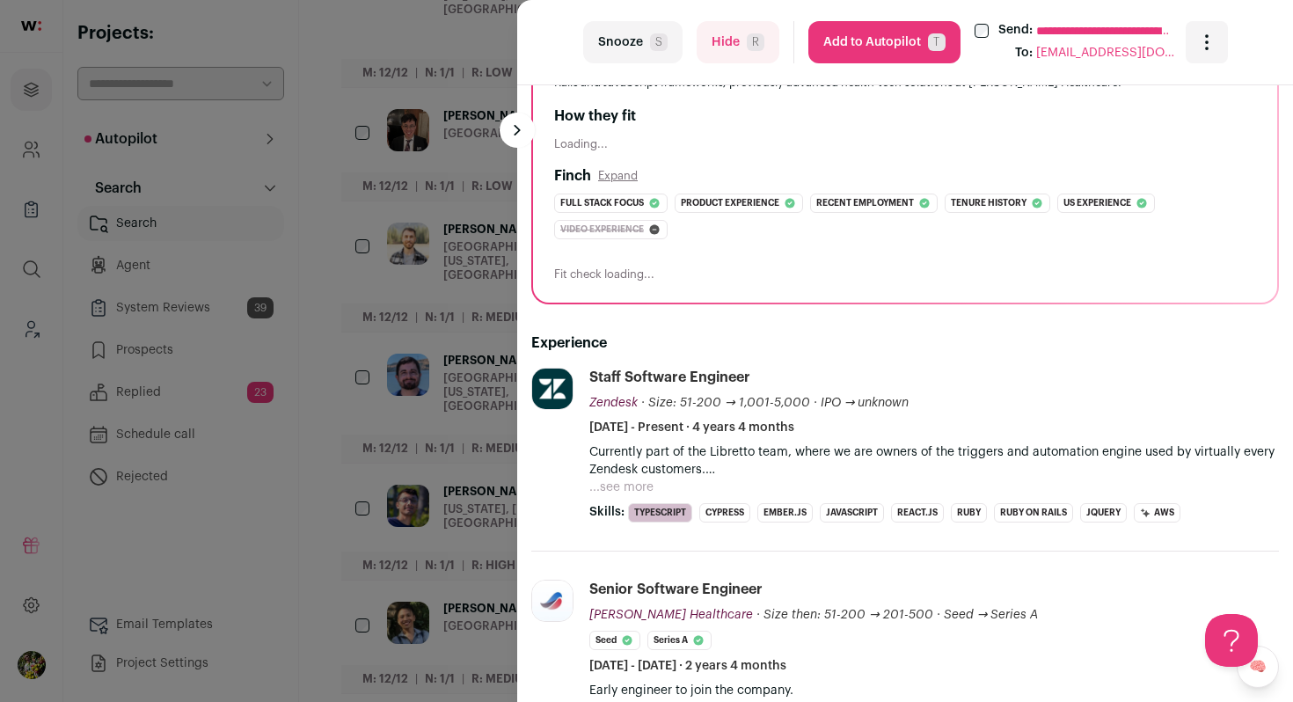
scroll to position [419, 0]
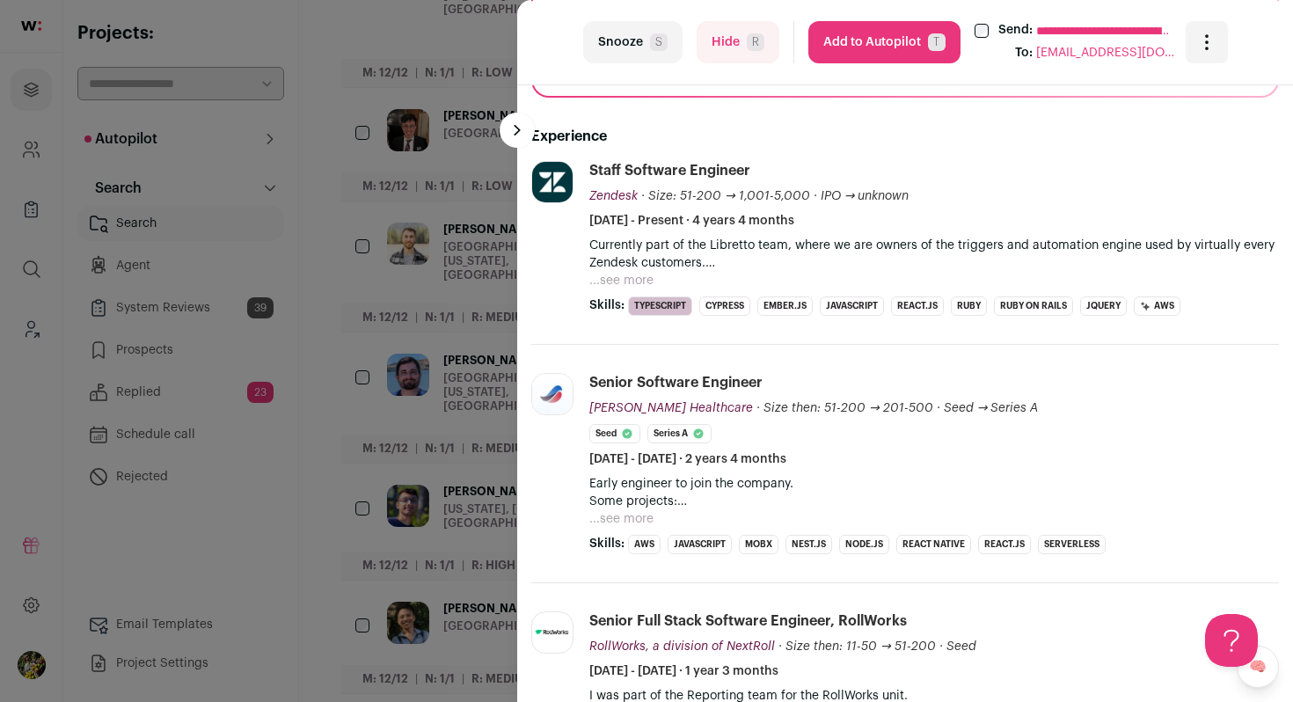
click at [618, 289] on button "...see more" at bounding box center [621, 281] width 64 height 18
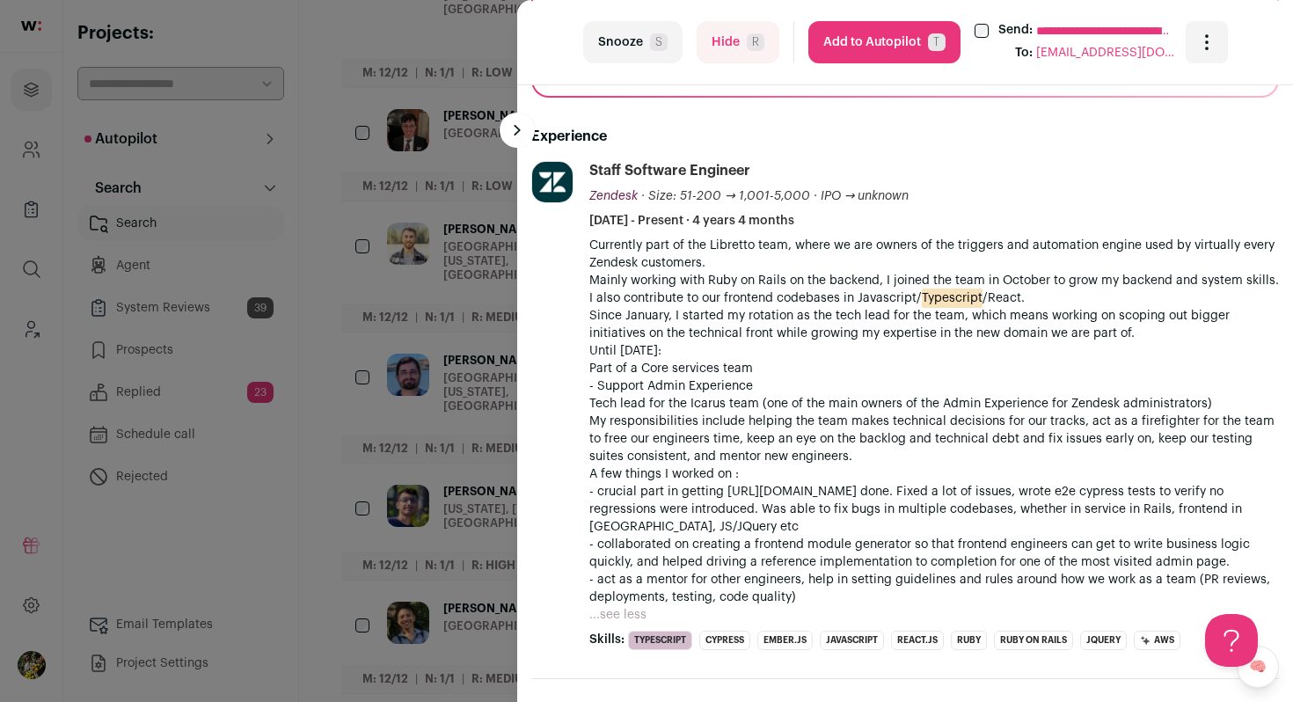
scroll to position [0, 0]
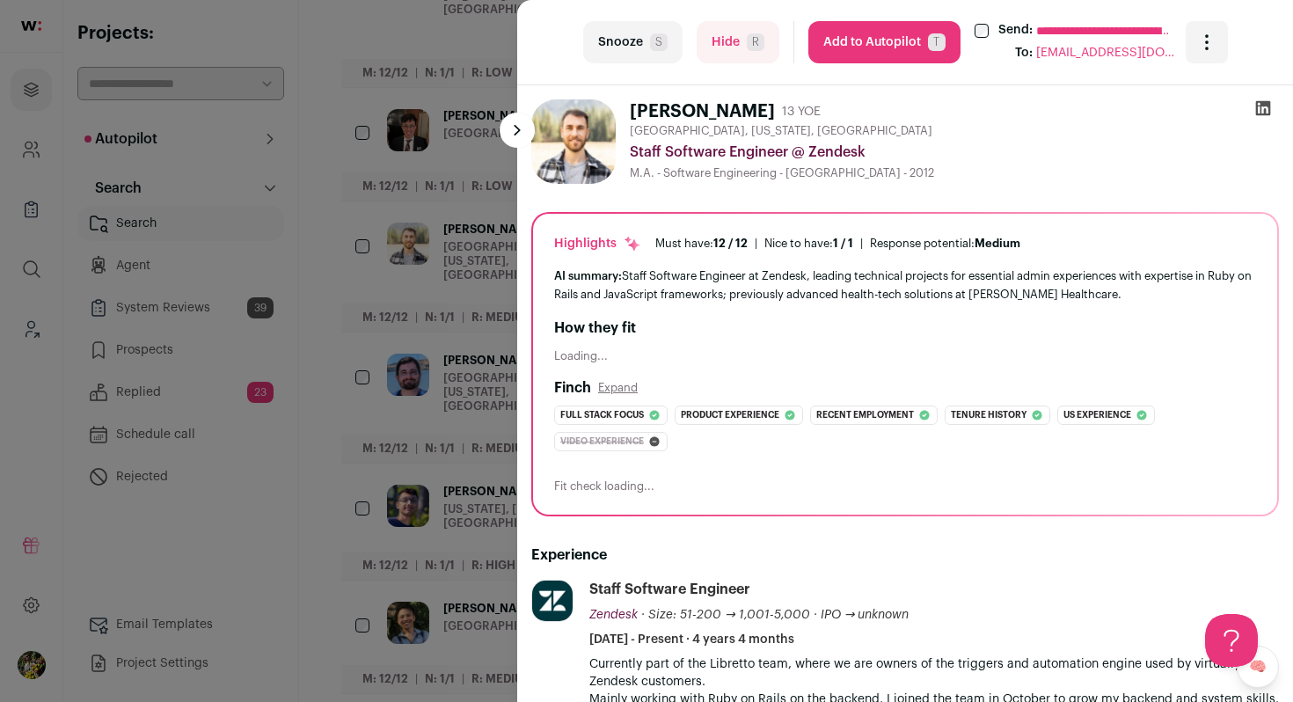
click at [438, 282] on div "**********" at bounding box center [646, 351] width 1293 height 702
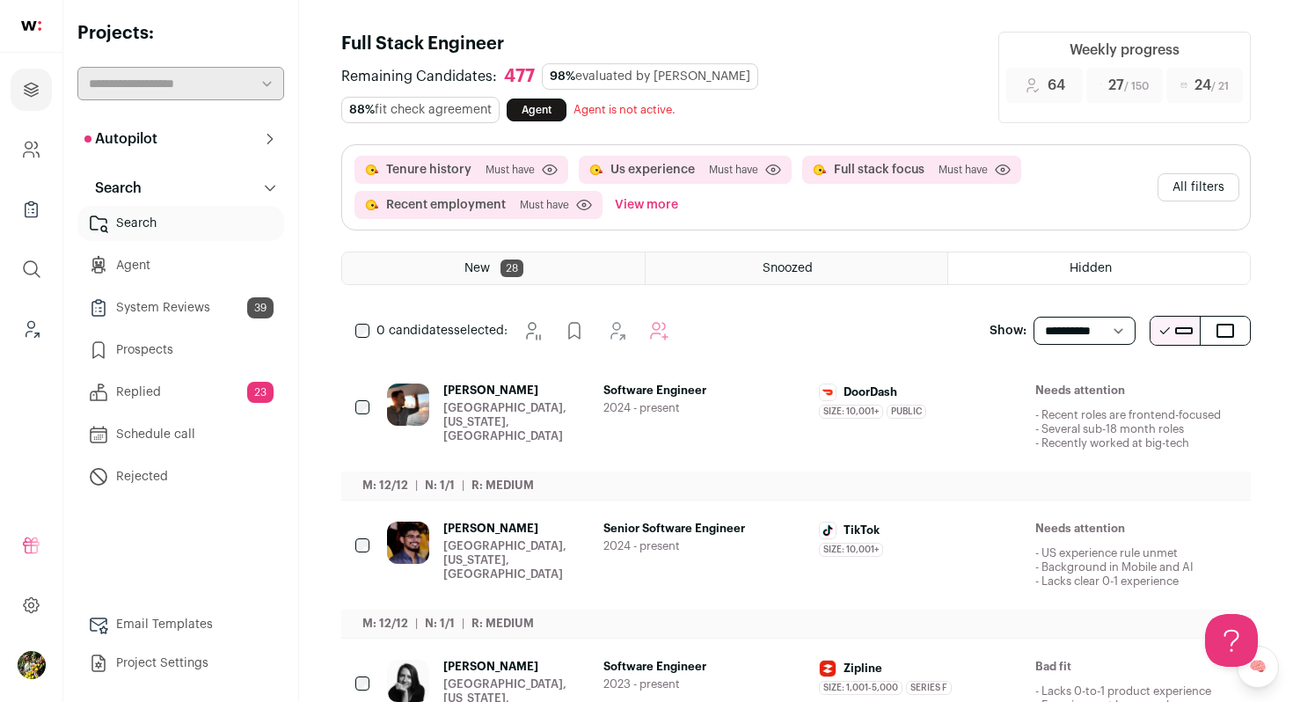
click at [465, 258] on div "New 28" at bounding box center [493, 269] width 303 height 32
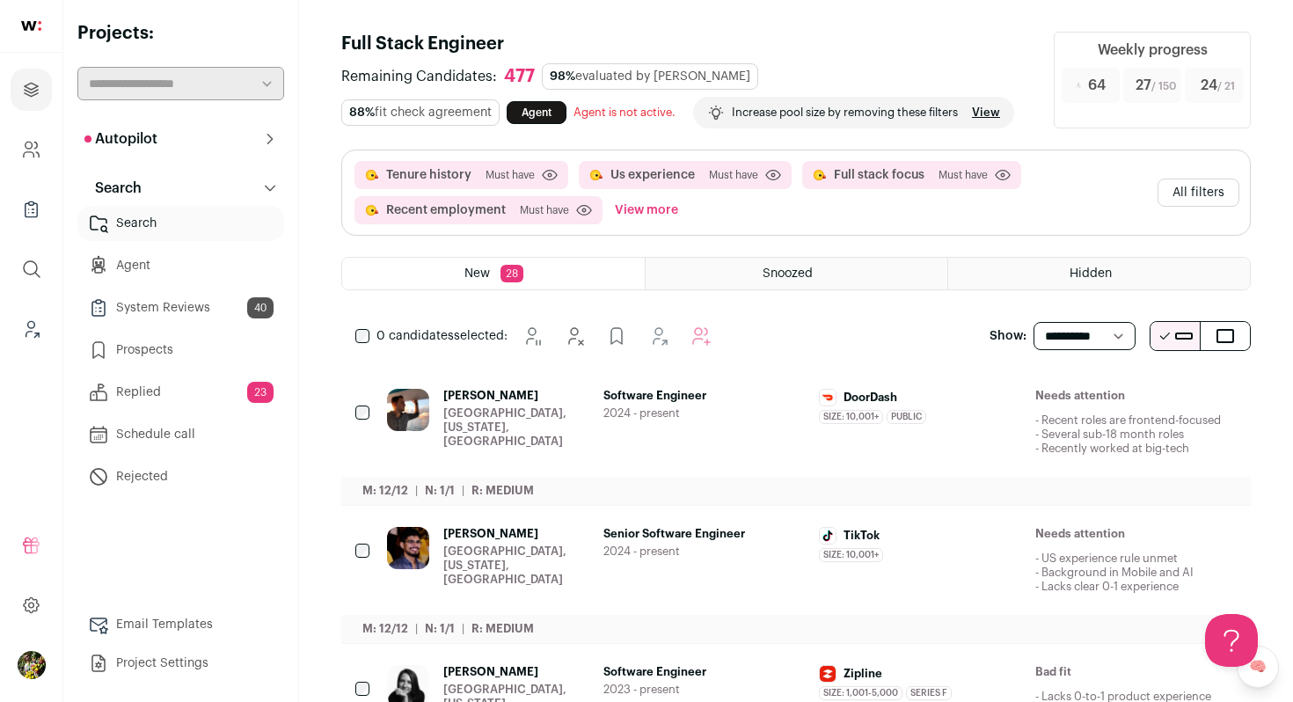
click at [642, 224] on button "View more" at bounding box center [646, 210] width 70 height 28
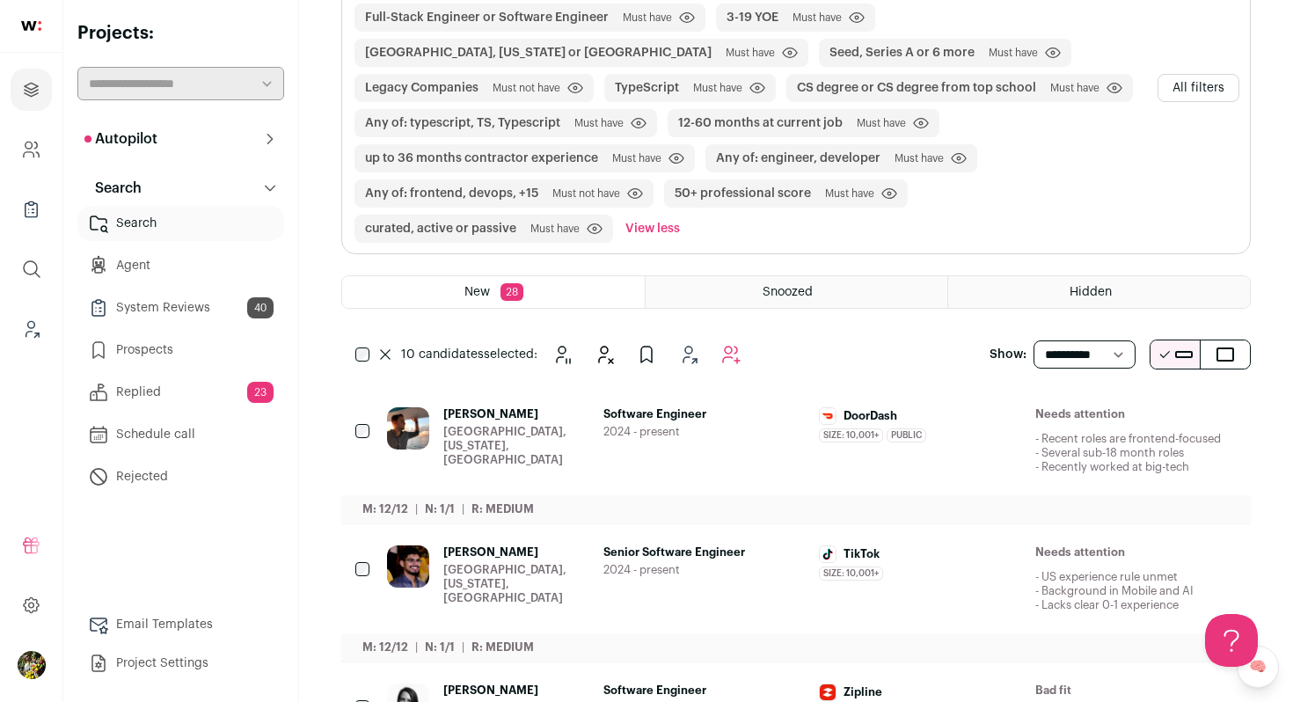
scroll to position [187, 0]
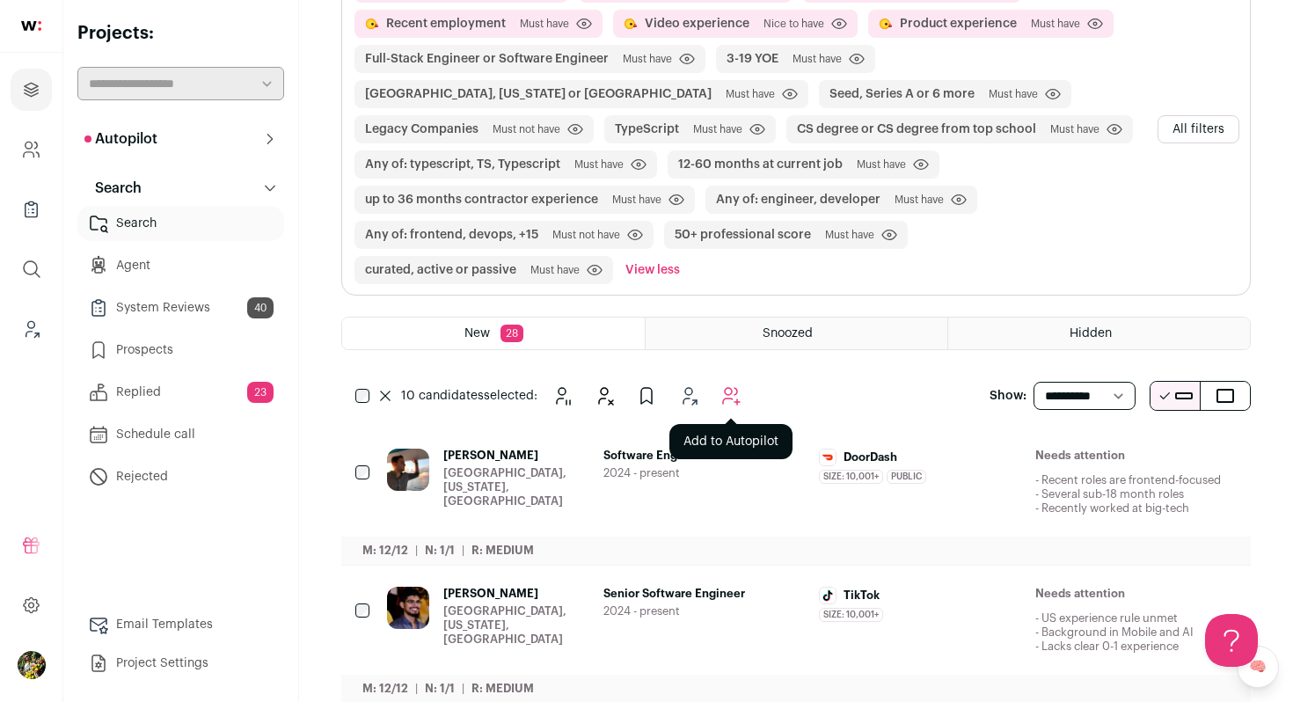
click at [727, 406] on icon "Add to Autopilot" at bounding box center [731, 395] width 21 height 21
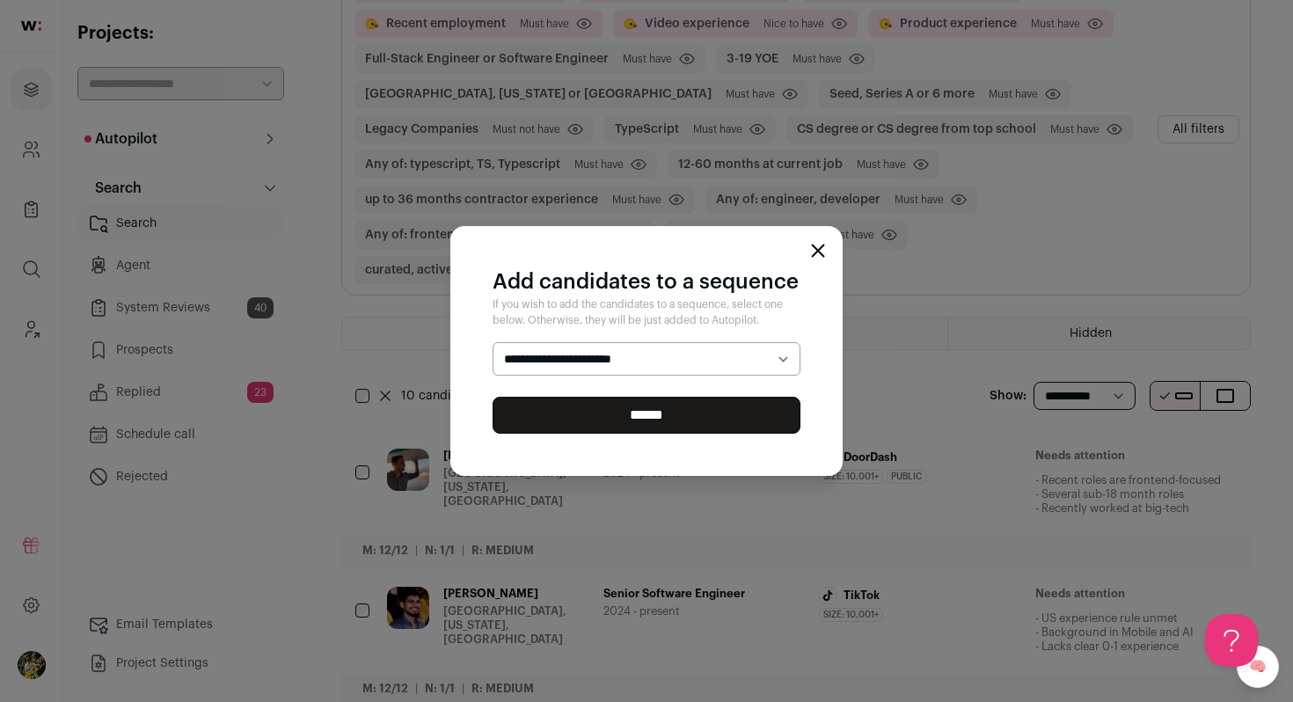
select select "*****"
click at [493, 342] on select "**********" at bounding box center [647, 358] width 308 height 33
click at [714, 413] on input "******" at bounding box center [647, 415] width 308 height 37
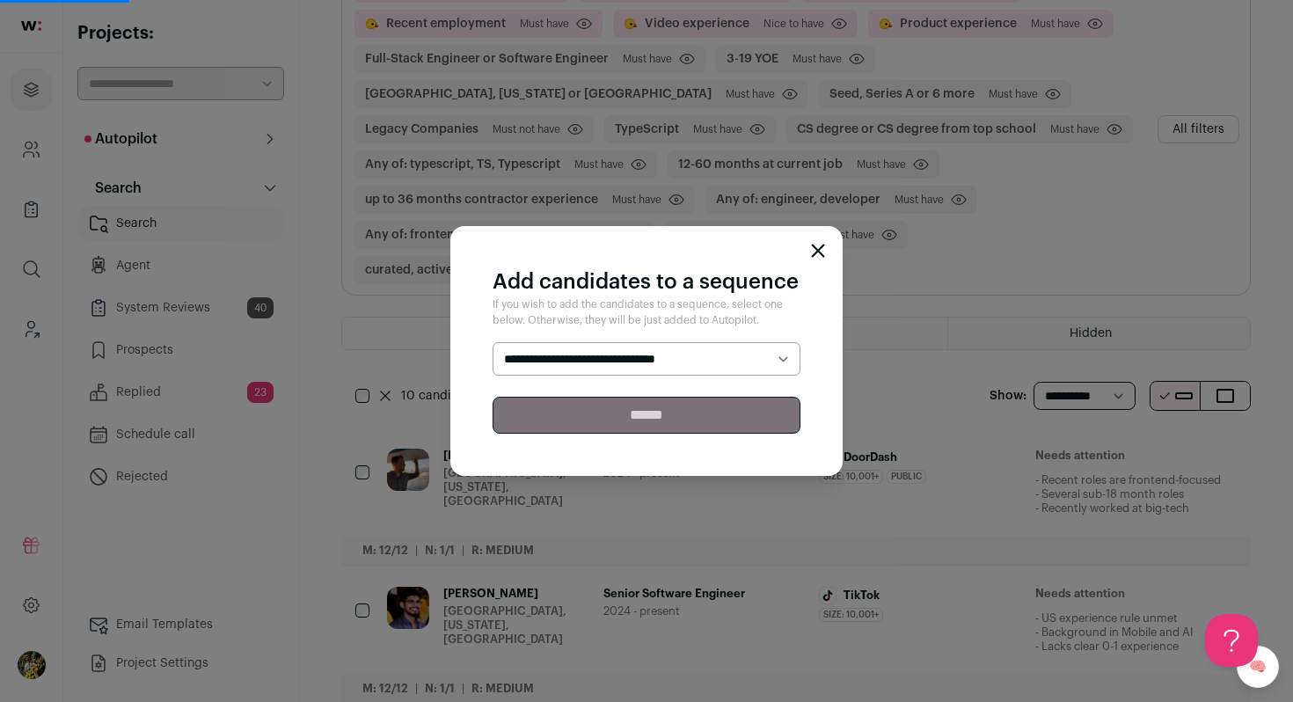
scroll to position [0, 0]
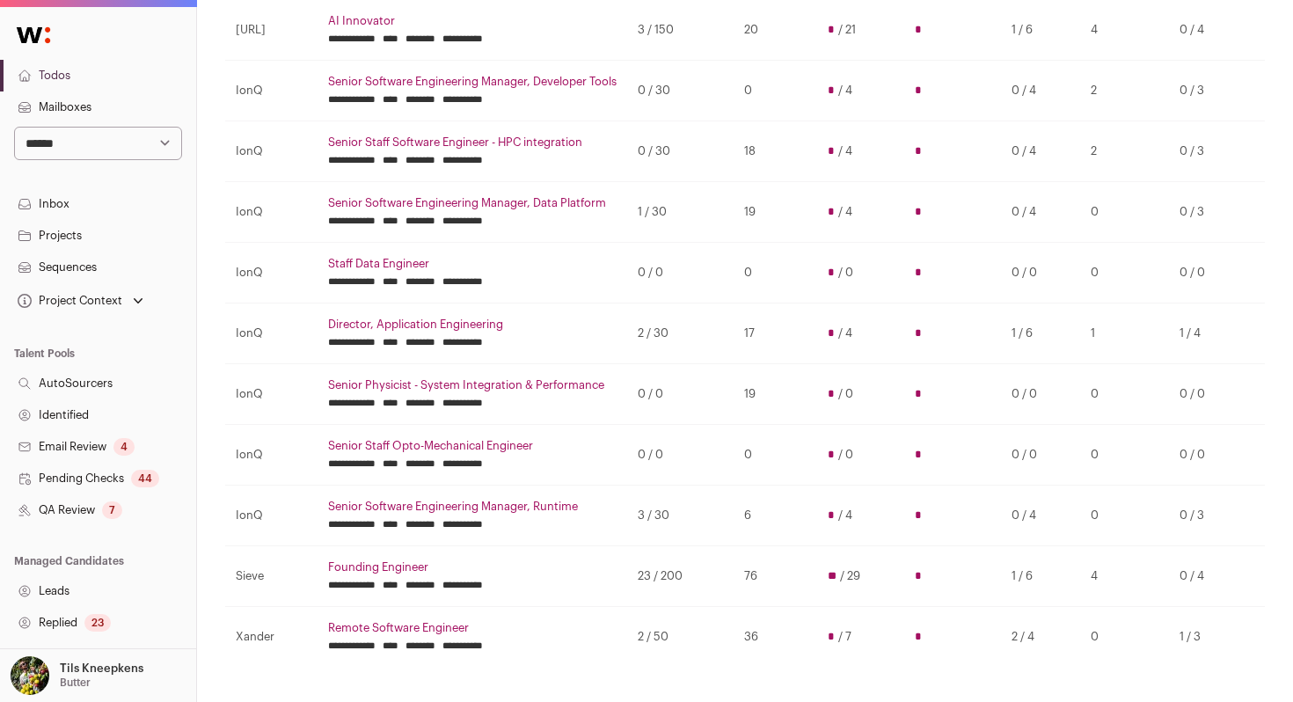
scroll to position [283, 0]
